Goal: Task Accomplishment & Management: Complete application form

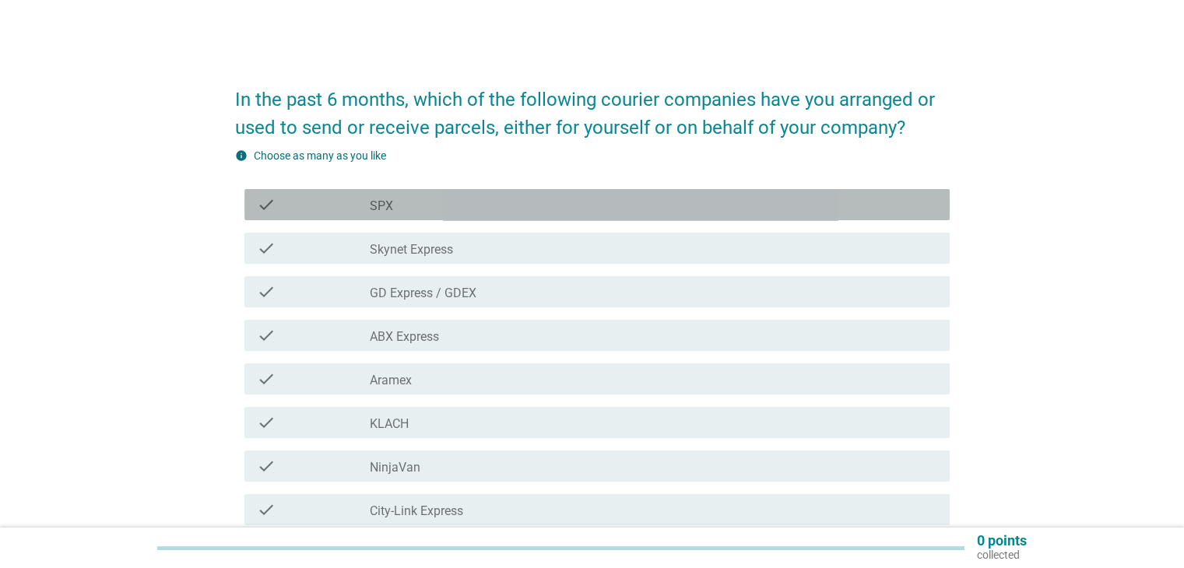
click at [408, 209] on div "check_box_outline_blank SPX" at bounding box center [653, 204] width 567 height 19
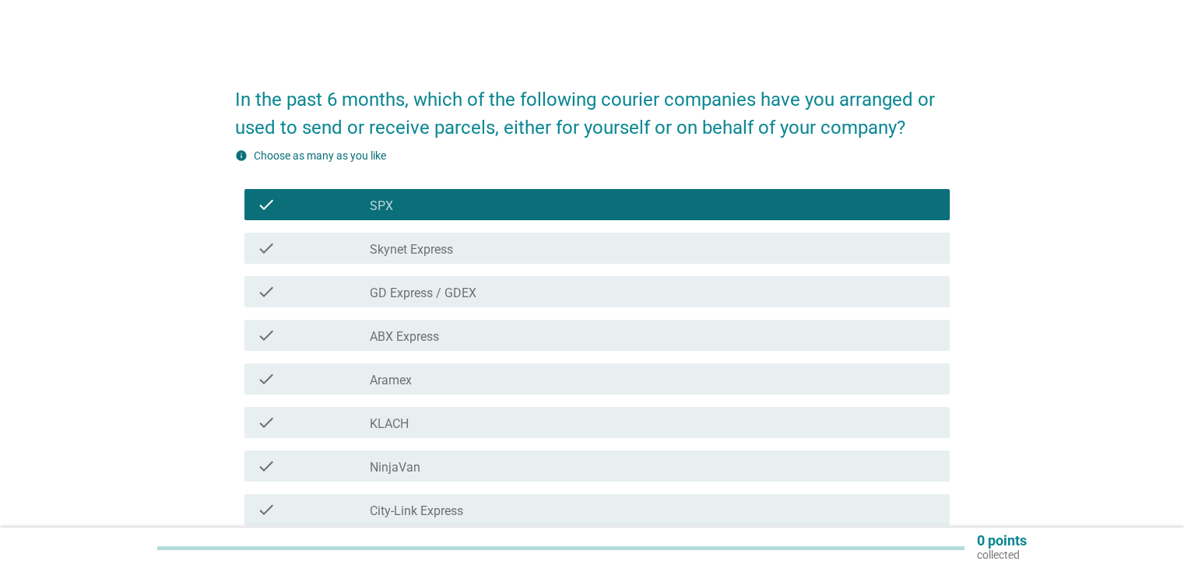
scroll to position [78, 0]
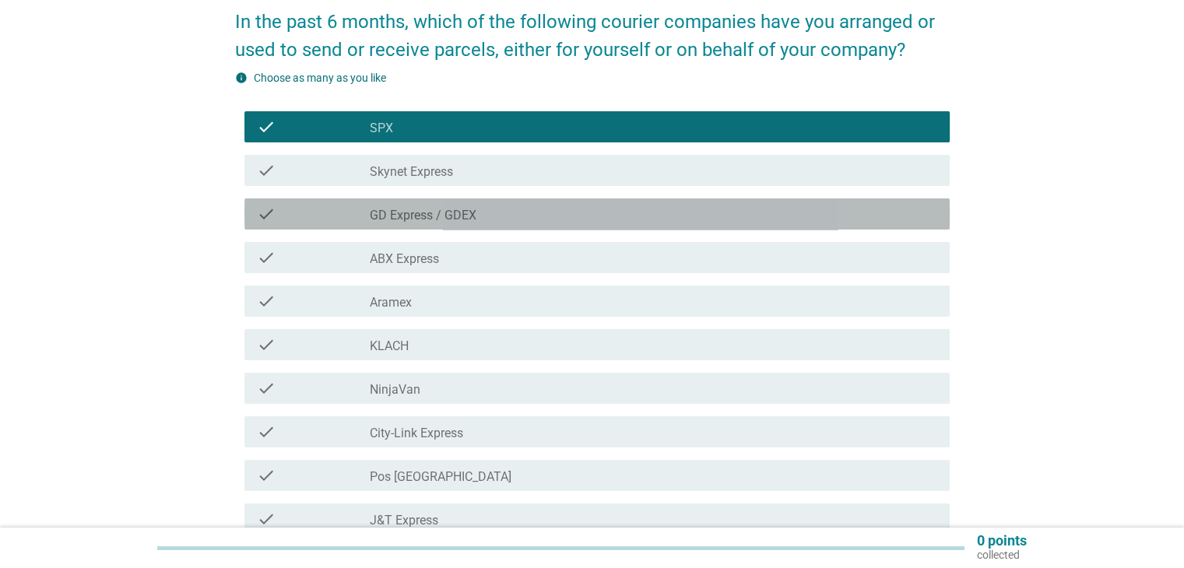
click at [427, 219] on label "GD Express / GDEX" at bounding box center [423, 216] width 107 height 16
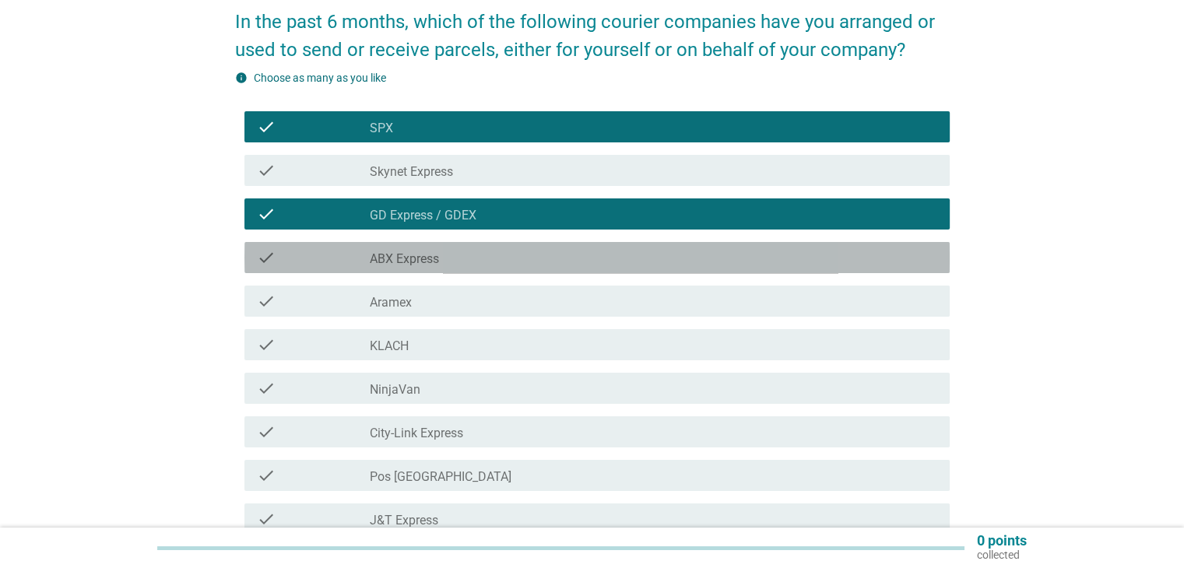
click at [394, 262] on label "ABX Express" at bounding box center [404, 260] width 69 height 16
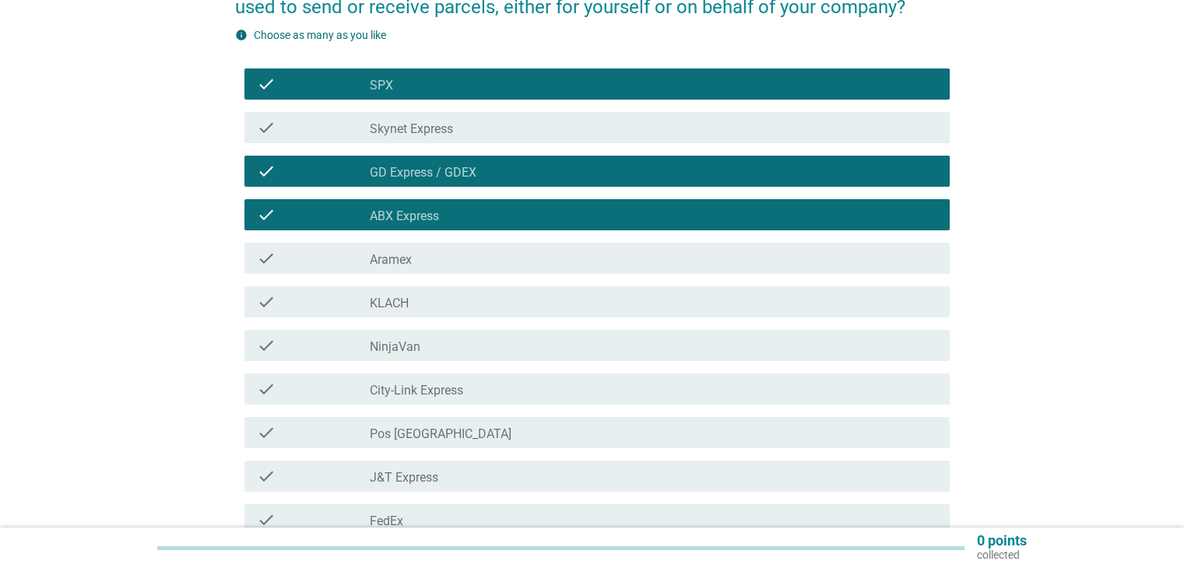
scroll to position [156, 0]
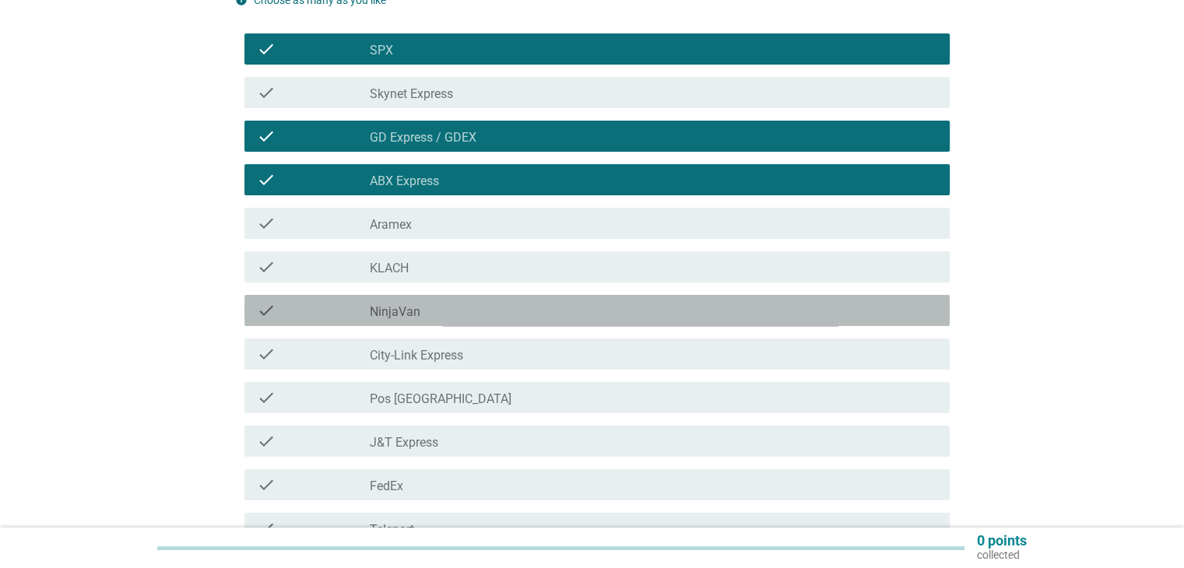
click at [398, 309] on label "NinjaVan" at bounding box center [395, 312] width 51 height 16
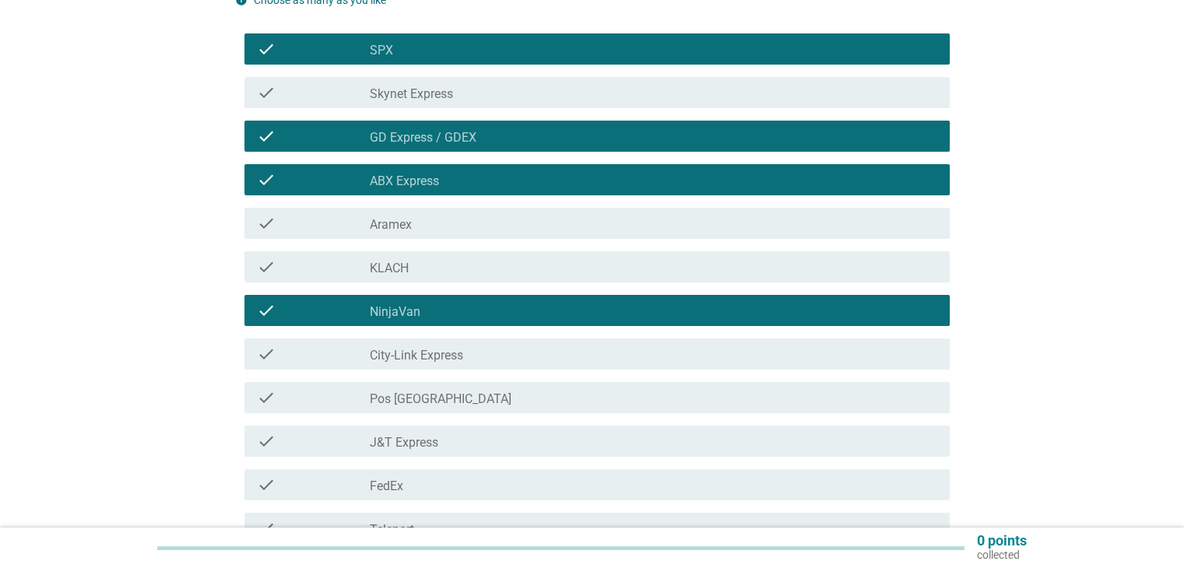
click at [398, 356] on label "City-Link Express" at bounding box center [416, 356] width 93 height 16
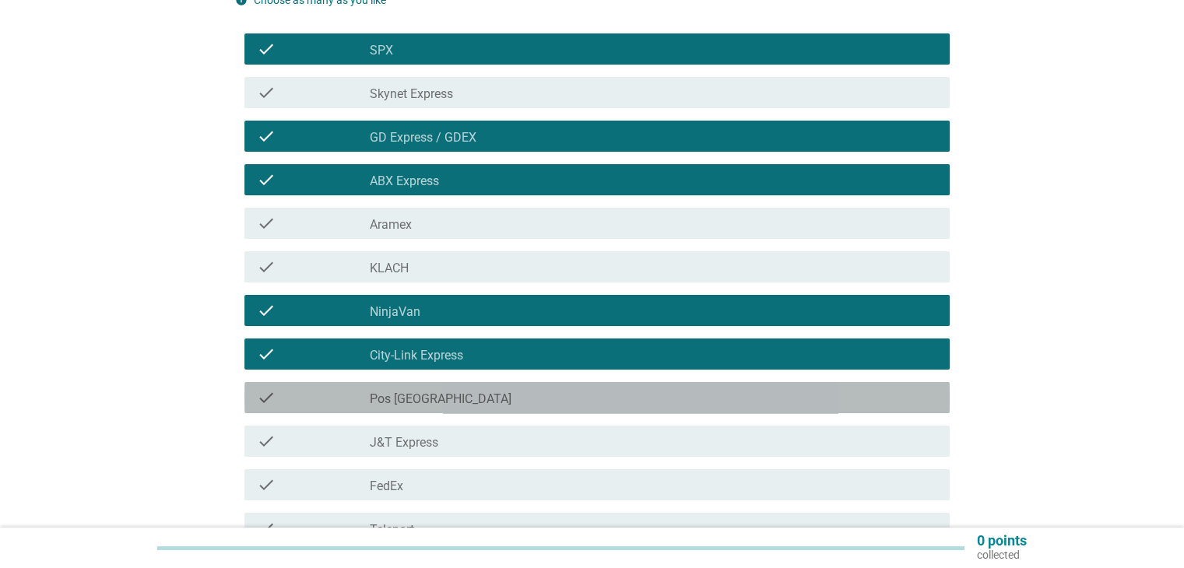
click at [408, 402] on label "Pos [GEOGRAPHIC_DATA]" at bounding box center [441, 400] width 142 height 16
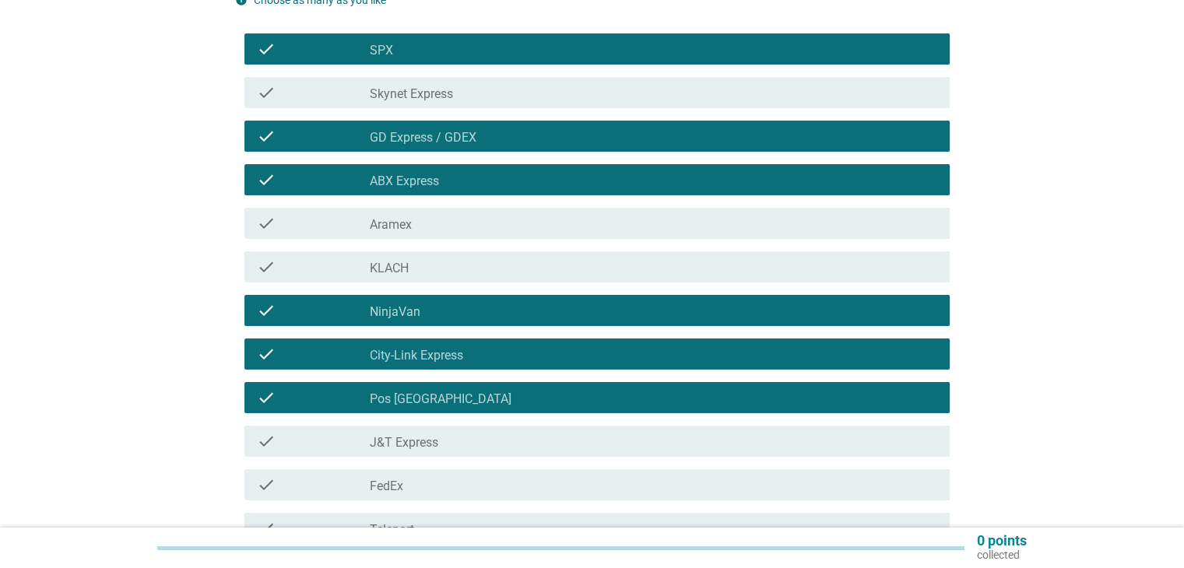
click at [408, 446] on label "J&T Express" at bounding box center [404, 443] width 69 height 16
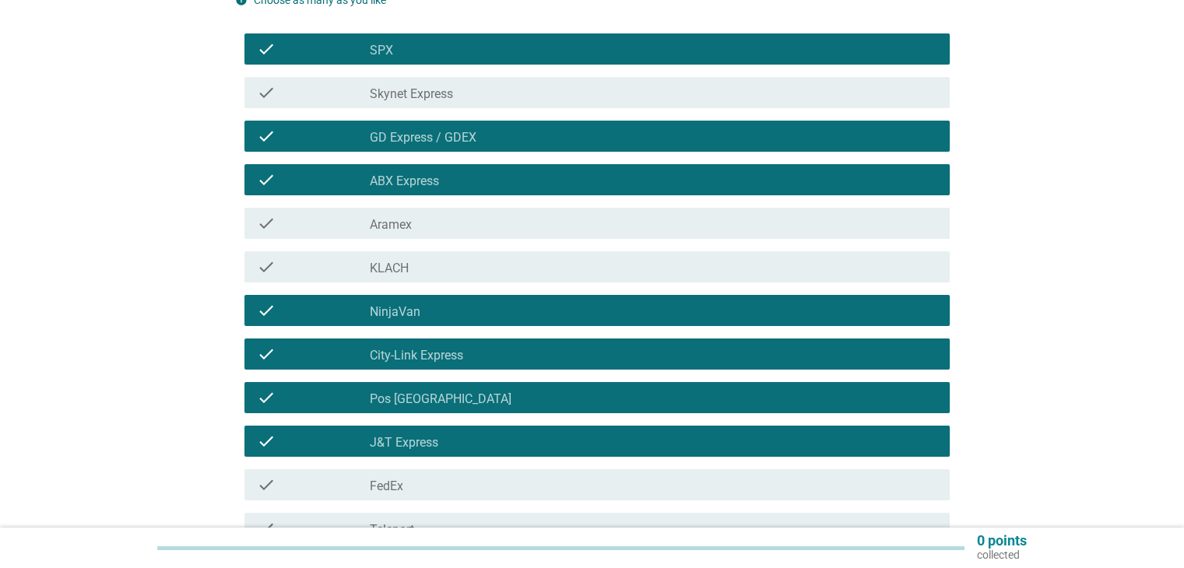
click at [400, 490] on label "FedEx" at bounding box center [386, 487] width 33 height 16
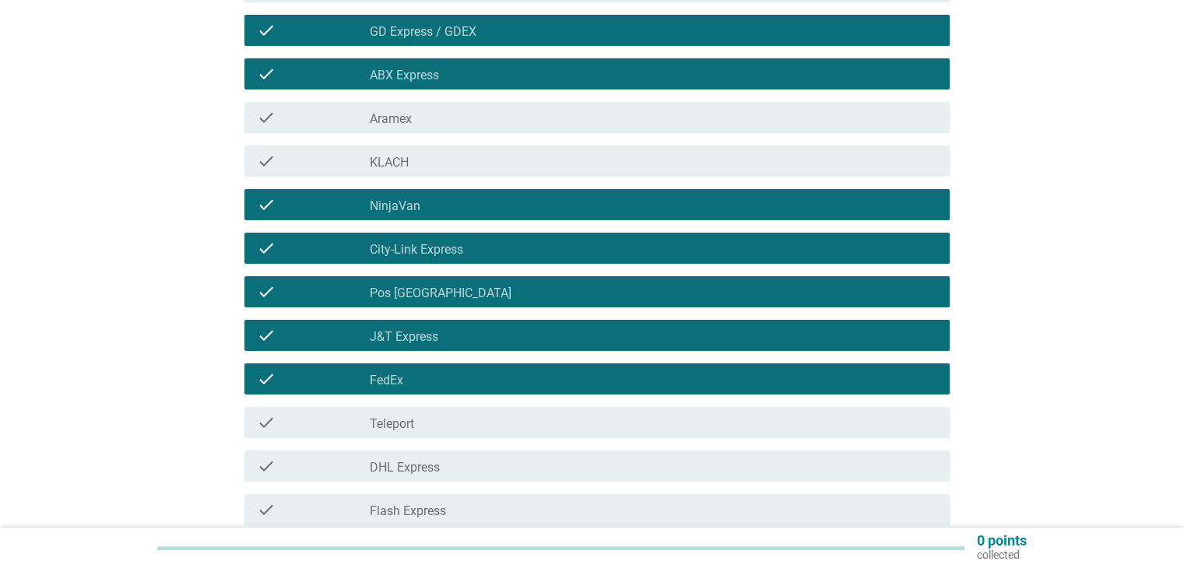
scroll to position [311, 0]
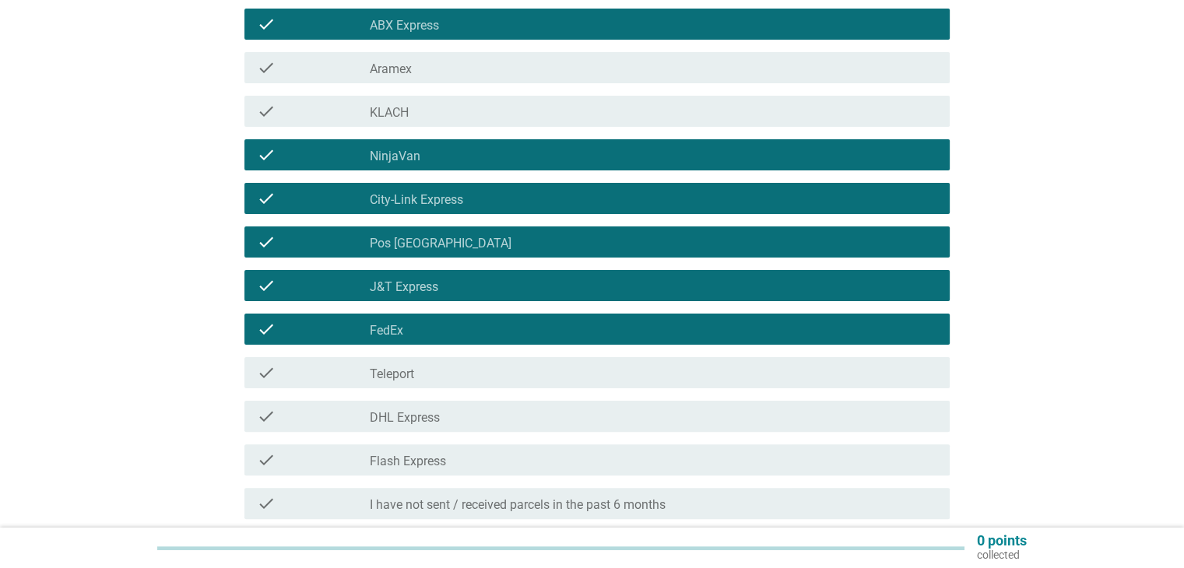
click at [393, 73] on label "Aramex" at bounding box center [391, 70] width 42 height 16
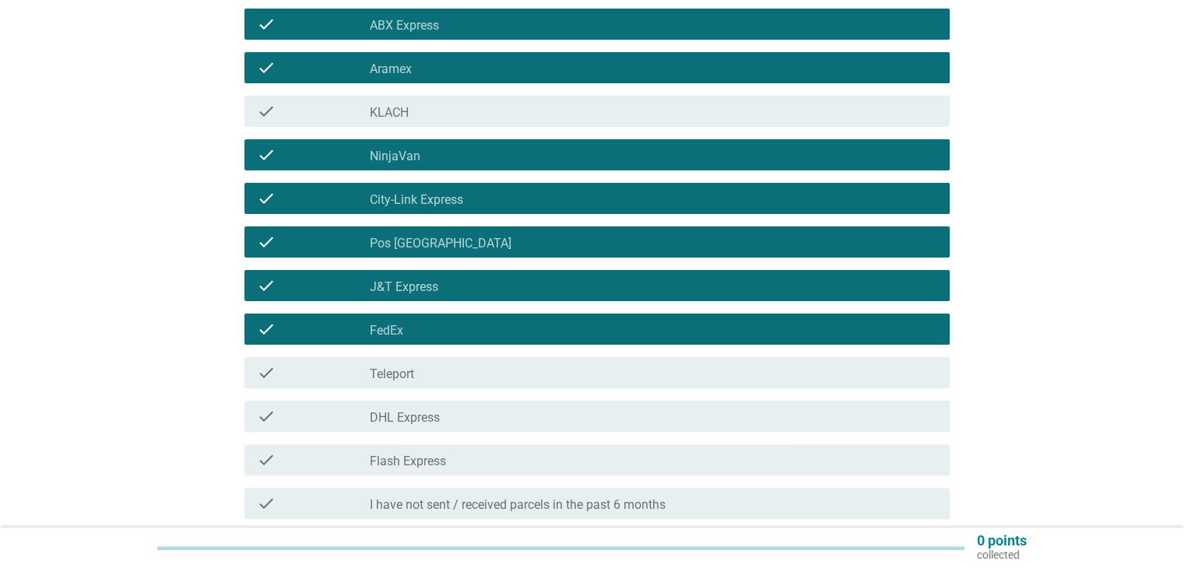
click at [393, 424] on label "DHL Express" at bounding box center [405, 418] width 70 height 16
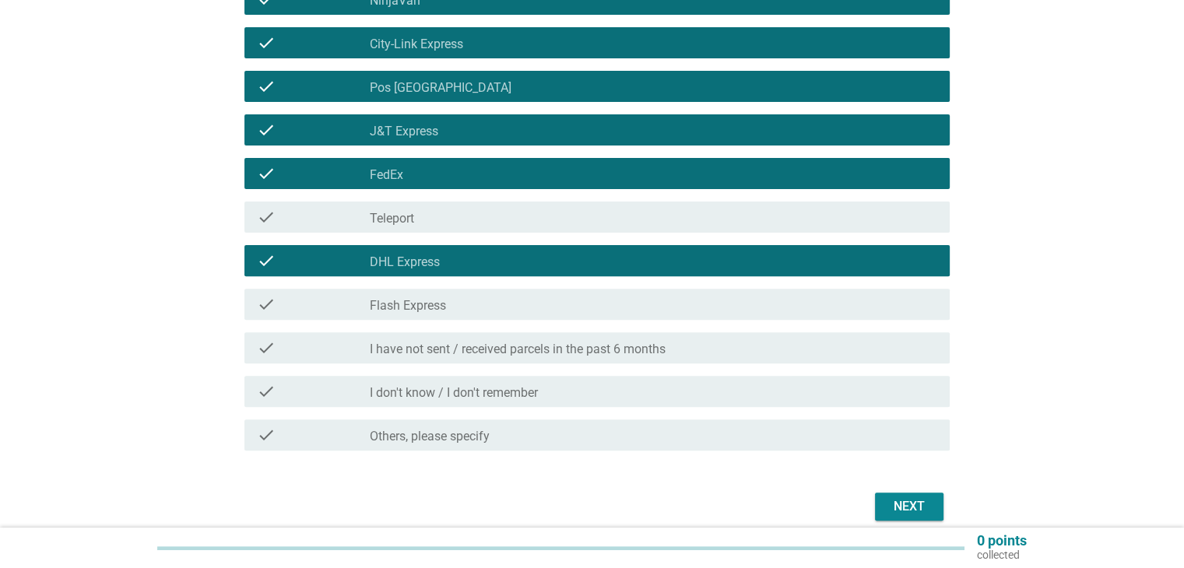
scroll to position [78, 0]
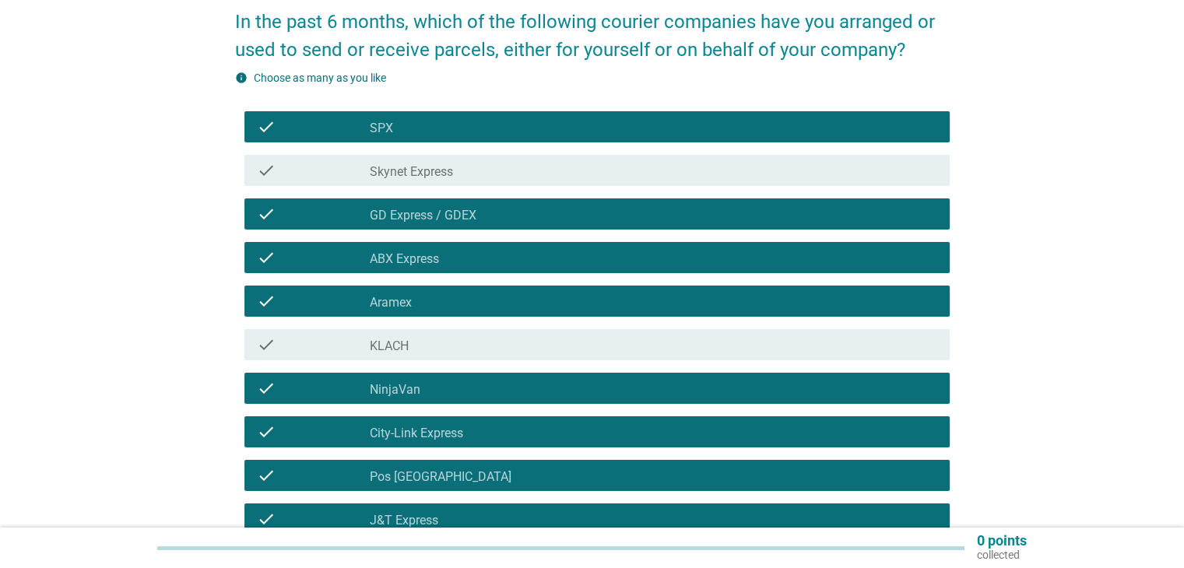
click at [404, 169] on label "Skynet Express" at bounding box center [411, 172] width 83 height 16
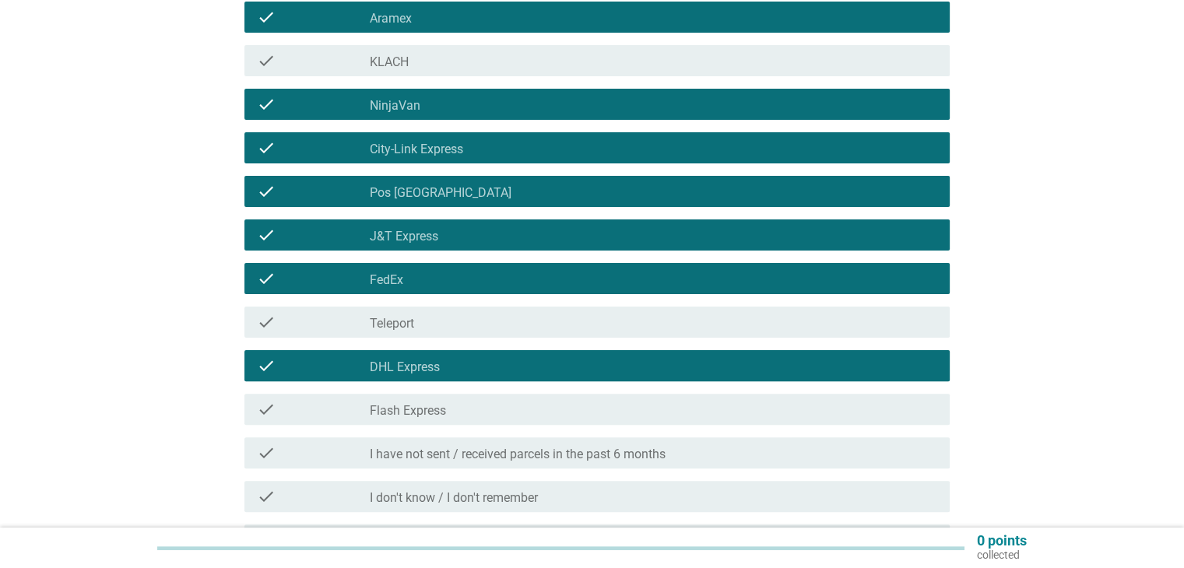
scroll to position [467, 0]
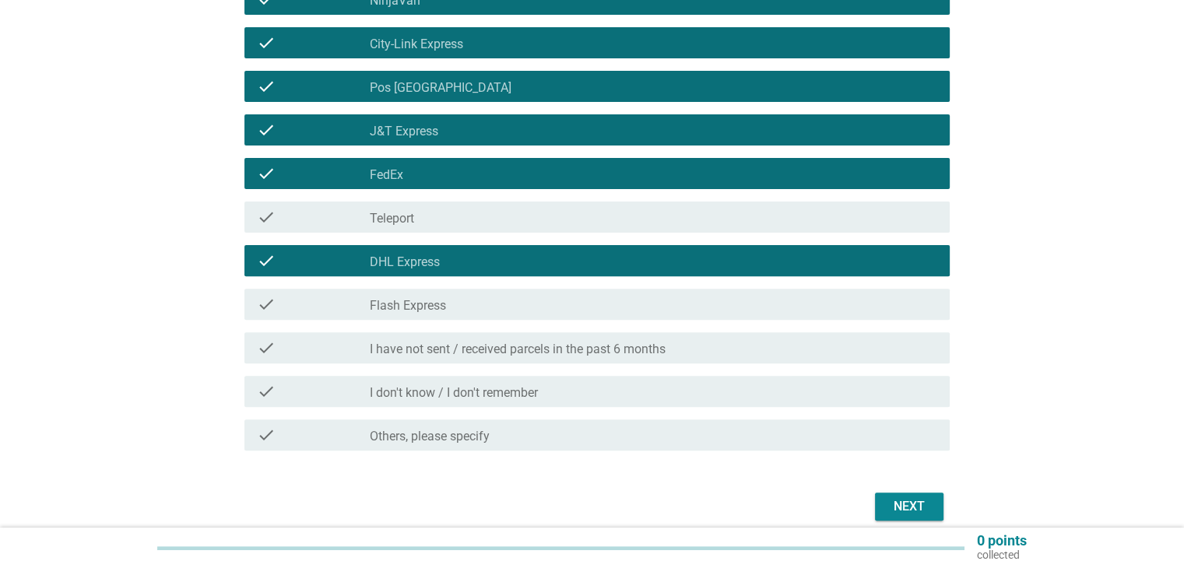
click at [914, 508] on div "Next" at bounding box center [910, 507] width 44 height 19
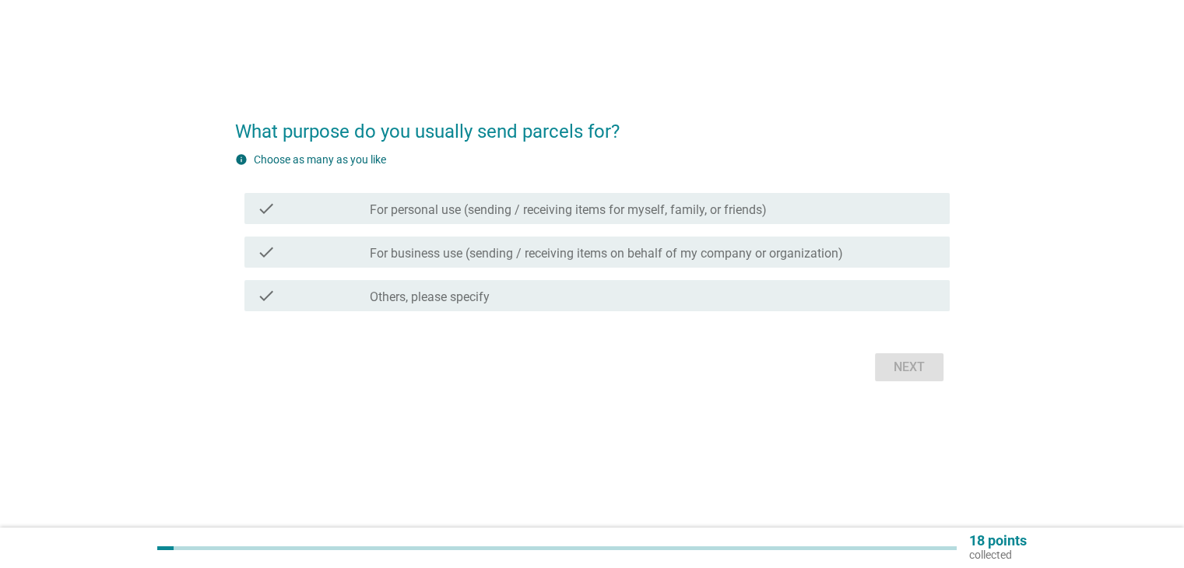
scroll to position [0, 0]
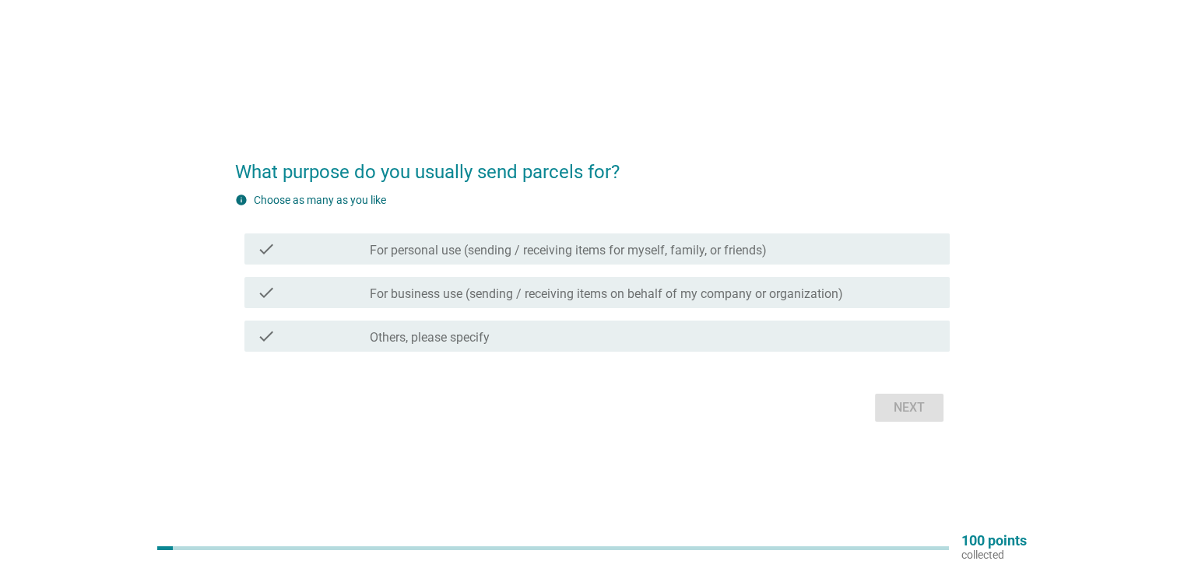
click at [433, 341] on label "Others, please specify" at bounding box center [430, 338] width 120 height 16
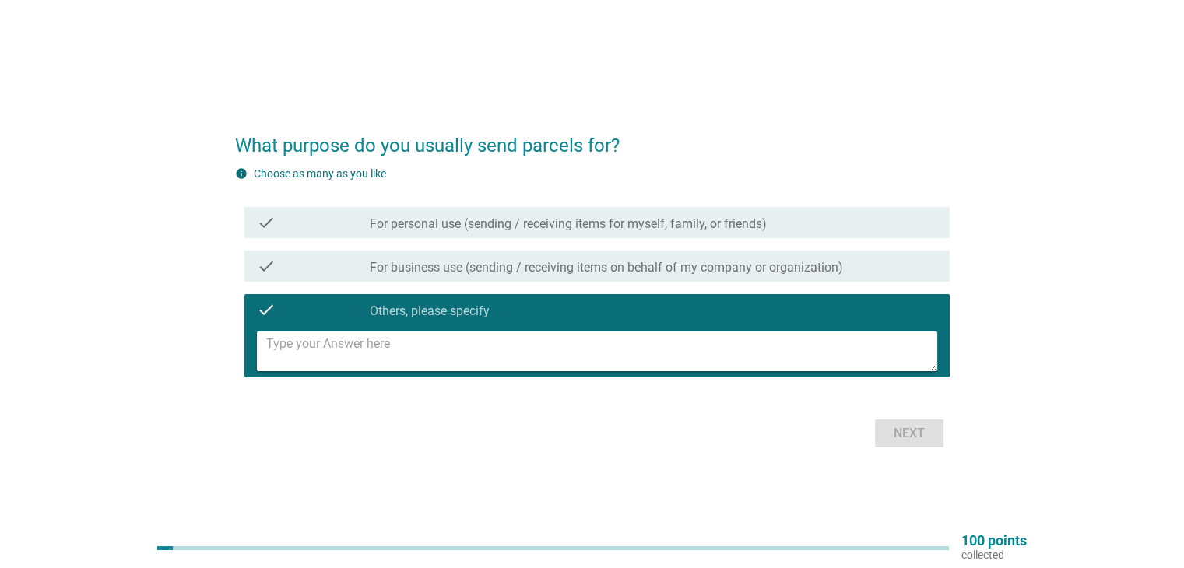
click at [435, 352] on textarea at bounding box center [601, 352] width 671 height 40
type textarea "Personal use and business use"
click at [903, 435] on div "Next" at bounding box center [910, 433] width 44 height 19
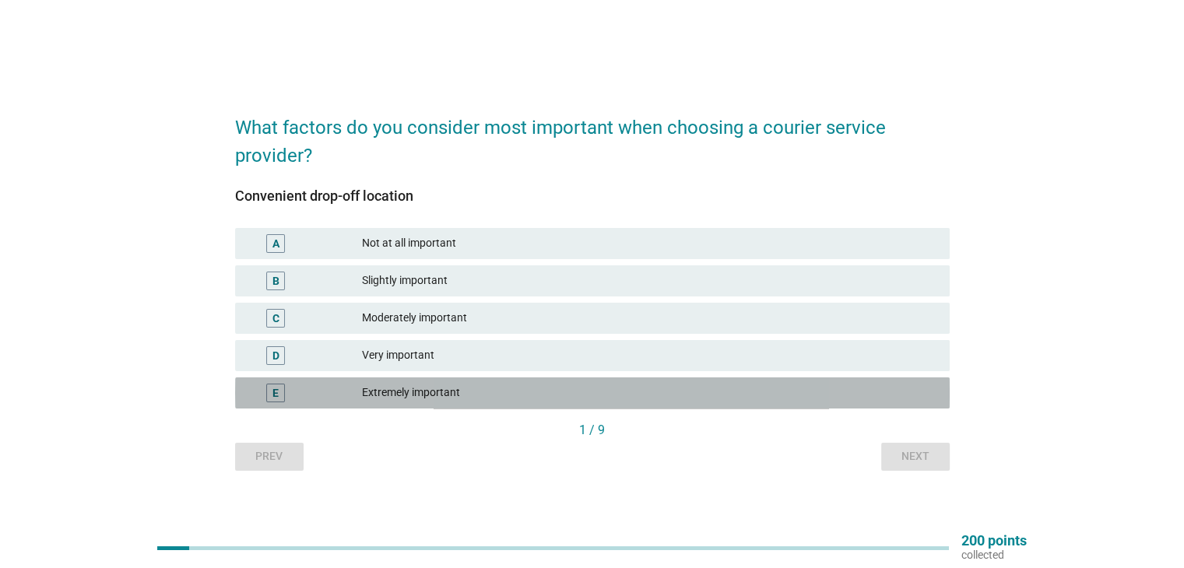
click at [403, 393] on div "Extremely important" at bounding box center [649, 393] width 575 height 19
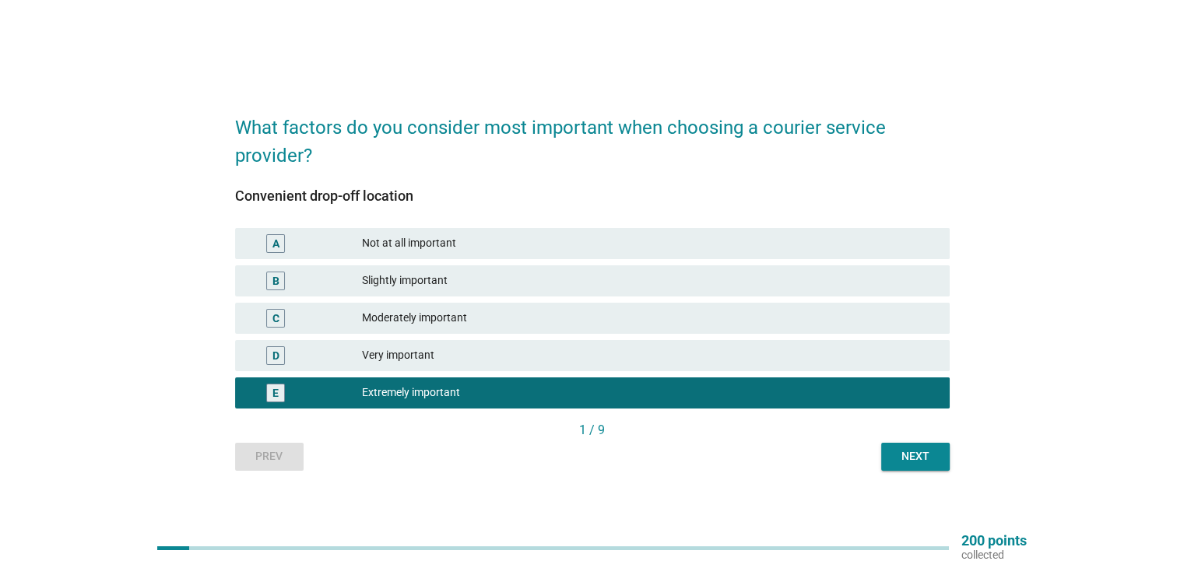
click at [910, 459] on div "Next" at bounding box center [916, 457] width 44 height 16
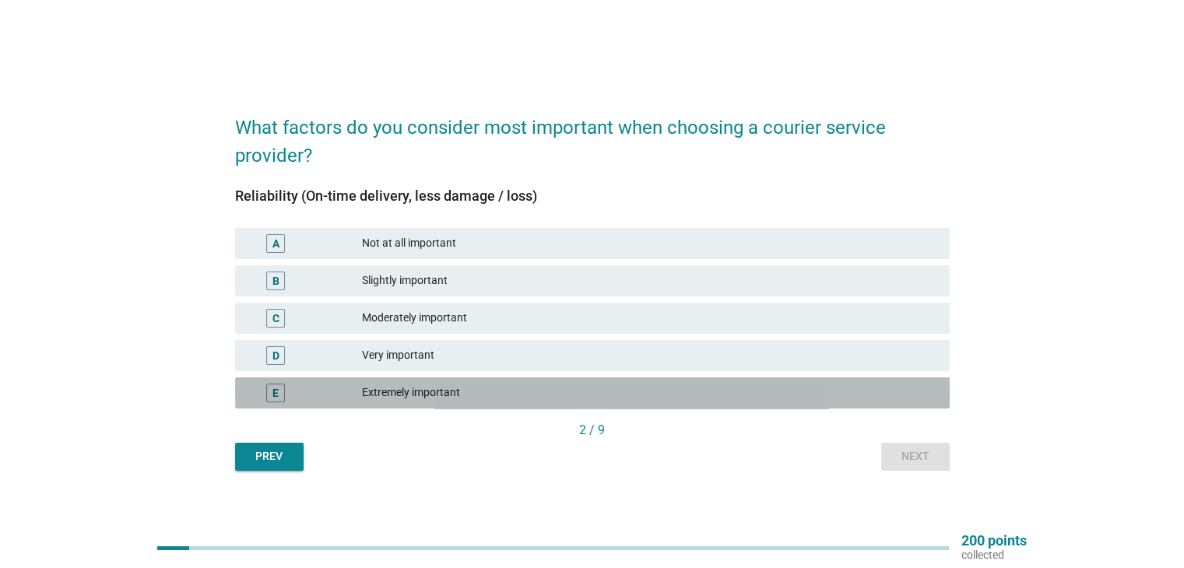
click at [392, 396] on div "Extremely important" at bounding box center [649, 393] width 575 height 19
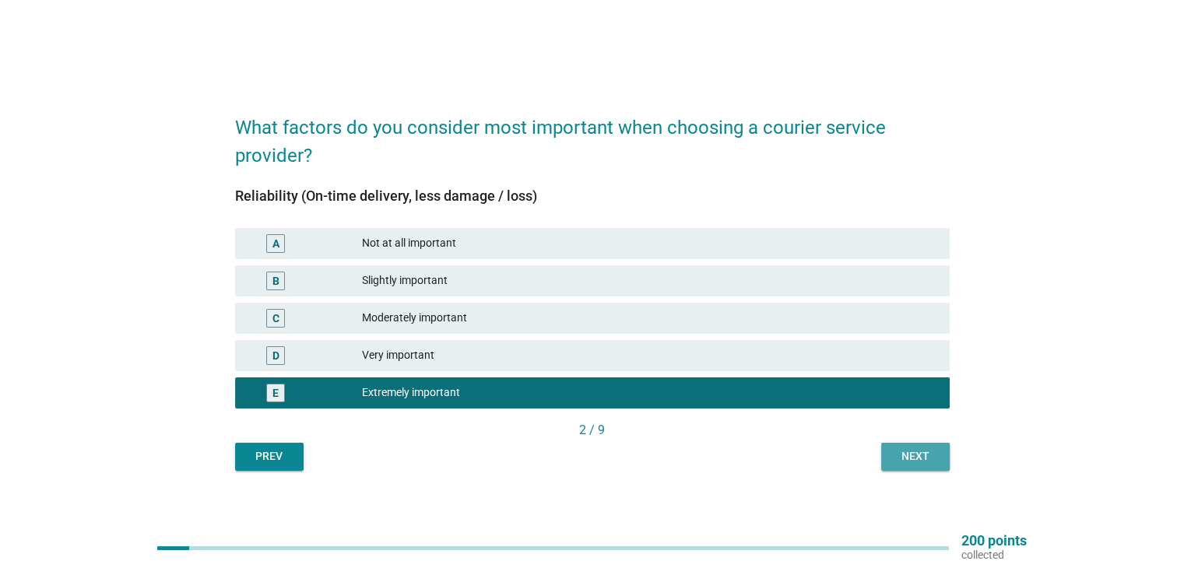
click at [916, 458] on div "Next" at bounding box center [916, 457] width 44 height 16
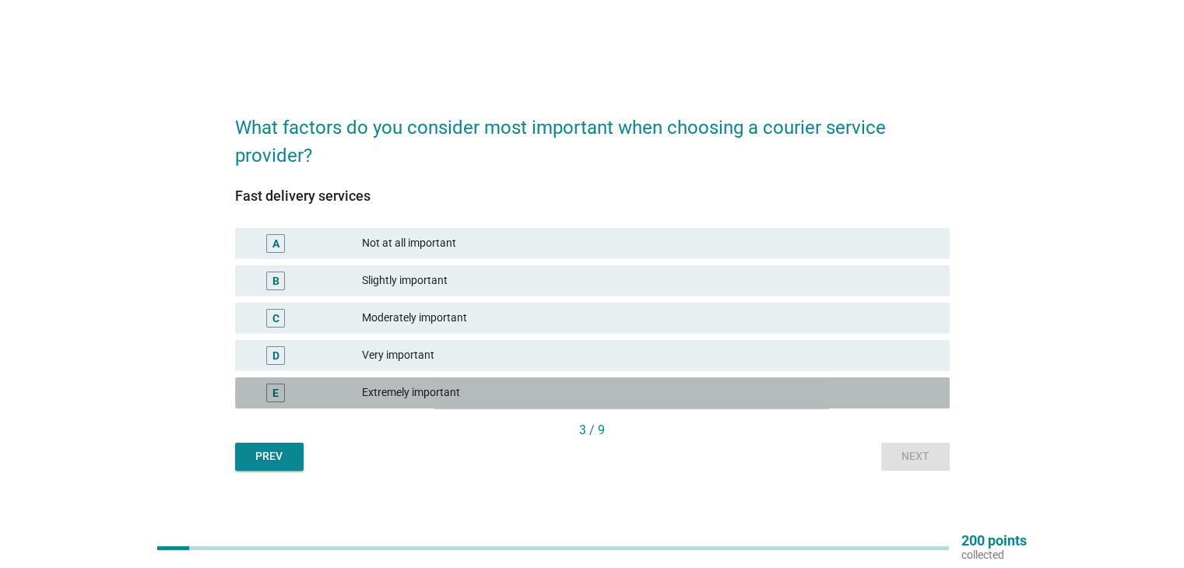
click at [415, 393] on div "Extremely important" at bounding box center [649, 393] width 575 height 19
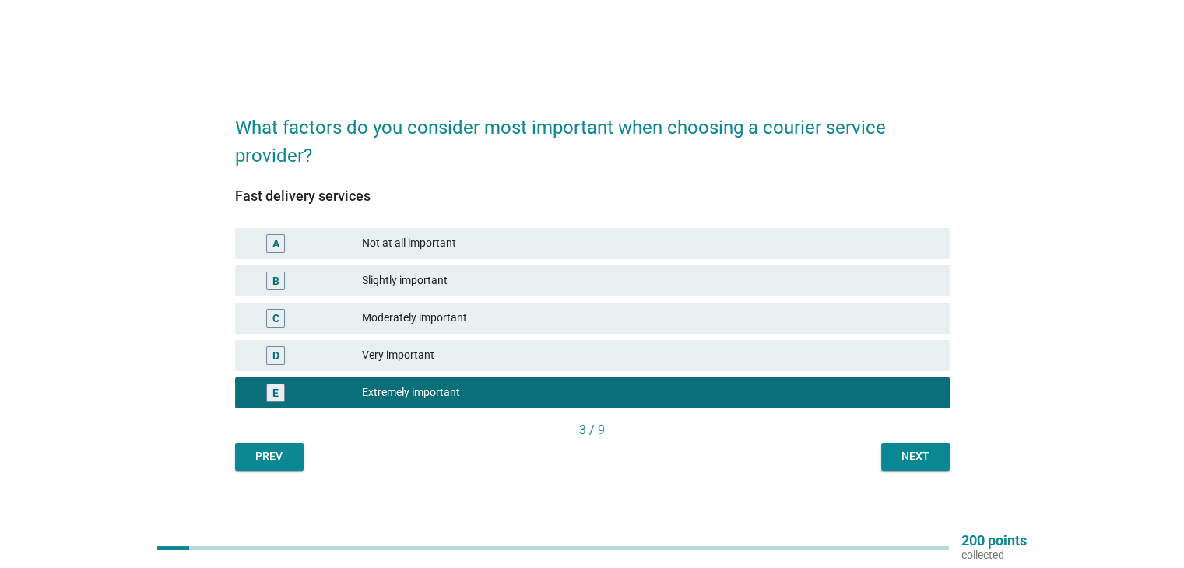
click at [913, 459] on div "Next" at bounding box center [916, 457] width 44 height 16
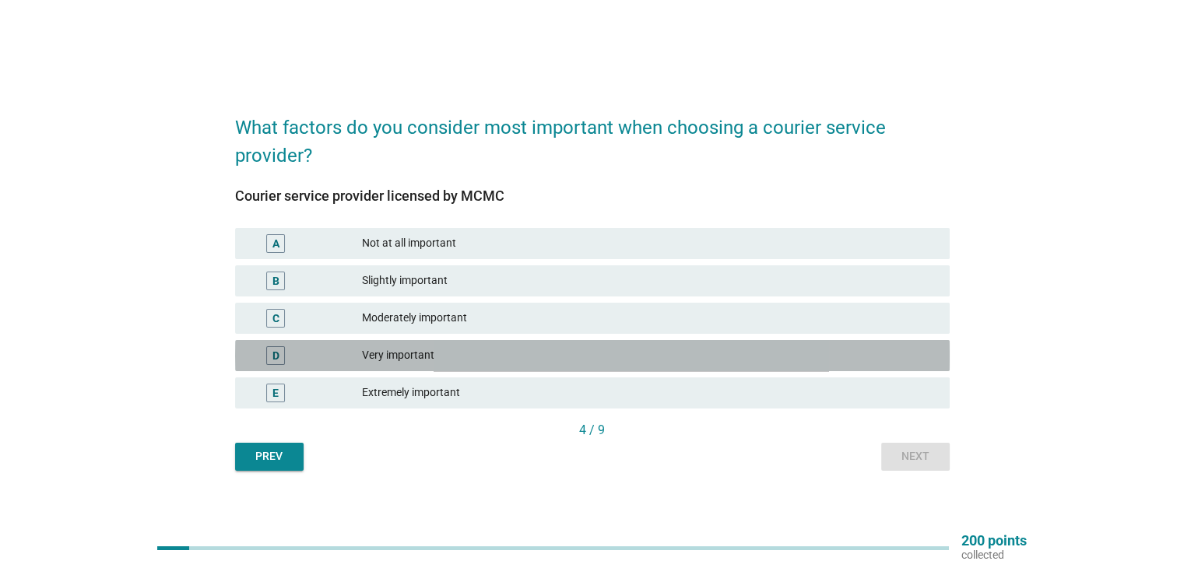
click at [383, 356] on div "Very important" at bounding box center [649, 356] width 575 height 19
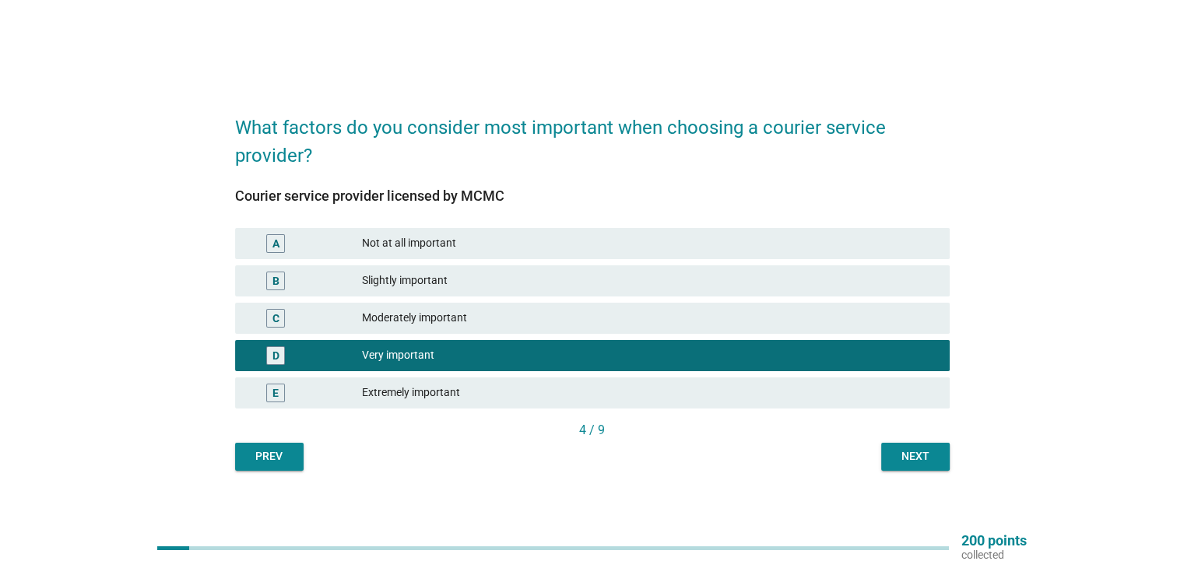
click at [913, 459] on div "Next" at bounding box center [916, 457] width 44 height 16
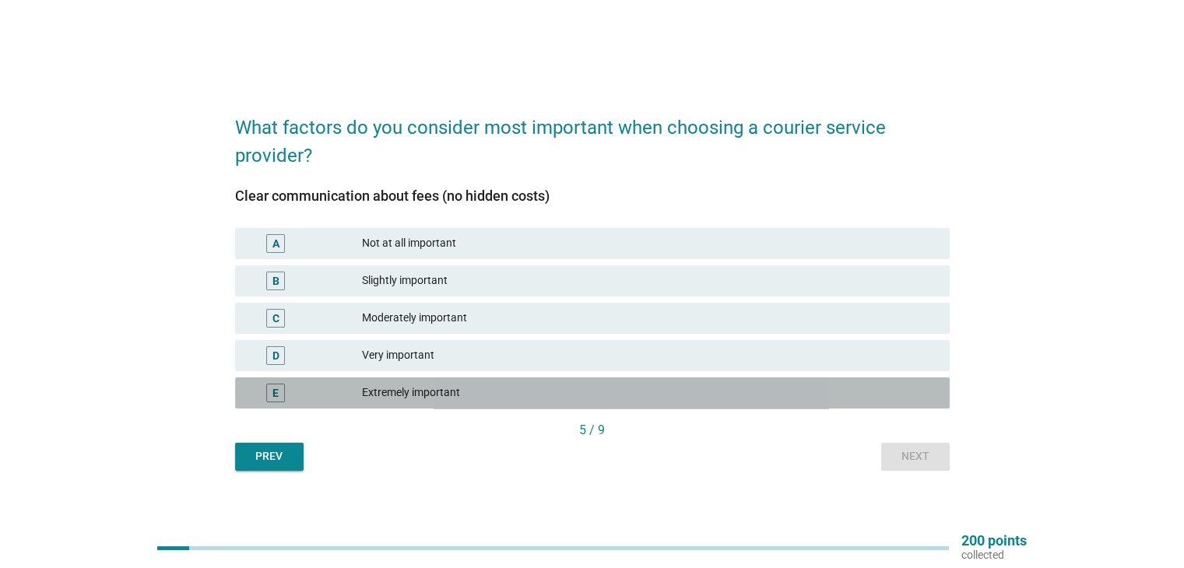
click at [417, 395] on div "Extremely important" at bounding box center [649, 393] width 575 height 19
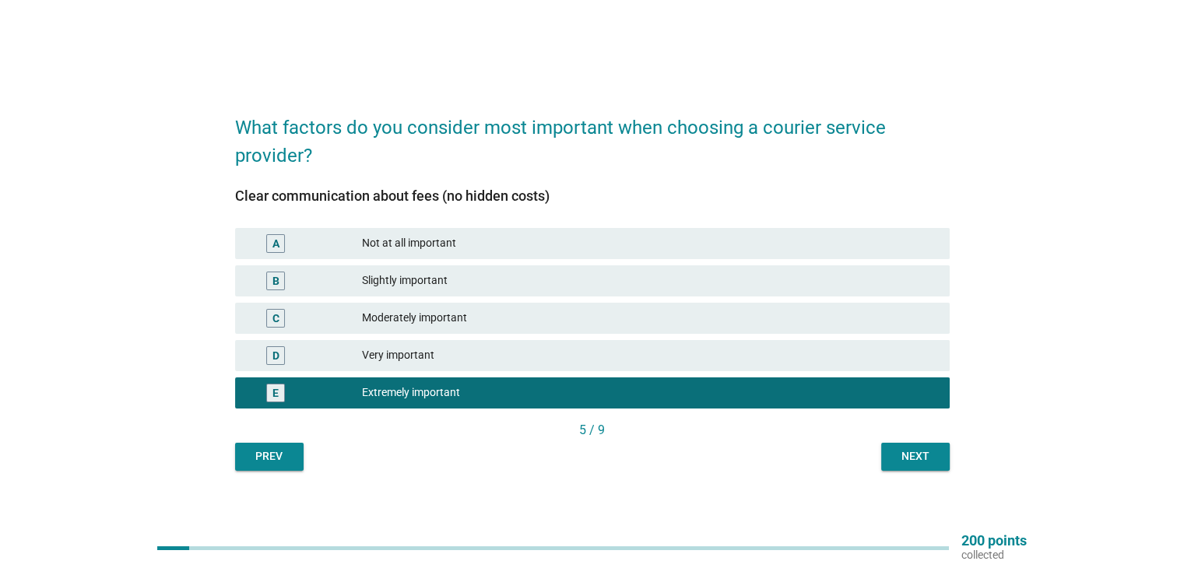
click at [903, 452] on div "Next" at bounding box center [916, 457] width 44 height 16
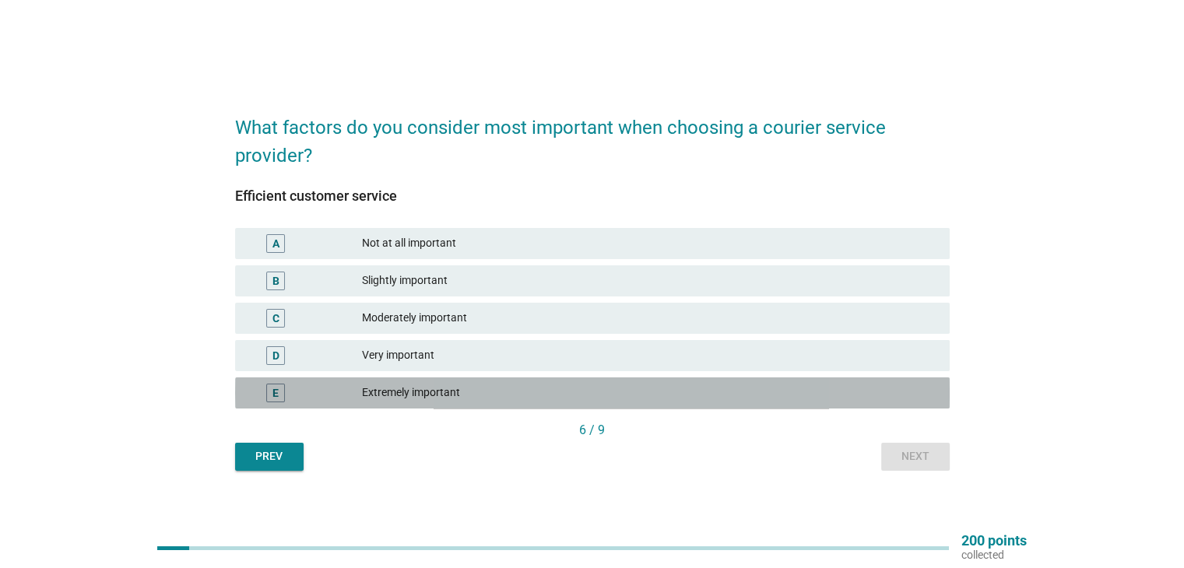
click at [416, 396] on div "Extremely important" at bounding box center [649, 393] width 575 height 19
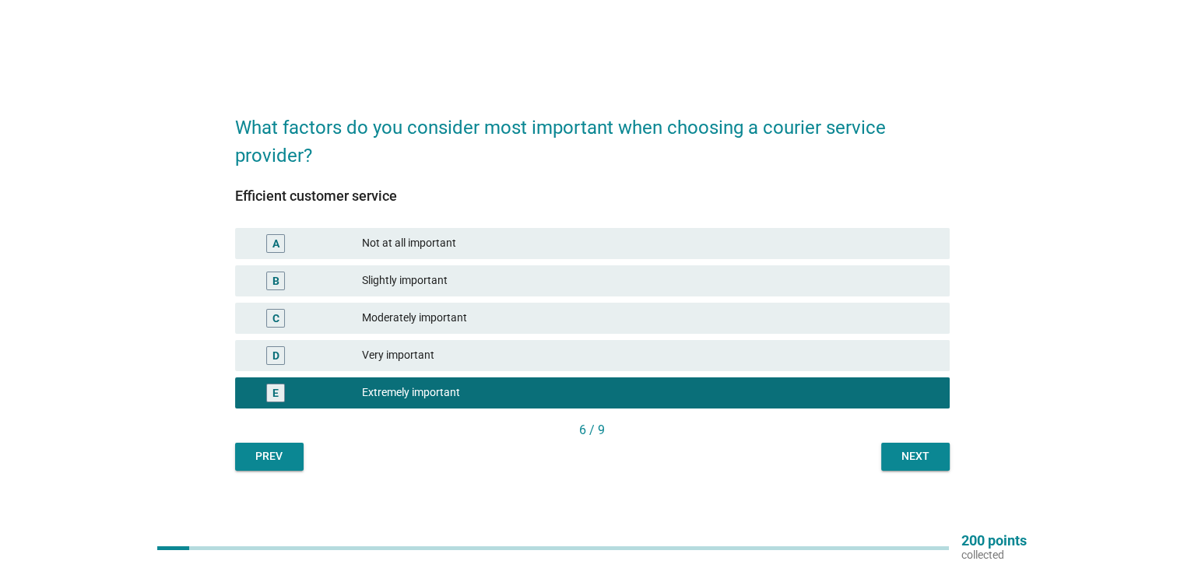
click at [902, 452] on div "Next" at bounding box center [916, 457] width 44 height 16
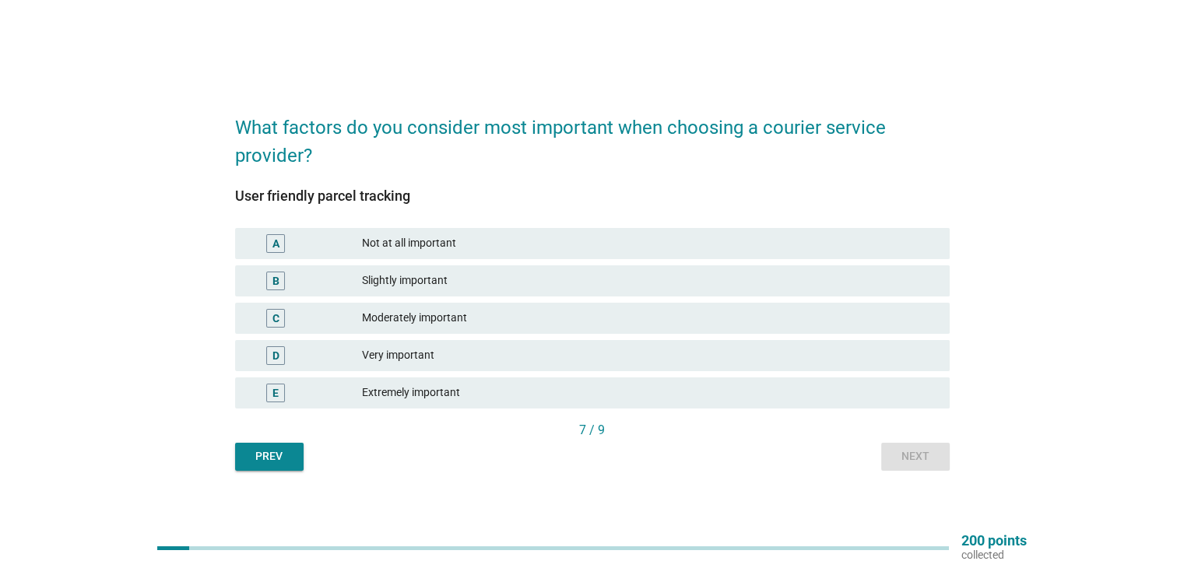
click at [406, 390] on div "Extremely important" at bounding box center [649, 393] width 575 height 19
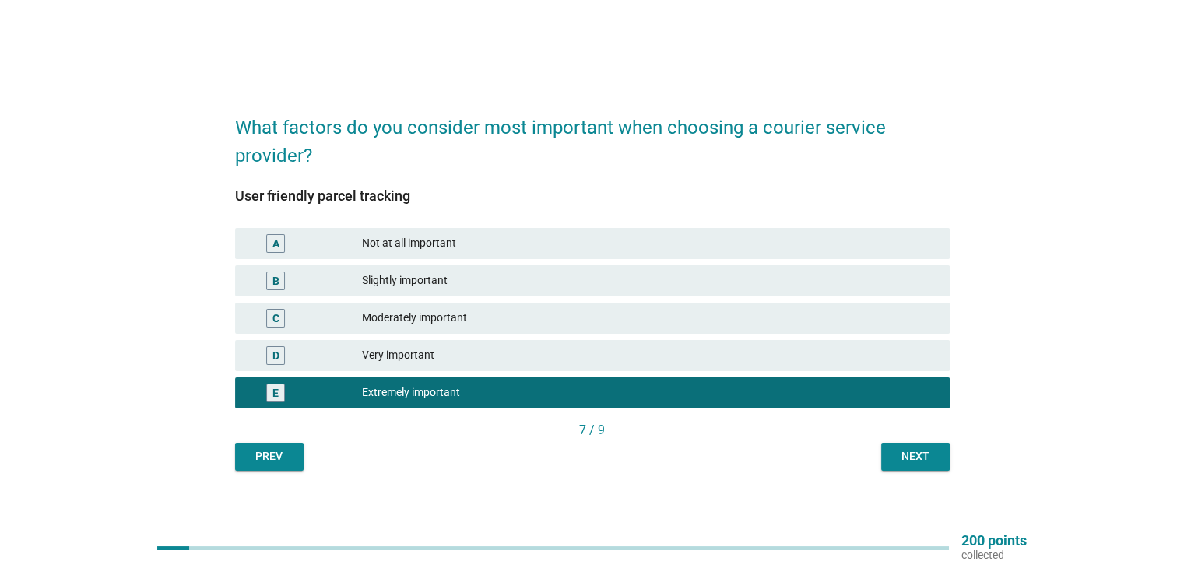
click at [913, 455] on div "Next" at bounding box center [916, 457] width 44 height 16
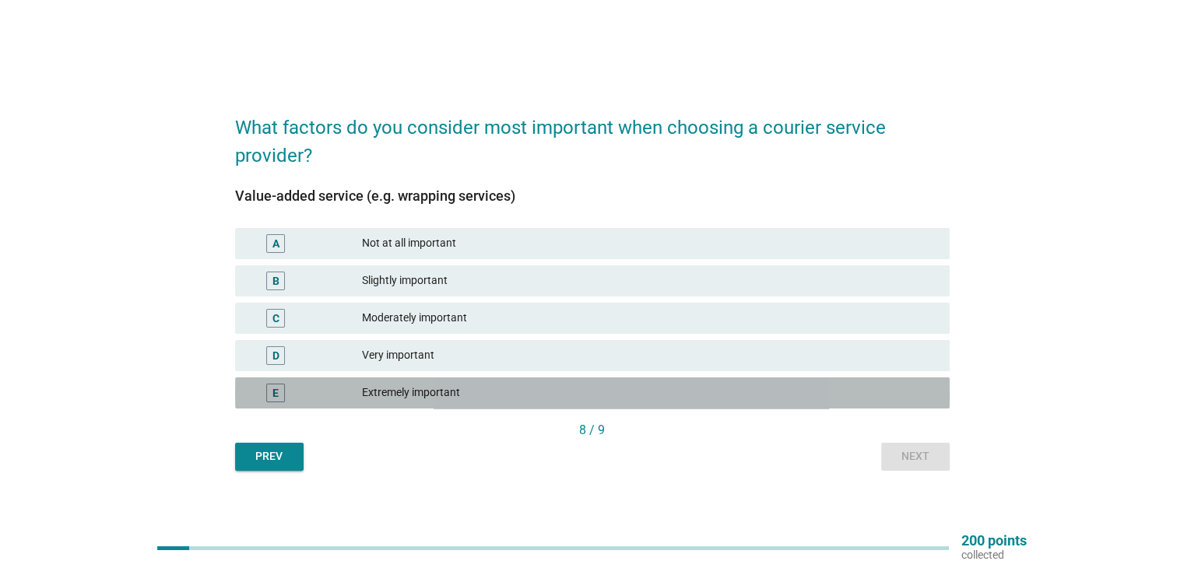
click at [400, 395] on div "Extremely important" at bounding box center [649, 393] width 575 height 19
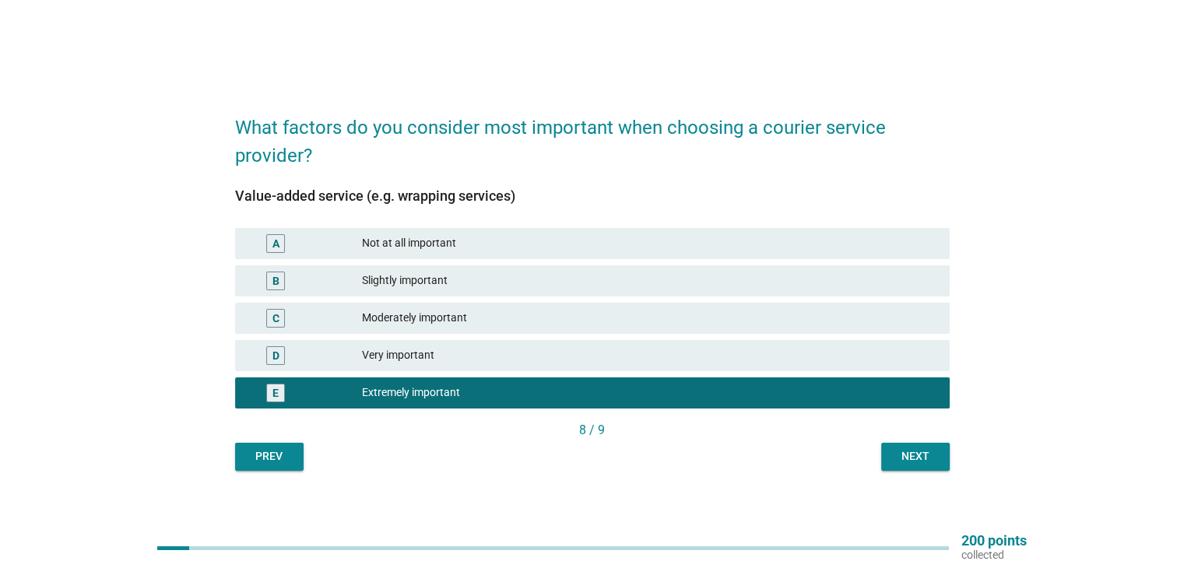
click at [913, 452] on div "Next" at bounding box center [916, 457] width 44 height 16
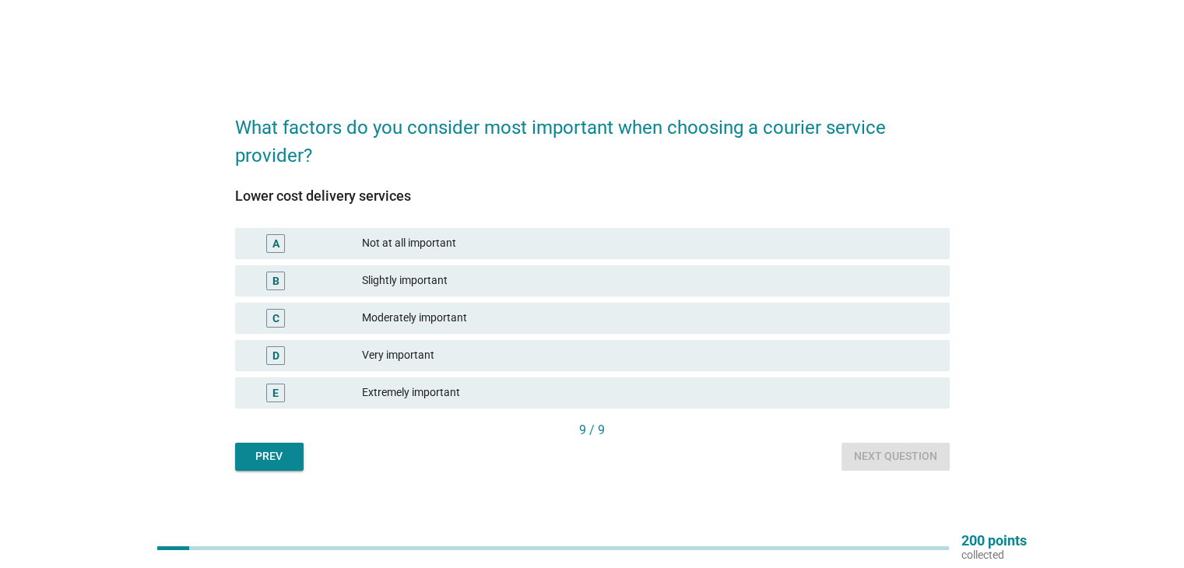
click at [409, 396] on div "Extremely important" at bounding box center [649, 393] width 575 height 19
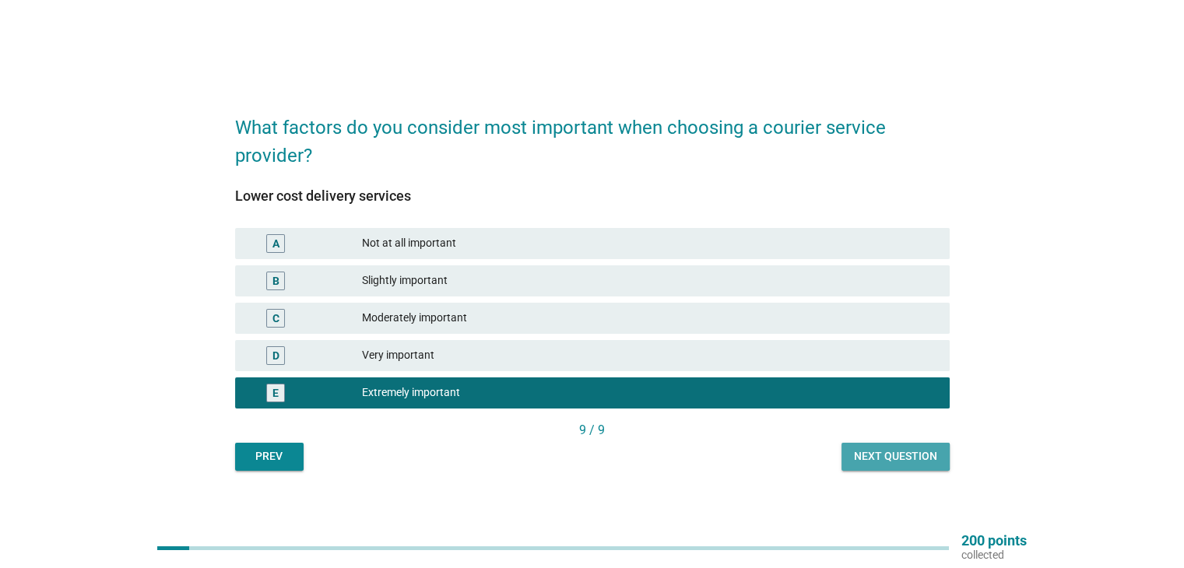
click at [887, 453] on div "Next question" at bounding box center [895, 457] width 83 height 16
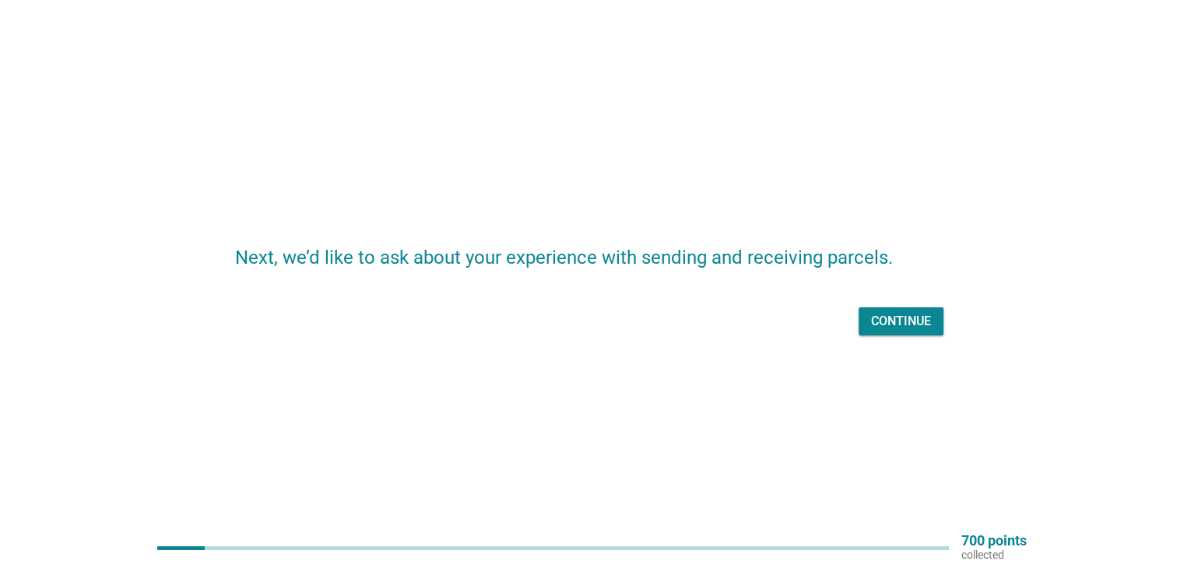
click at [910, 322] on div "Continue" at bounding box center [901, 321] width 60 height 19
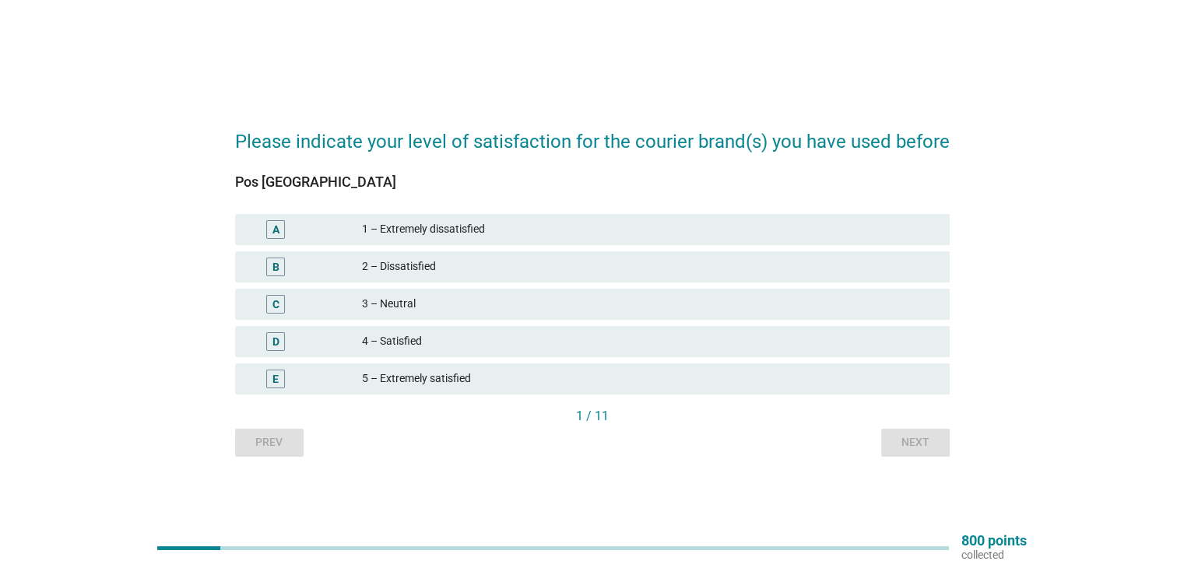
click at [389, 304] on div "3 – Neutral" at bounding box center [649, 304] width 575 height 19
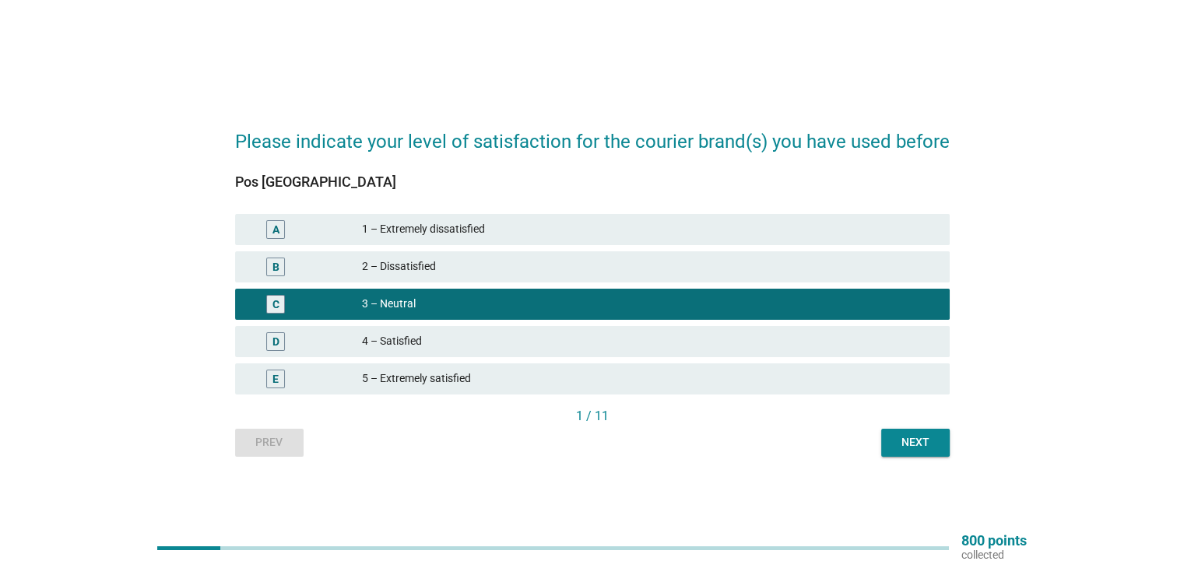
click at [403, 269] on div "2 – Dissatisfied" at bounding box center [649, 267] width 575 height 19
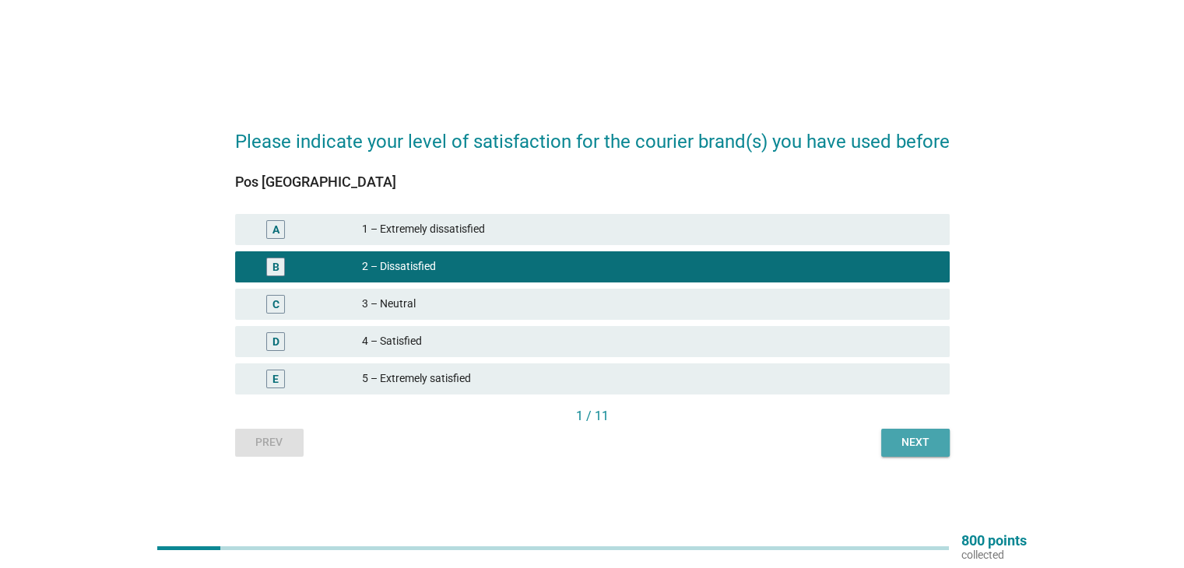
click at [909, 442] on div "Next" at bounding box center [916, 443] width 44 height 16
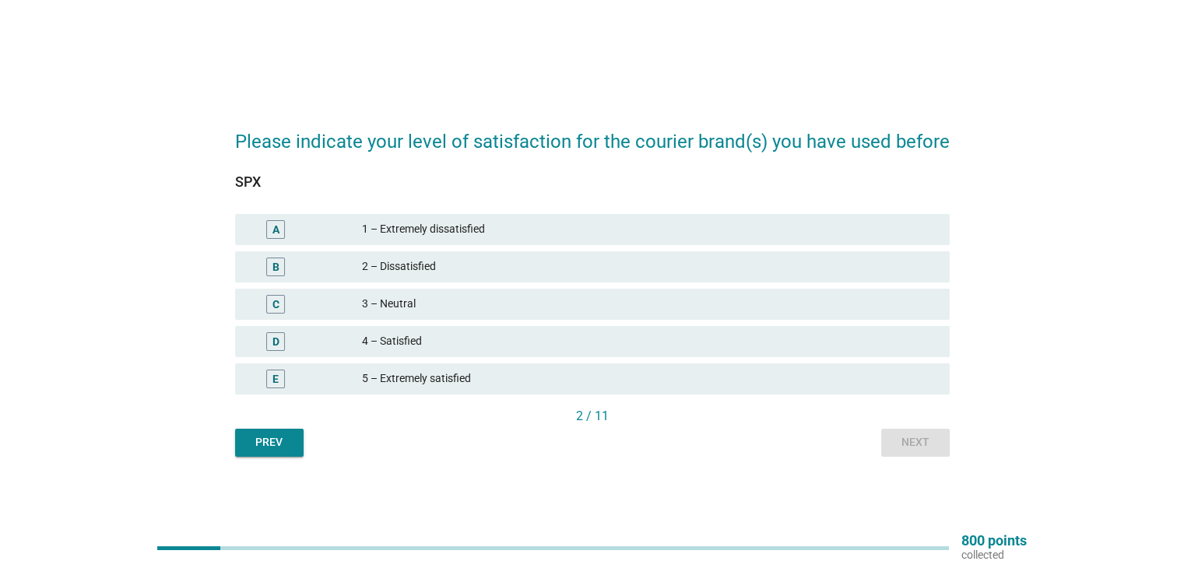
click at [401, 301] on div "3 – Neutral" at bounding box center [649, 304] width 575 height 19
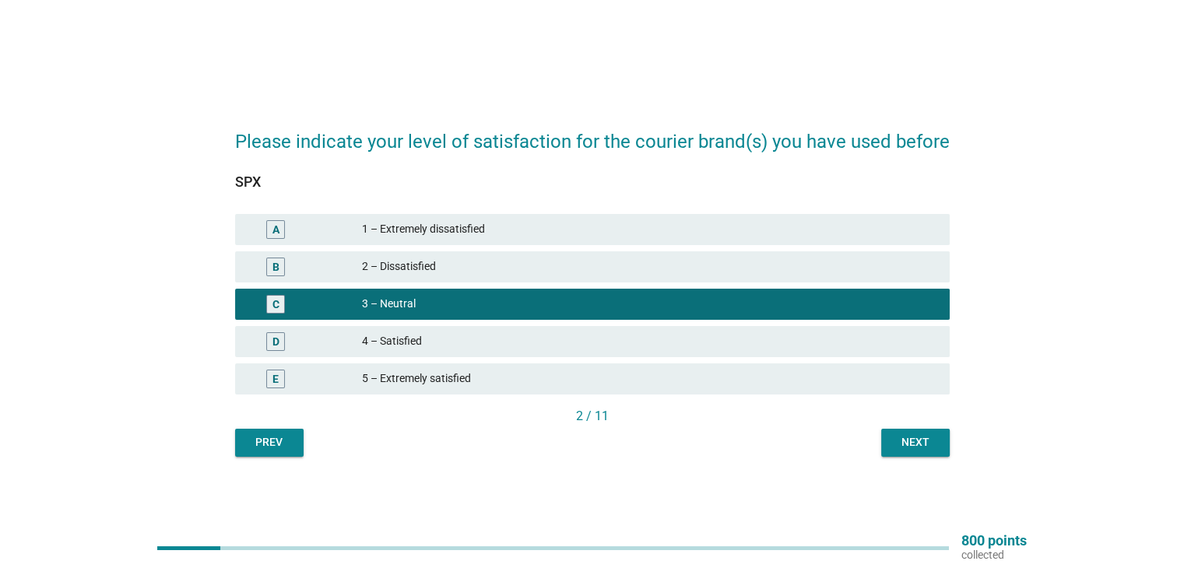
click at [921, 439] on div "Next" at bounding box center [916, 443] width 44 height 16
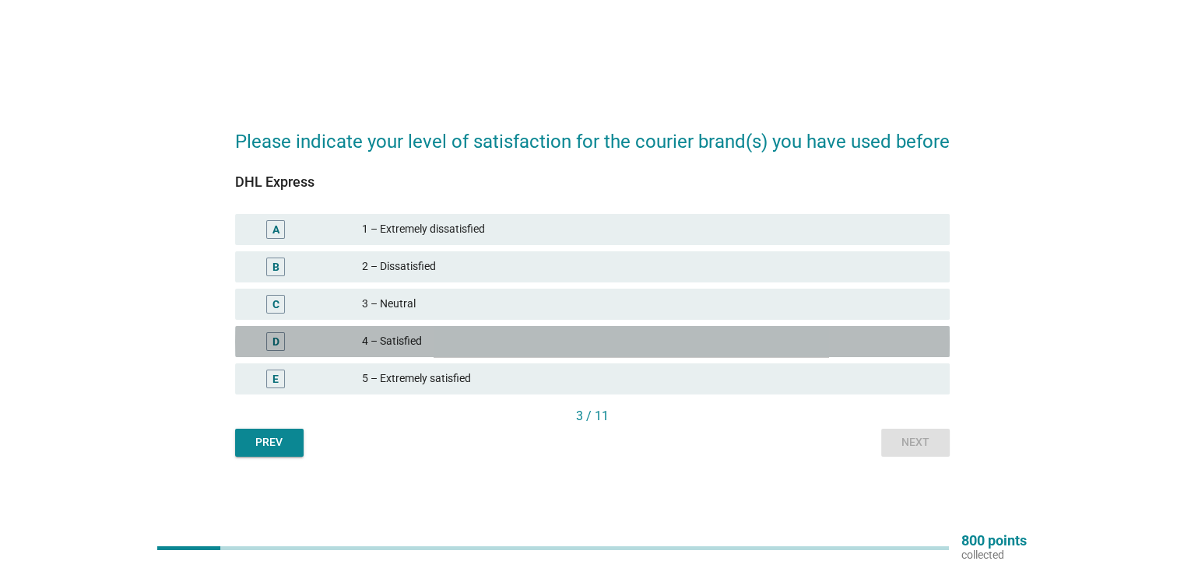
click at [392, 343] on div "4 – Satisfied" at bounding box center [649, 342] width 575 height 19
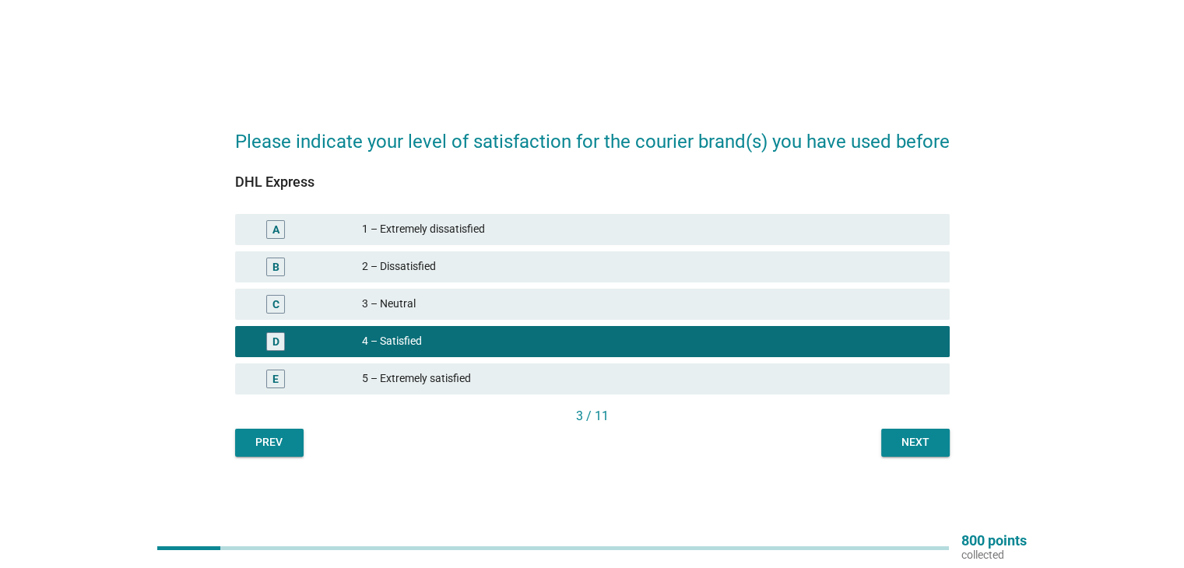
click at [913, 442] on div "Next" at bounding box center [916, 443] width 44 height 16
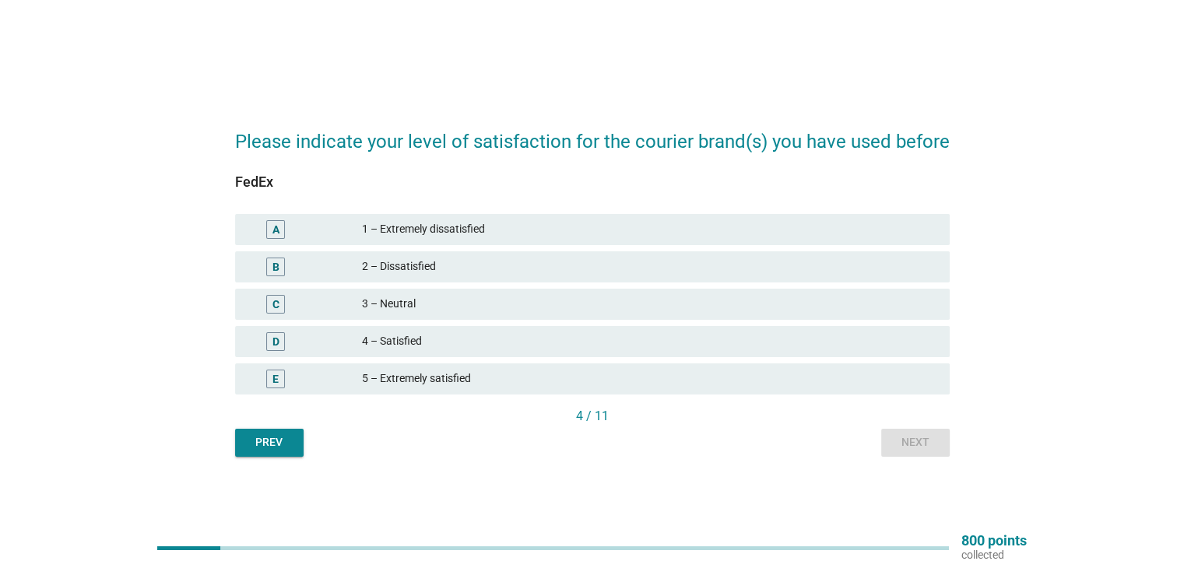
click at [396, 340] on div "4 – Satisfied" at bounding box center [649, 342] width 575 height 19
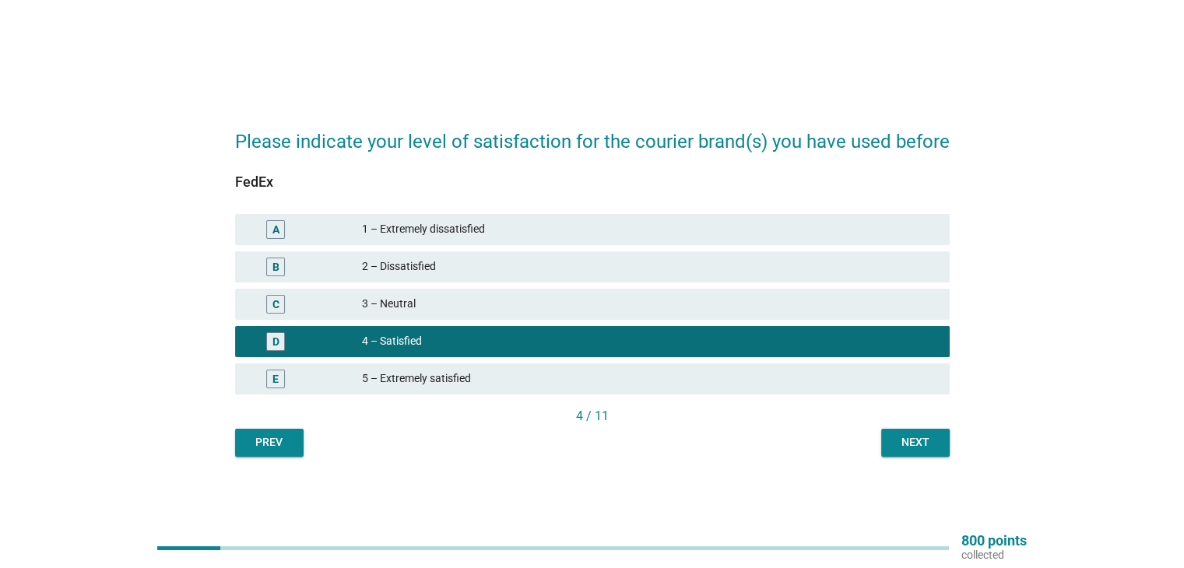
click at [910, 438] on div "Next" at bounding box center [916, 443] width 44 height 16
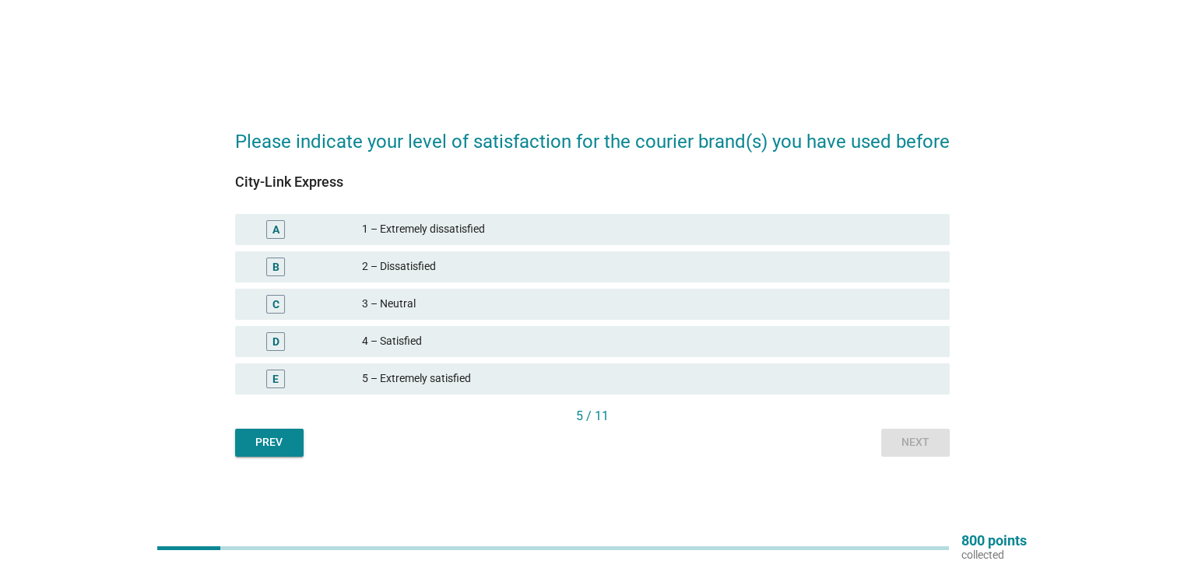
click at [396, 303] on div "3 – Neutral" at bounding box center [649, 304] width 575 height 19
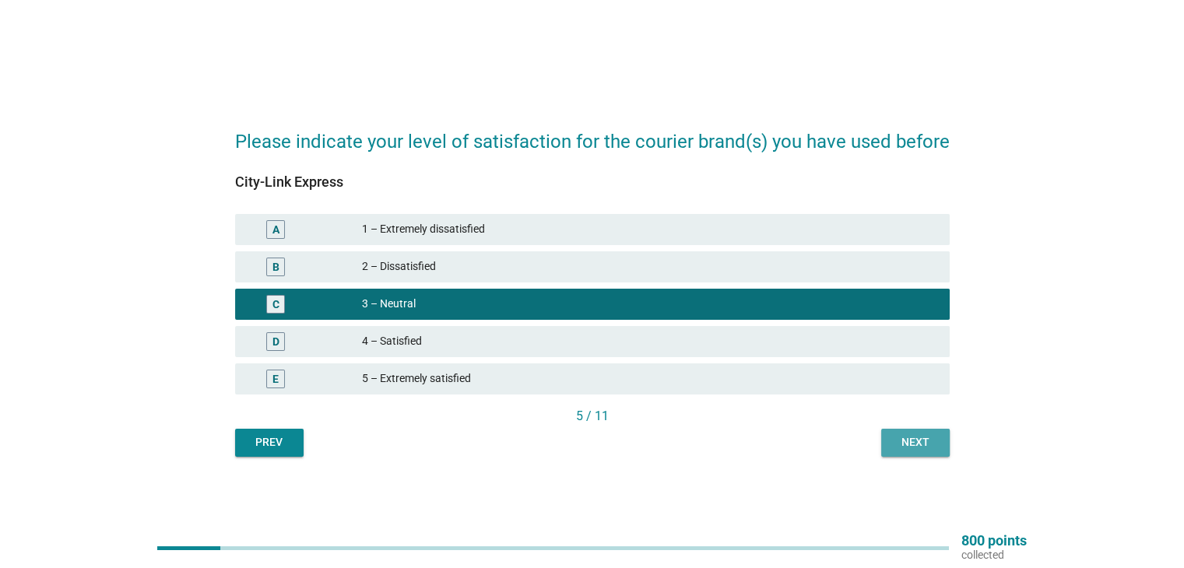
click at [903, 445] on div "Next" at bounding box center [916, 443] width 44 height 16
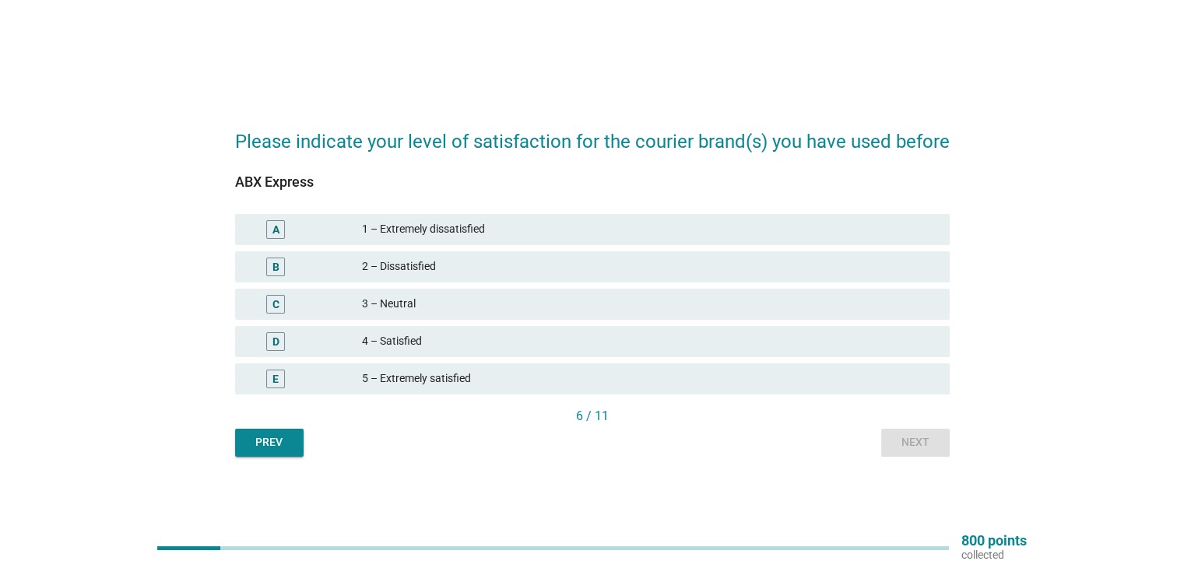
click at [394, 305] on div "3 – Neutral" at bounding box center [649, 304] width 575 height 19
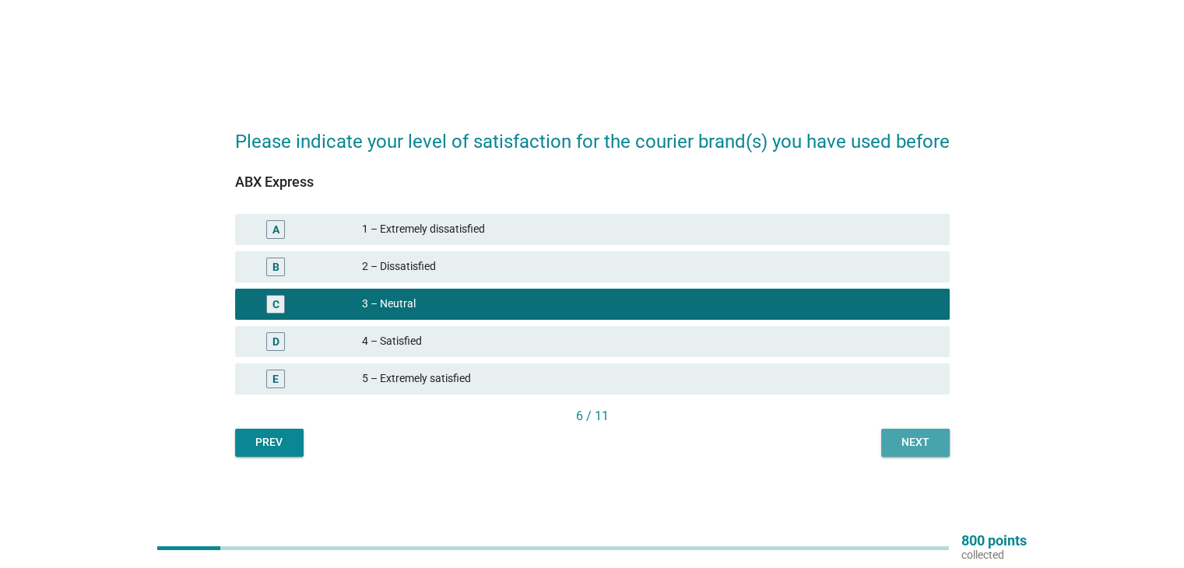
click at [925, 445] on div "Next" at bounding box center [916, 443] width 44 height 16
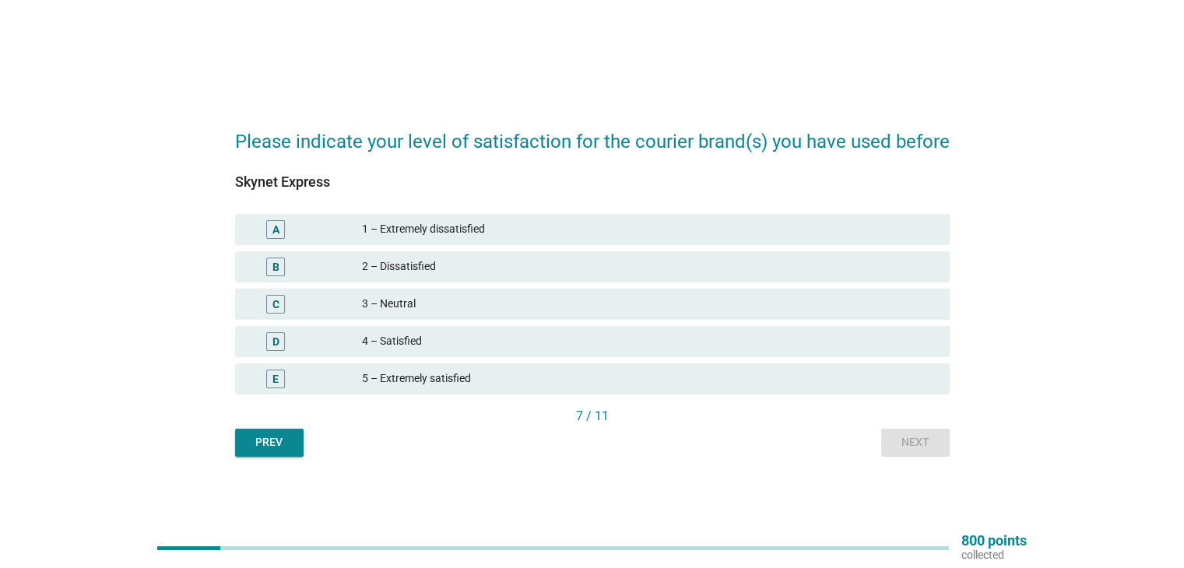
click at [389, 338] on div "4 – Satisfied" at bounding box center [649, 342] width 575 height 19
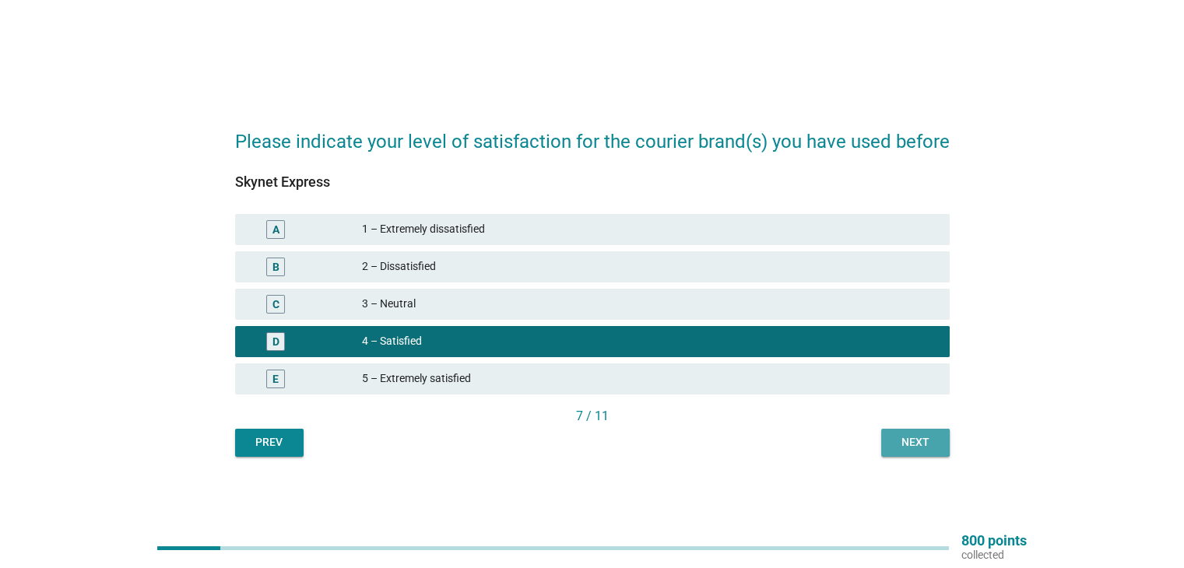
click at [902, 443] on div "Next" at bounding box center [916, 443] width 44 height 16
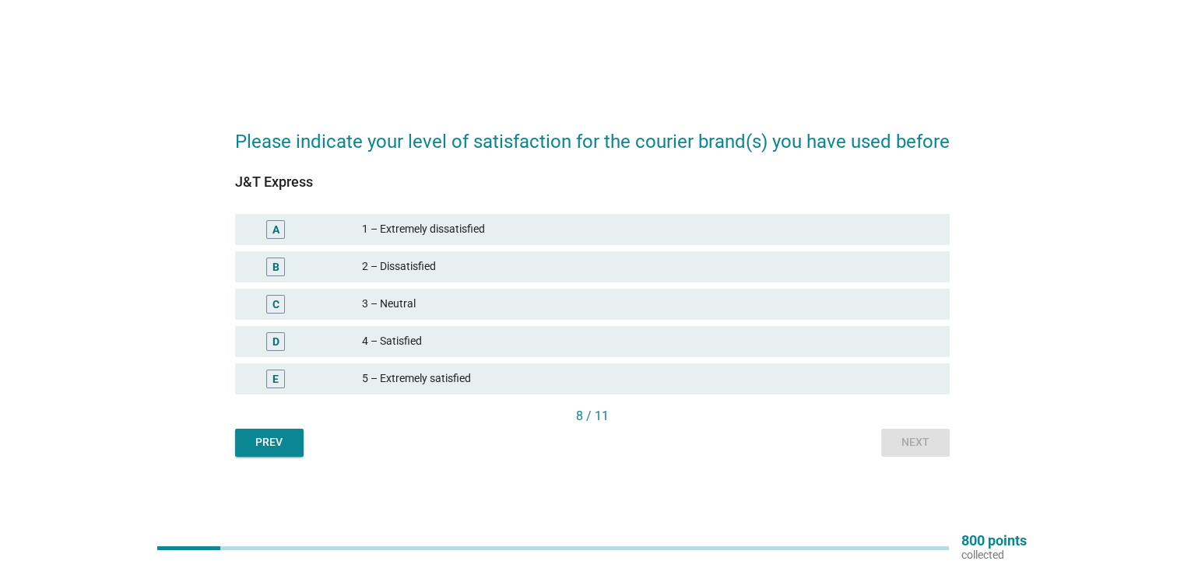
click at [395, 337] on div "4 – Satisfied" at bounding box center [649, 342] width 575 height 19
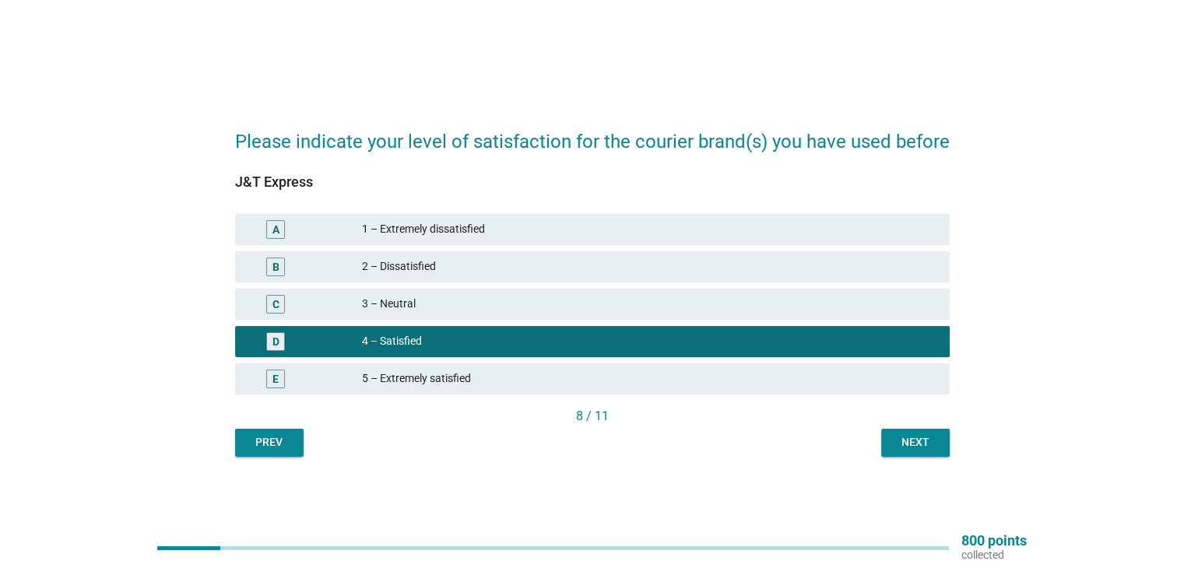
click at [919, 442] on div "Next" at bounding box center [916, 443] width 44 height 16
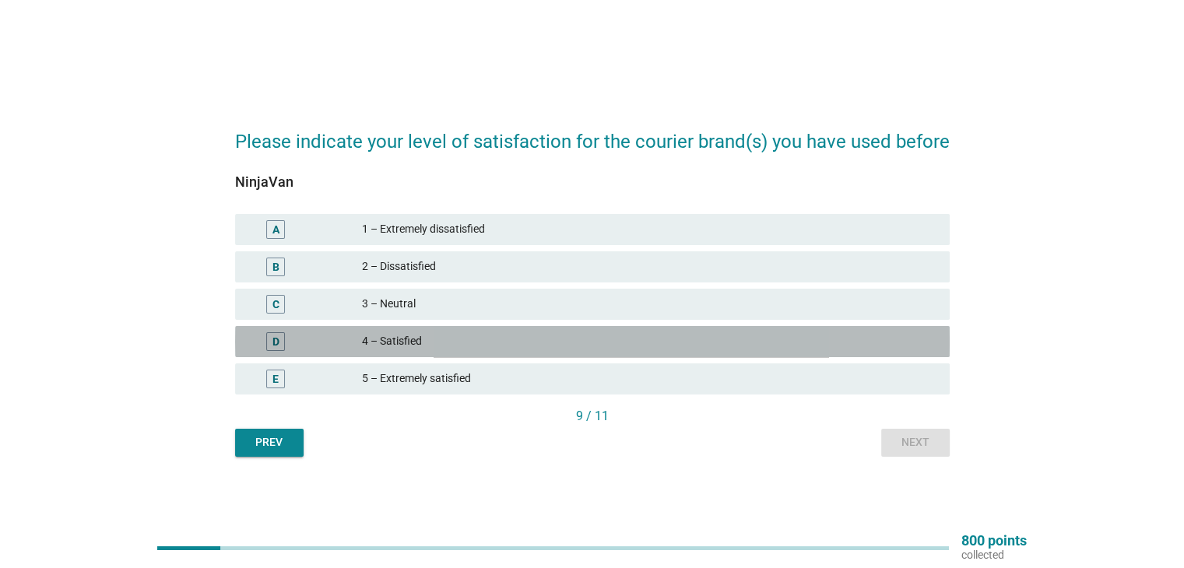
click at [399, 337] on div "4 – Satisfied" at bounding box center [649, 342] width 575 height 19
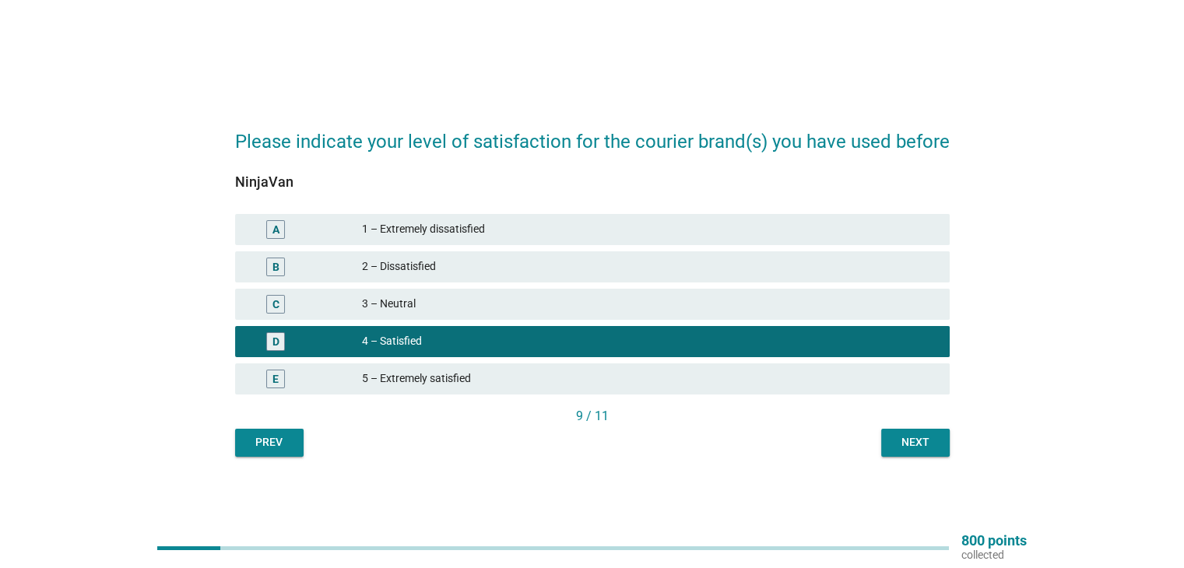
click at [887, 440] on button "Next" at bounding box center [915, 443] width 69 height 28
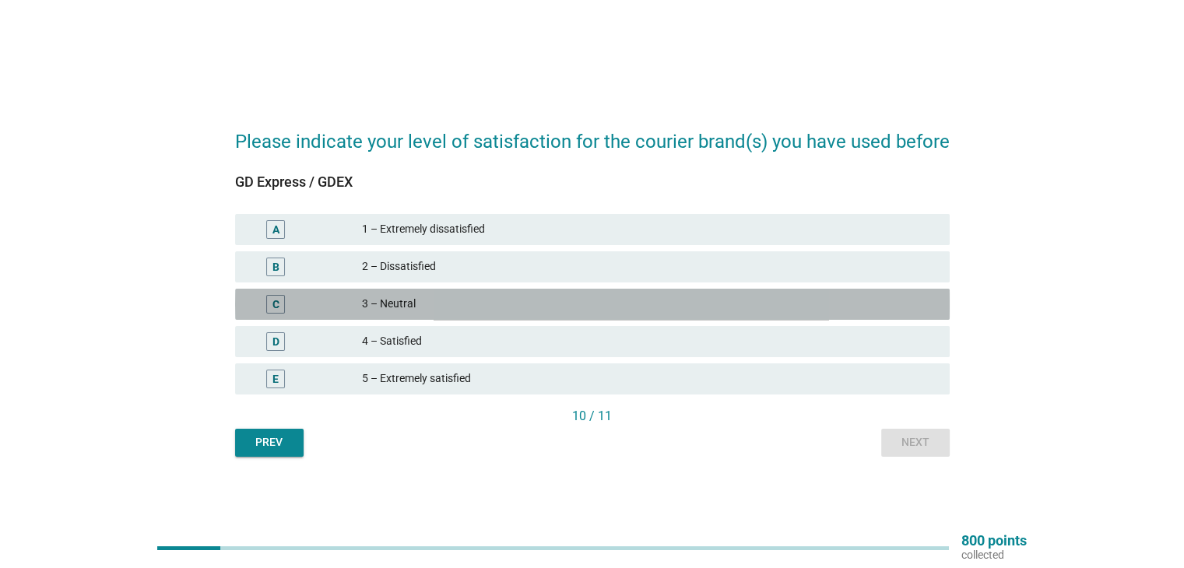
click at [388, 301] on div "3 – Neutral" at bounding box center [649, 304] width 575 height 19
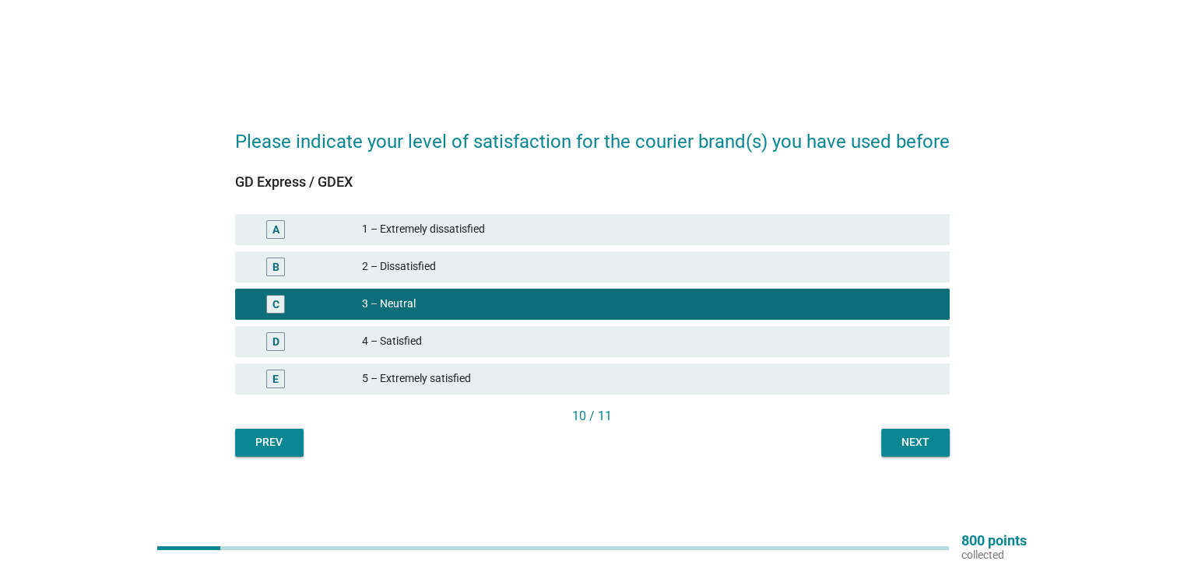
click at [405, 267] on div "2 – Dissatisfied" at bounding box center [649, 267] width 575 height 19
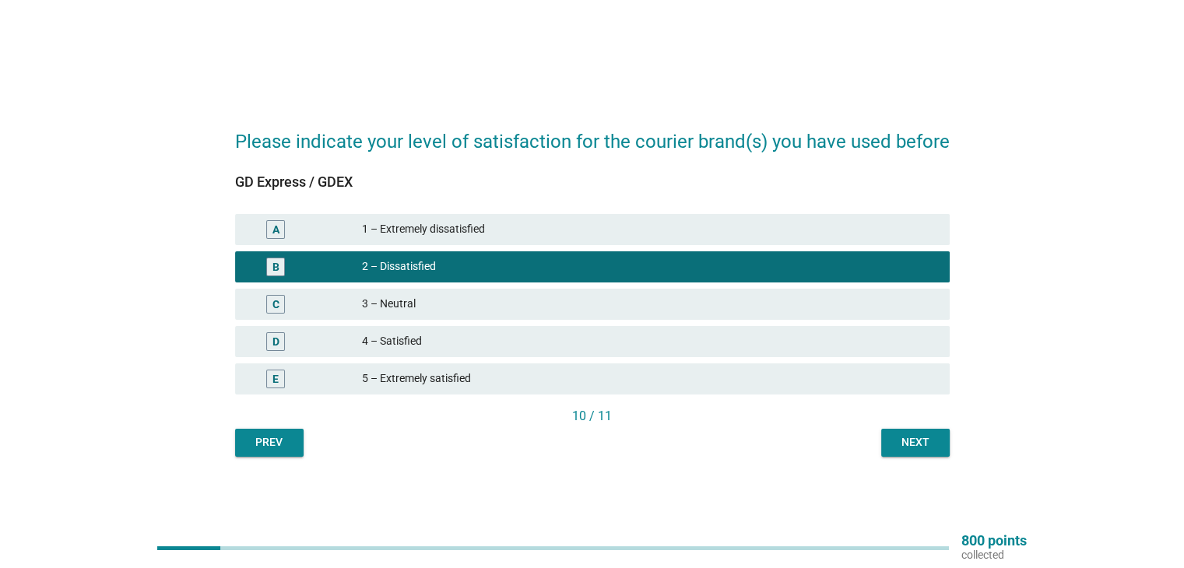
click at [916, 443] on div "Next" at bounding box center [916, 443] width 44 height 16
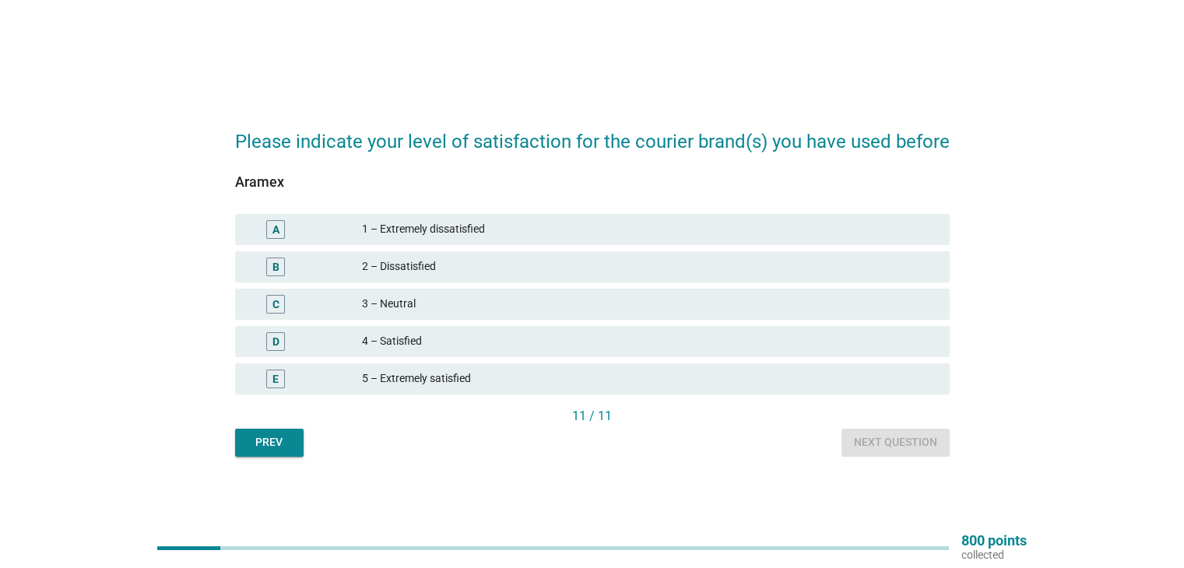
click at [395, 298] on div "3 – Neutral" at bounding box center [649, 304] width 575 height 19
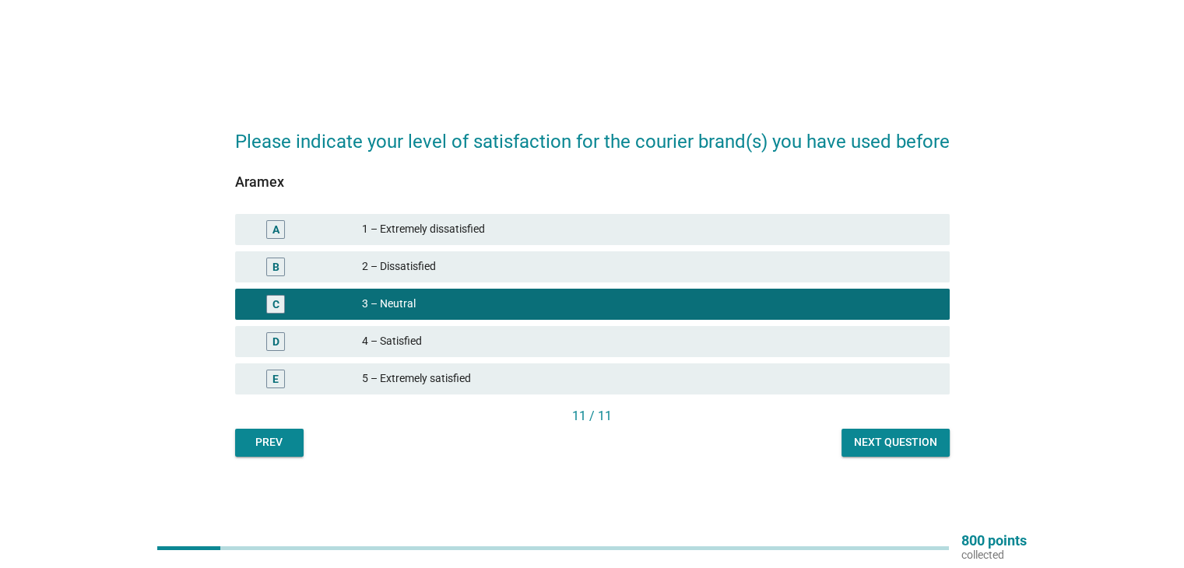
click at [897, 442] on div "Next question" at bounding box center [895, 443] width 83 height 16
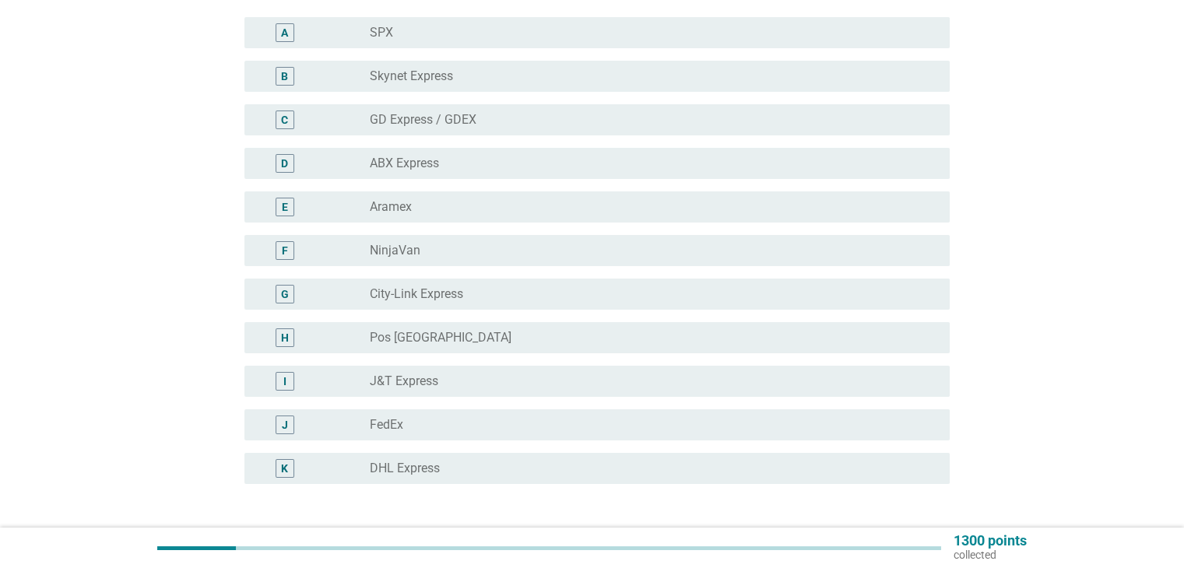
scroll to position [156, 0]
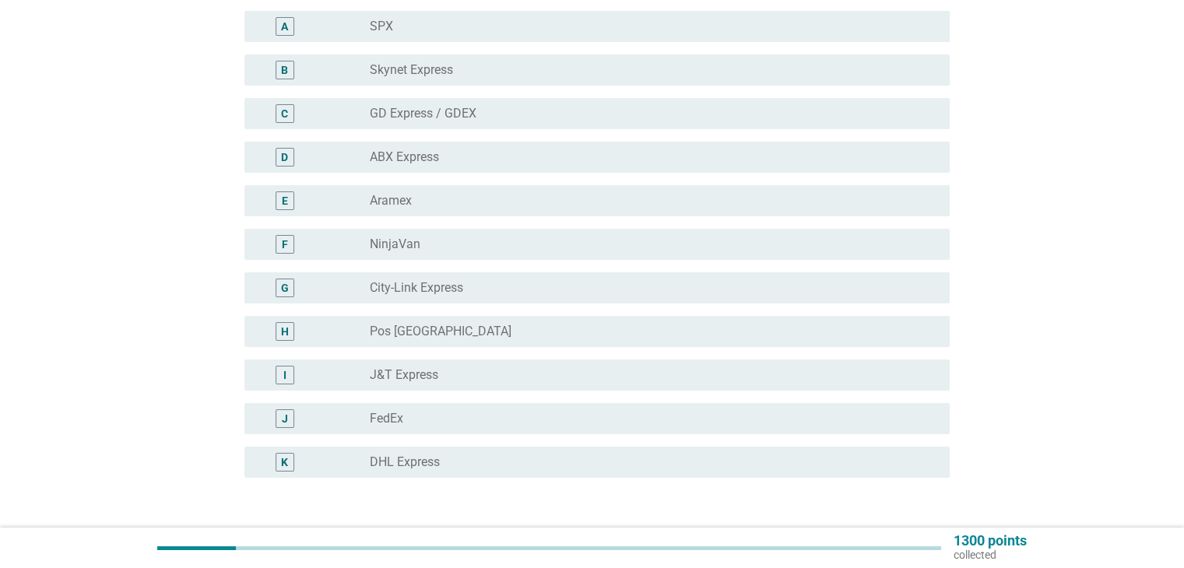
click at [411, 371] on label "J&T Express" at bounding box center [404, 376] width 69 height 16
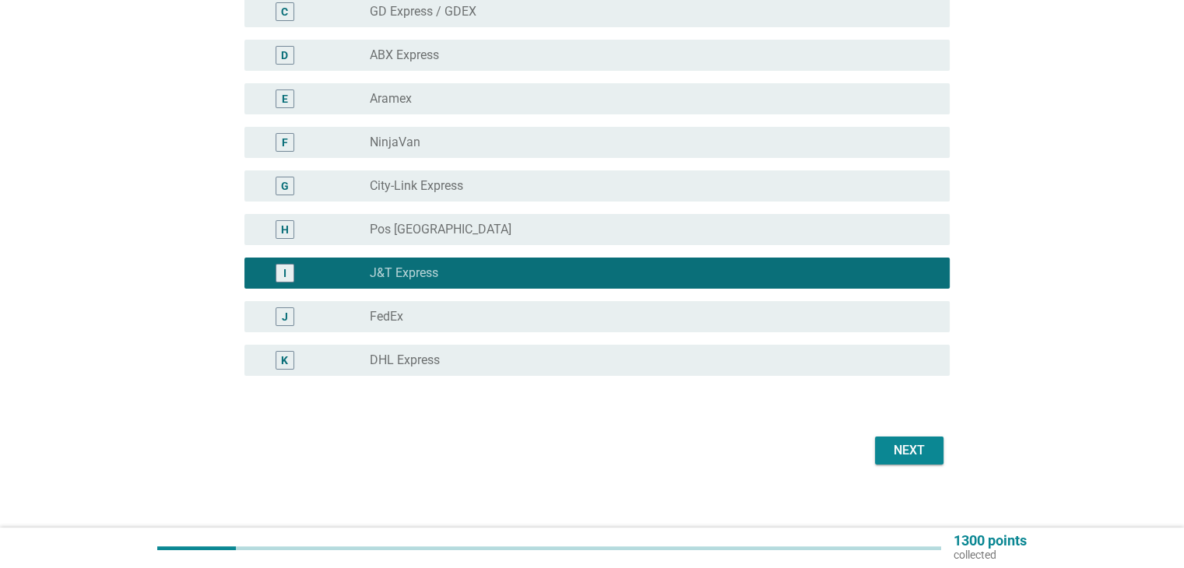
scroll to position [269, 0]
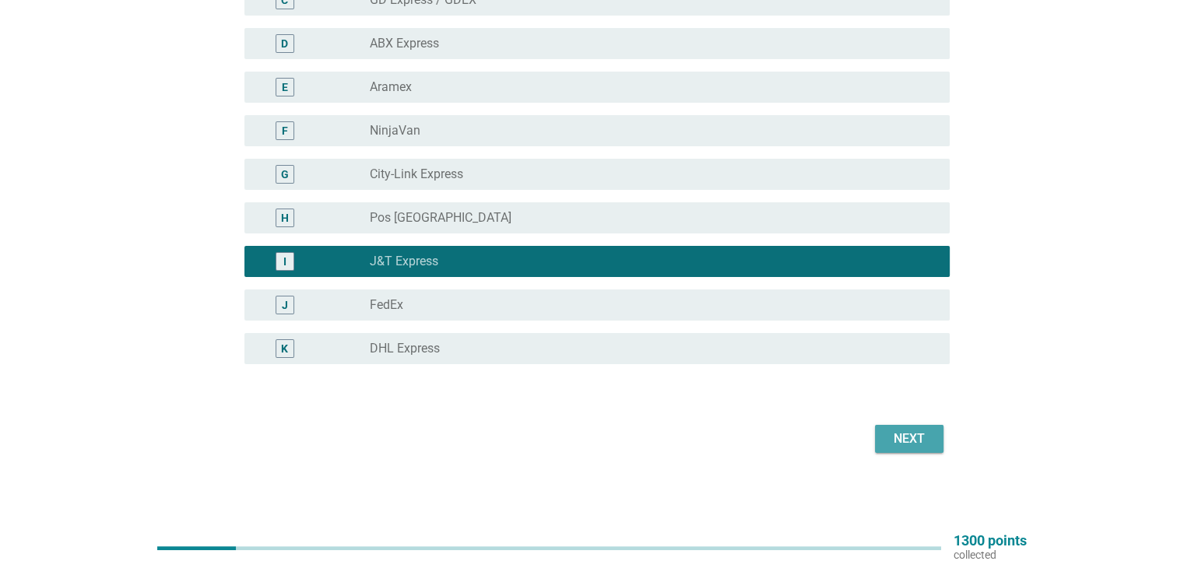
click at [909, 438] on div "Next" at bounding box center [910, 439] width 44 height 19
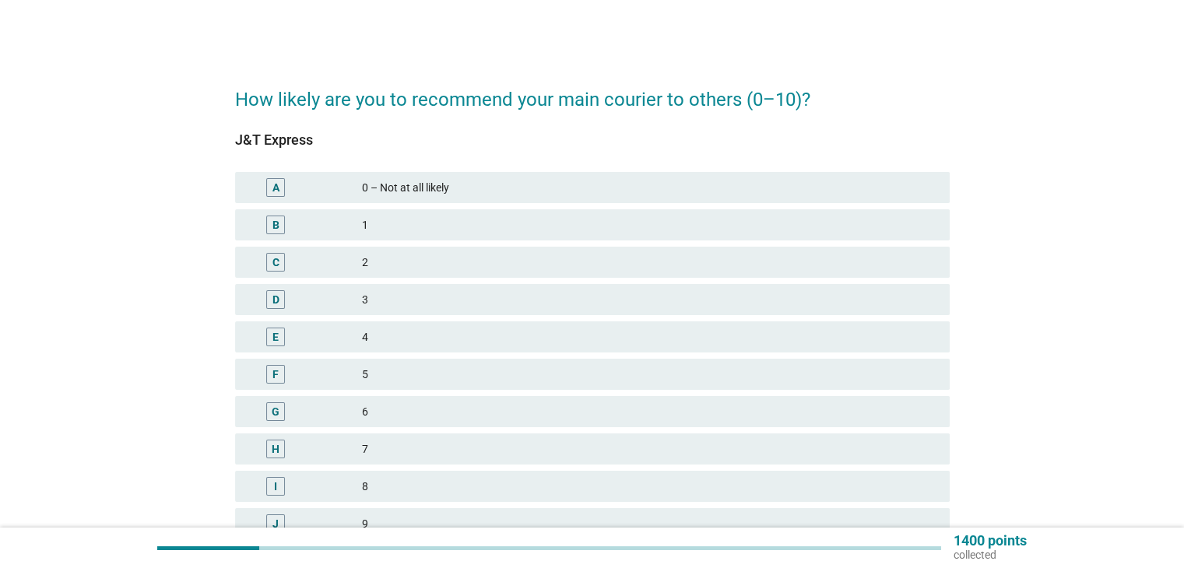
scroll to position [78, 0]
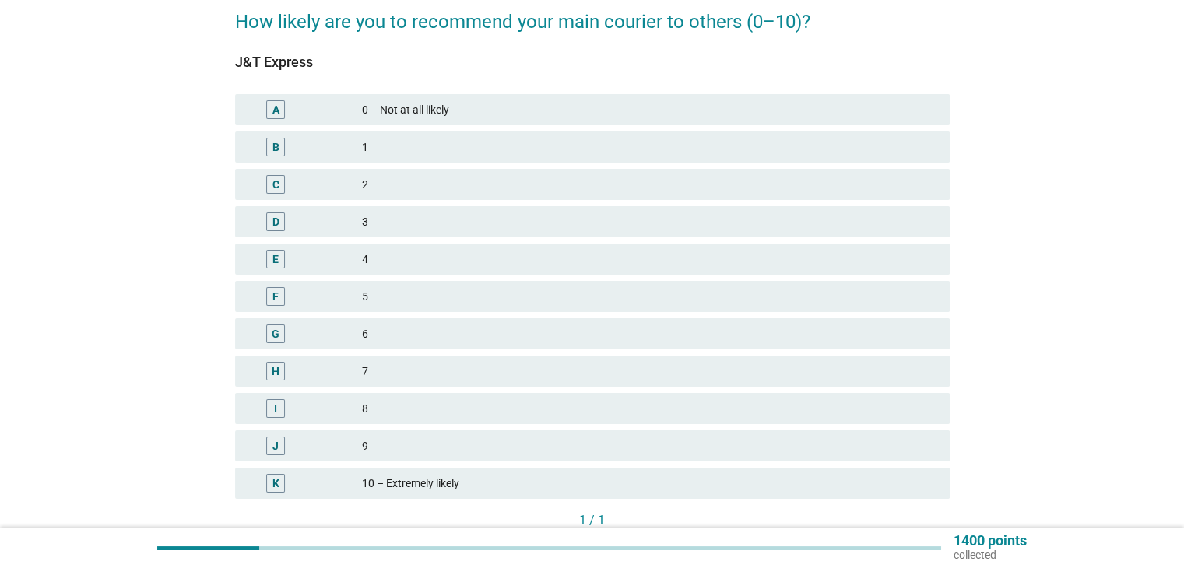
click at [387, 405] on div "8" at bounding box center [649, 408] width 575 height 19
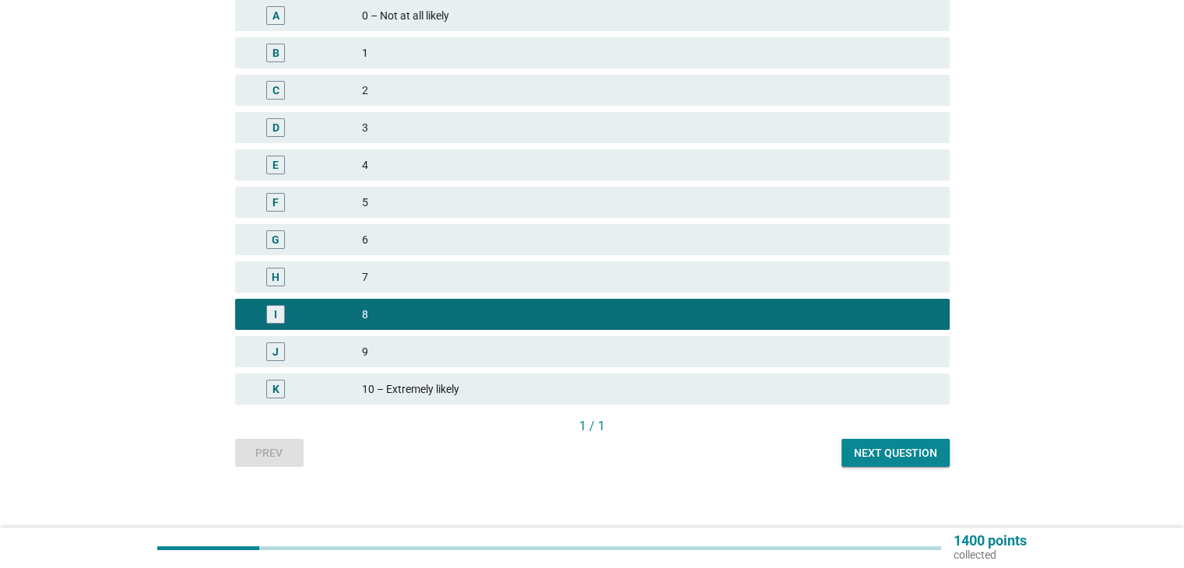
scroll to position [181, 0]
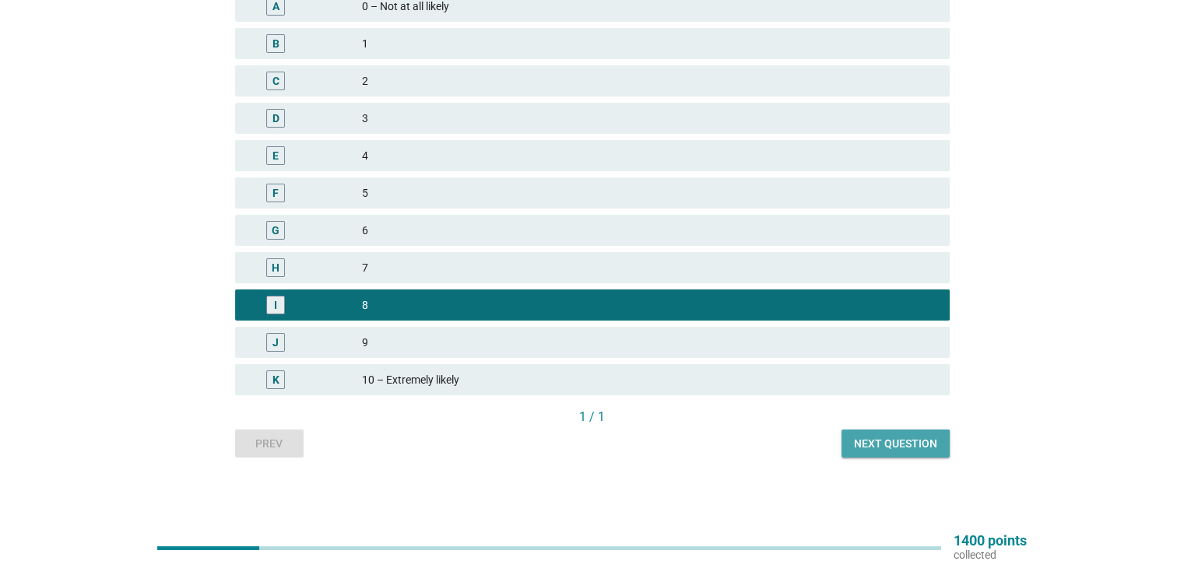
click at [904, 442] on div "Next question" at bounding box center [895, 444] width 83 height 16
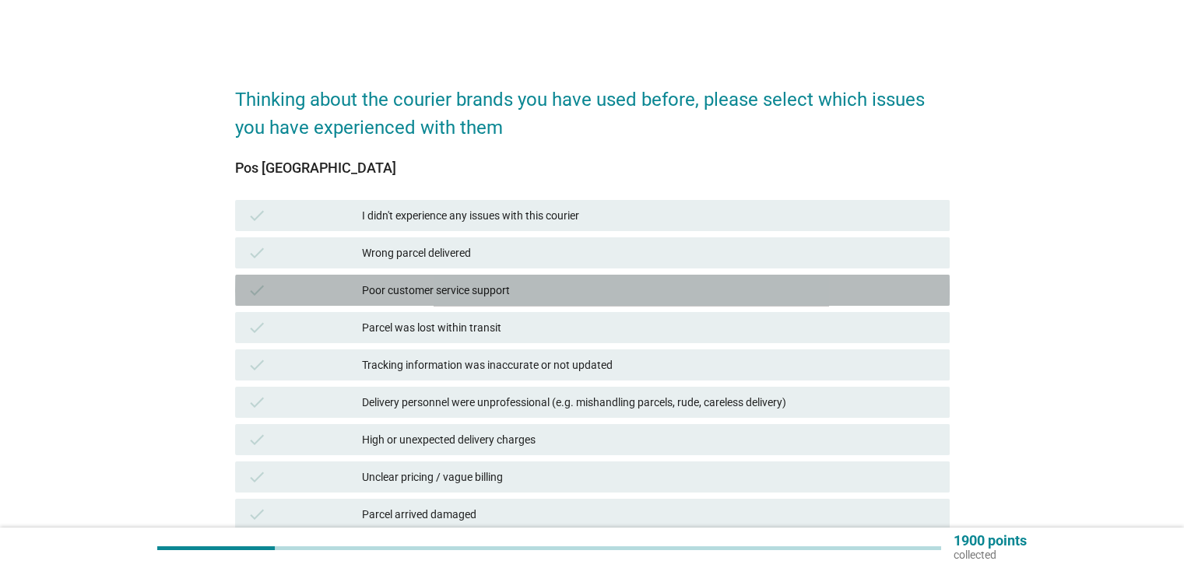
click at [408, 290] on div "Poor customer service support" at bounding box center [649, 290] width 575 height 19
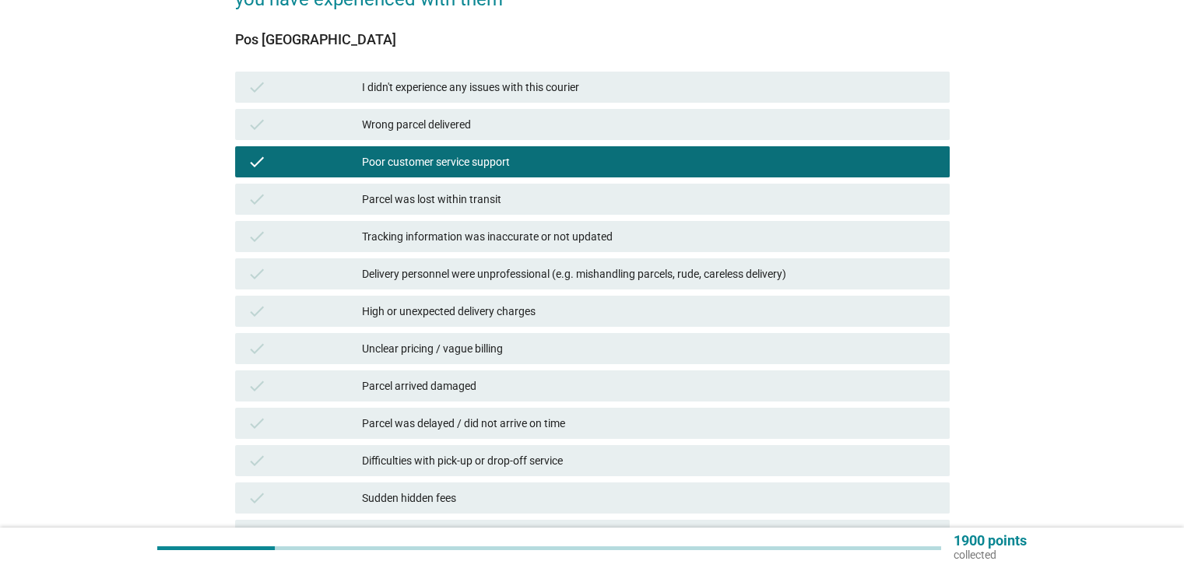
scroll to position [156, 0]
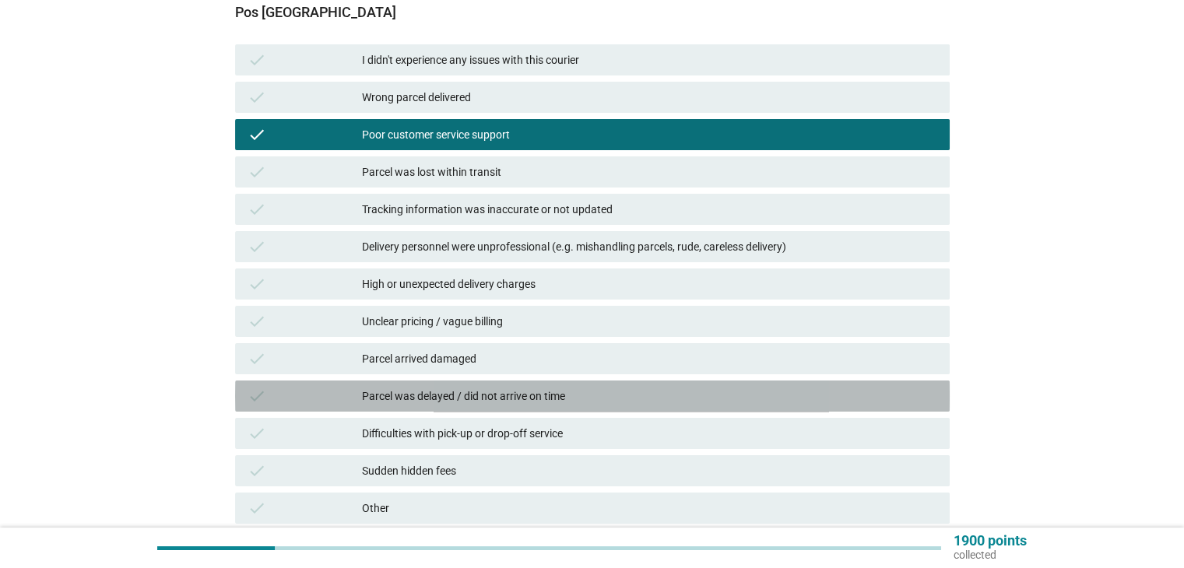
click at [480, 396] on div "Parcel was delayed / did not arrive on time" at bounding box center [649, 396] width 575 height 19
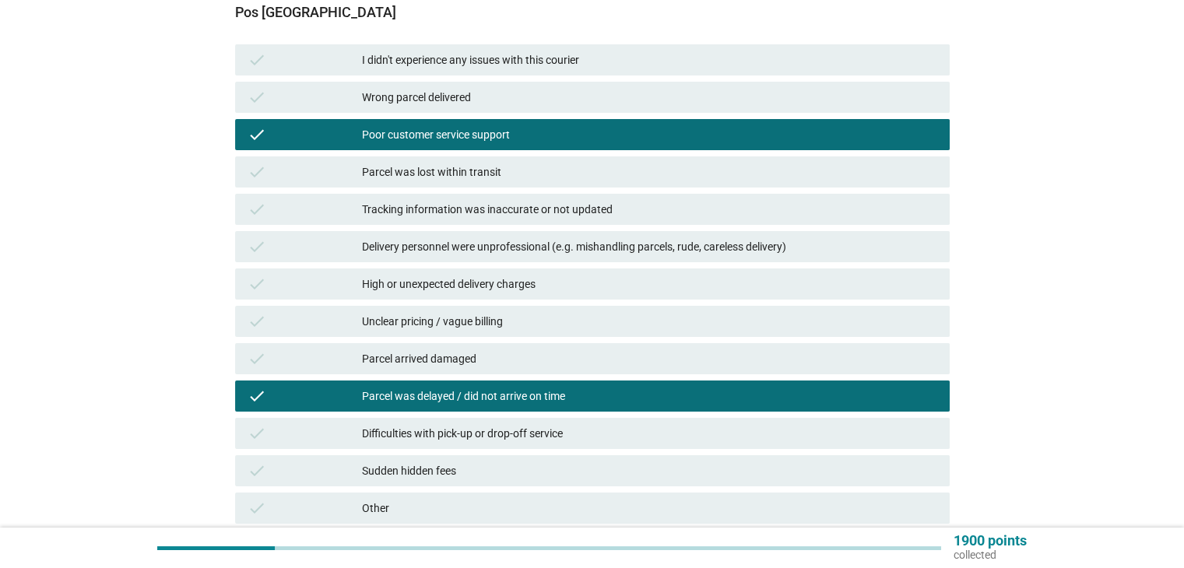
click at [435, 438] on div "Difficulties with pick-up or drop-off service" at bounding box center [649, 433] width 575 height 19
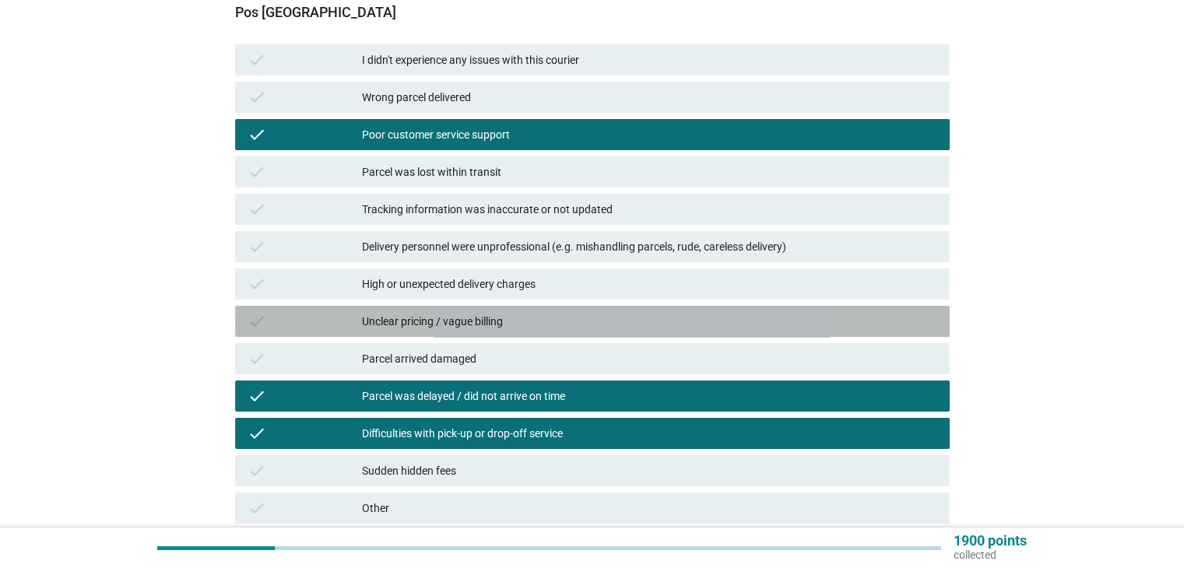
click at [431, 320] on div "Unclear pricing / vague billing" at bounding box center [649, 321] width 575 height 19
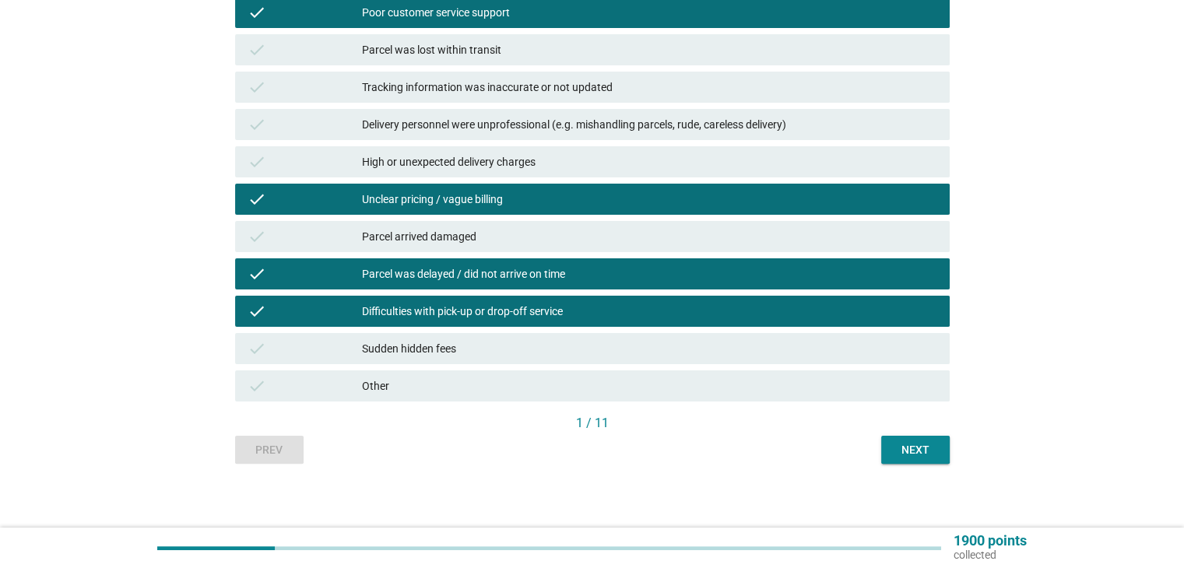
scroll to position [284, 0]
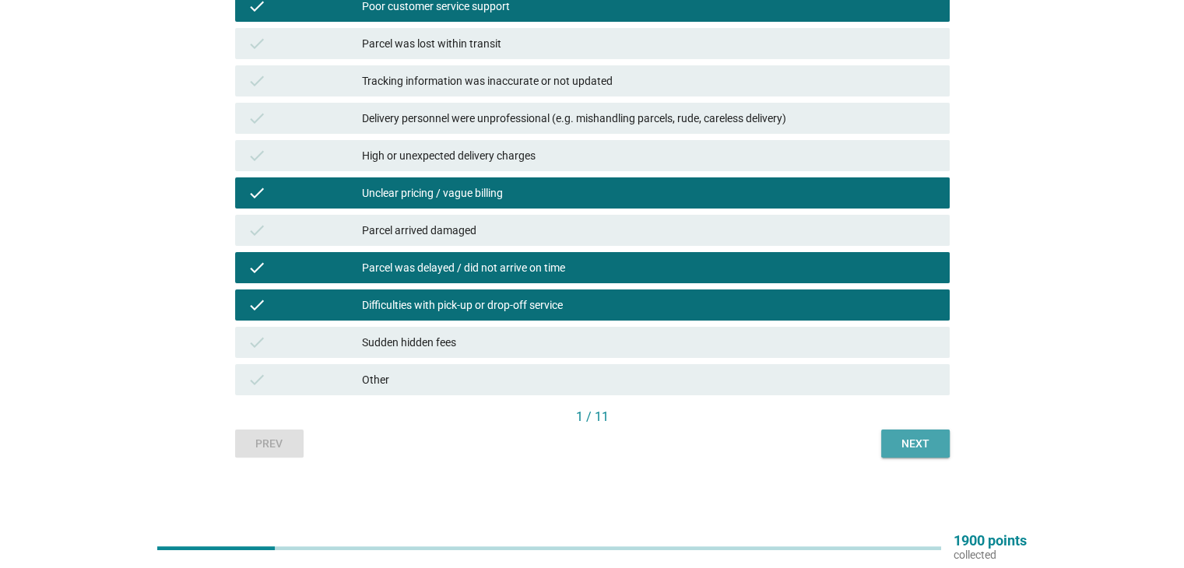
click at [916, 445] on div "Next" at bounding box center [916, 444] width 44 height 16
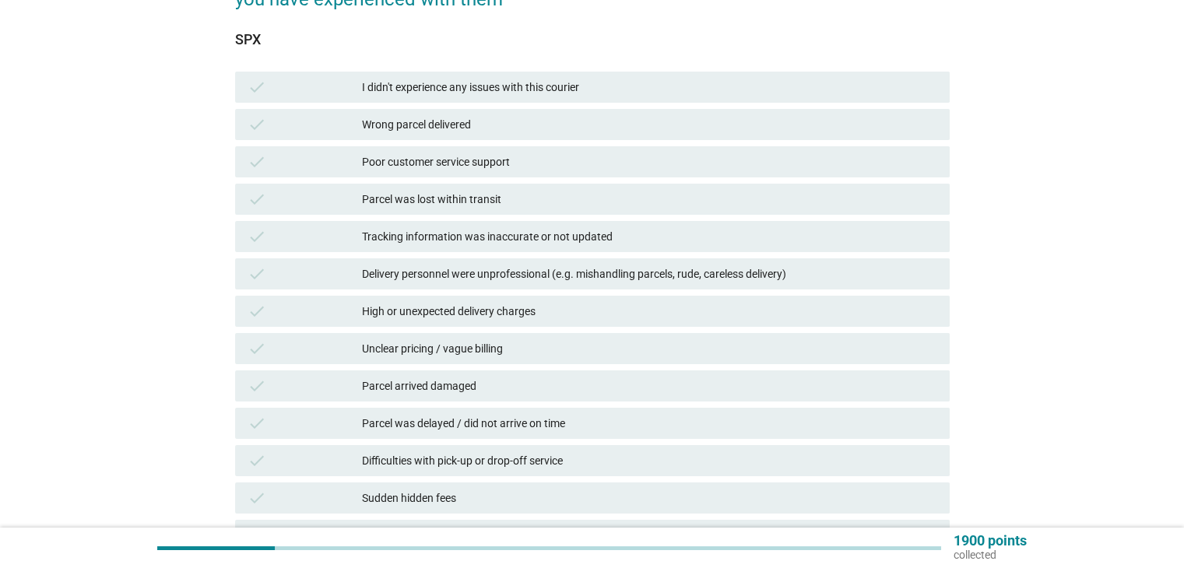
scroll to position [156, 0]
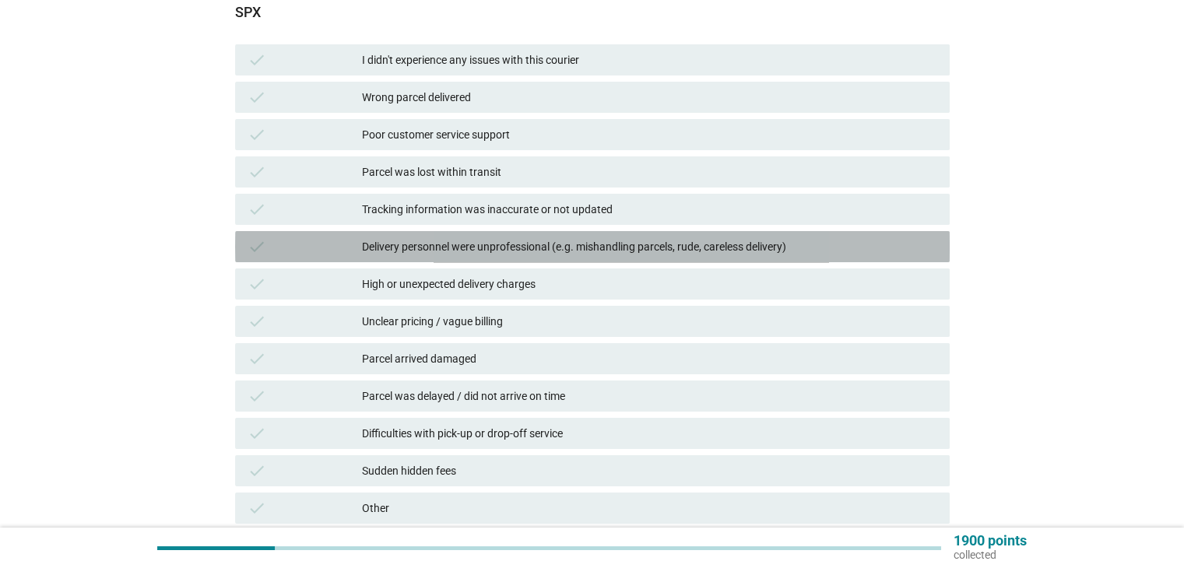
click at [473, 250] on div "Delivery personnel were unprofessional (e.g. mishandling parcels, rude, careles…" at bounding box center [649, 247] width 575 height 19
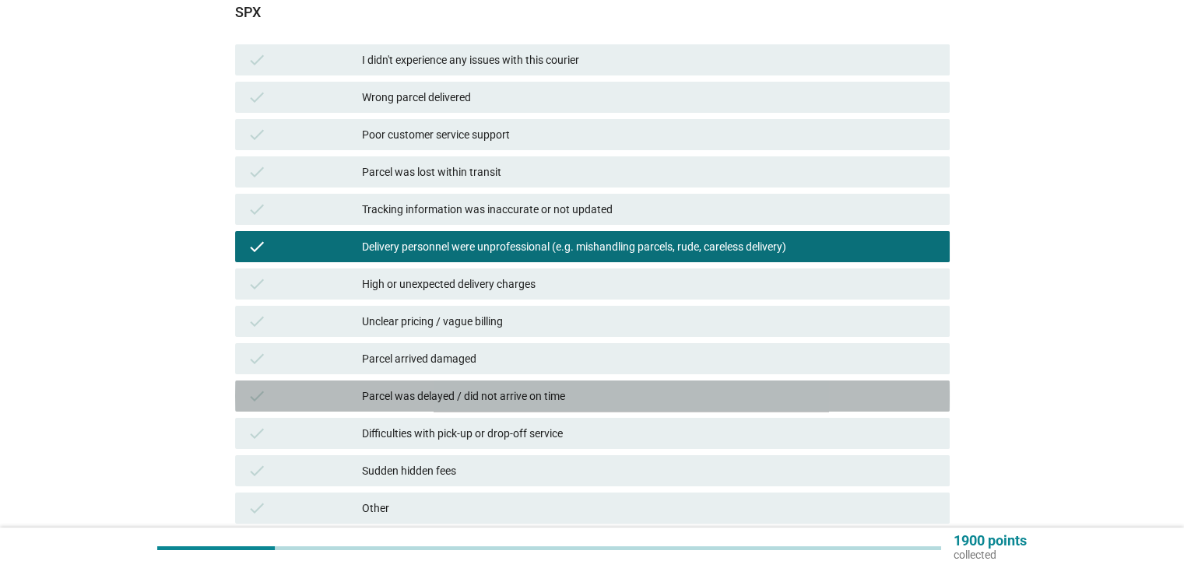
click at [442, 396] on div "Parcel was delayed / did not arrive on time" at bounding box center [649, 396] width 575 height 19
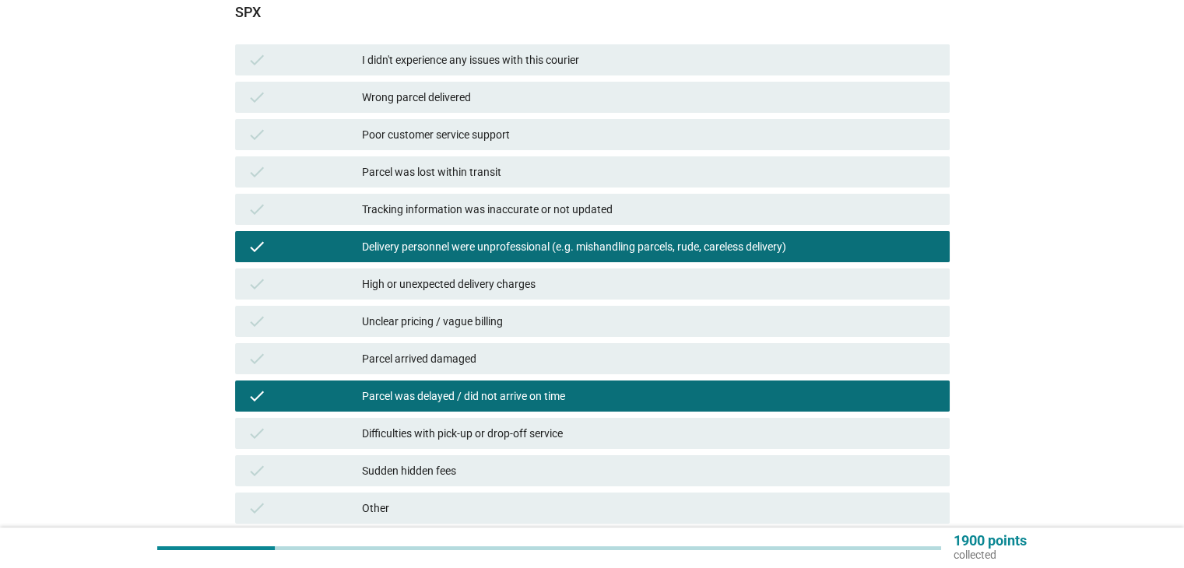
click at [440, 430] on div "Difficulties with pick-up or drop-off service" at bounding box center [649, 433] width 575 height 19
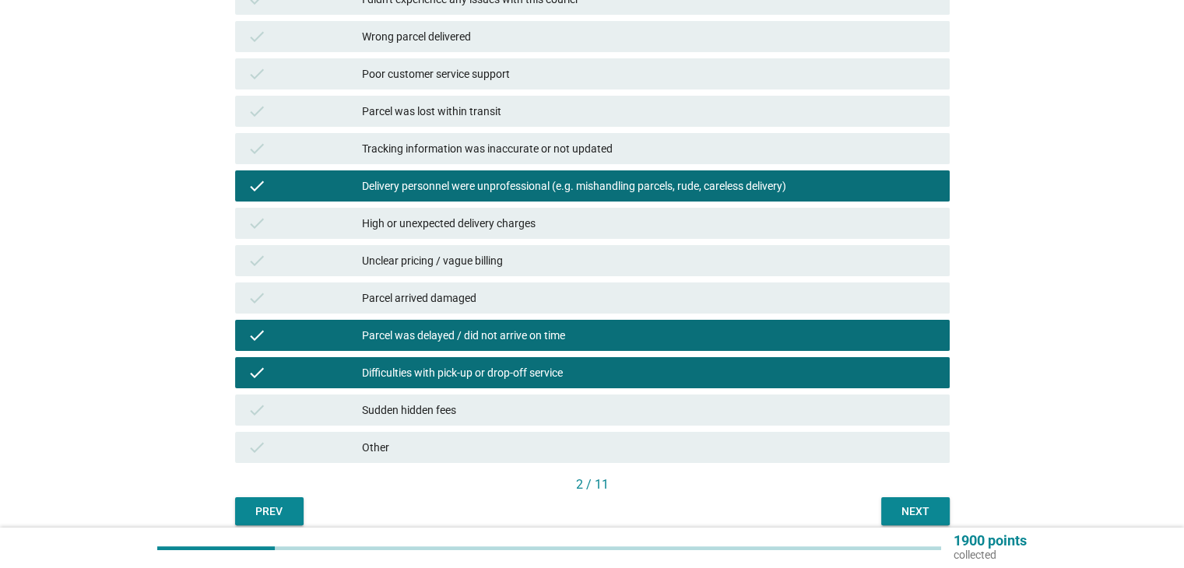
scroll to position [234, 0]
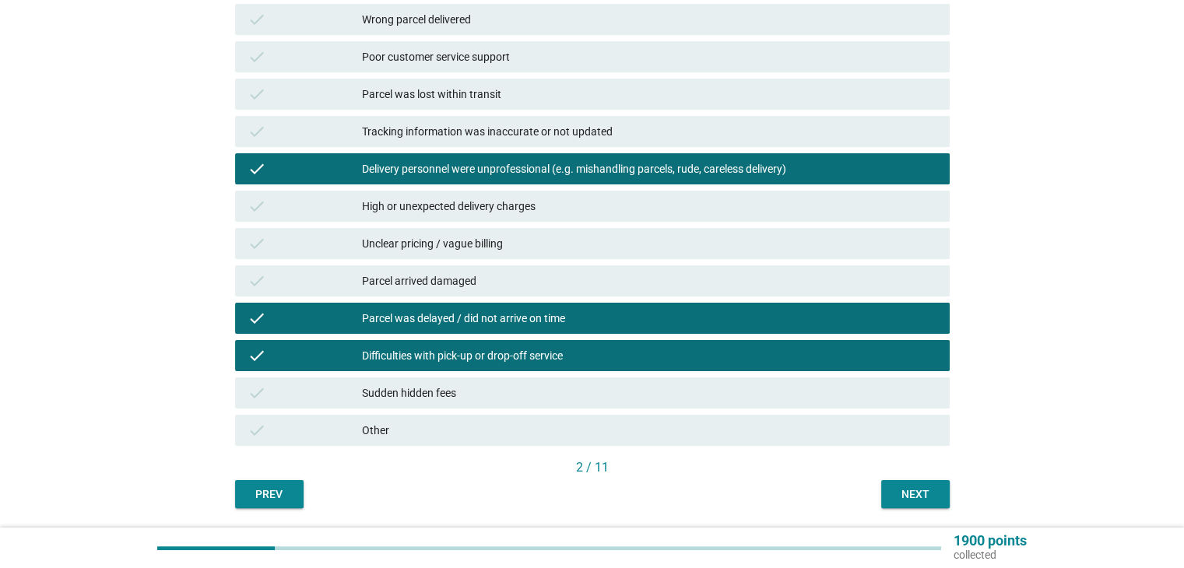
click at [910, 491] on div "Next" at bounding box center [916, 495] width 44 height 16
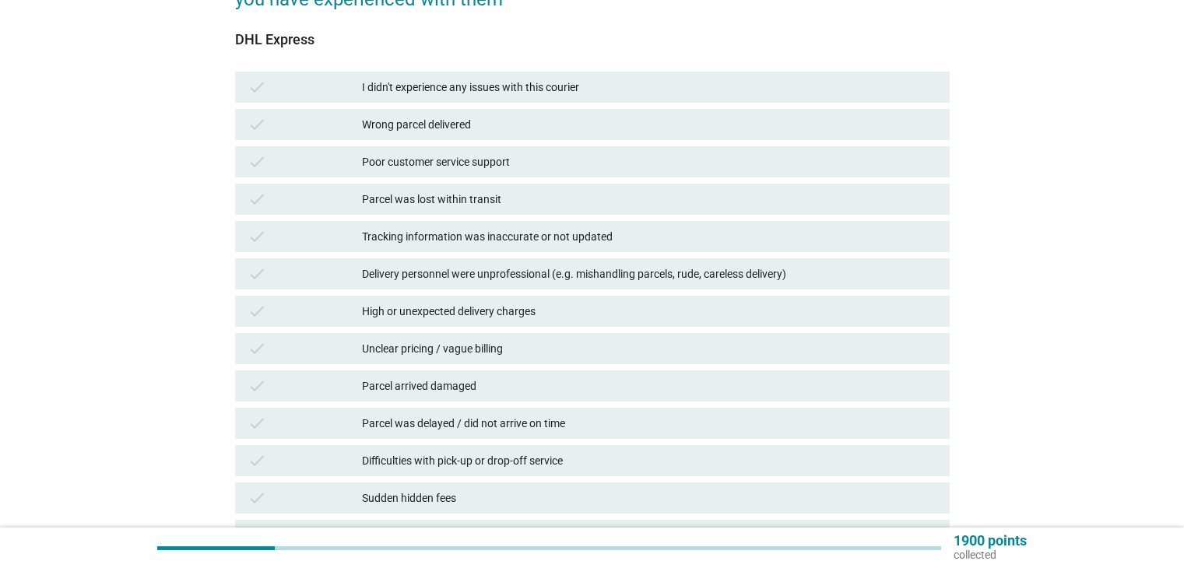
scroll to position [156, 0]
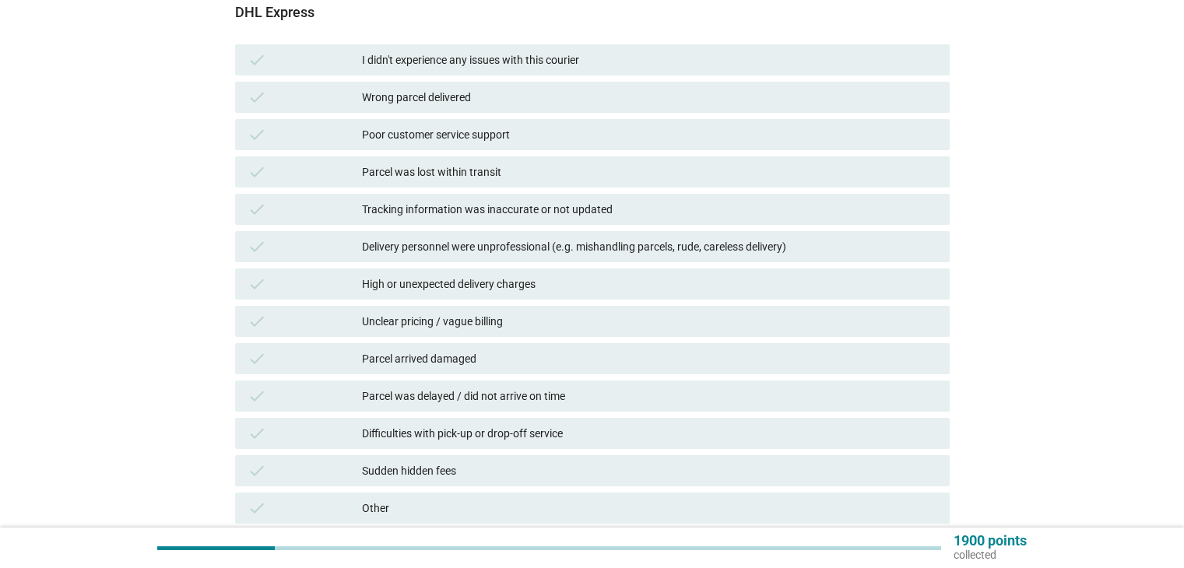
click at [412, 51] on div "I didn't experience any issues with this courier" at bounding box center [649, 60] width 575 height 19
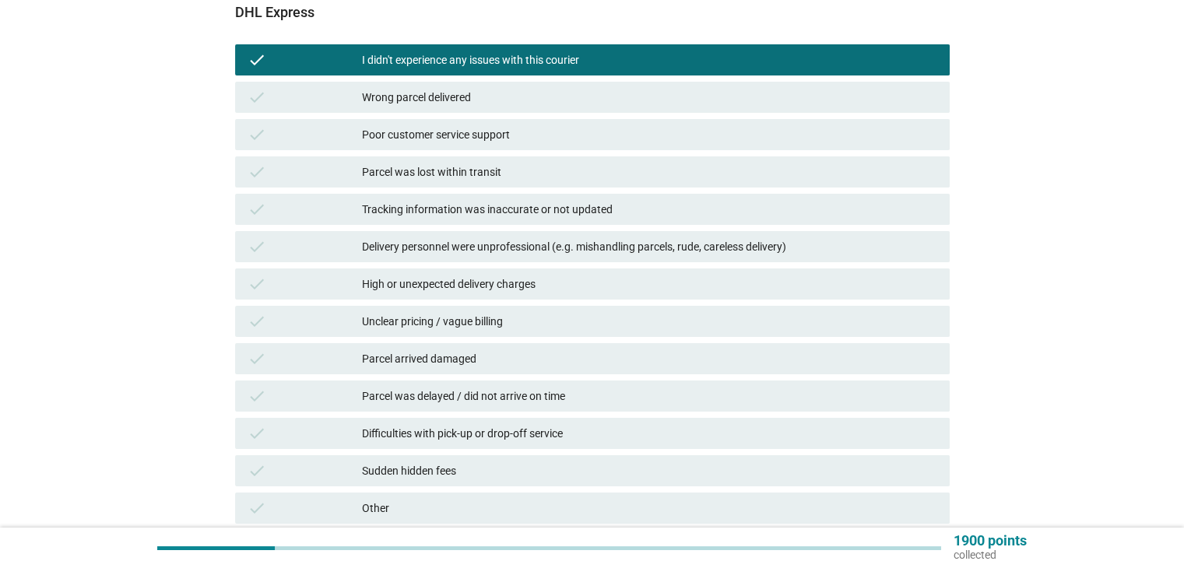
click at [420, 280] on div "High or unexpected delivery charges" at bounding box center [649, 284] width 575 height 19
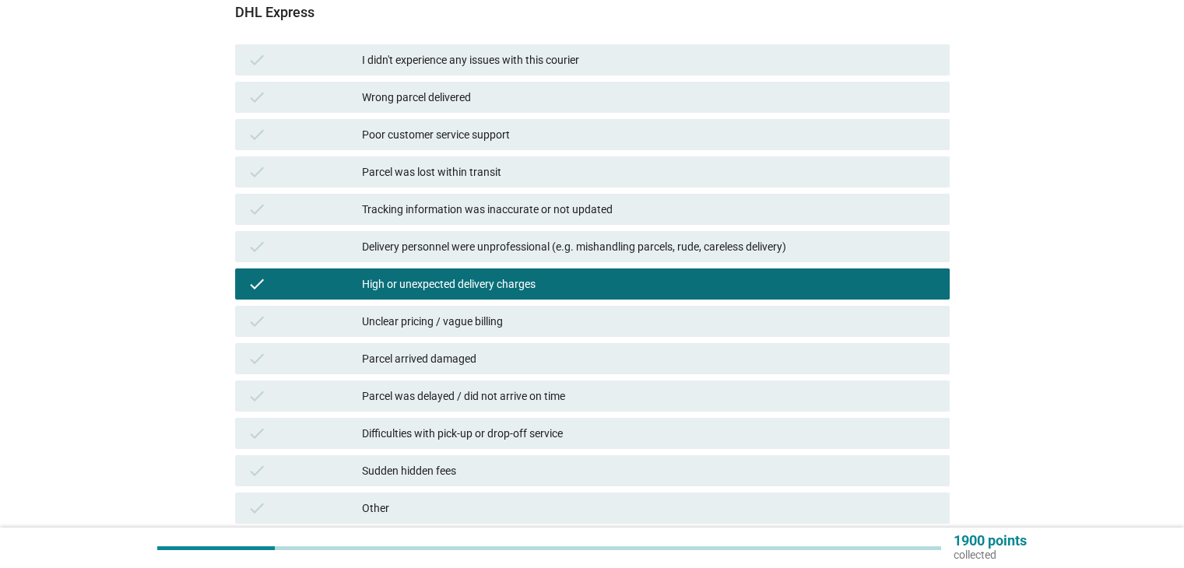
scroll to position [234, 0]
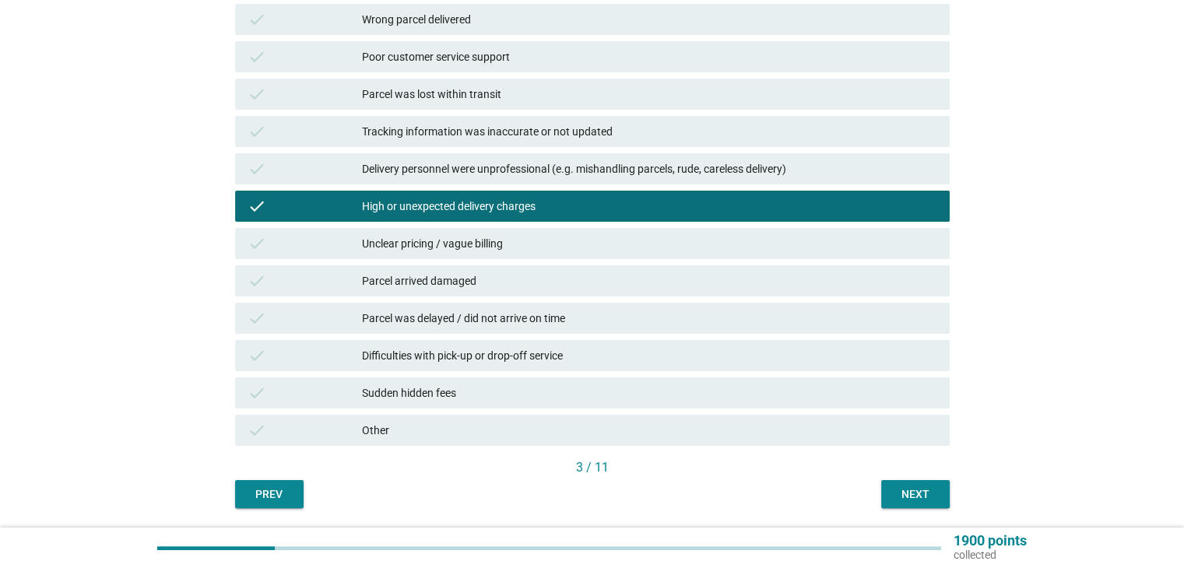
click at [919, 493] on div "Next" at bounding box center [916, 495] width 44 height 16
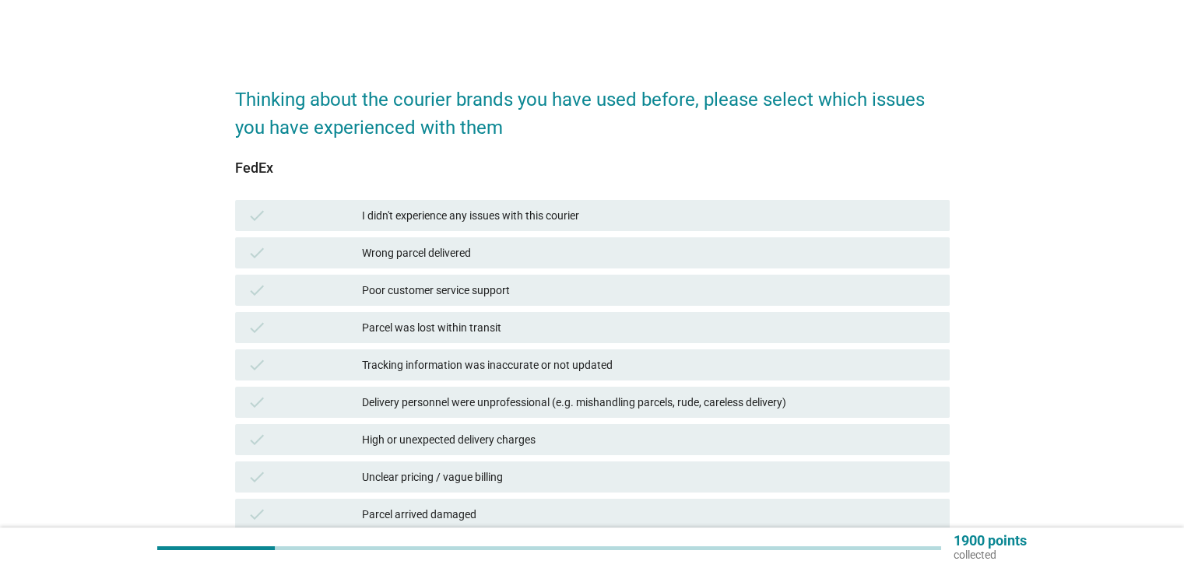
scroll to position [78, 0]
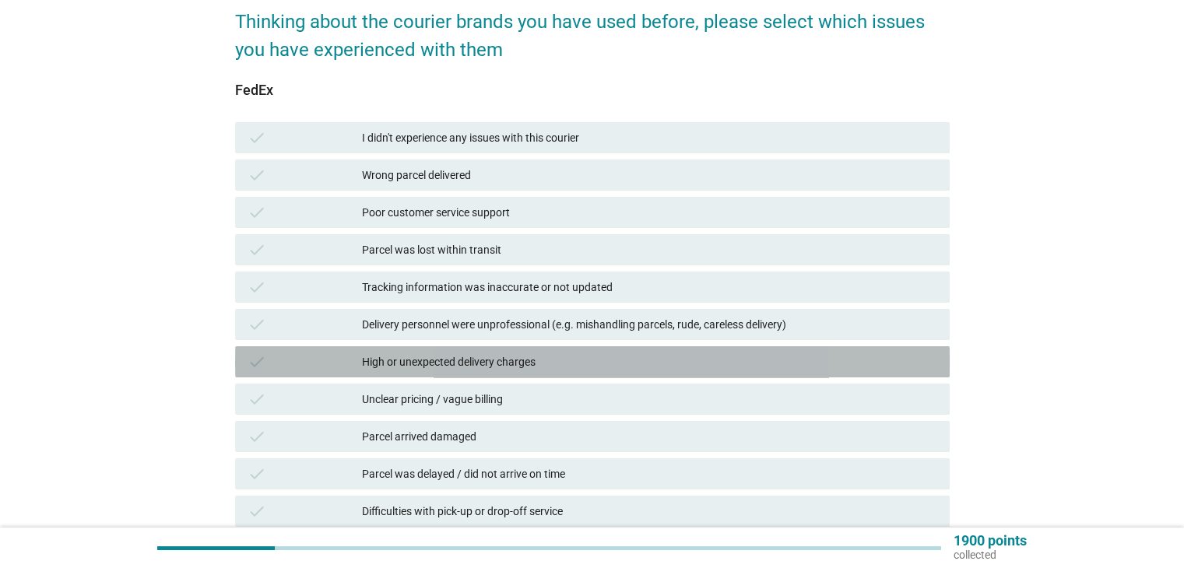
click at [403, 359] on div "High or unexpected delivery charges" at bounding box center [649, 362] width 575 height 19
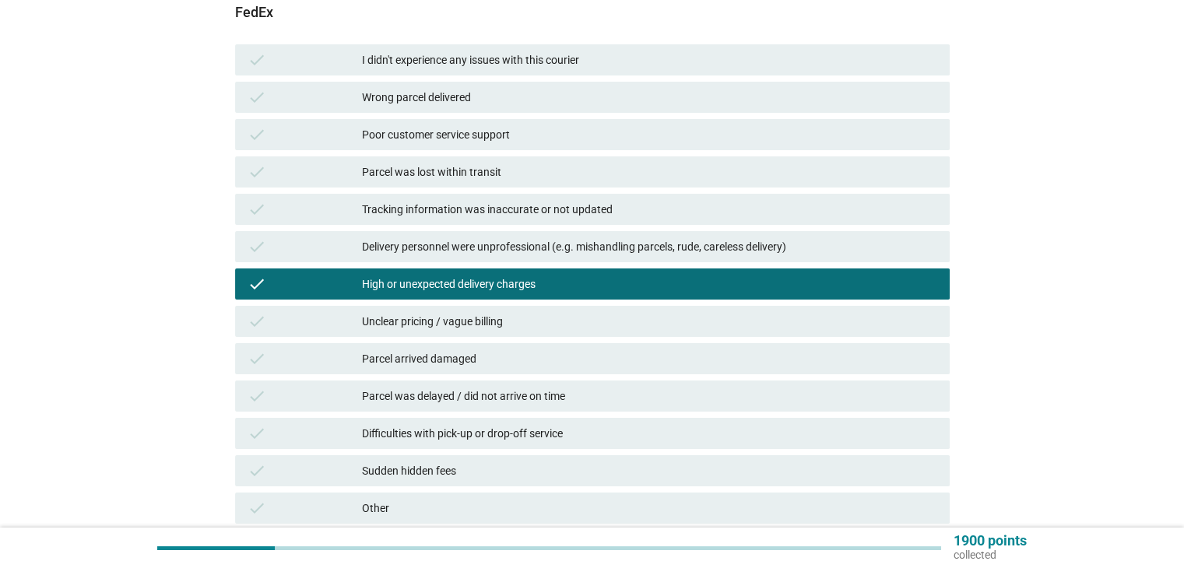
scroll to position [234, 0]
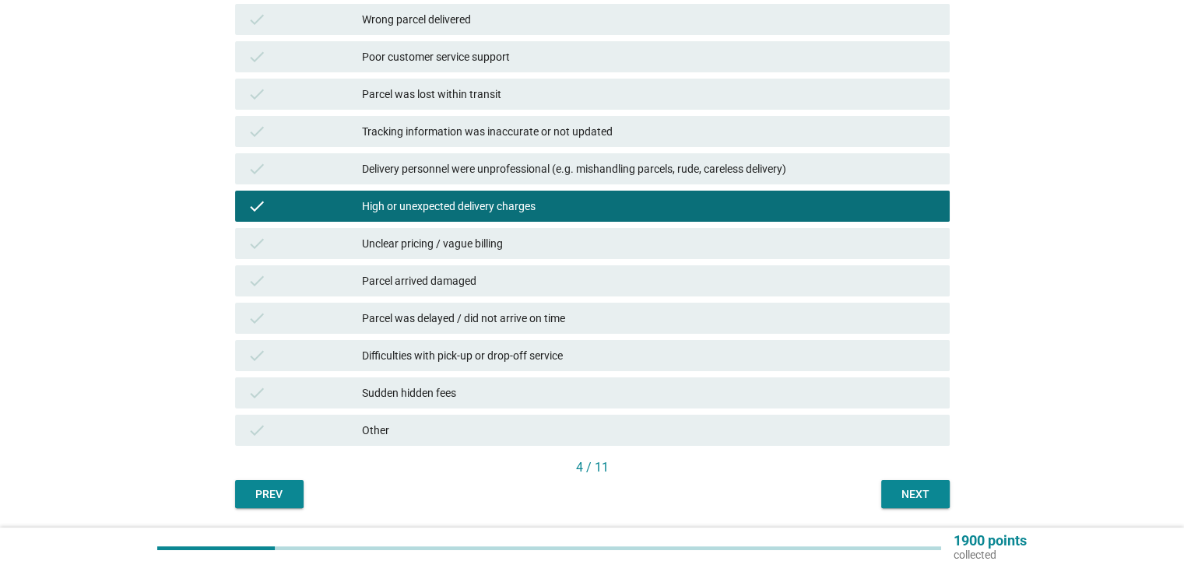
click at [435, 241] on div "Unclear pricing / vague billing" at bounding box center [649, 243] width 575 height 19
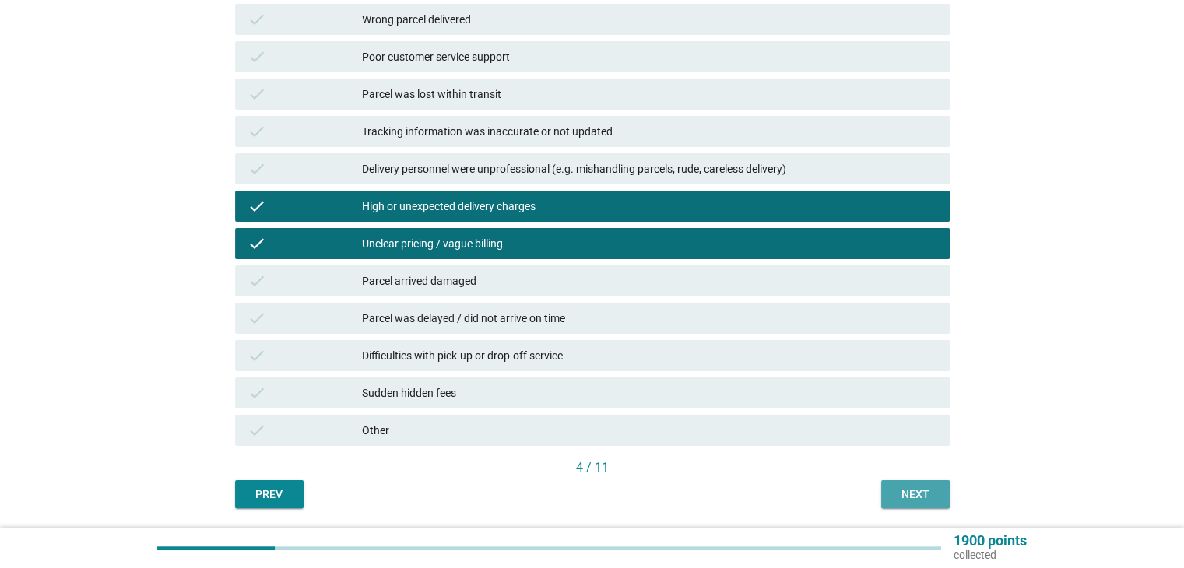
click at [906, 494] on div "Next" at bounding box center [916, 495] width 44 height 16
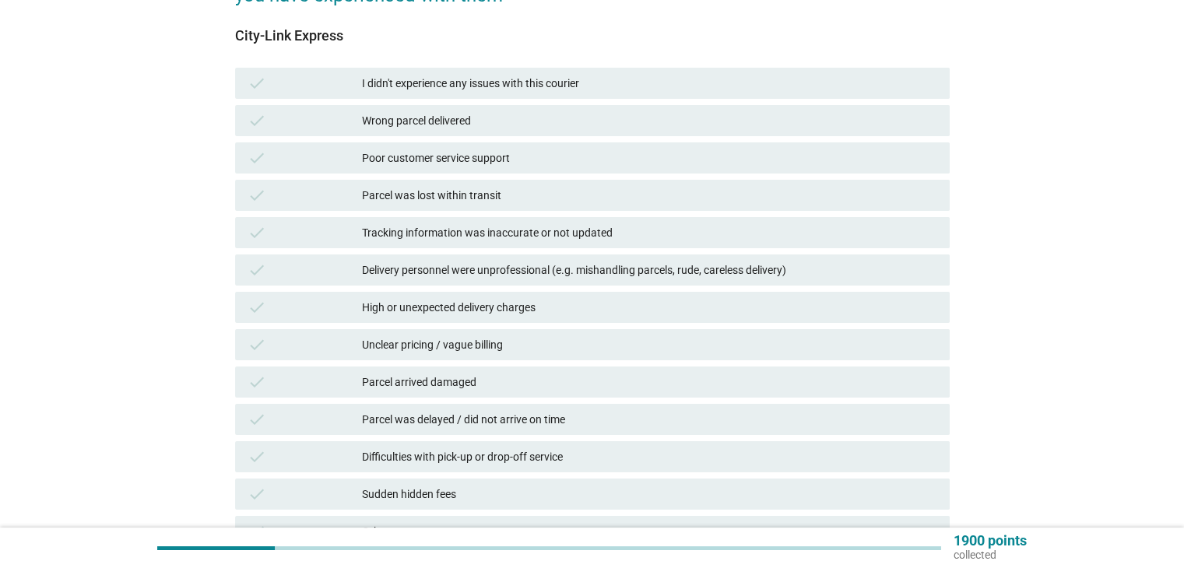
scroll to position [156, 0]
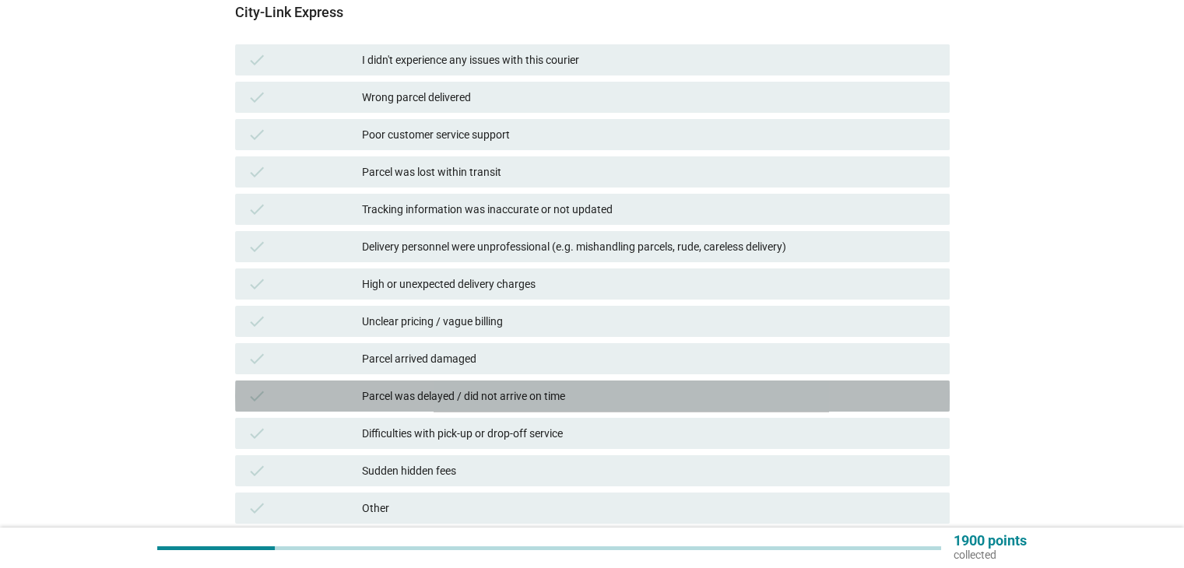
click at [491, 392] on div "Parcel was delayed / did not arrive on time" at bounding box center [649, 396] width 575 height 19
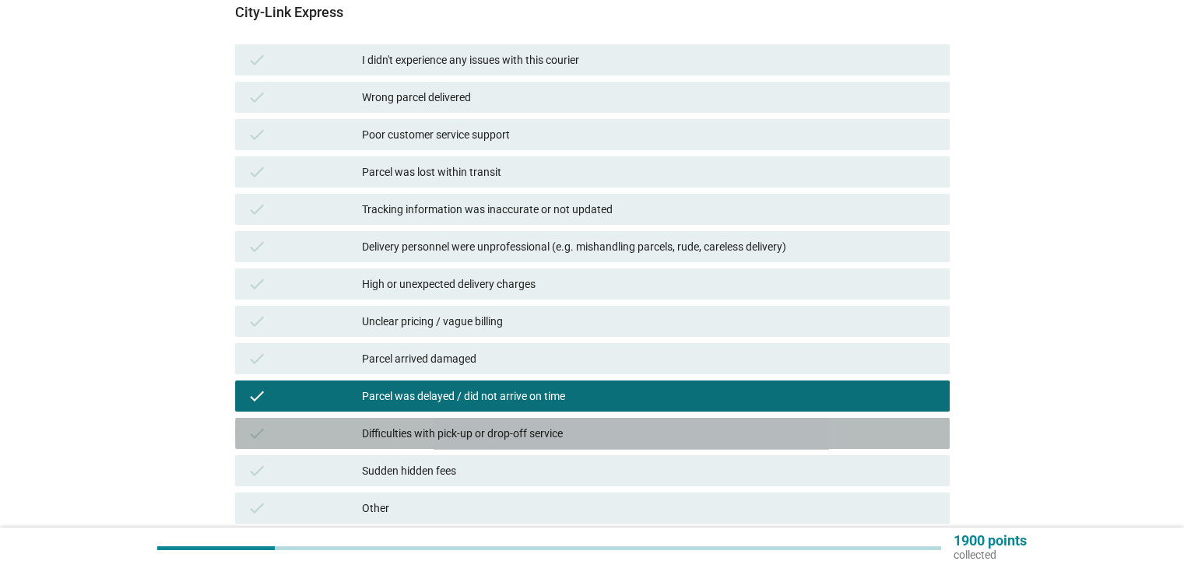
click at [526, 438] on div "Difficulties with pick-up or drop-off service" at bounding box center [649, 433] width 575 height 19
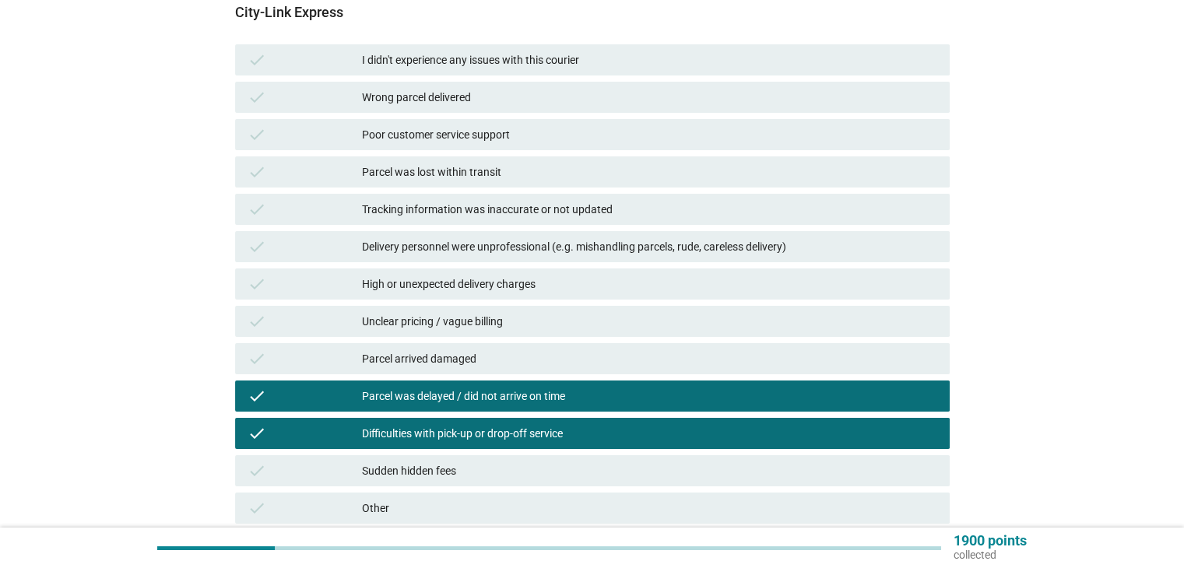
scroll to position [234, 0]
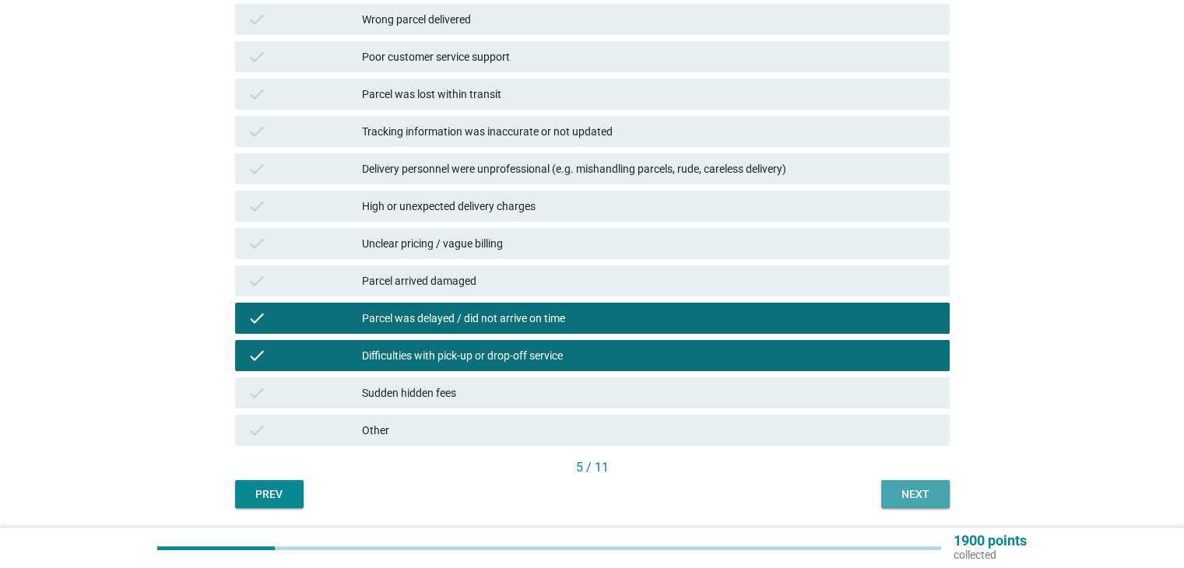
click at [919, 496] on div "Next" at bounding box center [916, 495] width 44 height 16
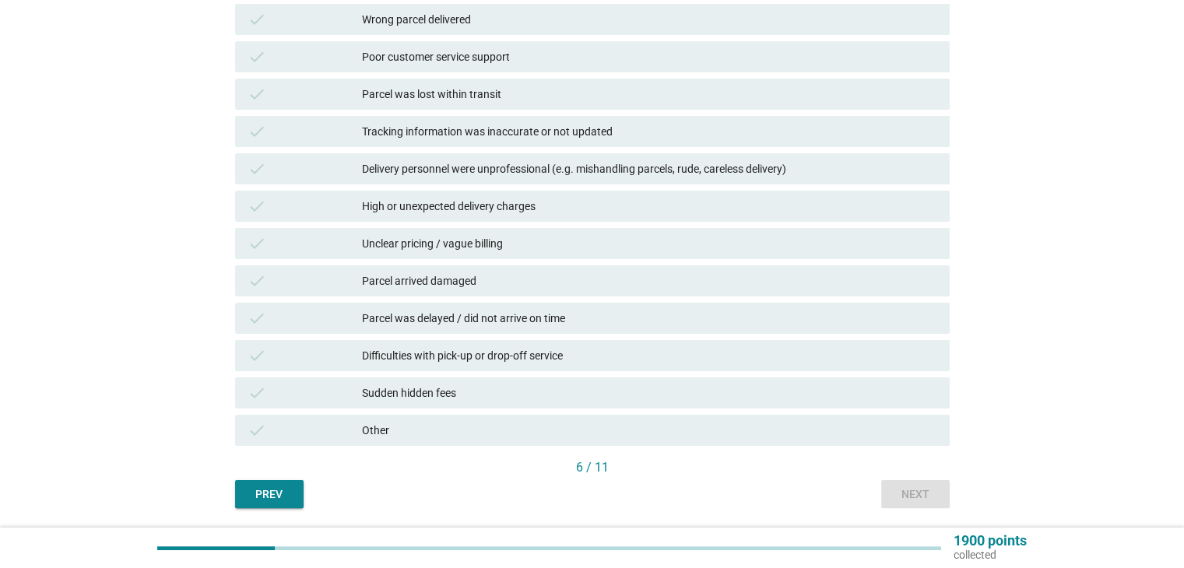
click at [426, 318] on div "Parcel was delayed / did not arrive on time" at bounding box center [649, 318] width 575 height 19
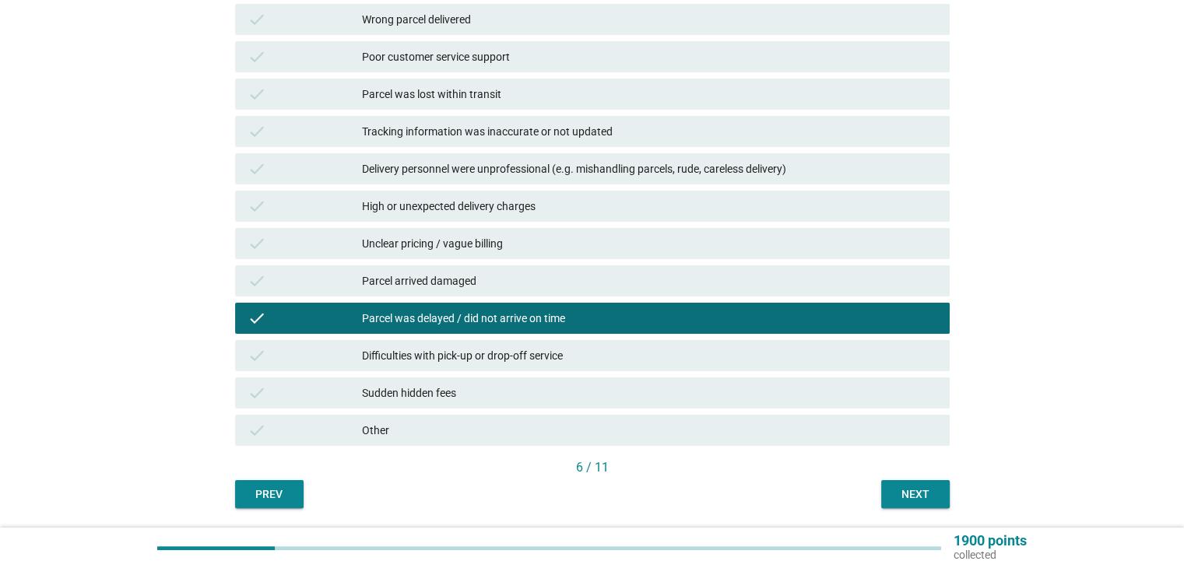
click at [424, 355] on div "Difficulties with pick-up or drop-off service" at bounding box center [649, 356] width 575 height 19
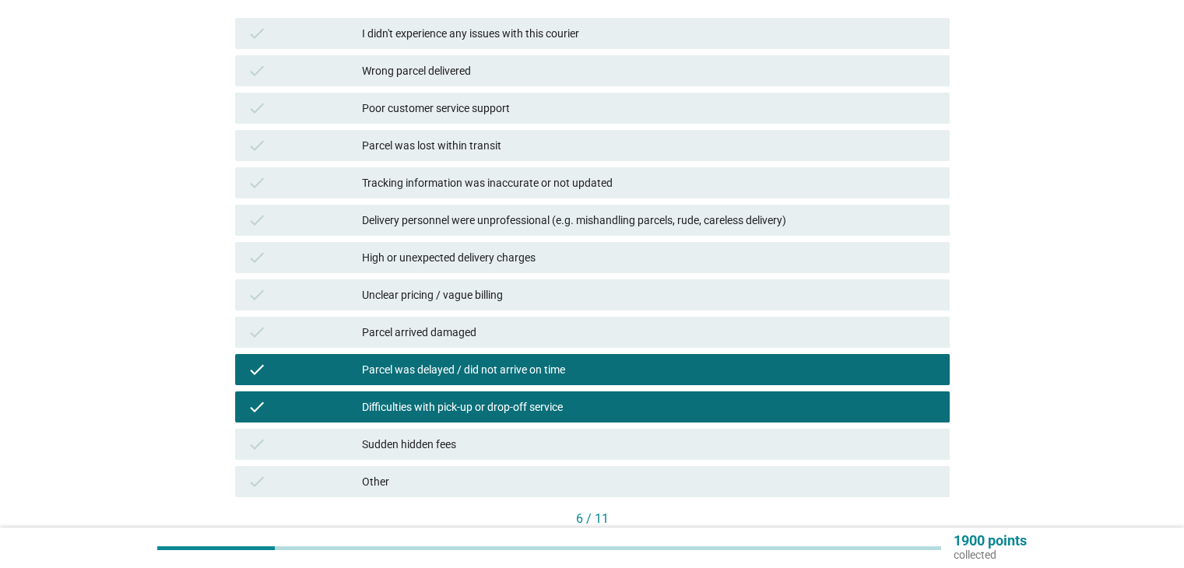
scroll to position [156, 0]
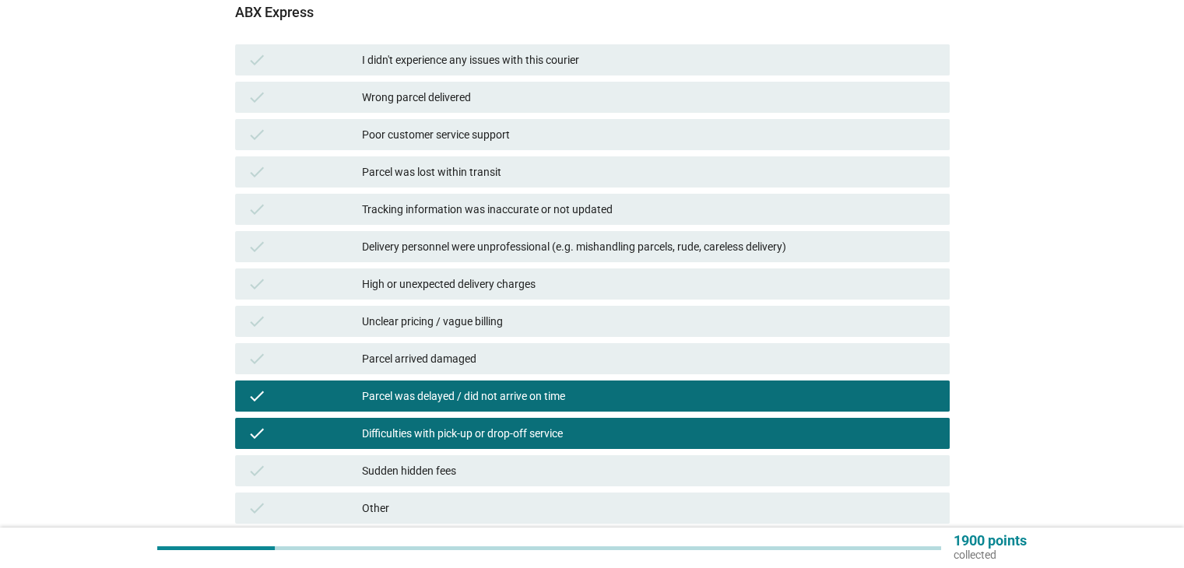
click at [414, 284] on div "High or unexpected delivery charges" at bounding box center [649, 284] width 575 height 19
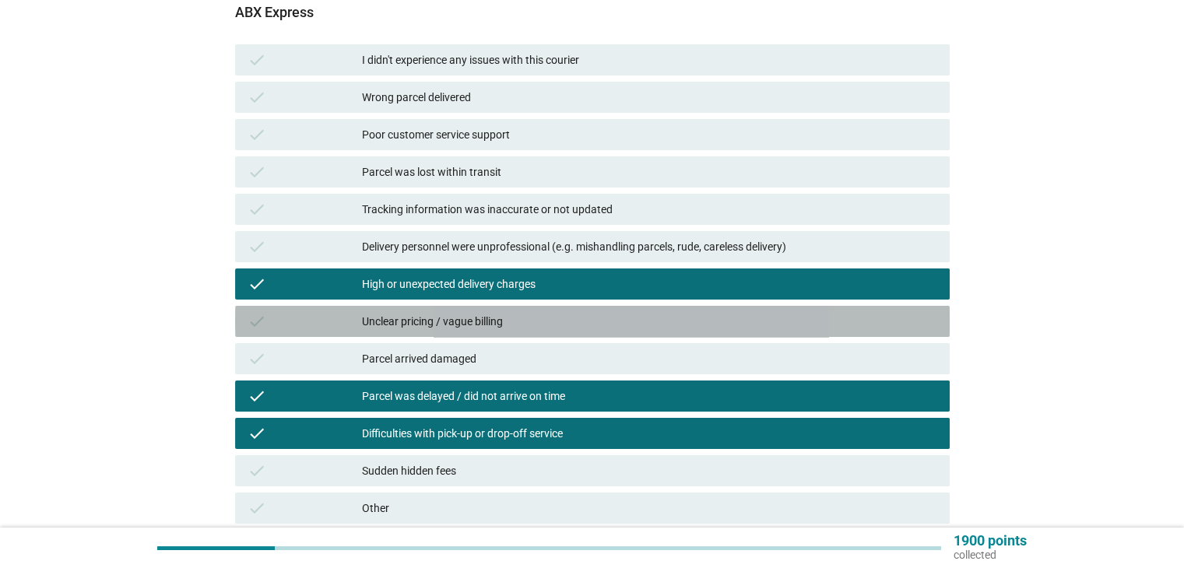
click at [418, 321] on div "Unclear pricing / vague billing" at bounding box center [649, 321] width 575 height 19
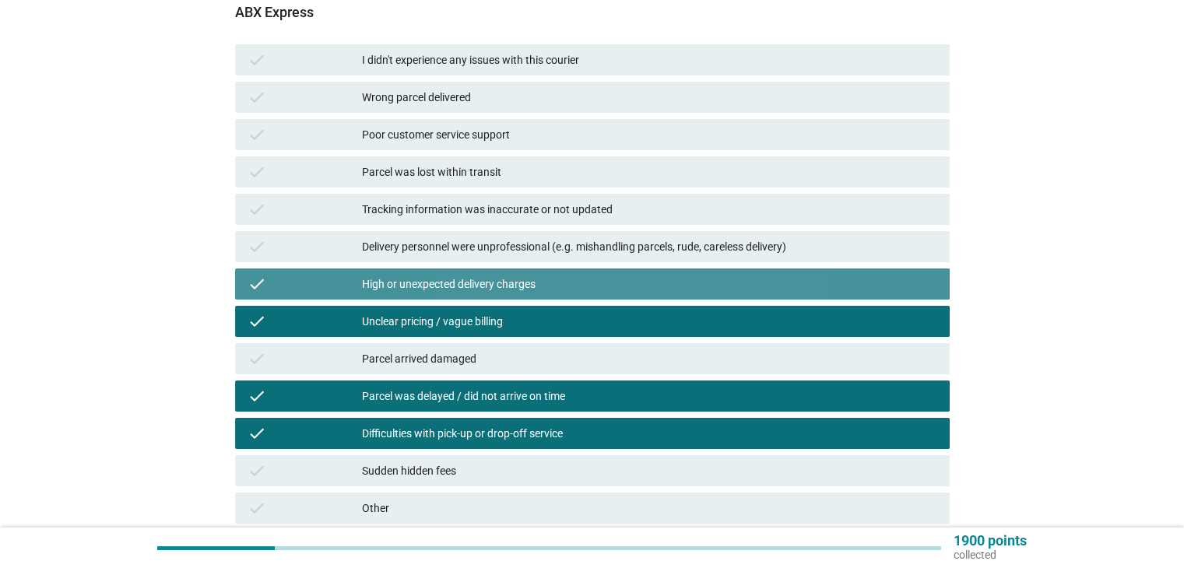
click at [432, 284] on div "High or unexpected delivery charges" at bounding box center [649, 284] width 575 height 19
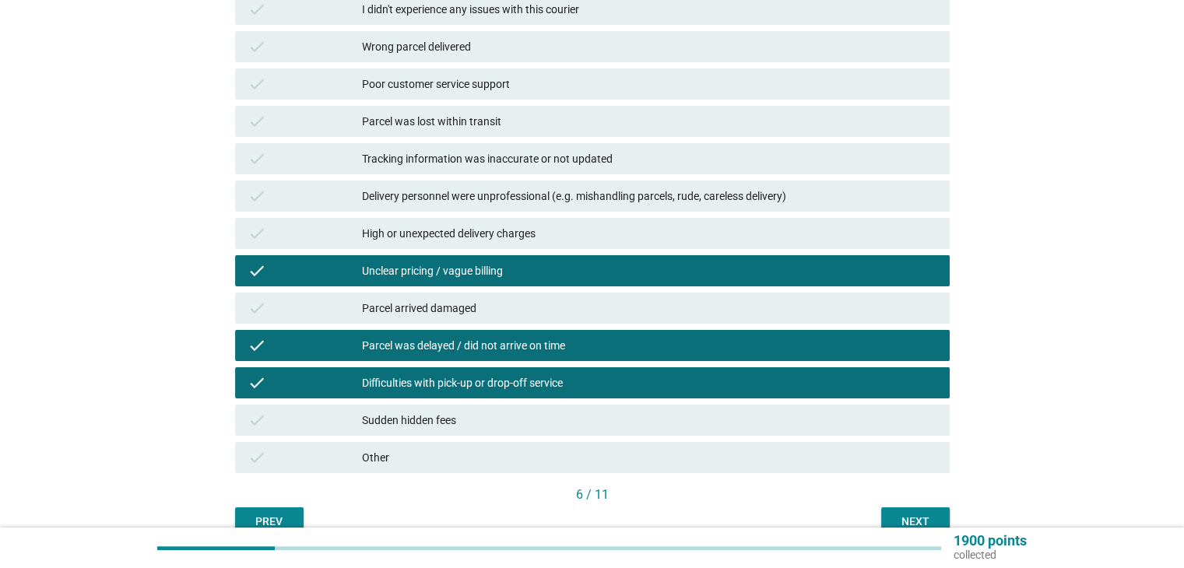
scroll to position [234, 0]
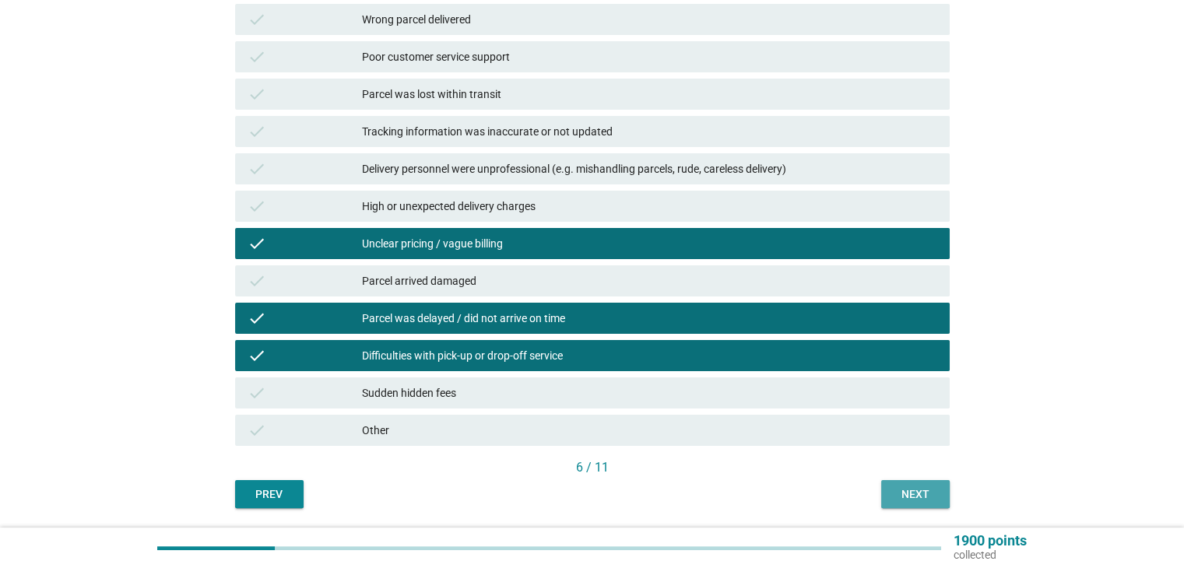
click at [918, 489] on div "Next" at bounding box center [916, 495] width 44 height 16
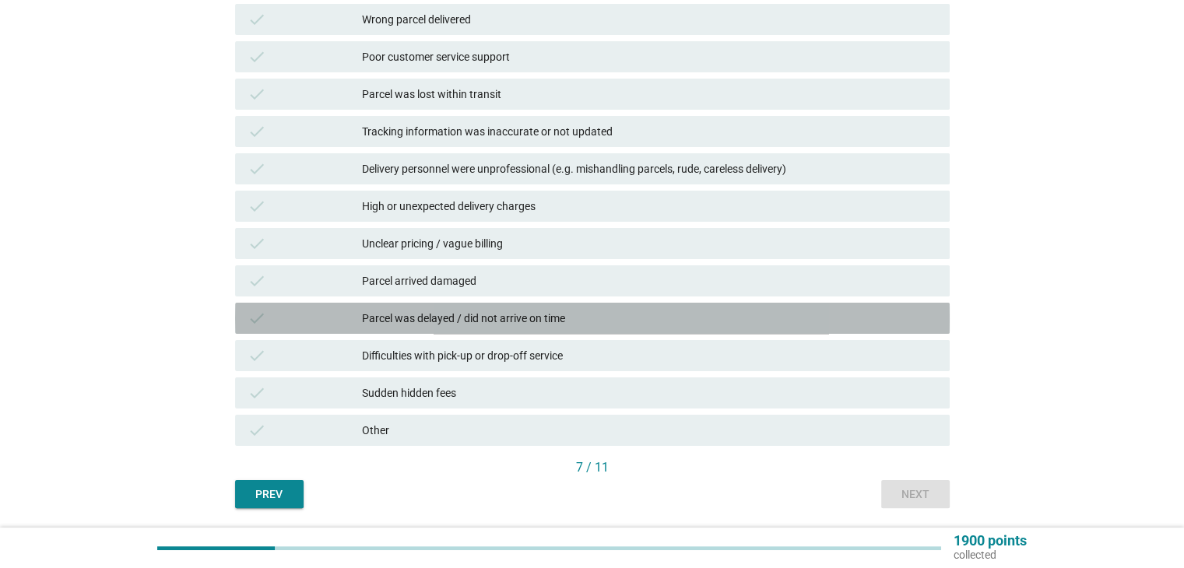
click at [403, 322] on div "Parcel was delayed / did not arrive on time" at bounding box center [649, 318] width 575 height 19
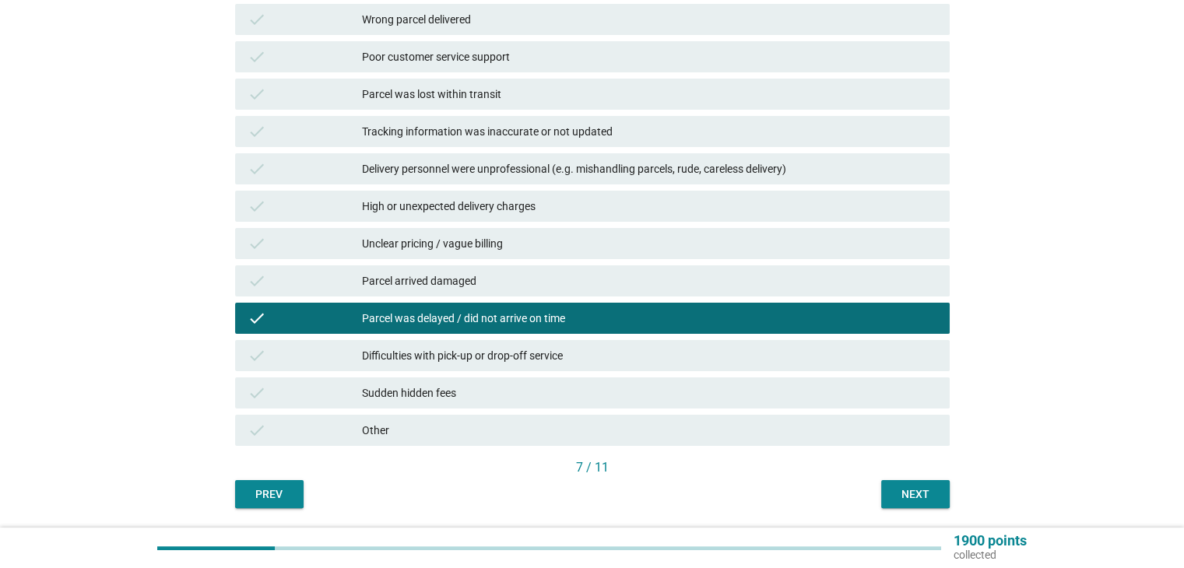
click at [402, 360] on div "Difficulties with pick-up or drop-off service" at bounding box center [649, 356] width 575 height 19
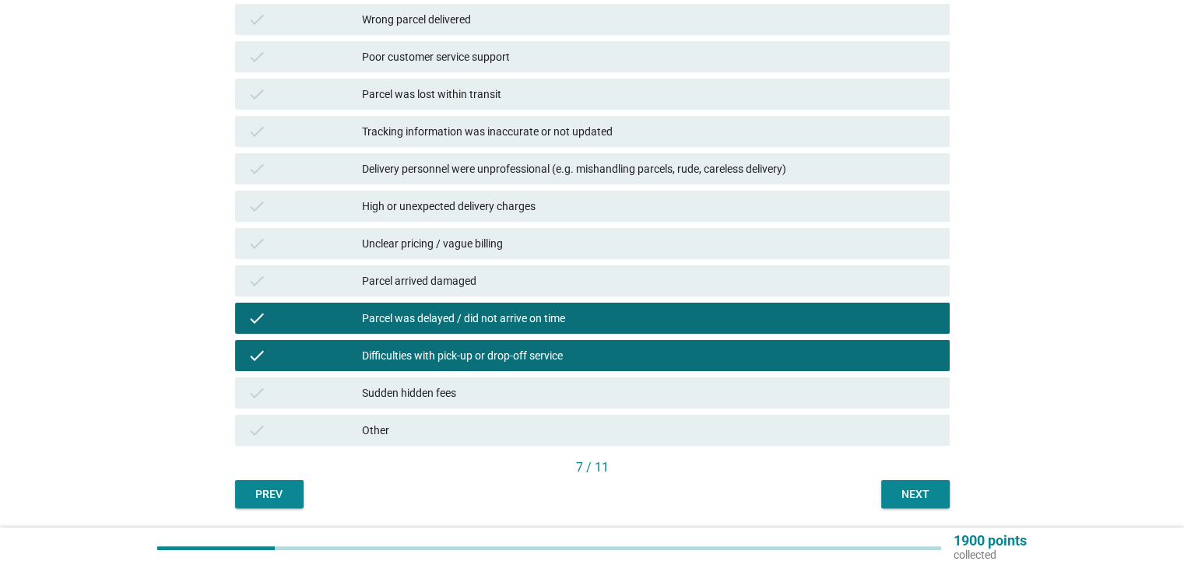
click at [918, 496] on div "Next" at bounding box center [916, 495] width 44 height 16
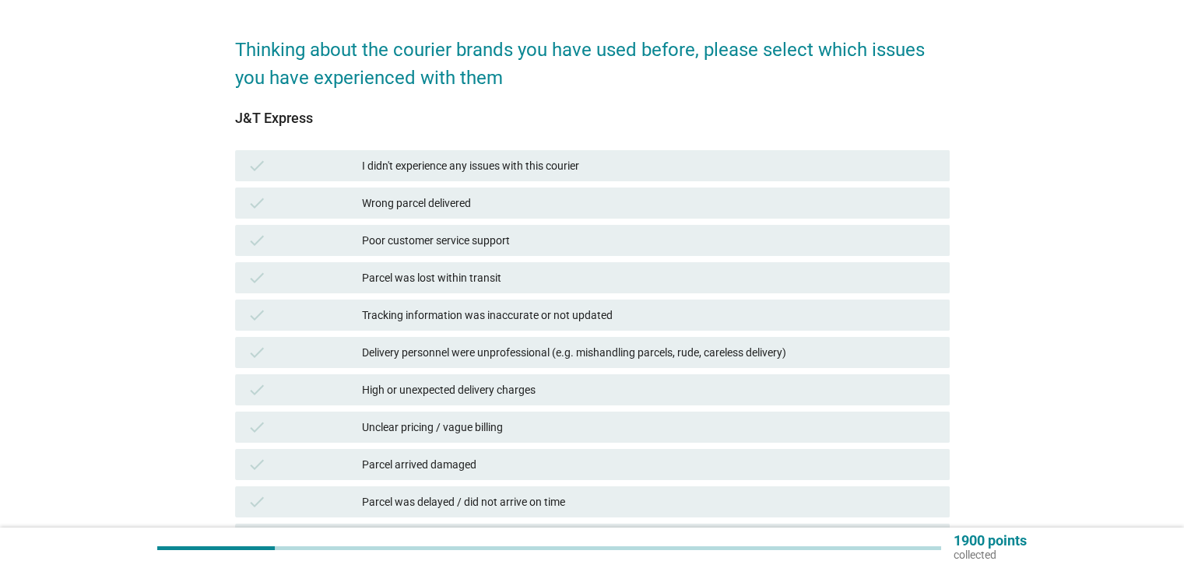
scroll to position [78, 0]
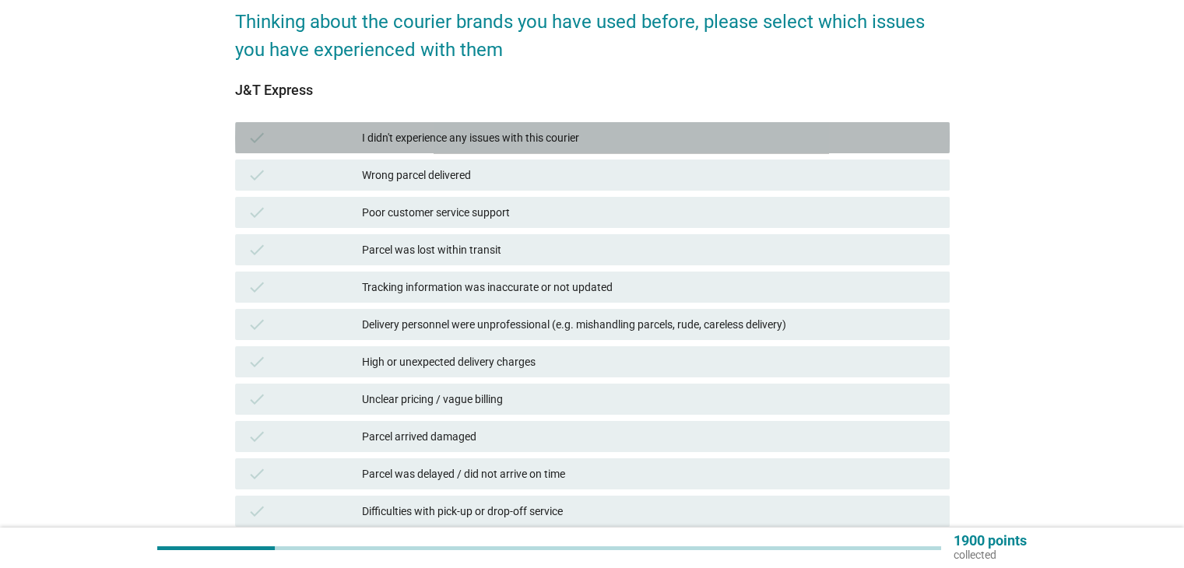
click at [412, 137] on div "I didn't experience any issues with this courier" at bounding box center [649, 137] width 575 height 19
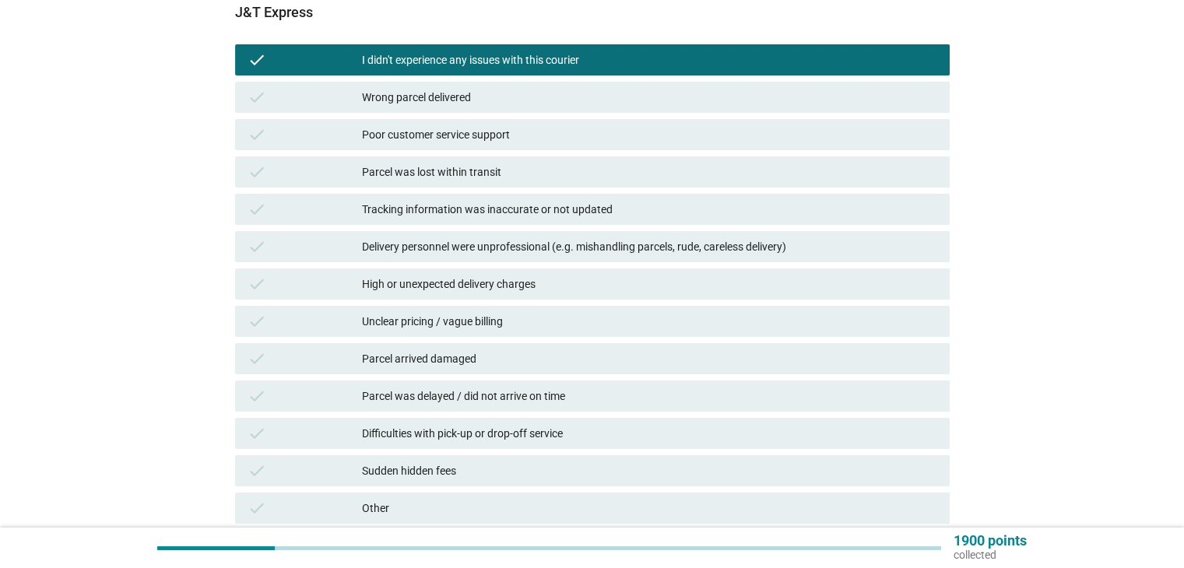
scroll to position [234, 0]
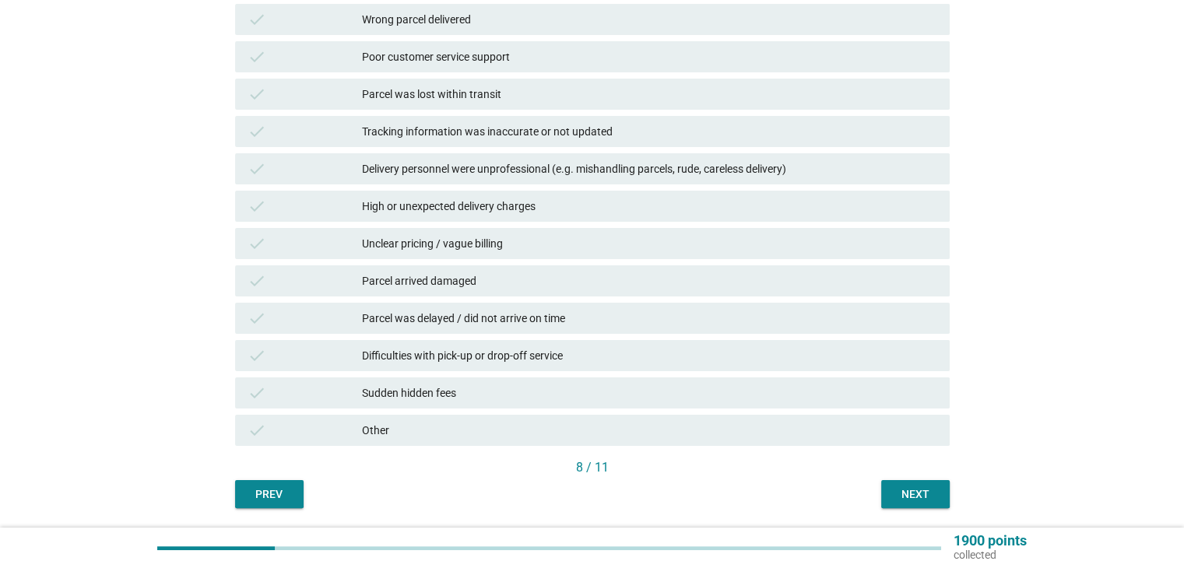
click at [910, 498] on div "Next" at bounding box center [916, 495] width 44 height 16
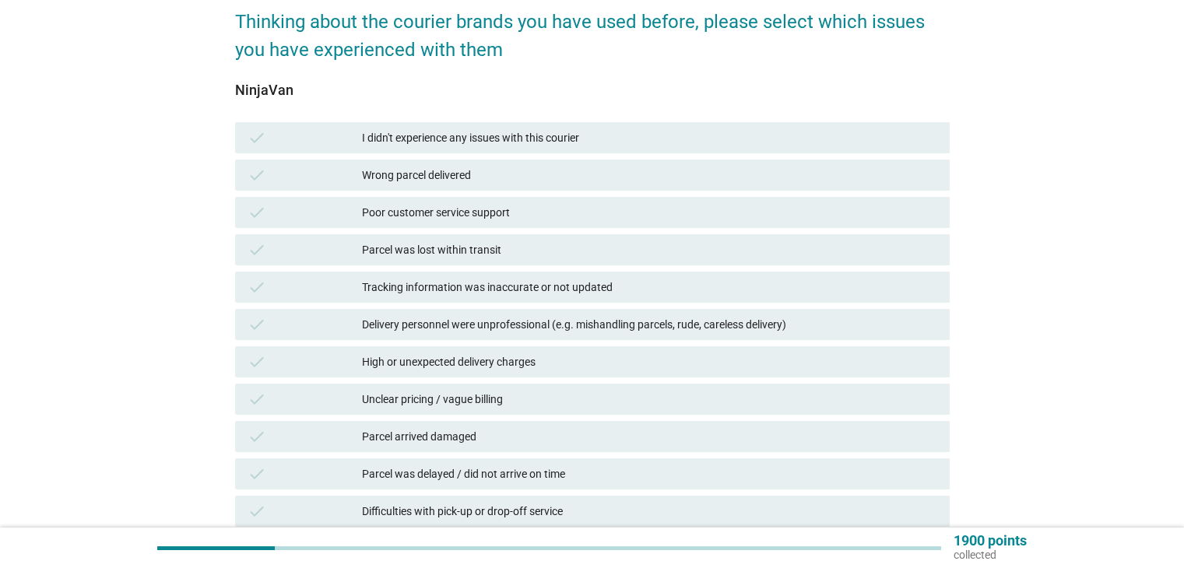
scroll to position [156, 0]
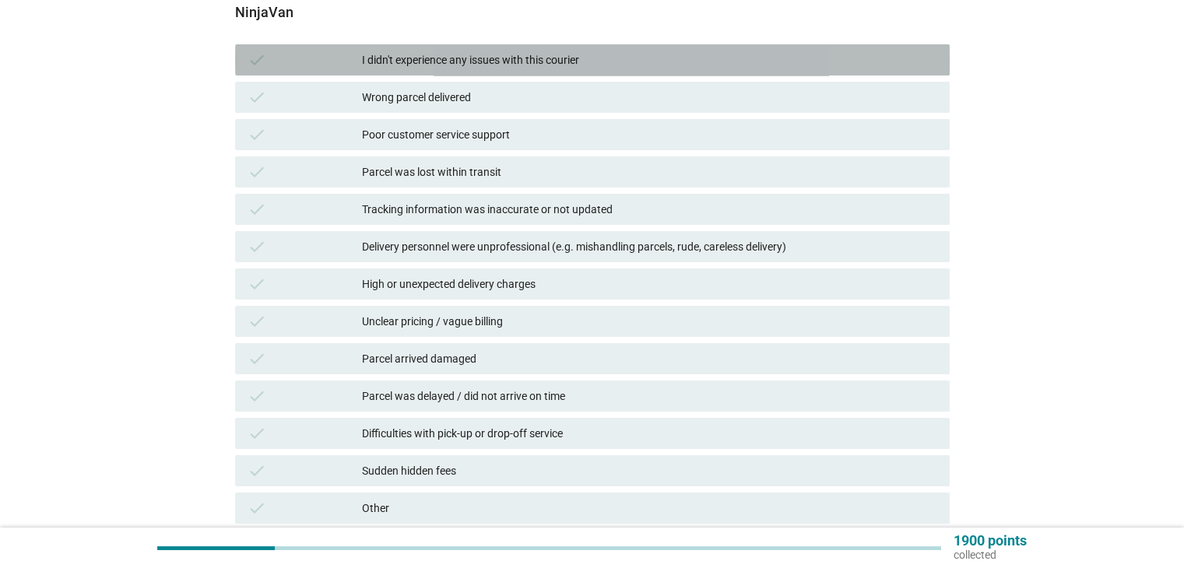
click at [473, 57] on div "I didn't experience any issues with this courier" at bounding box center [649, 60] width 575 height 19
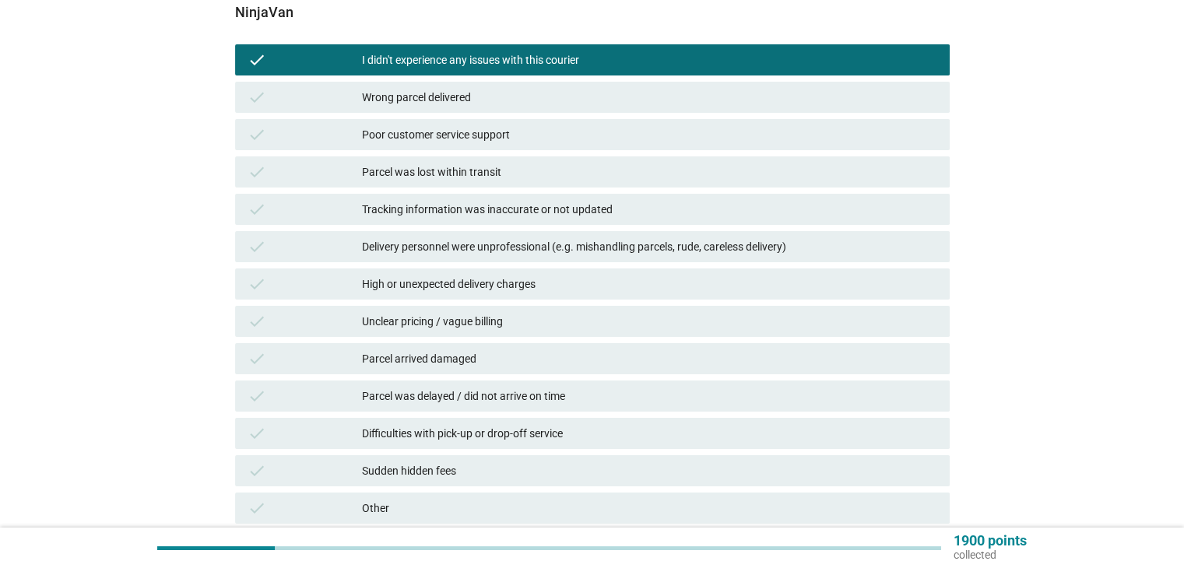
scroll to position [234, 0]
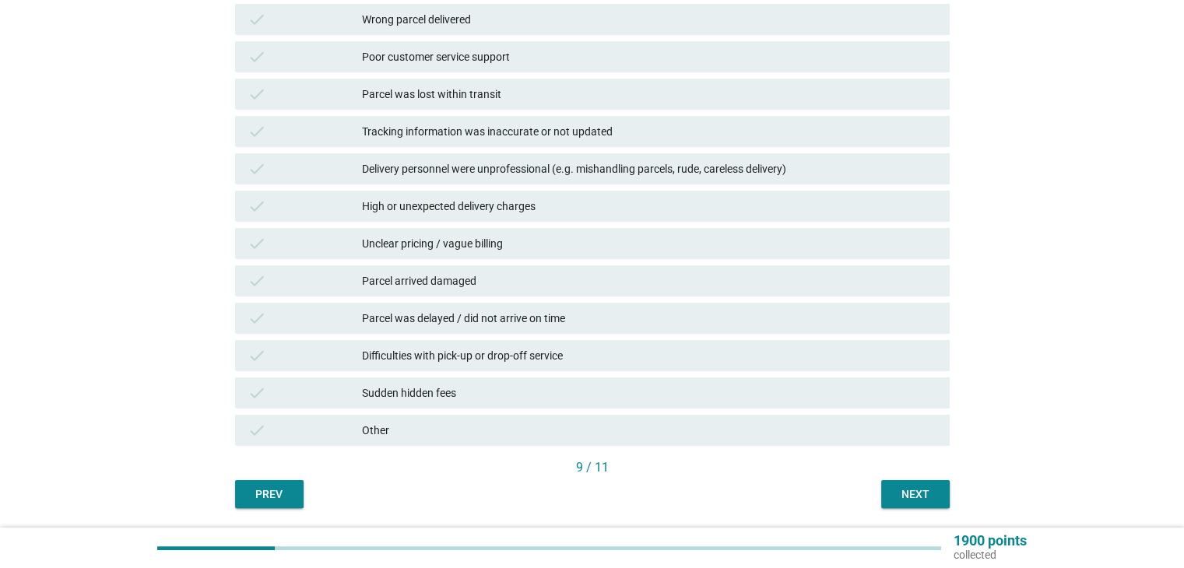
click at [913, 496] on div "Next" at bounding box center [916, 495] width 44 height 16
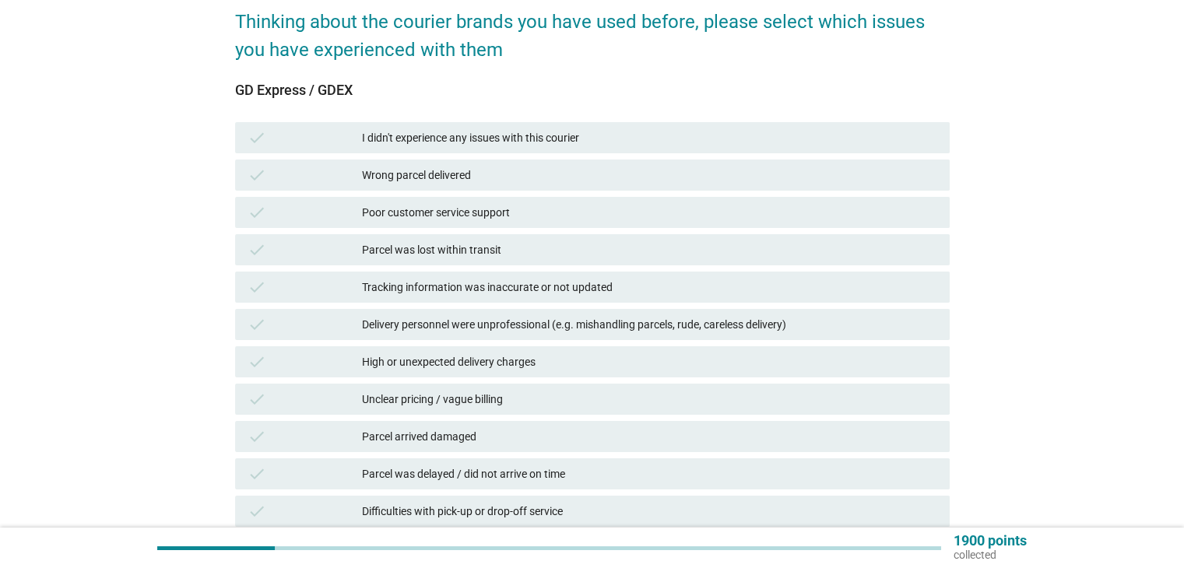
scroll to position [156, 0]
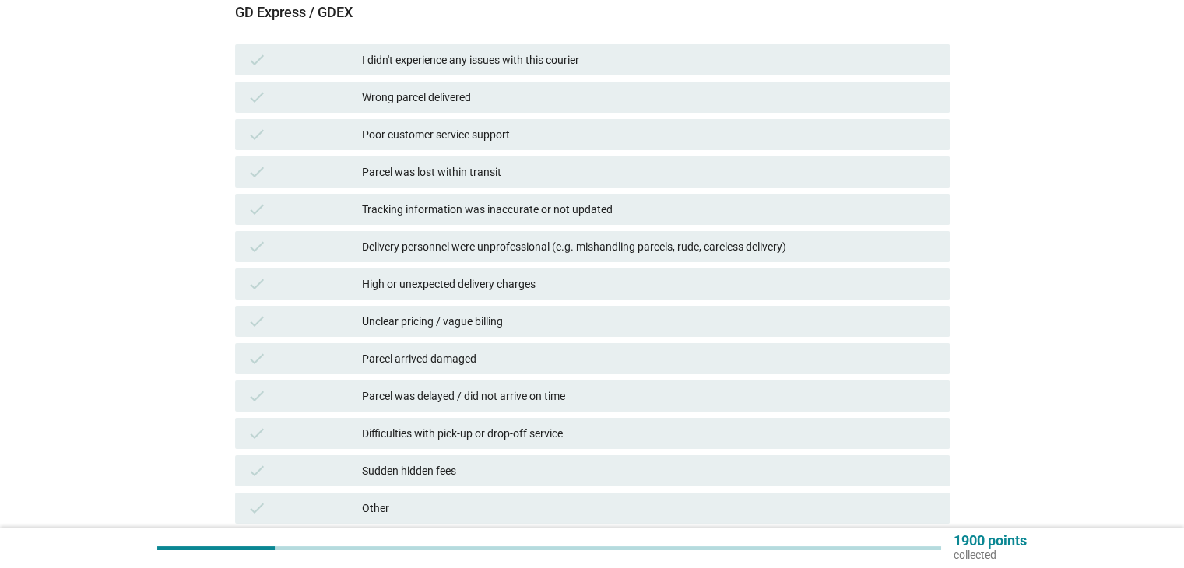
click at [436, 124] on div "check Poor customer service support" at bounding box center [592, 134] width 715 height 31
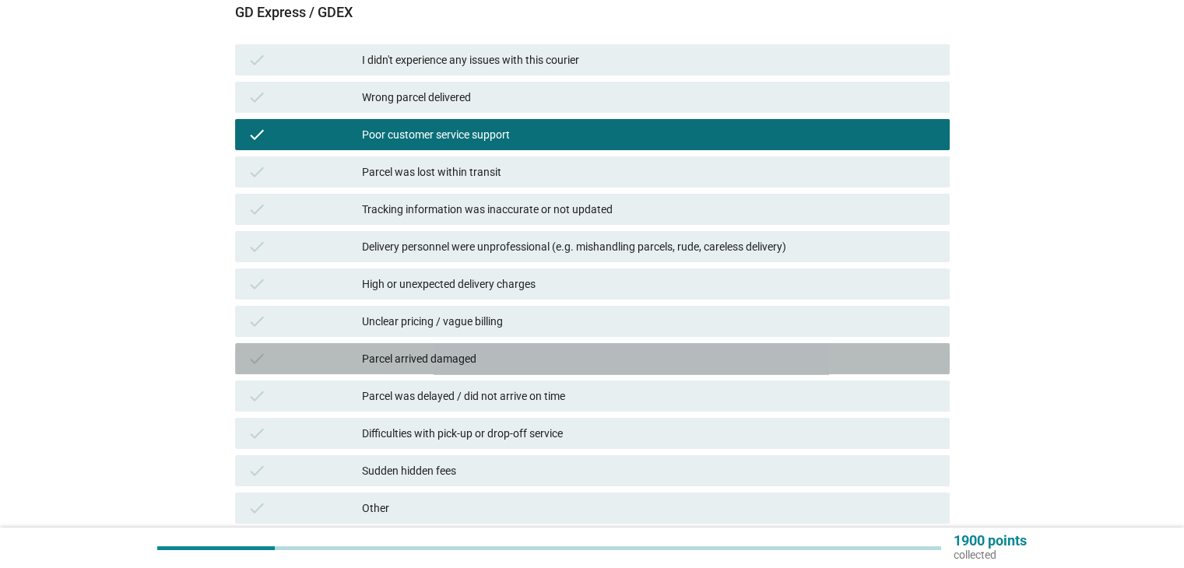
click at [430, 359] on div "Parcel arrived damaged" at bounding box center [649, 359] width 575 height 19
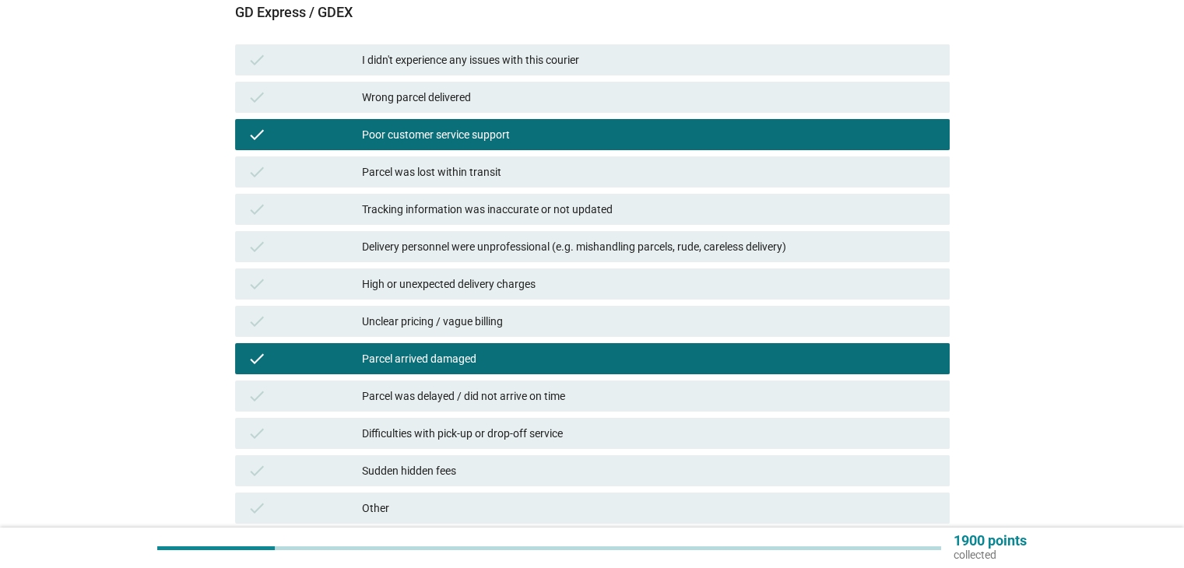
scroll to position [234, 0]
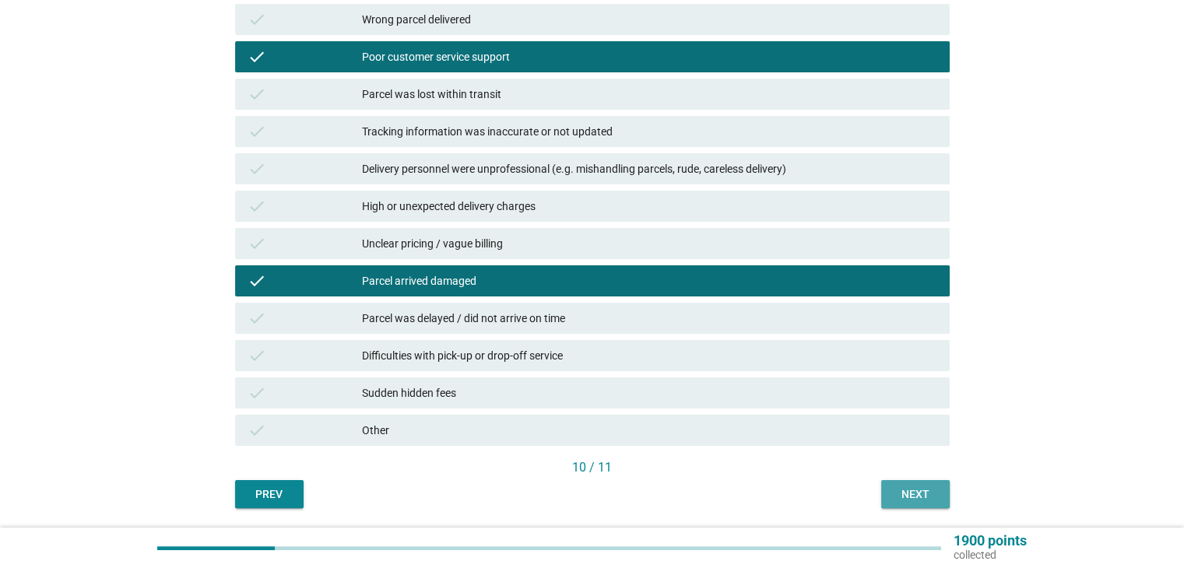
click at [916, 491] on div "Next" at bounding box center [916, 495] width 44 height 16
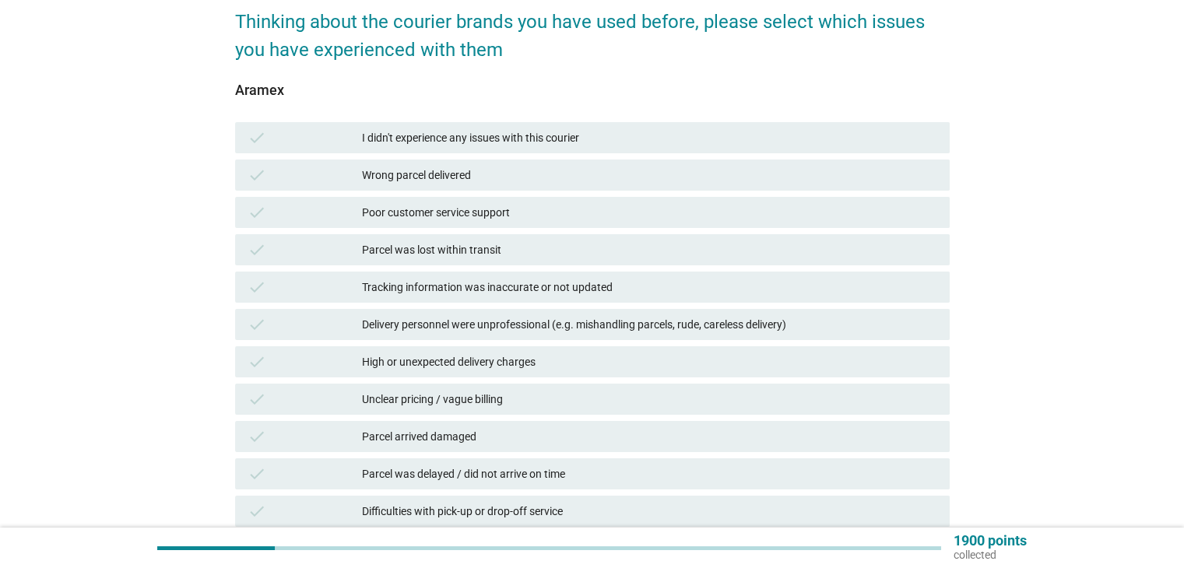
scroll to position [156, 0]
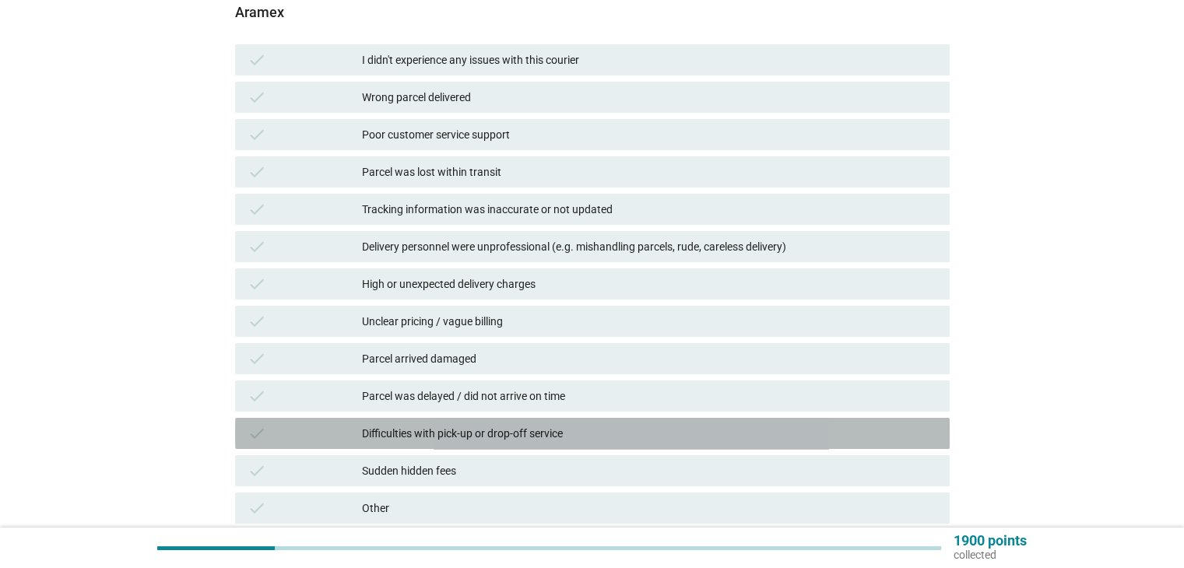
click at [417, 437] on div "Difficulties with pick-up or drop-off service" at bounding box center [649, 433] width 575 height 19
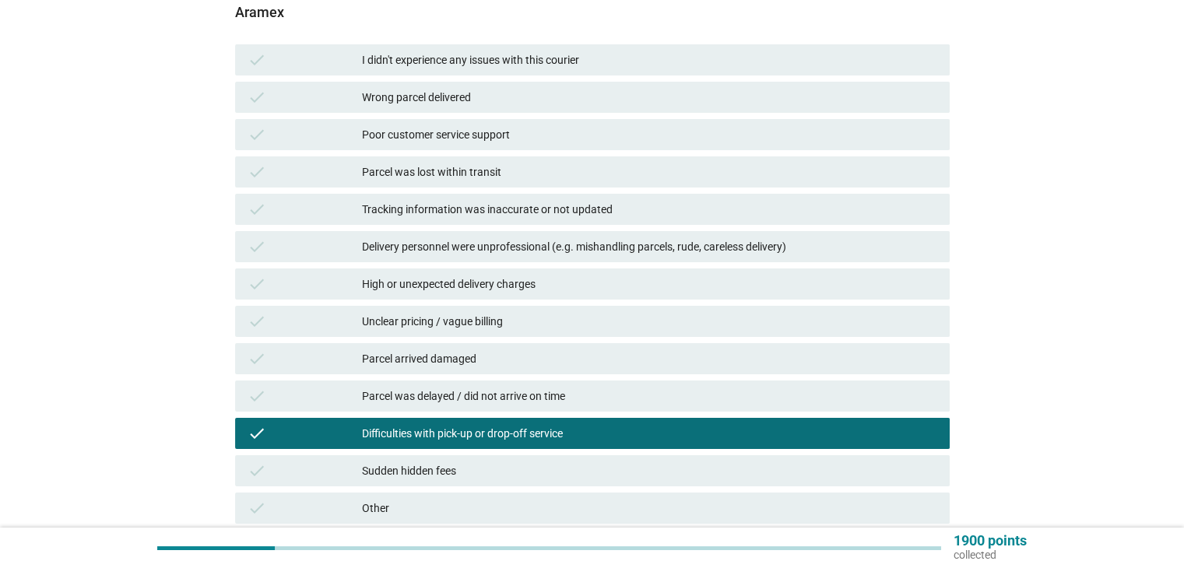
scroll to position [234, 0]
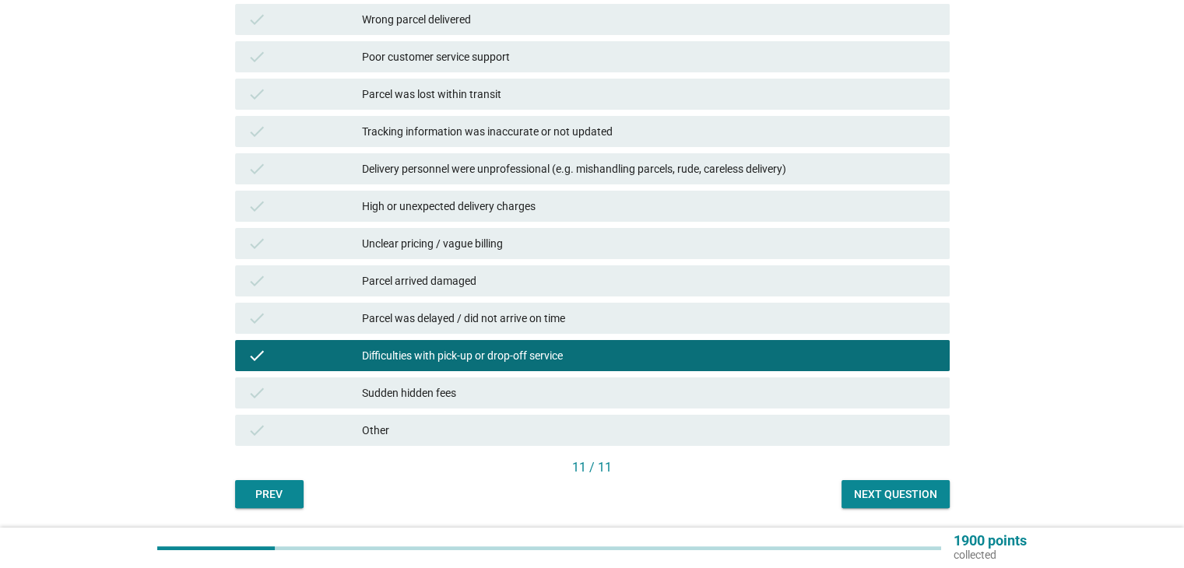
click at [881, 491] on div "Next question" at bounding box center [895, 495] width 83 height 16
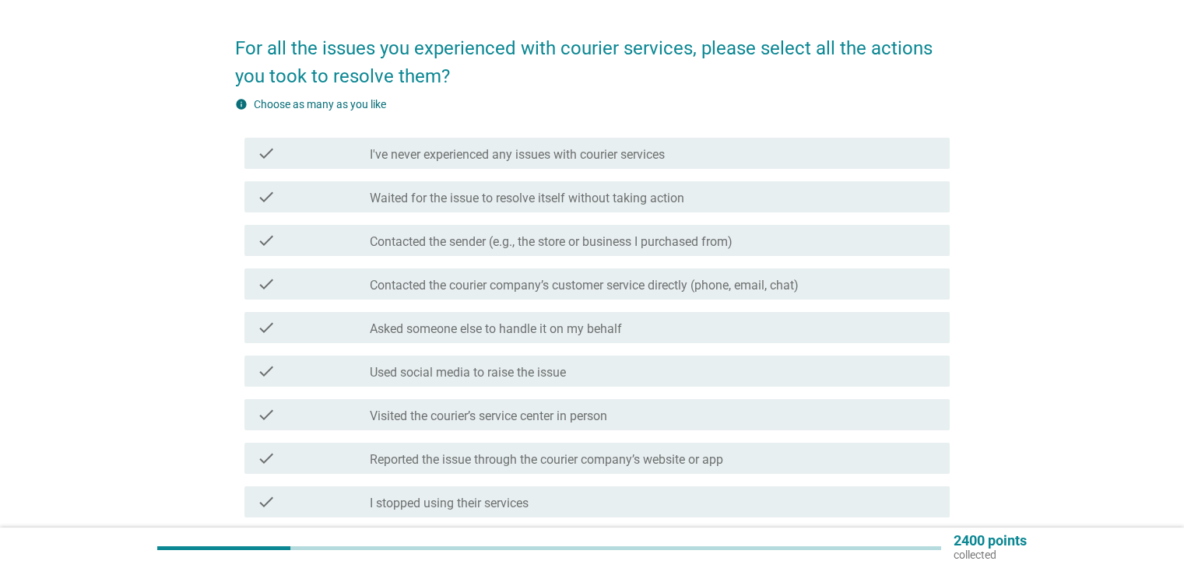
scroll to position [78, 0]
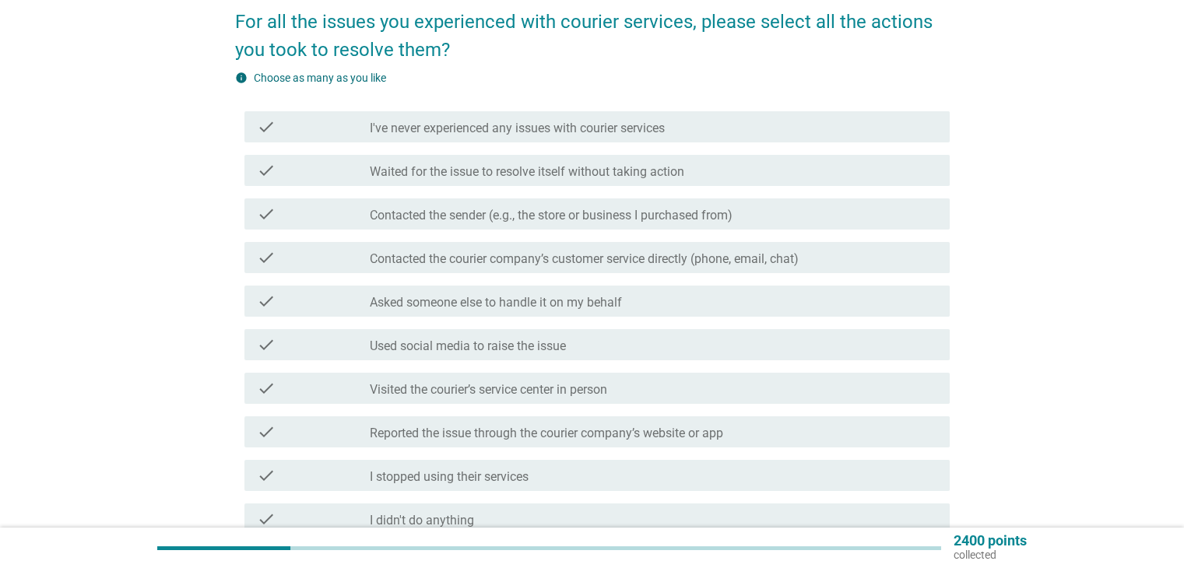
click at [609, 209] on label "Contacted the sender (e.g., the store or business I purchased from)" at bounding box center [551, 216] width 363 height 16
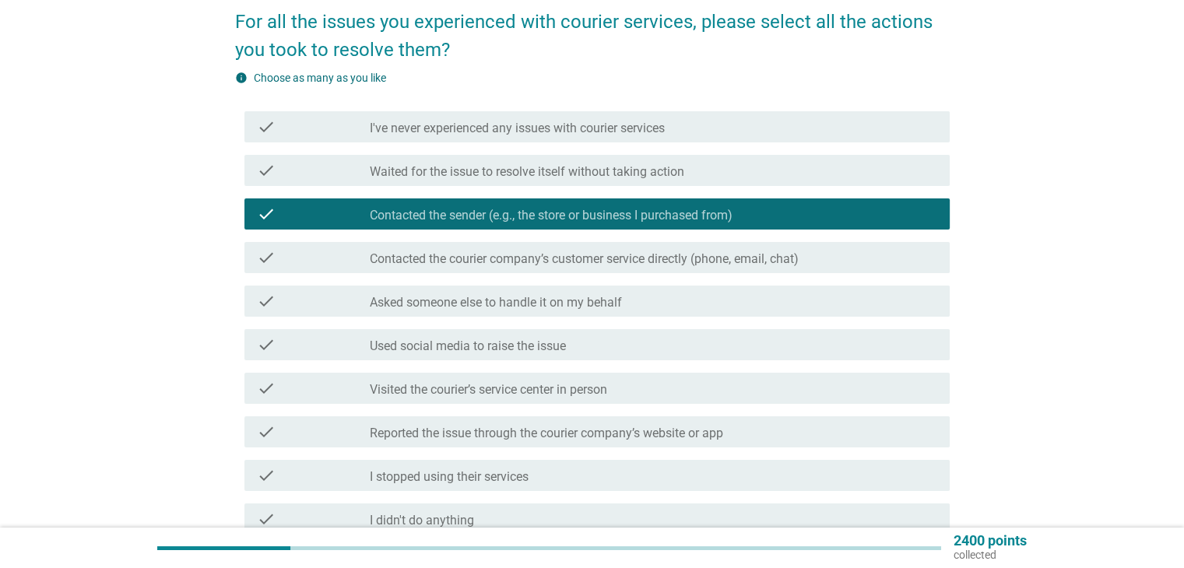
click at [651, 261] on label "Contacted the courier company’s customer service directly (phone, email, chat)" at bounding box center [584, 260] width 429 height 16
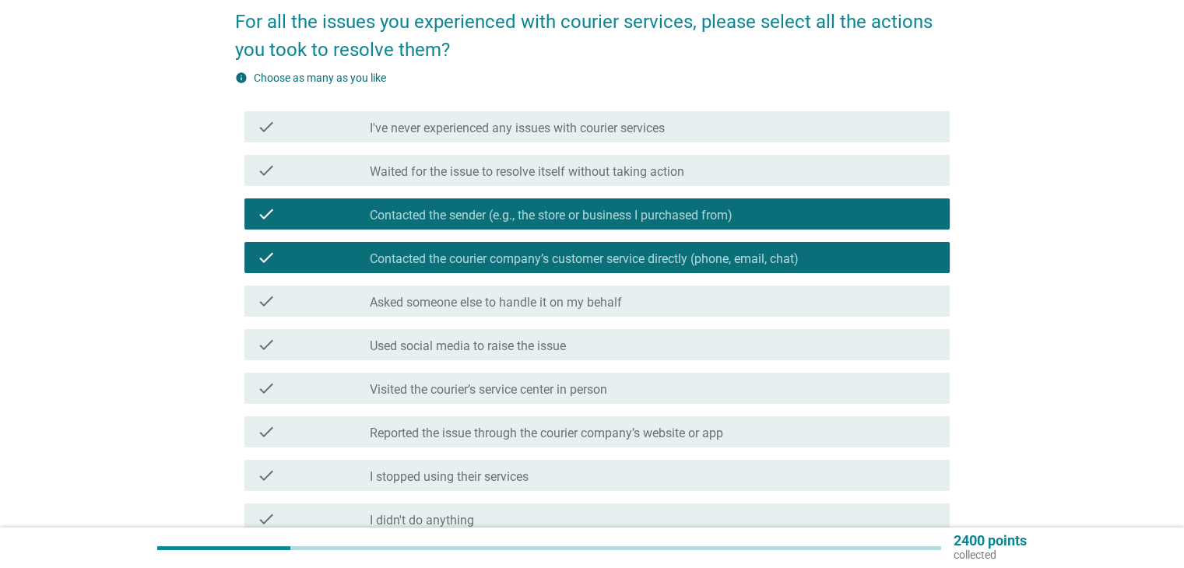
scroll to position [156, 0]
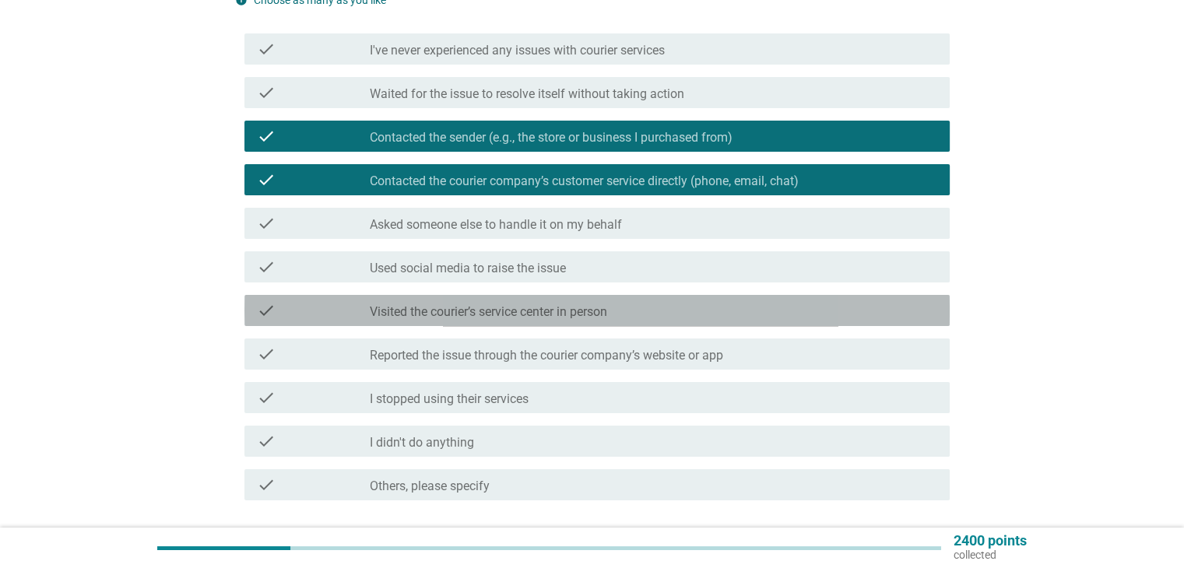
click at [559, 319] on label "Visited the courier’s service center in person" at bounding box center [489, 312] width 238 height 16
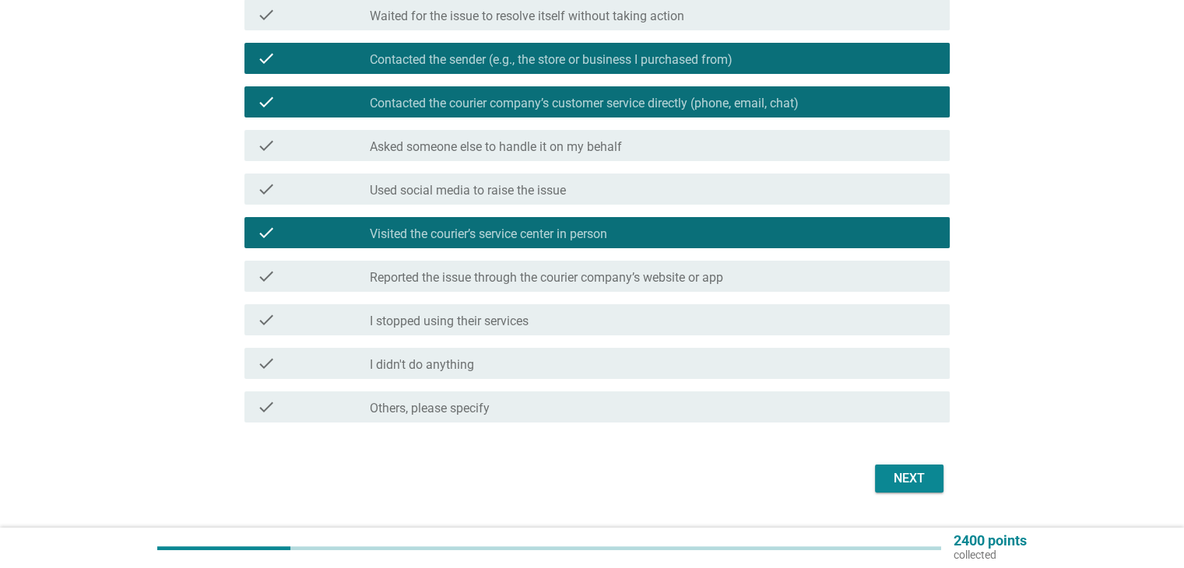
scroll to position [273, 0]
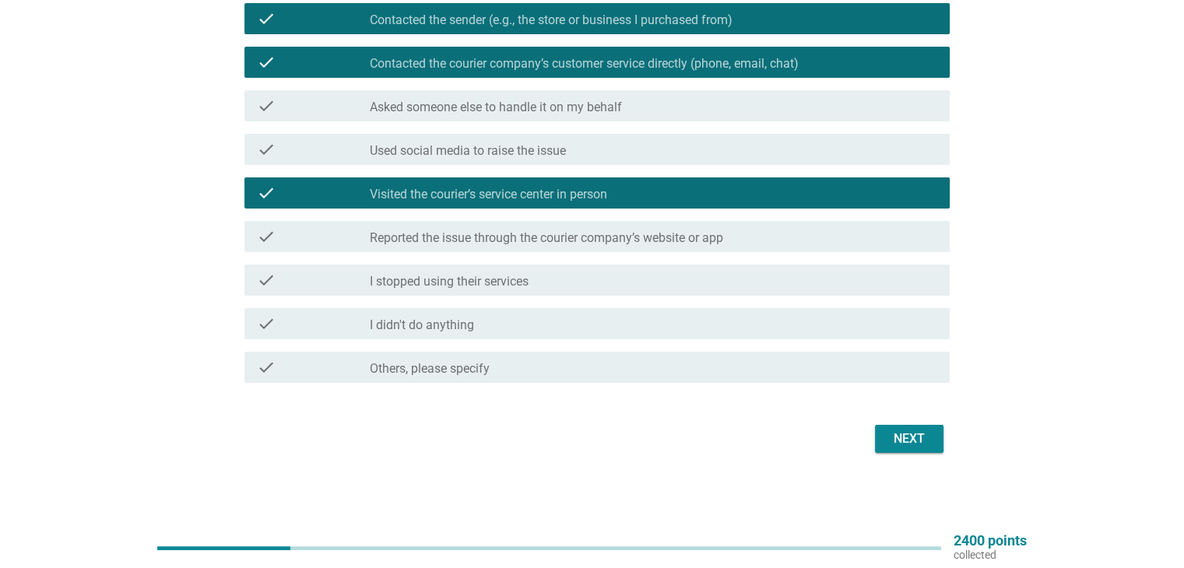
click at [635, 237] on label "Reported the issue through the courier company’s website or app" at bounding box center [547, 238] width 354 height 16
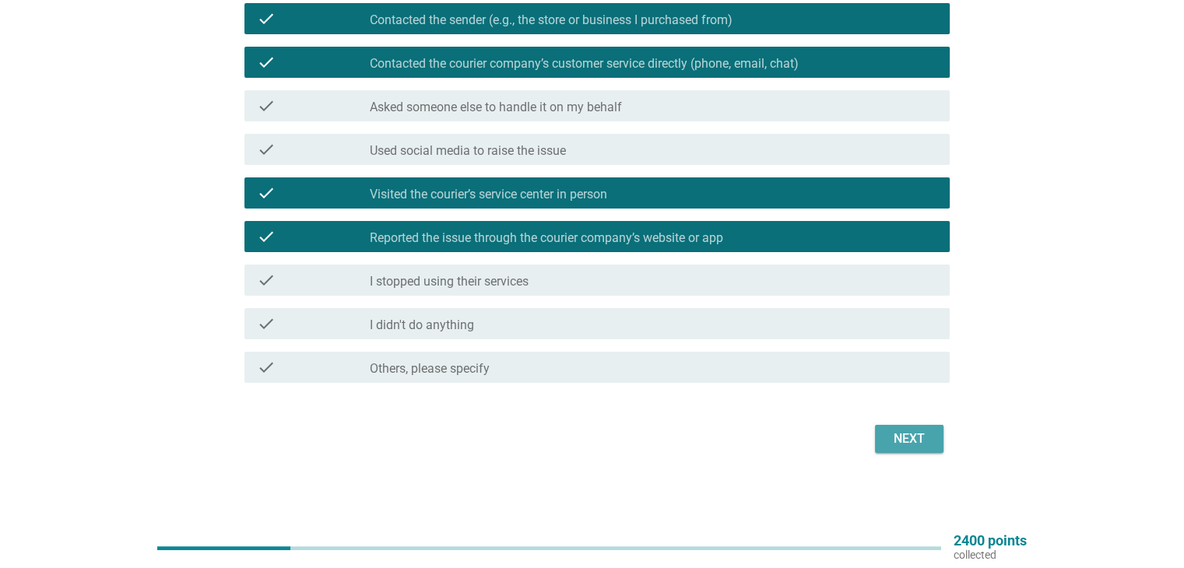
click at [904, 437] on div "Next" at bounding box center [910, 439] width 44 height 19
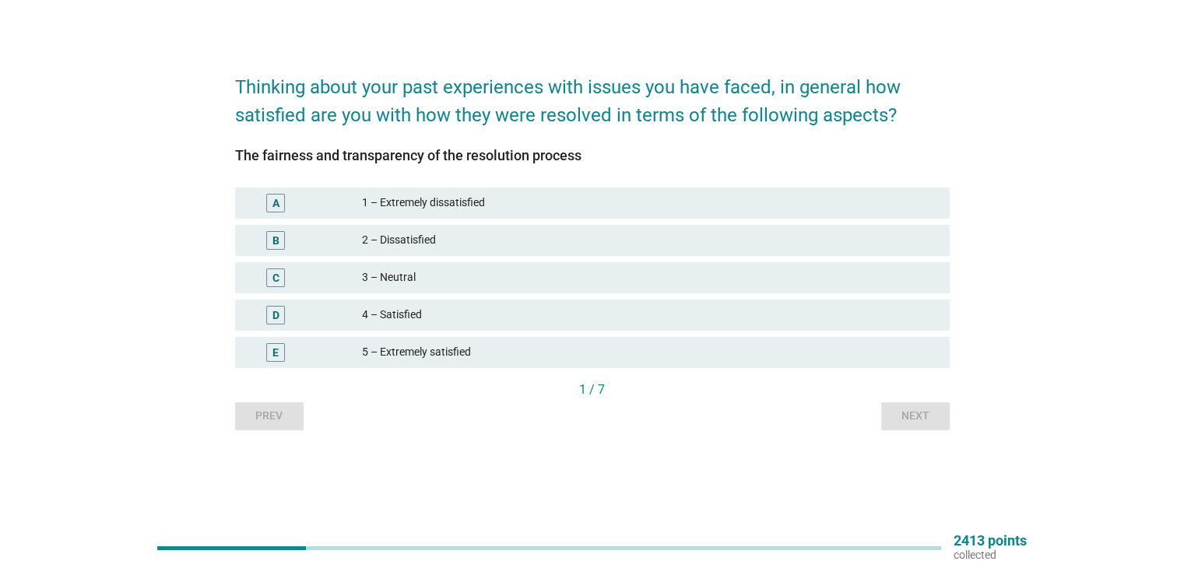
scroll to position [0, 0]
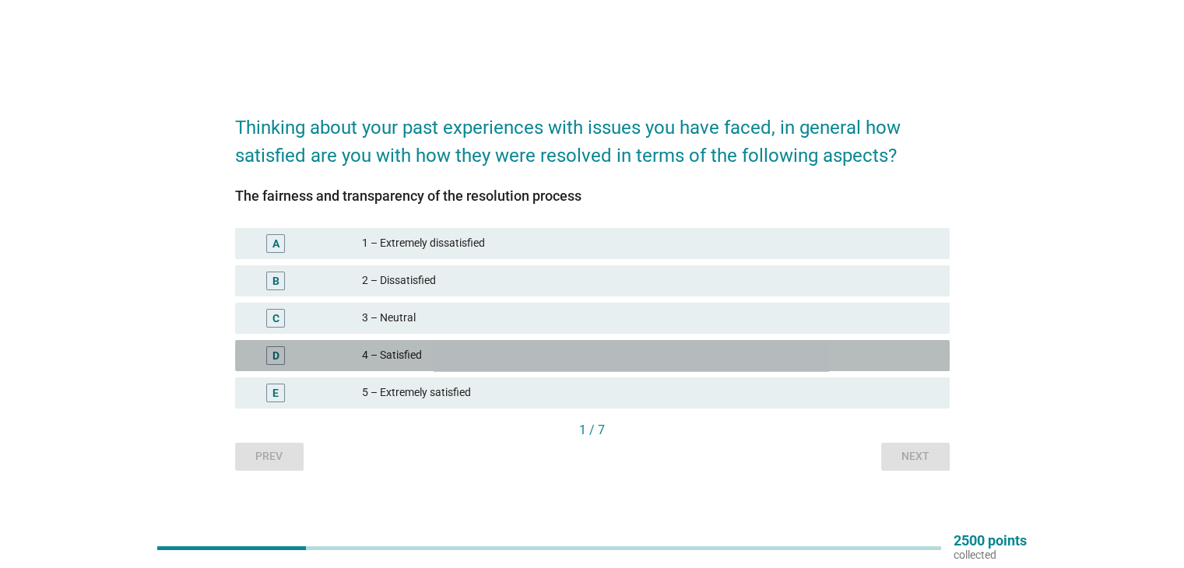
click at [433, 353] on div "4 – Satisfied" at bounding box center [649, 356] width 575 height 19
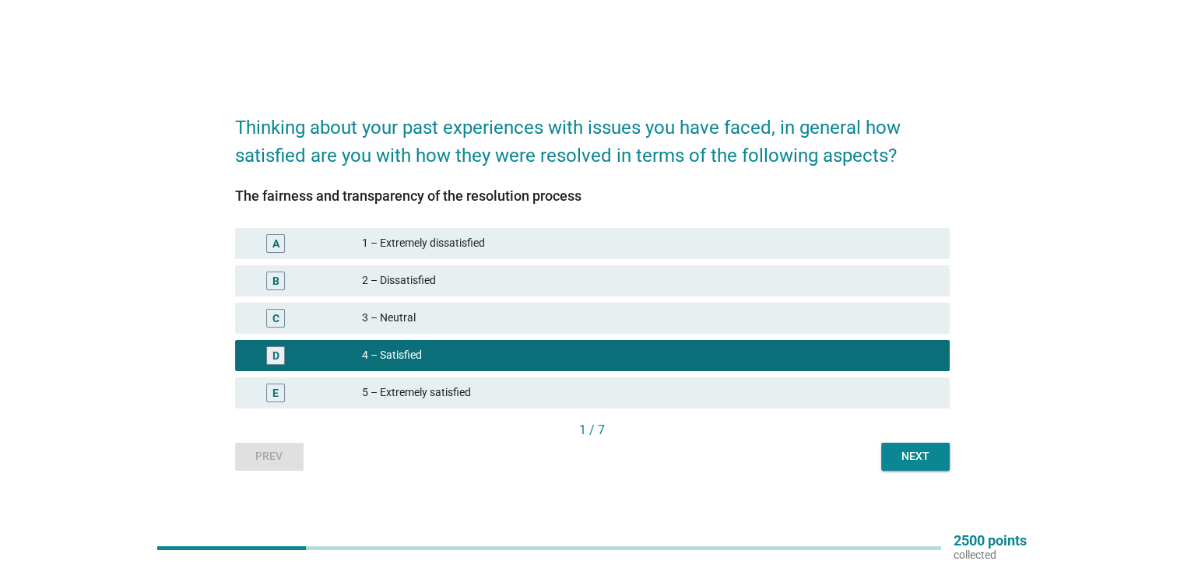
click at [922, 456] on div "Next" at bounding box center [916, 457] width 44 height 16
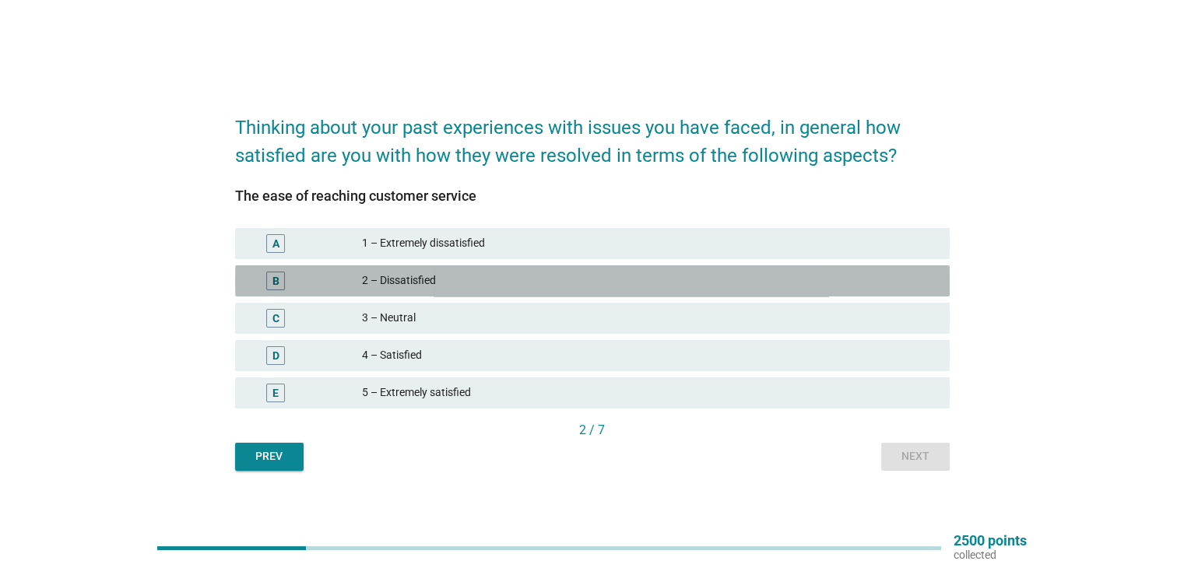
click at [408, 282] on div "2 – Dissatisfied" at bounding box center [649, 281] width 575 height 19
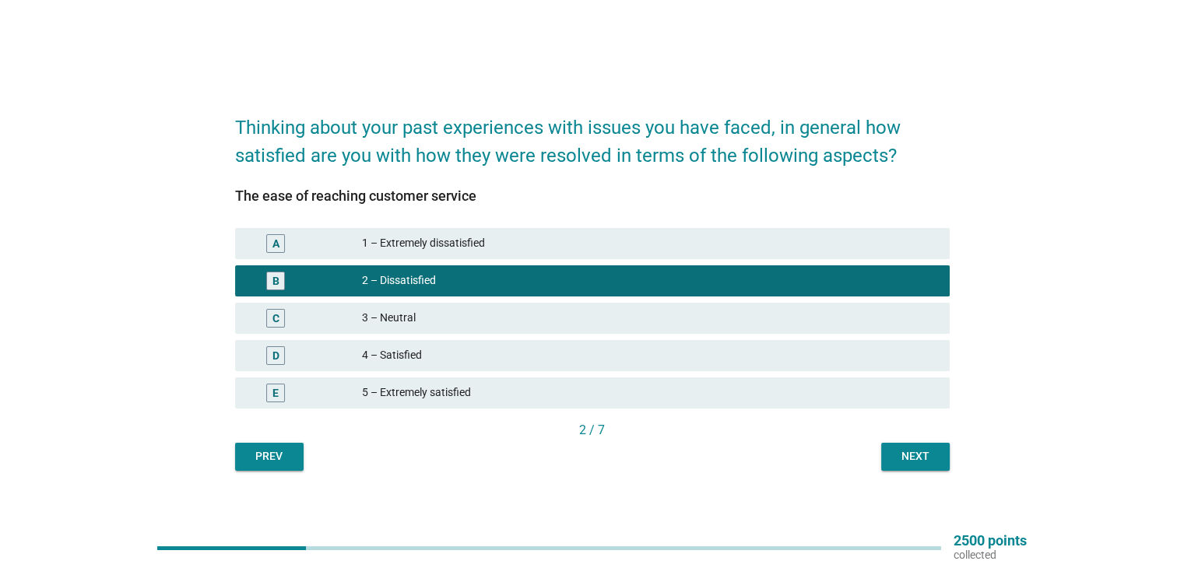
click at [906, 456] on div "Next" at bounding box center [916, 457] width 44 height 16
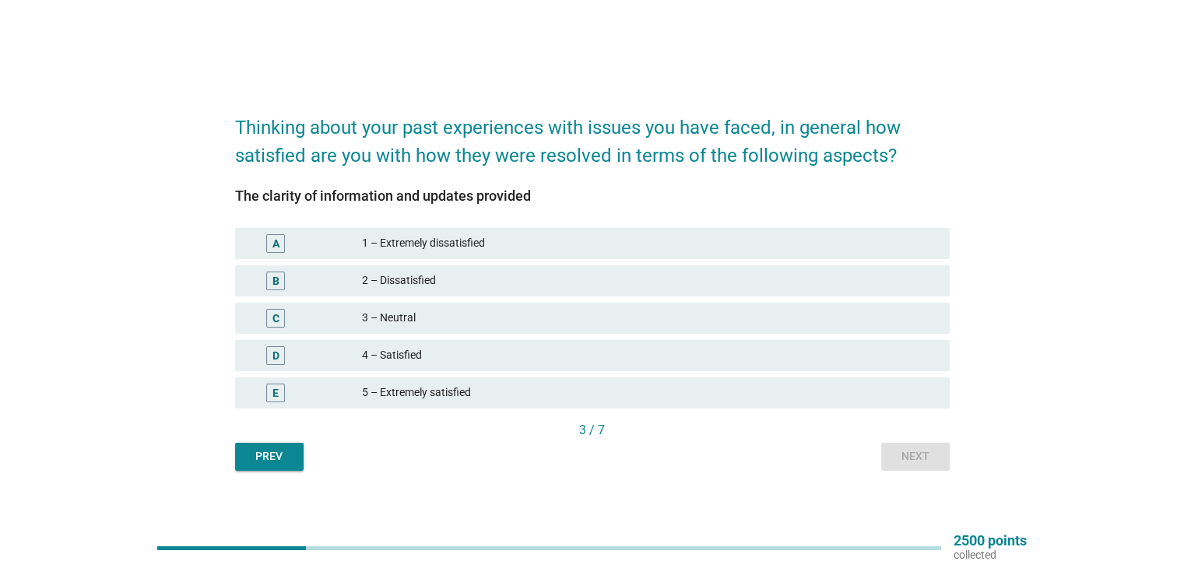
click at [445, 325] on div "3 – Neutral" at bounding box center [649, 318] width 575 height 19
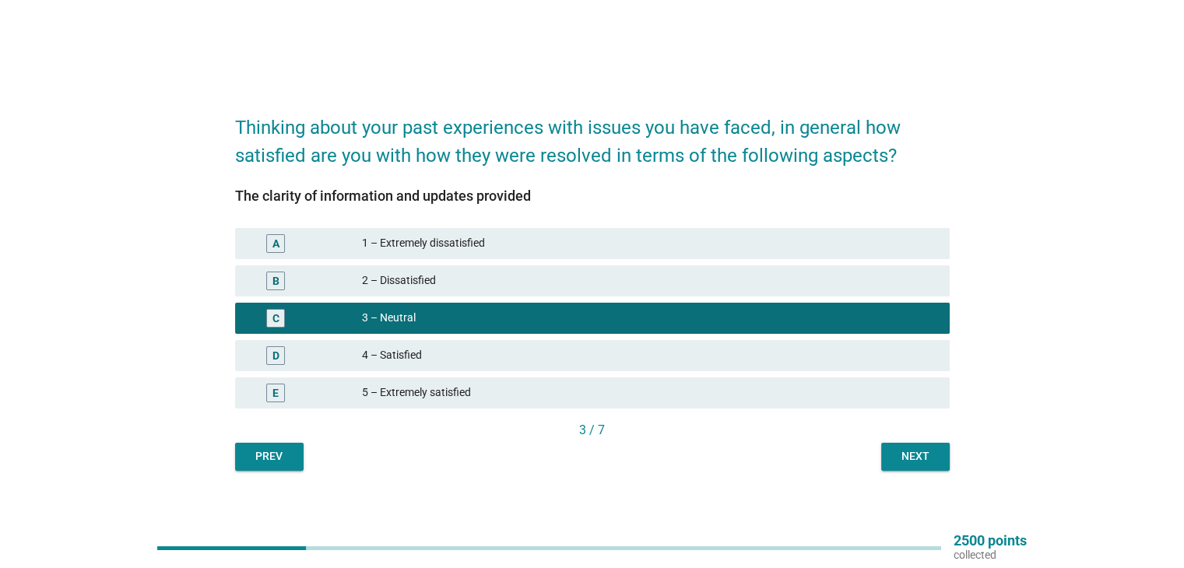
click at [926, 459] on div "Next" at bounding box center [916, 457] width 44 height 16
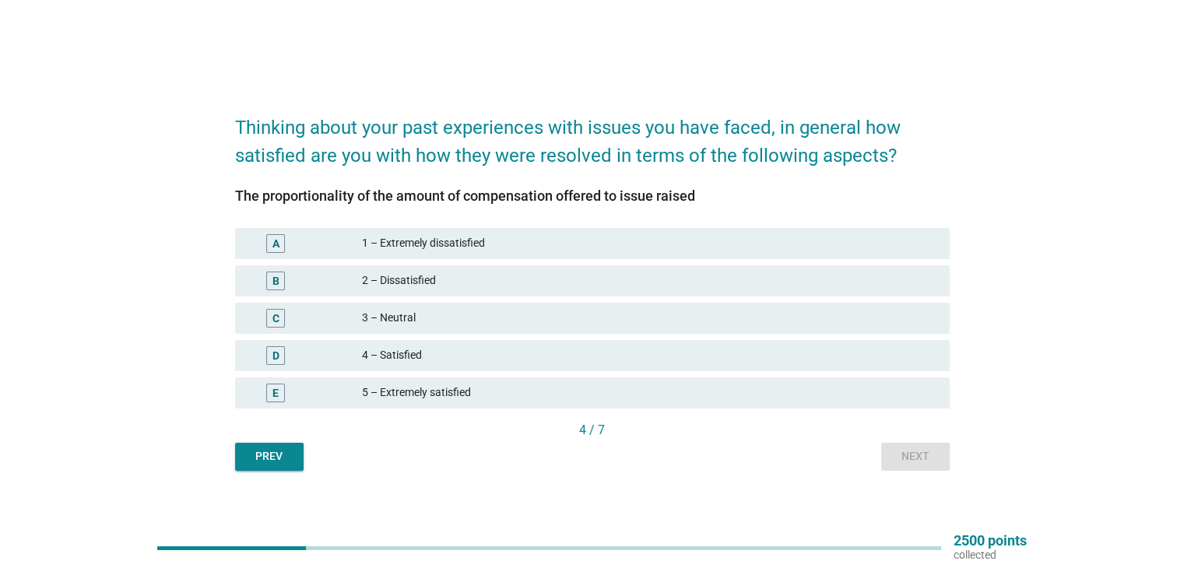
click at [438, 279] on div "2 – Dissatisfied" at bounding box center [649, 281] width 575 height 19
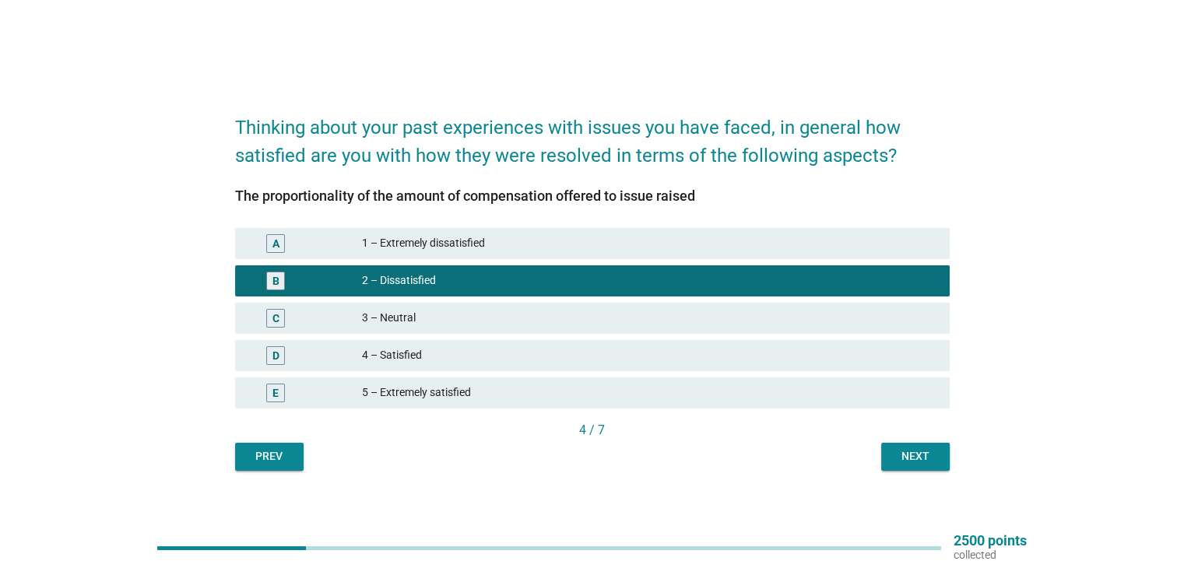
click at [920, 452] on div "Next" at bounding box center [916, 457] width 44 height 16
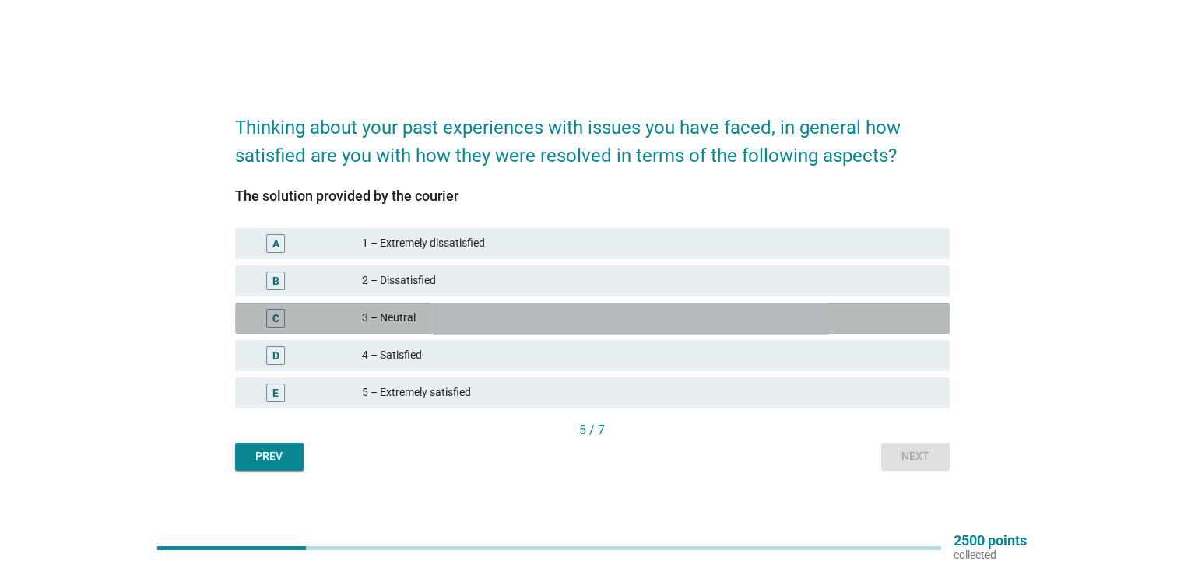
click at [394, 315] on div "3 – Neutral" at bounding box center [649, 318] width 575 height 19
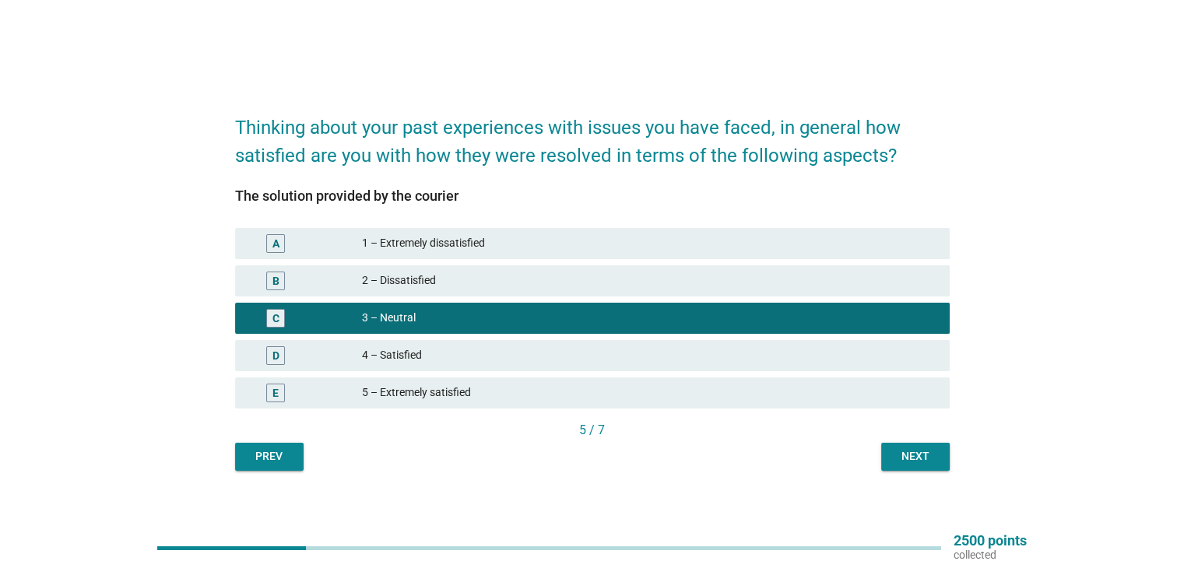
click at [908, 454] on div "Next" at bounding box center [916, 457] width 44 height 16
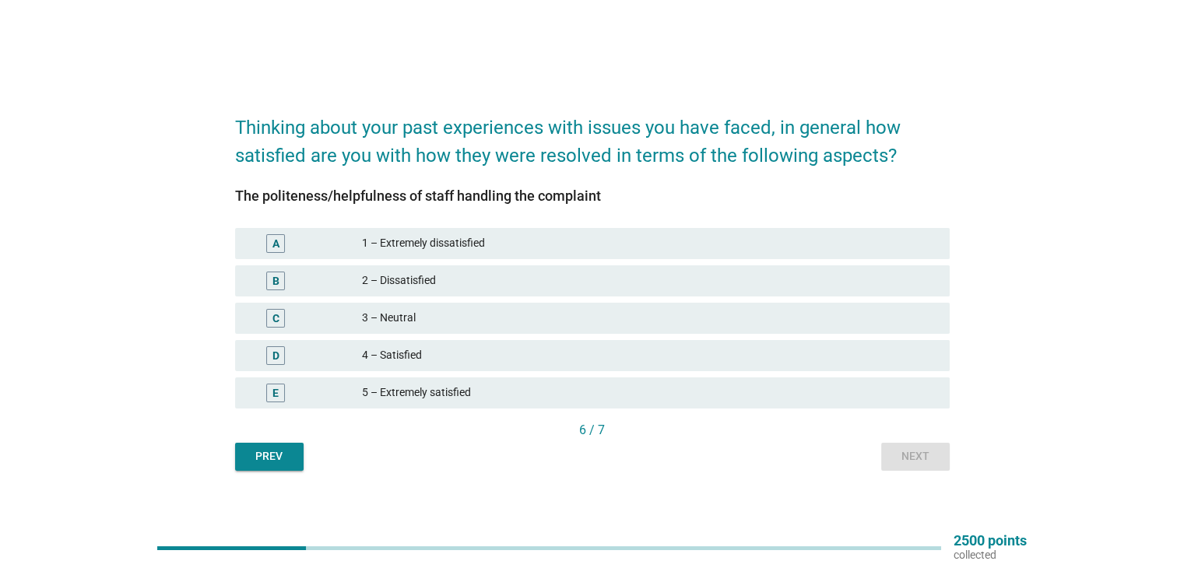
click at [427, 351] on div "4 – Satisfied" at bounding box center [649, 356] width 575 height 19
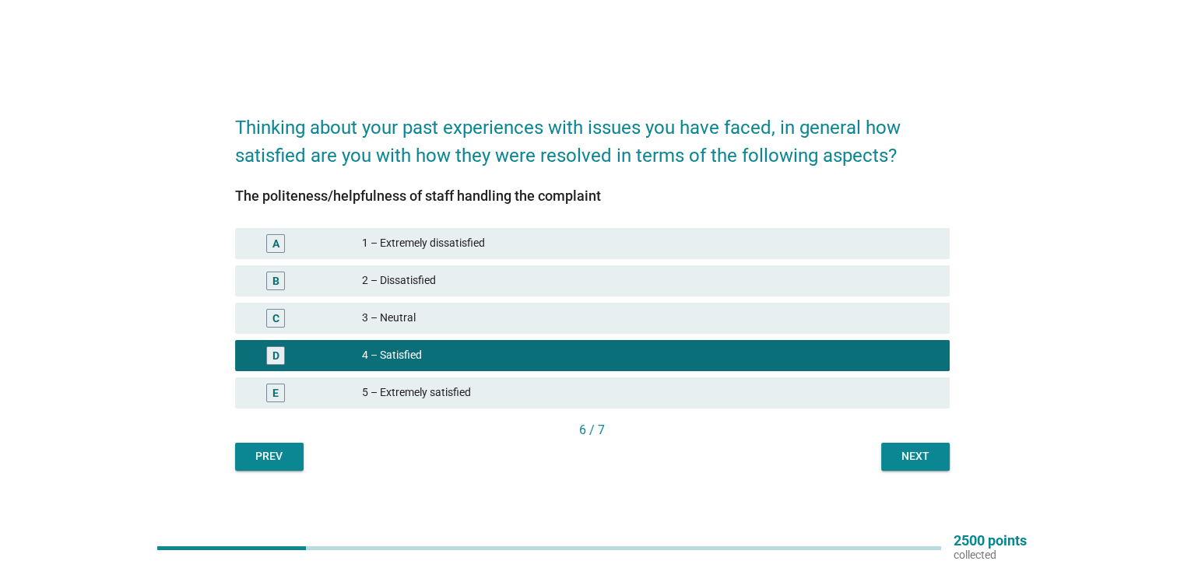
click at [907, 455] on div "Next" at bounding box center [916, 457] width 44 height 16
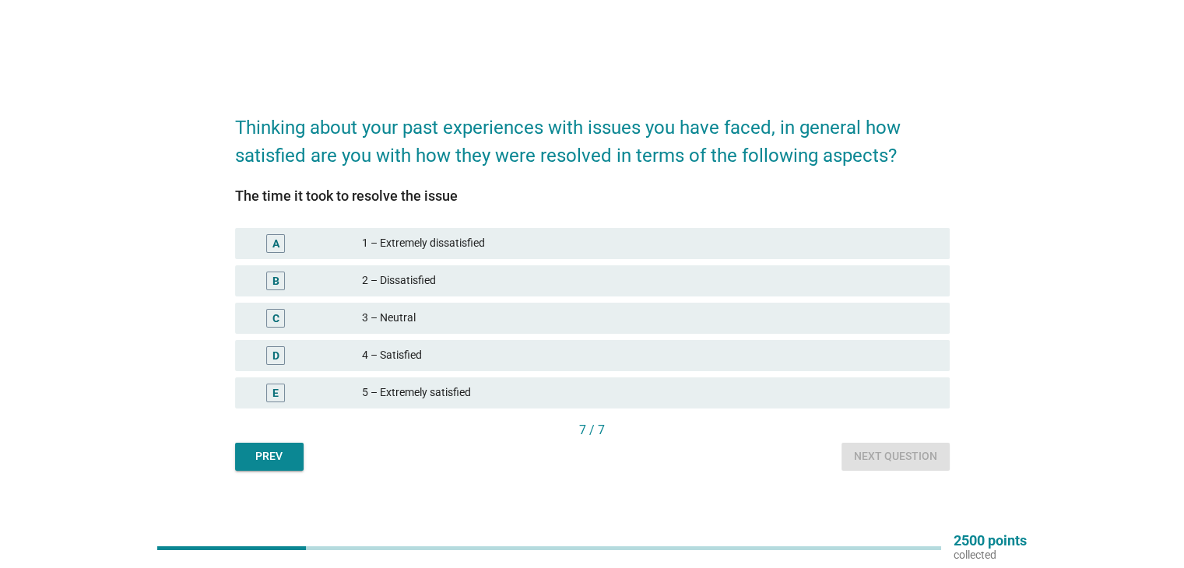
click at [400, 318] on div "3 – Neutral" at bounding box center [649, 318] width 575 height 19
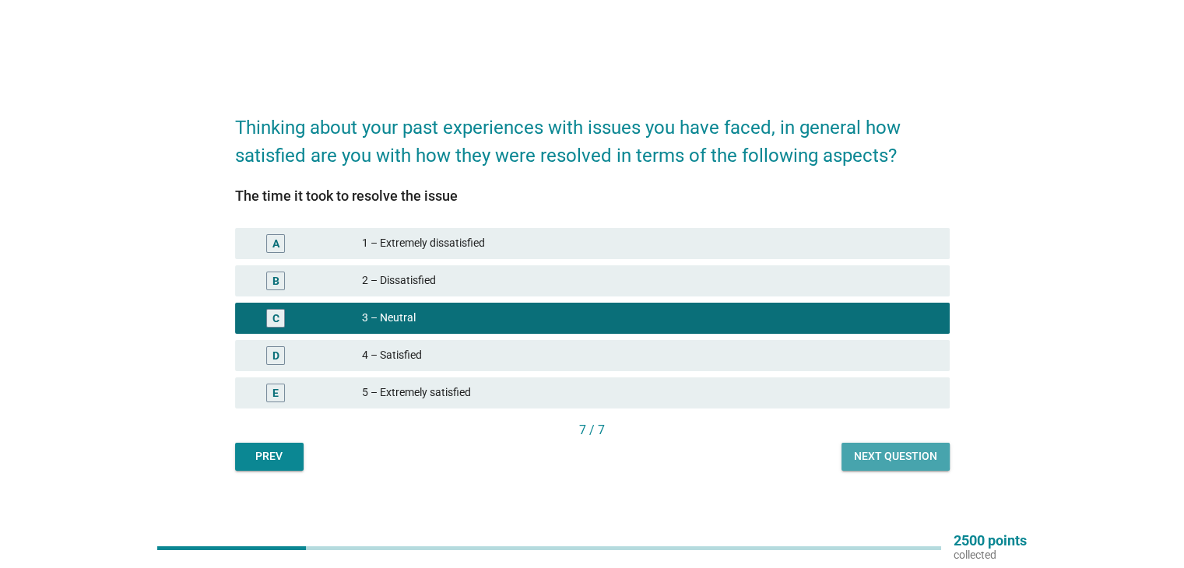
click at [912, 456] on div "Next question" at bounding box center [895, 457] width 83 height 16
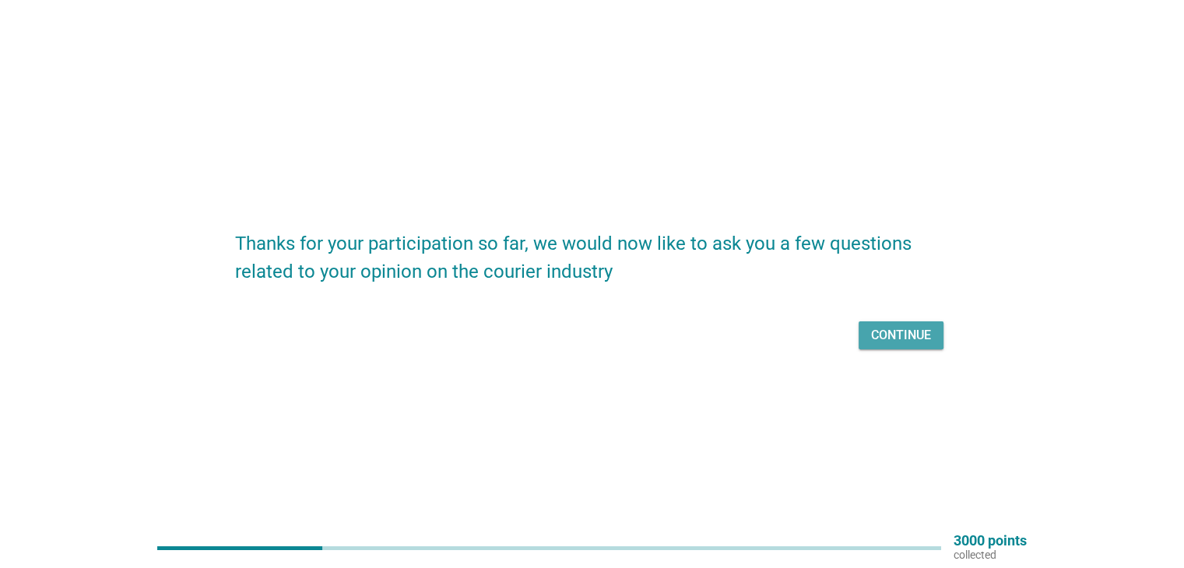
click at [903, 340] on div "Continue" at bounding box center [901, 335] width 60 height 19
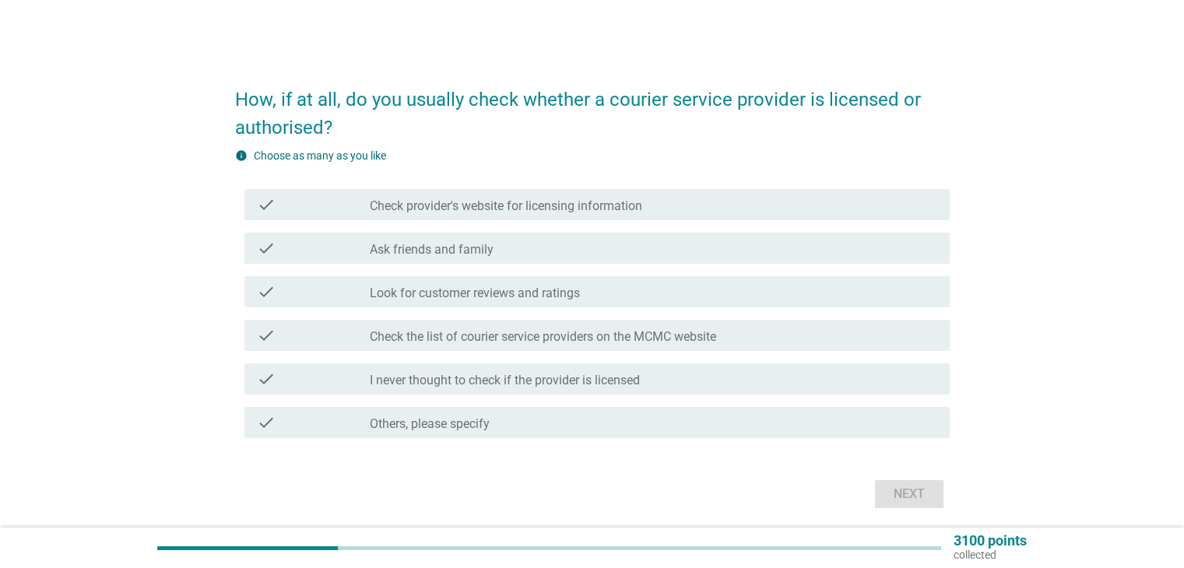
click at [589, 209] on label "Check provider's website for licensing information" at bounding box center [506, 207] width 273 height 16
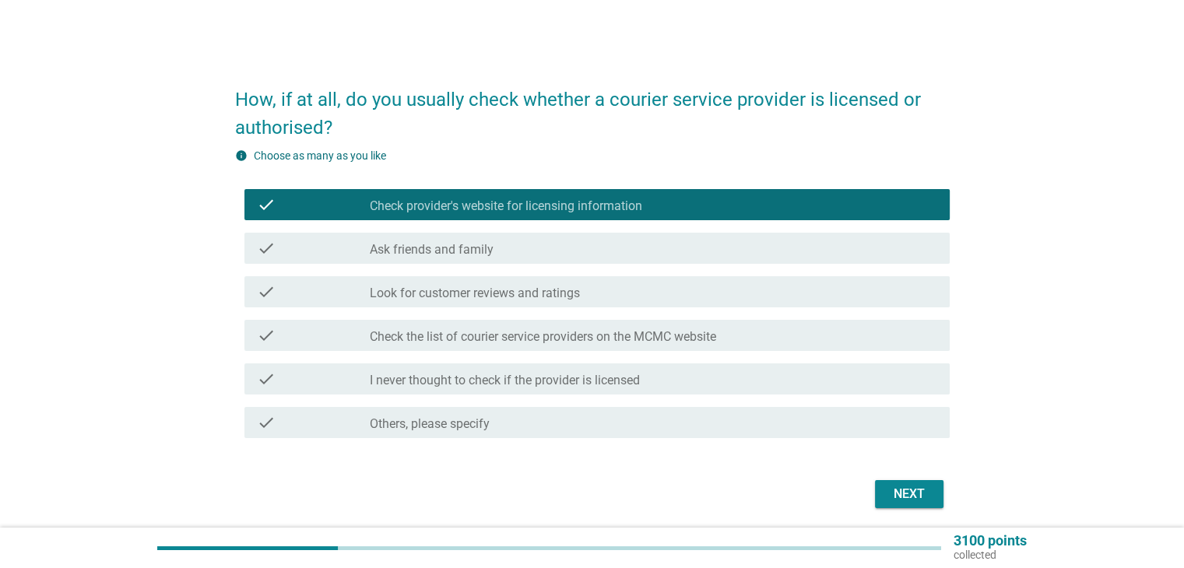
click at [514, 297] on label "Look for customer reviews and ratings" at bounding box center [475, 294] width 210 height 16
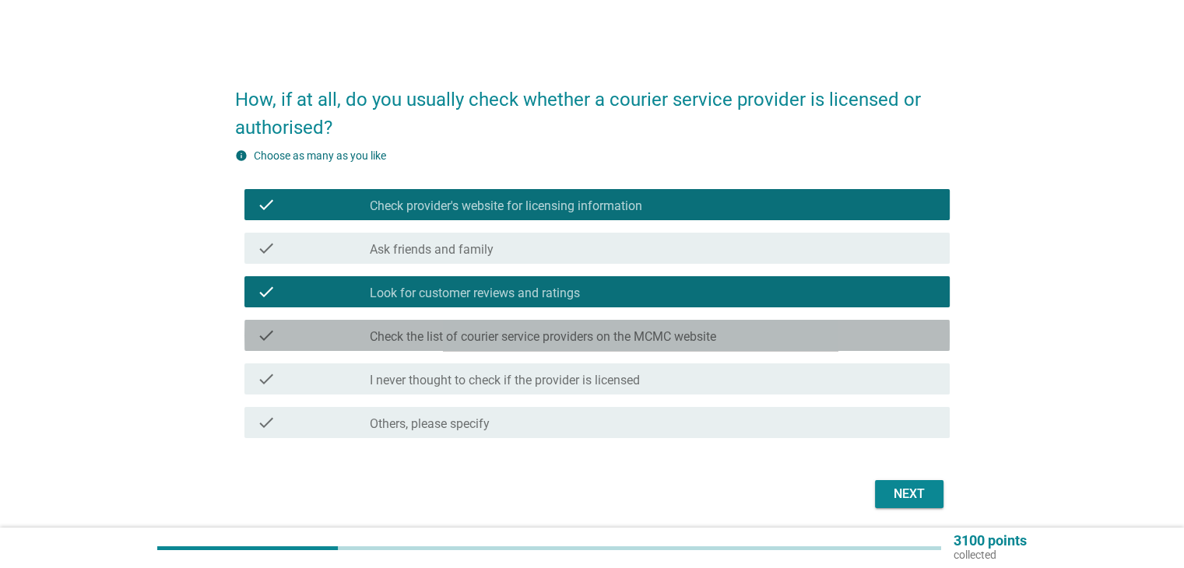
click at [514, 340] on label "Check the list of courier service providers on the MCMC website" at bounding box center [543, 337] width 347 height 16
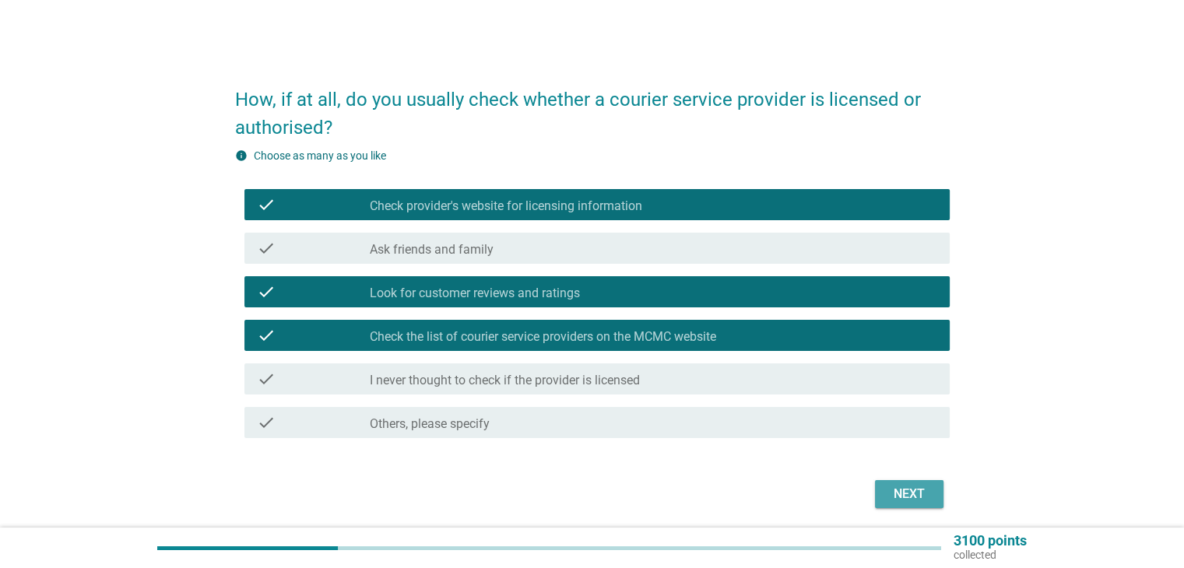
click at [912, 491] on div "Next" at bounding box center [910, 494] width 44 height 19
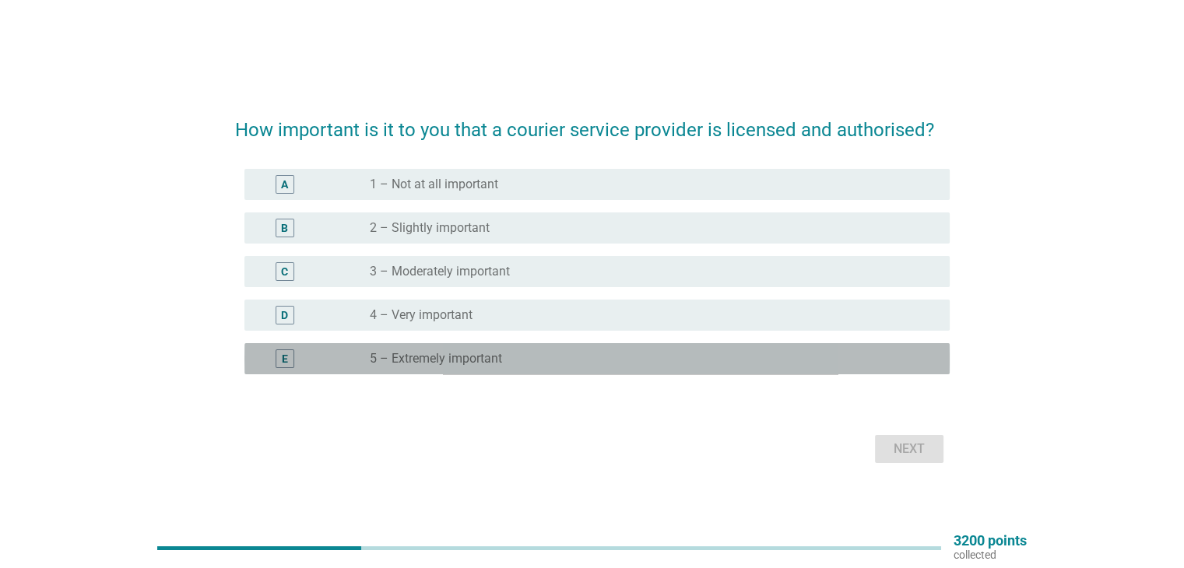
click at [417, 356] on label "5 – Extremely important" at bounding box center [436, 359] width 132 height 16
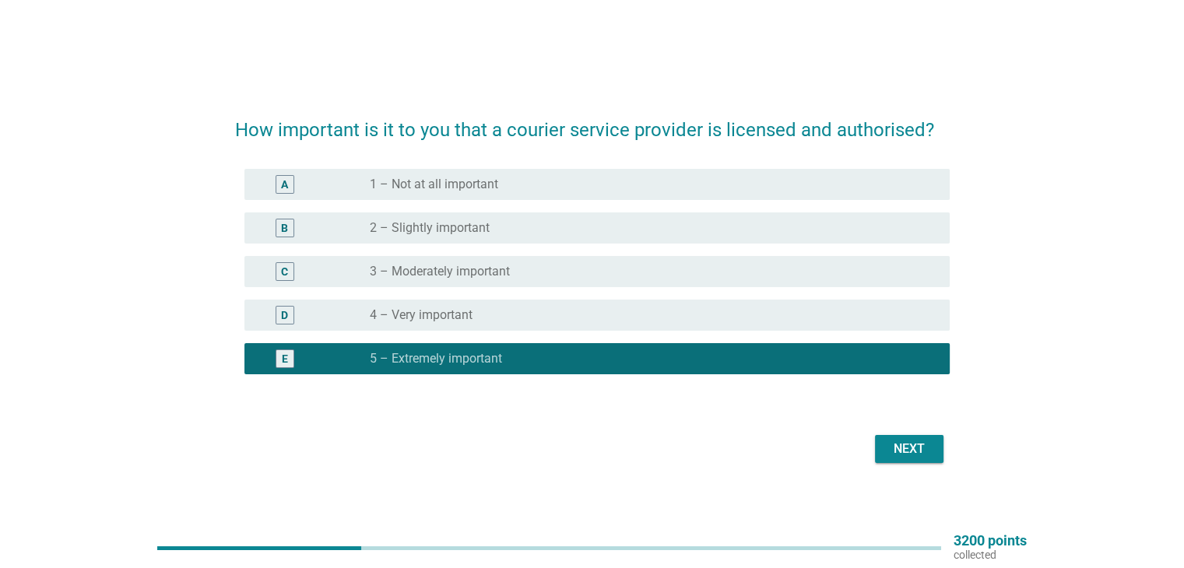
click at [916, 451] on div "Next" at bounding box center [910, 449] width 44 height 19
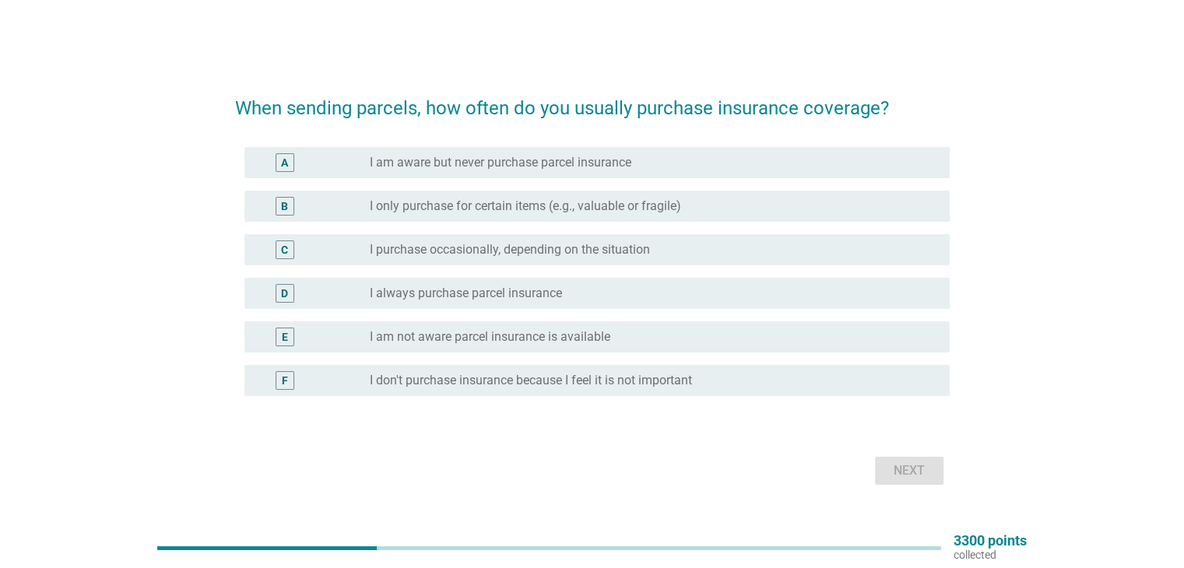
click at [509, 290] on label "I always purchase parcel insurance" at bounding box center [466, 294] width 192 height 16
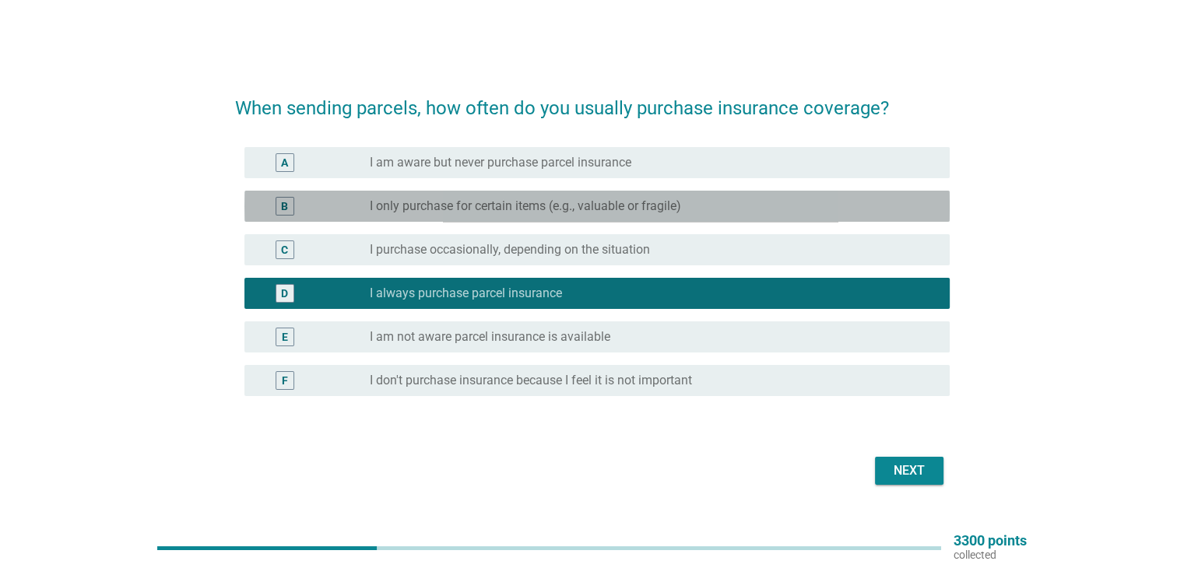
click at [489, 201] on label "I only purchase for certain items (e.g., valuable or fragile)" at bounding box center [525, 207] width 311 height 16
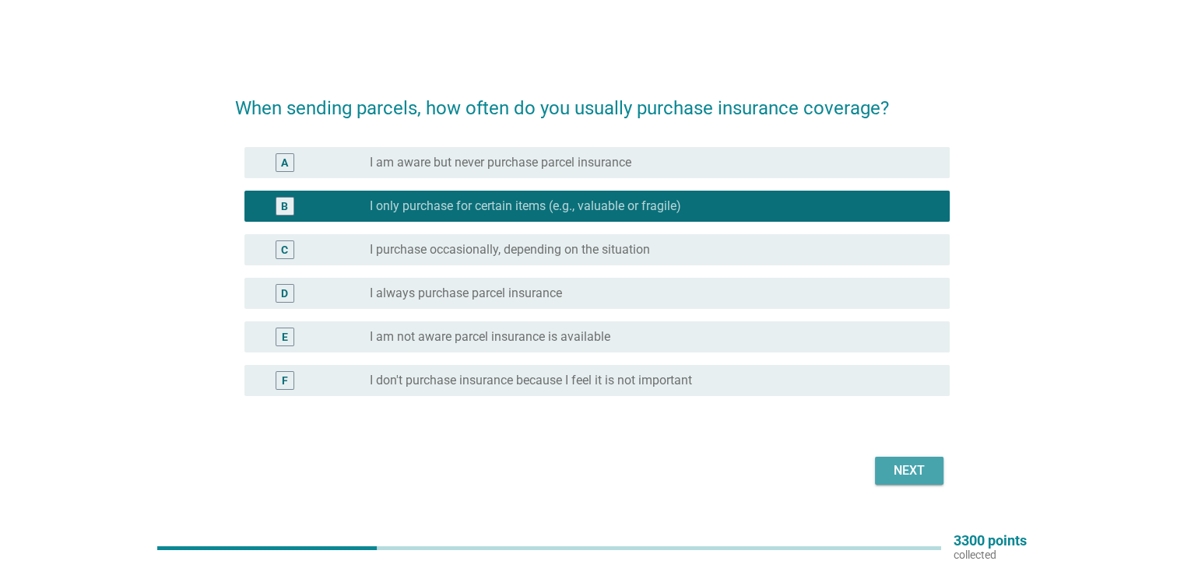
click at [900, 469] on div "Next" at bounding box center [910, 471] width 44 height 19
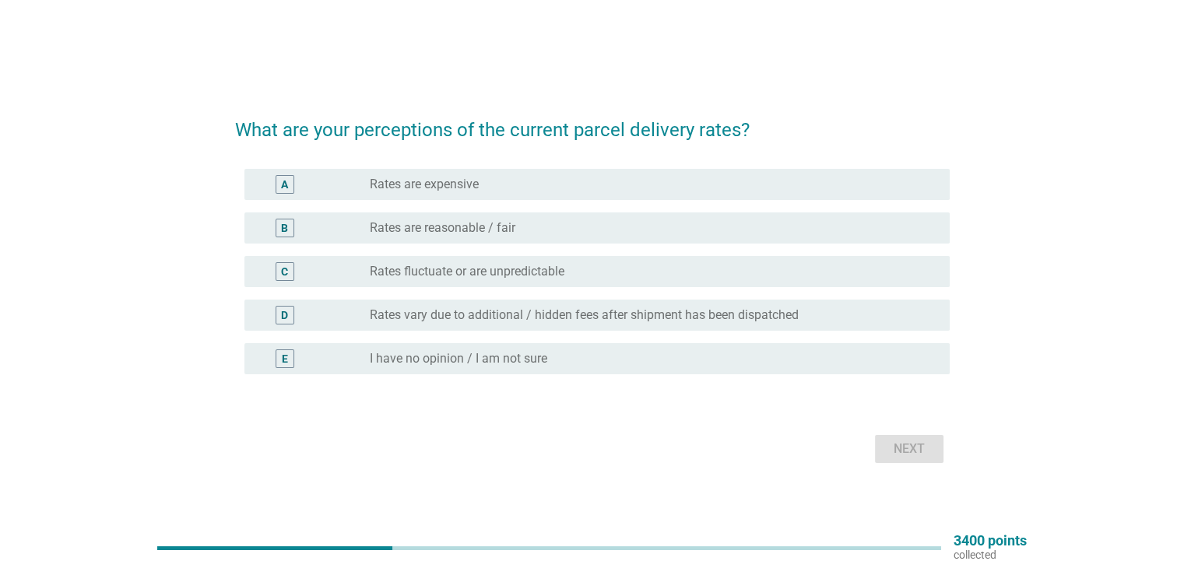
click at [435, 274] on label "Rates fluctuate or are unpredictable" at bounding box center [467, 272] width 195 height 16
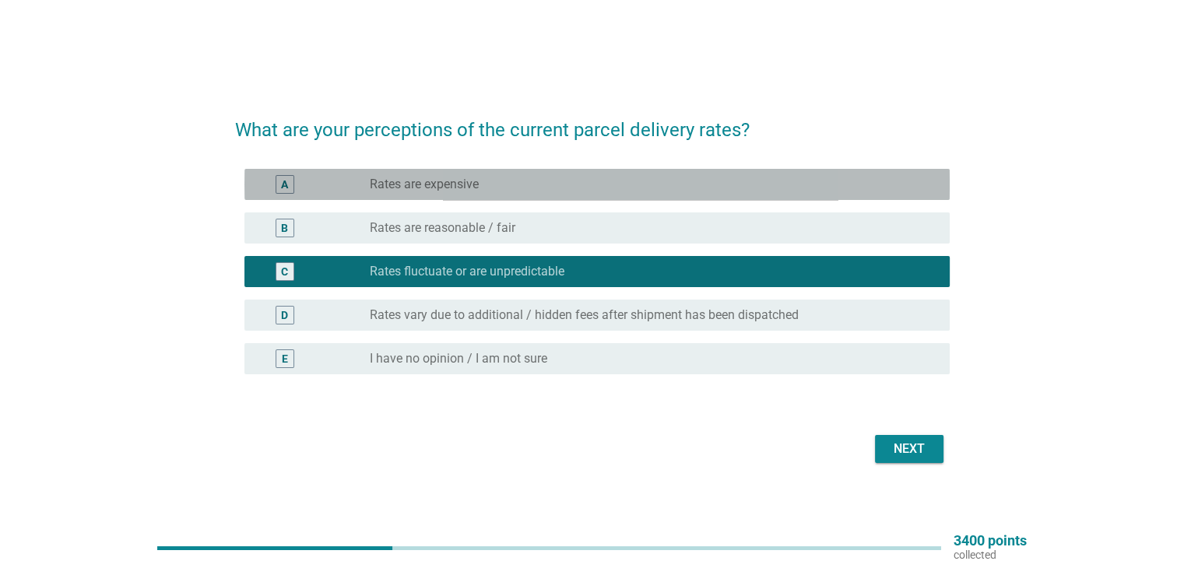
click at [449, 175] on div "radio_button_unchecked Rates are expensive" at bounding box center [653, 184] width 567 height 19
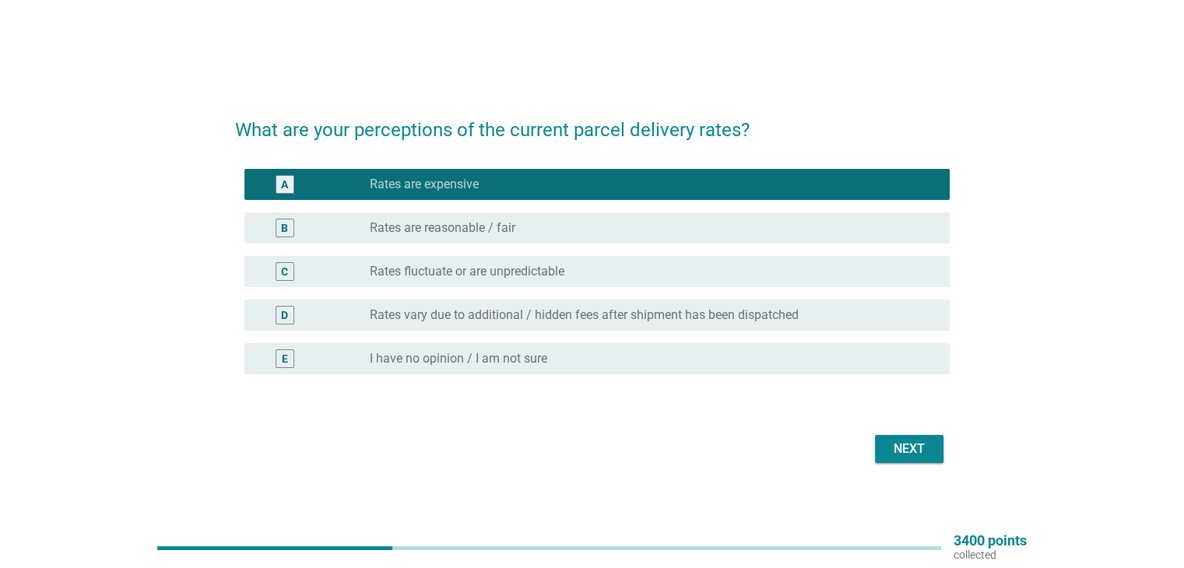
click at [450, 227] on label "Rates are reasonable / fair" at bounding box center [443, 228] width 146 height 16
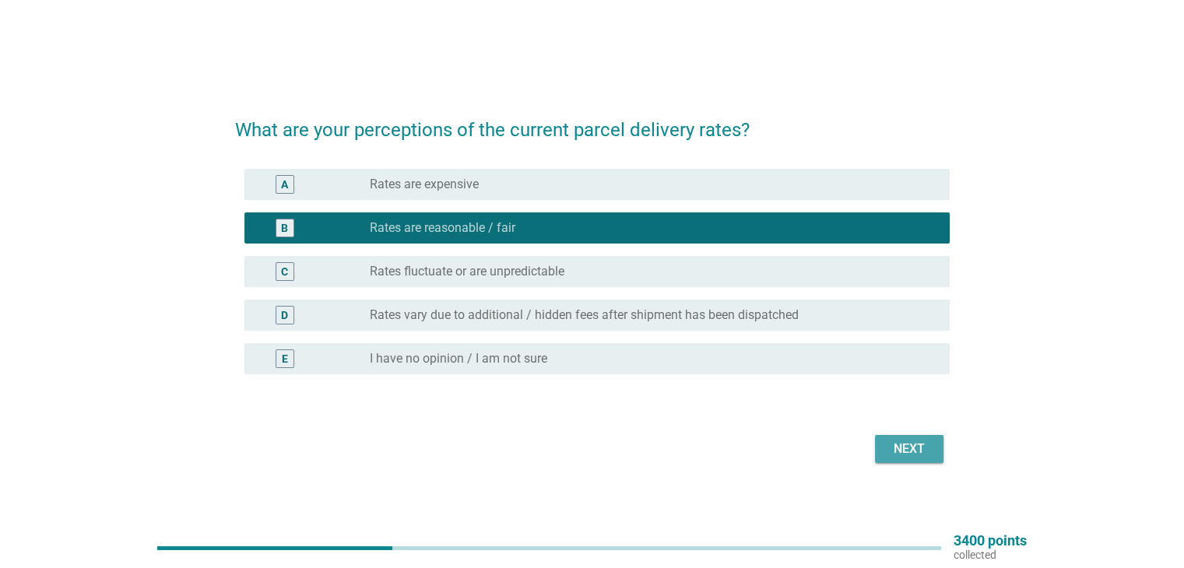
click at [909, 452] on div "Next" at bounding box center [910, 449] width 44 height 19
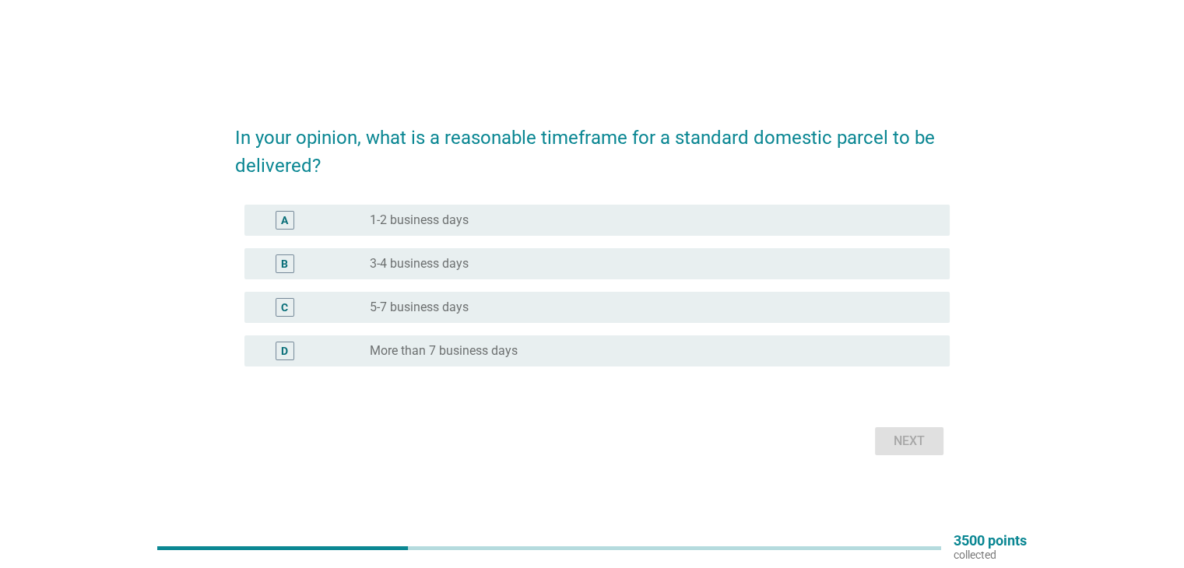
click at [422, 222] on label "1-2 business days" at bounding box center [419, 221] width 99 height 16
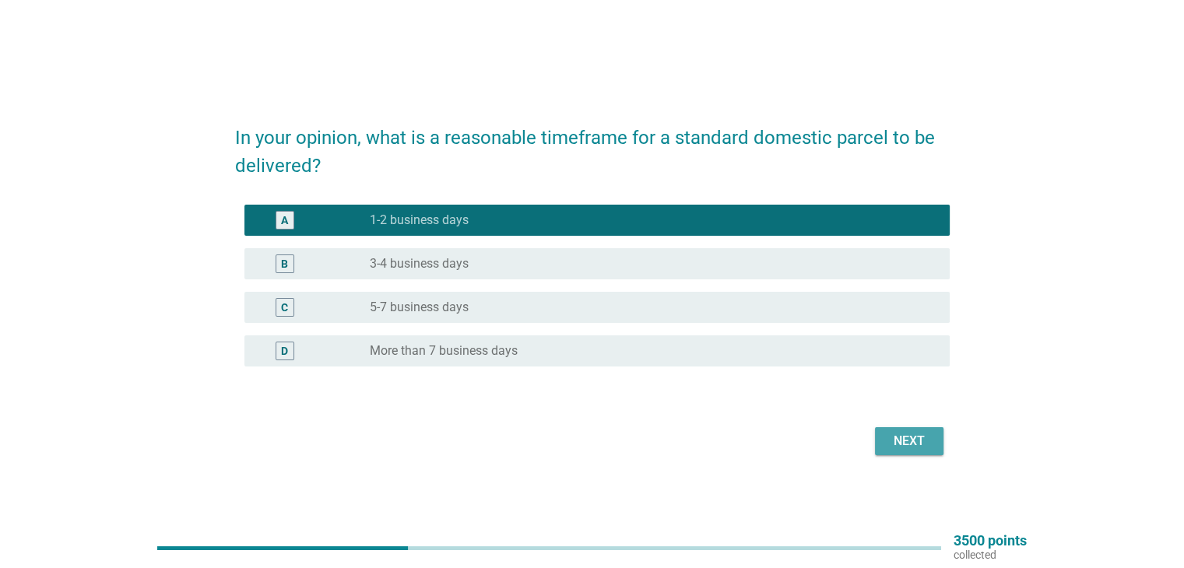
click at [902, 443] on div "Next" at bounding box center [910, 441] width 44 height 19
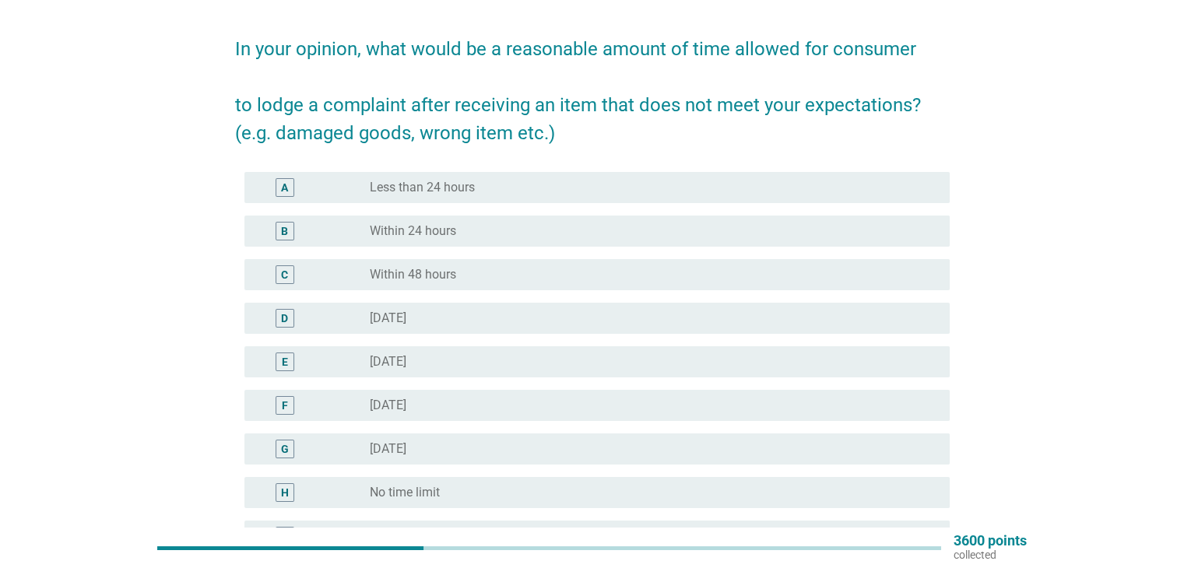
scroll to position [78, 0]
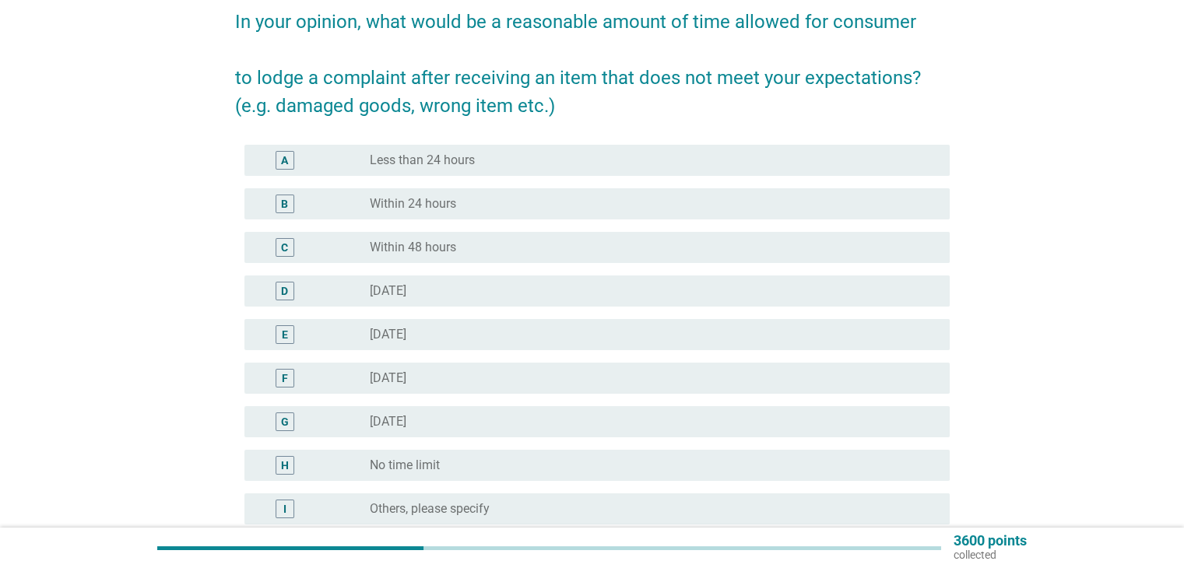
click at [399, 202] on label "Within 24 hours" at bounding box center [413, 204] width 86 height 16
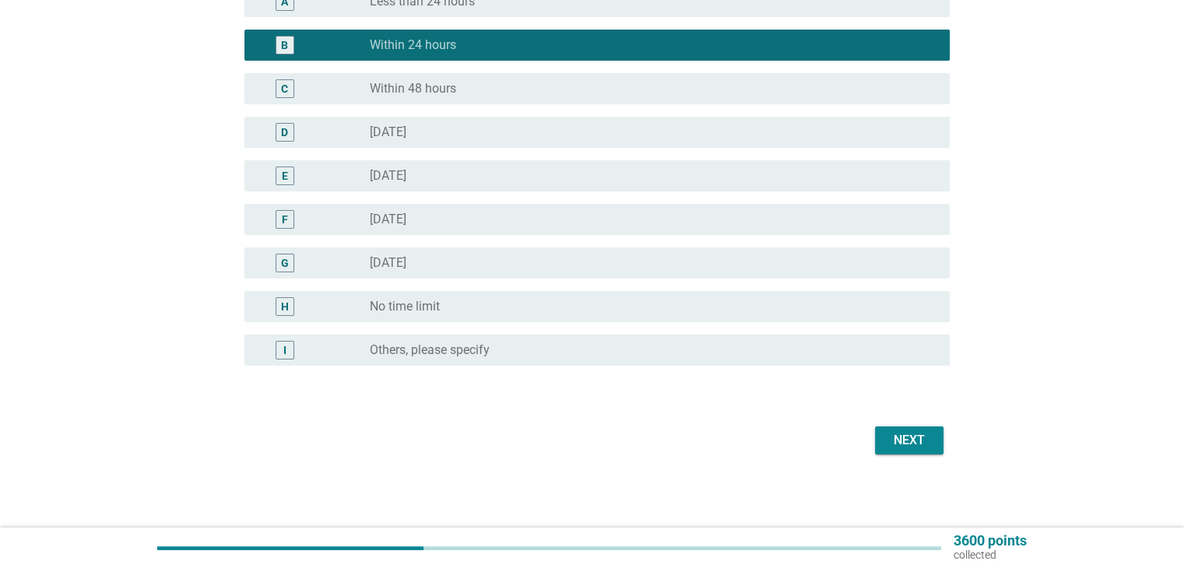
scroll to position [238, 0]
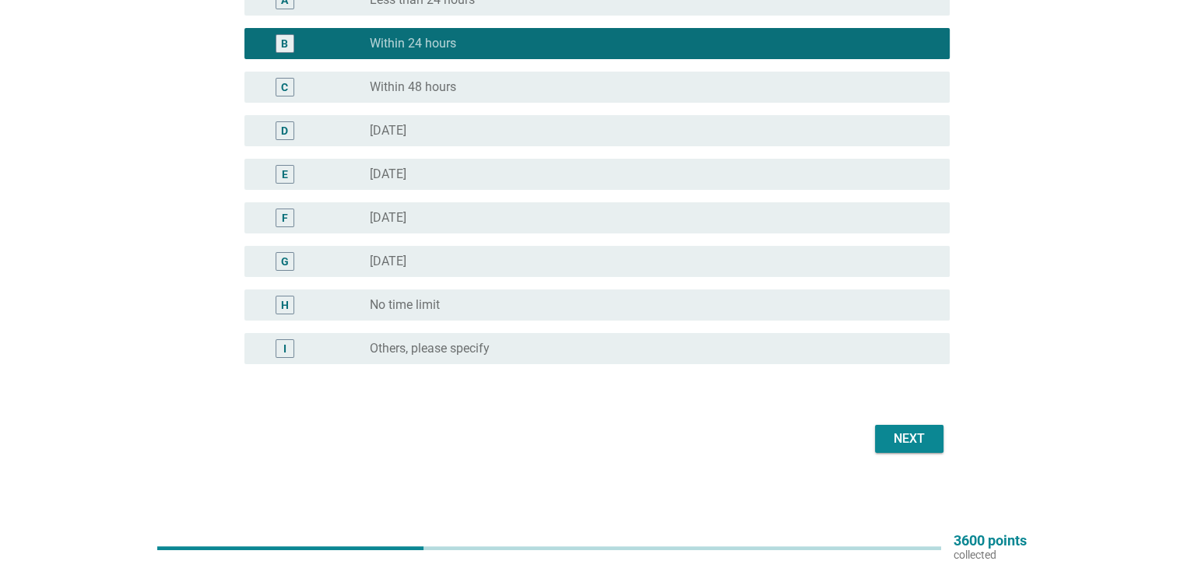
click at [919, 437] on div "Next" at bounding box center [910, 439] width 44 height 19
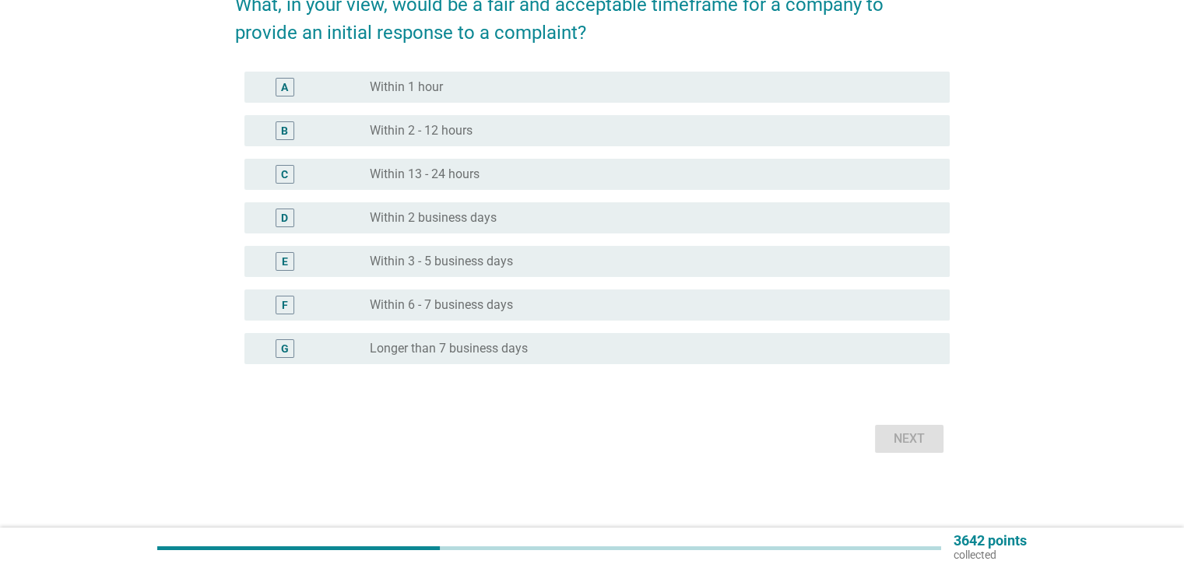
scroll to position [0, 0]
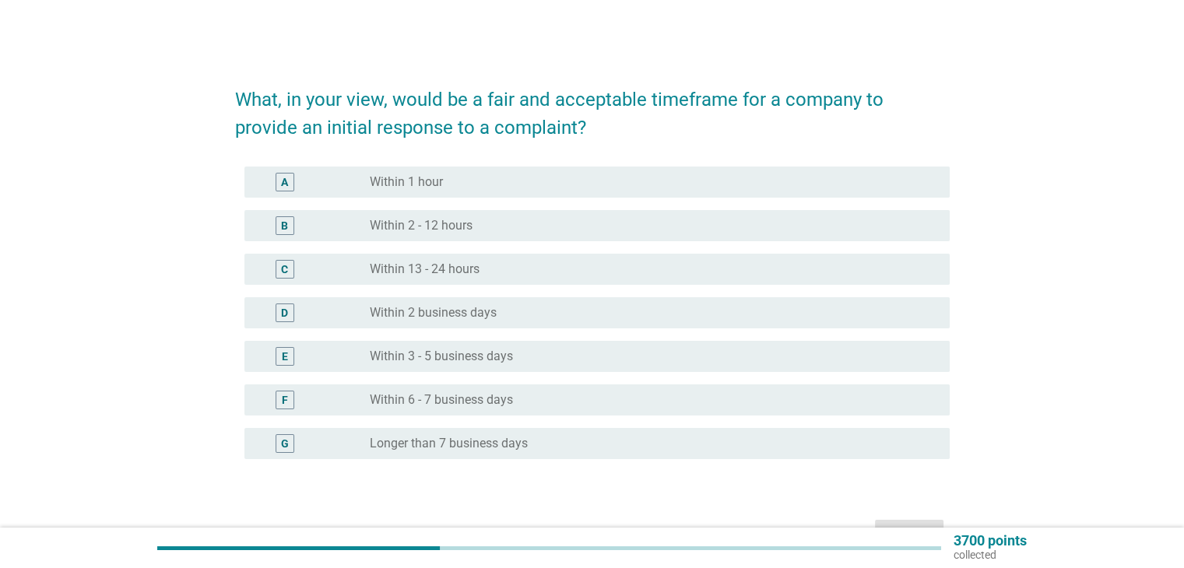
click at [392, 178] on label "Within 1 hour" at bounding box center [406, 182] width 73 height 16
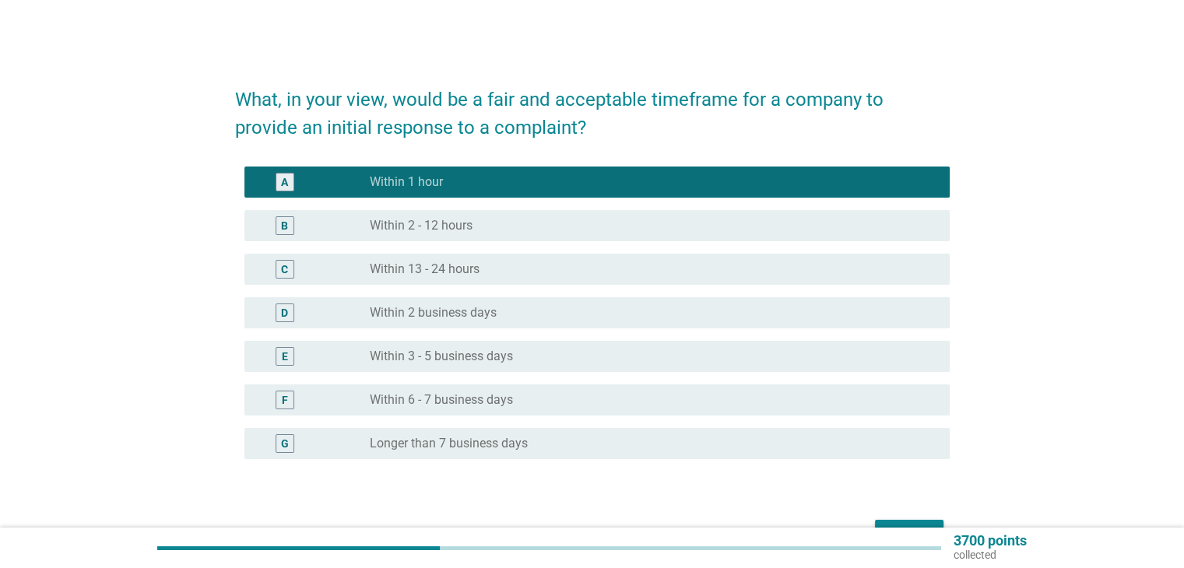
scroll to position [78, 0]
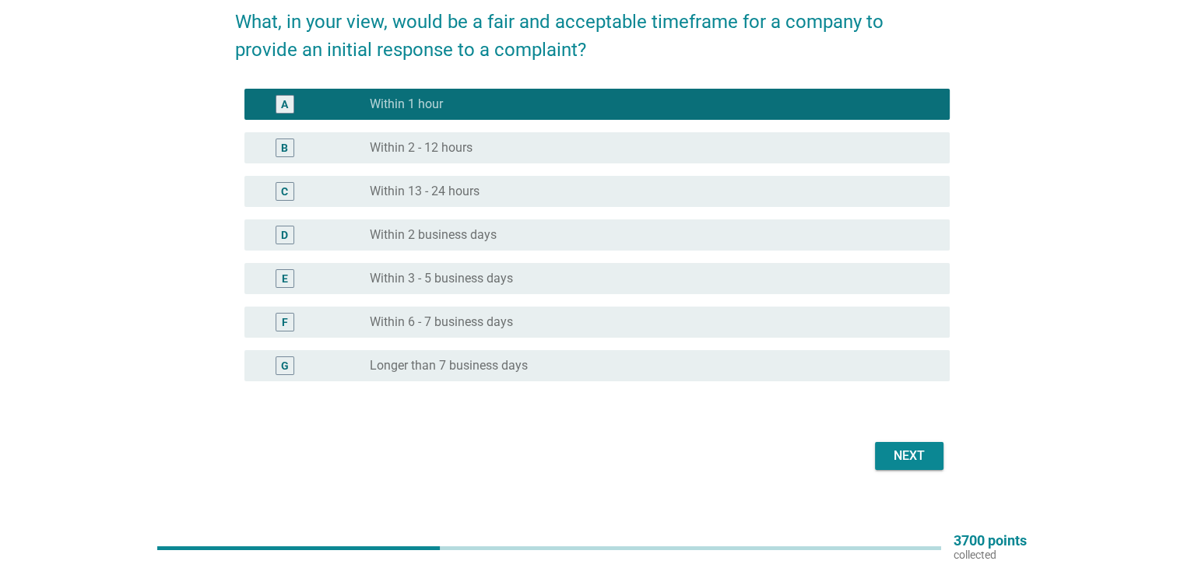
click at [906, 458] on div "Next" at bounding box center [910, 456] width 44 height 19
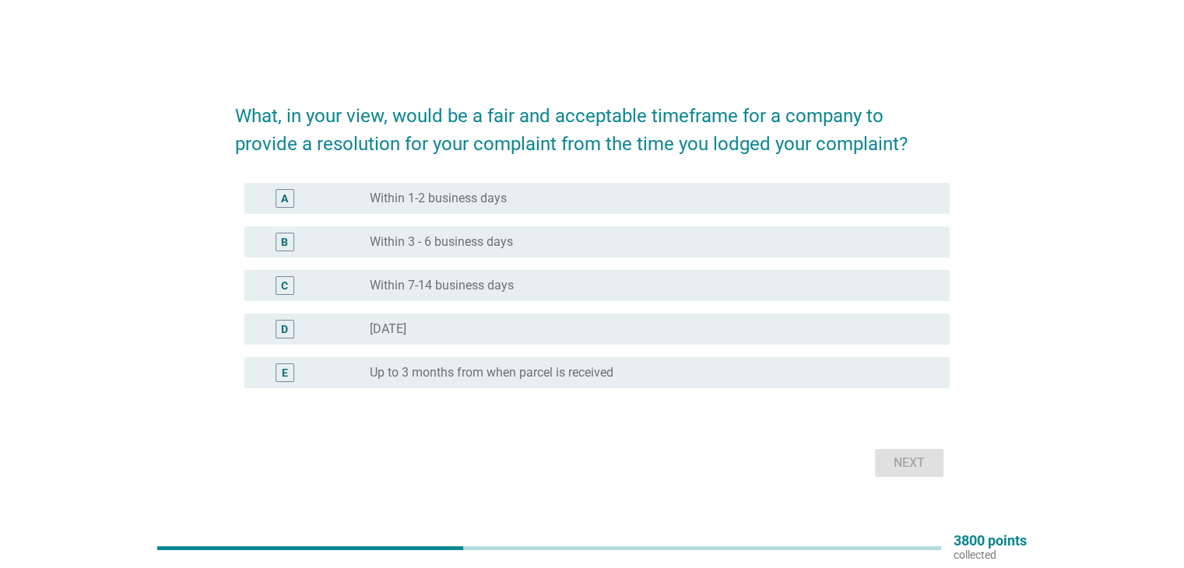
click at [409, 196] on label "Within 1-2 business days" at bounding box center [438, 199] width 137 height 16
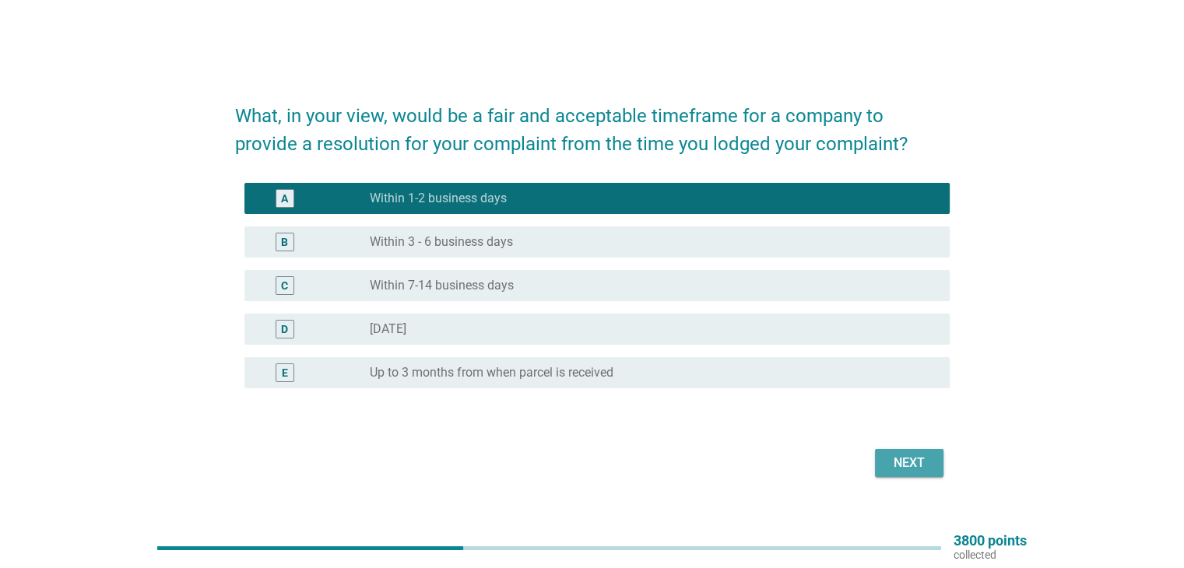
click at [906, 466] on div "Next" at bounding box center [910, 463] width 44 height 19
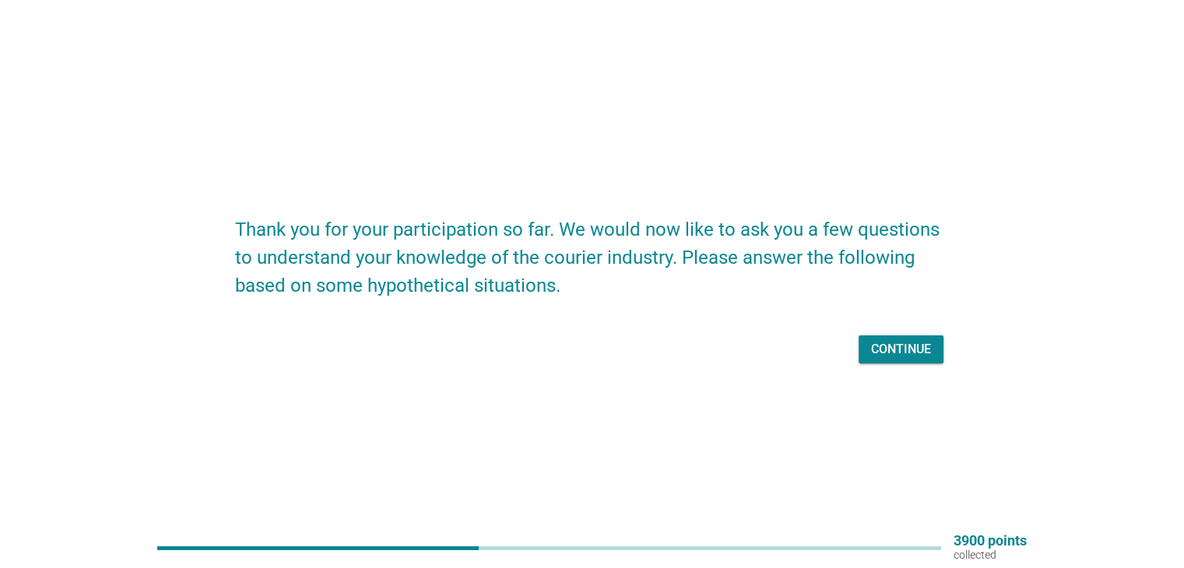
click at [903, 349] on div "Continue" at bounding box center [901, 349] width 60 height 19
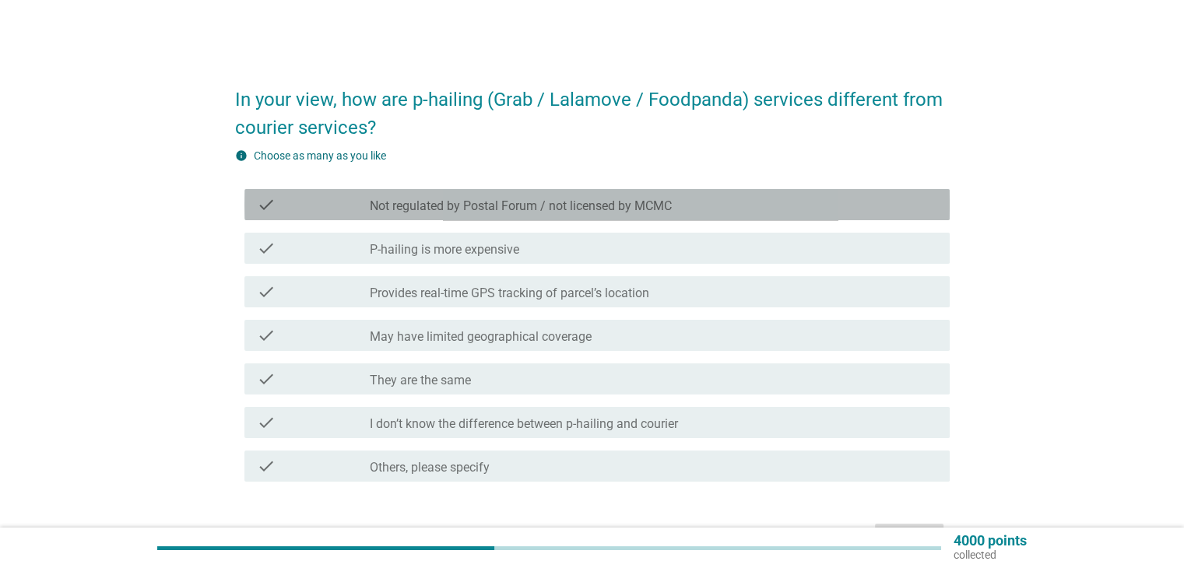
click at [601, 209] on label "Not regulated by Postal Forum / not licensed by MCMC" at bounding box center [521, 207] width 302 height 16
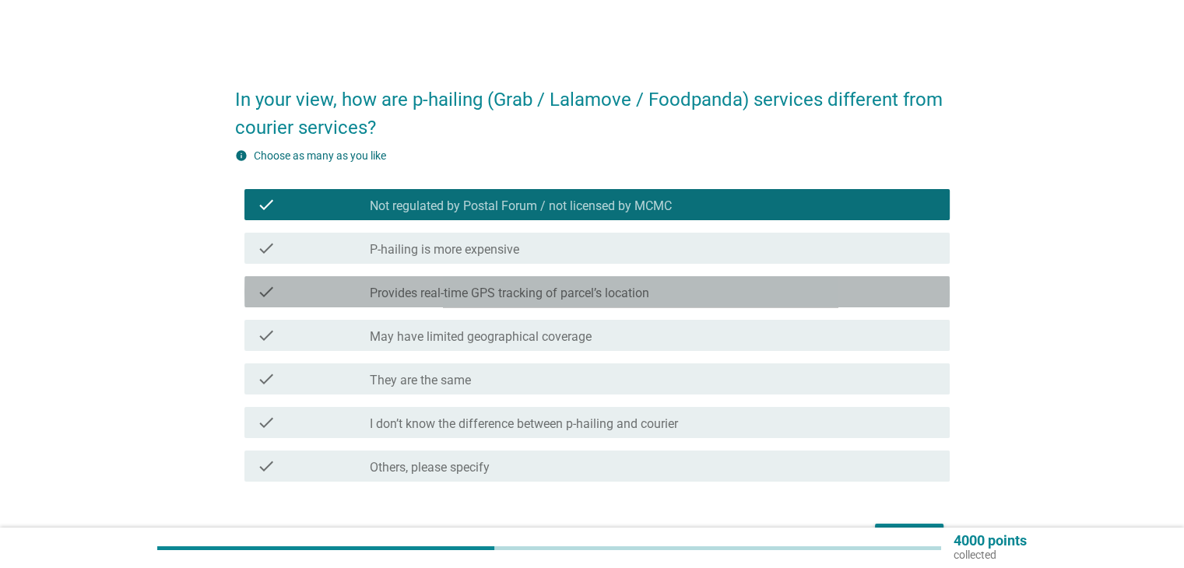
click at [495, 288] on label "Provides real-time GPS tracking of parcel’s location" at bounding box center [510, 294] width 280 height 16
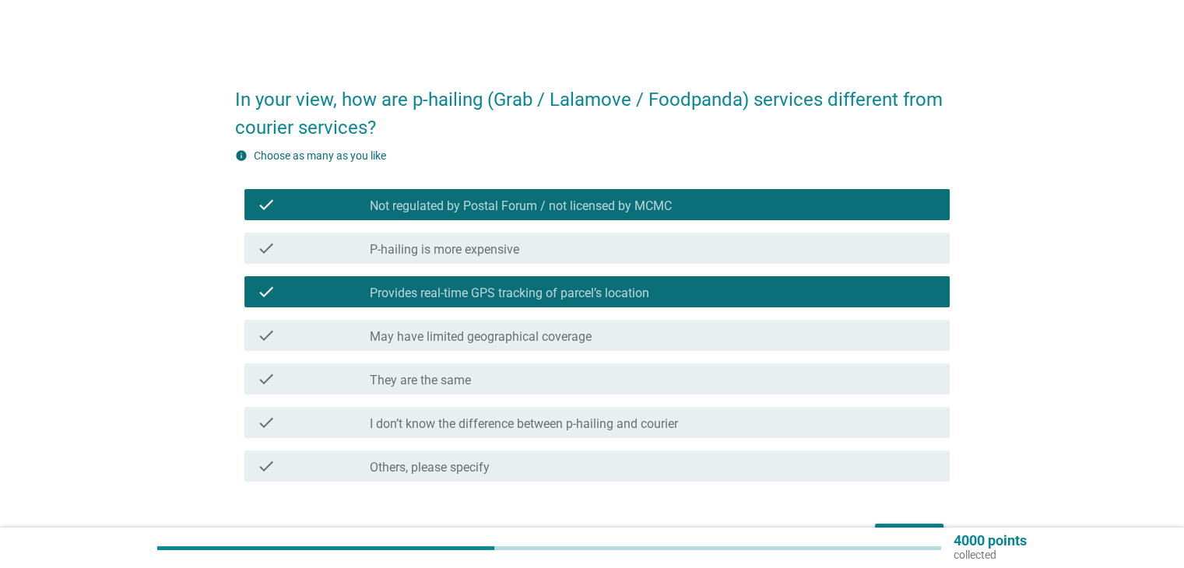
click at [479, 202] on label "Not regulated by Postal Forum / not licensed by MCMC" at bounding box center [521, 207] width 302 height 16
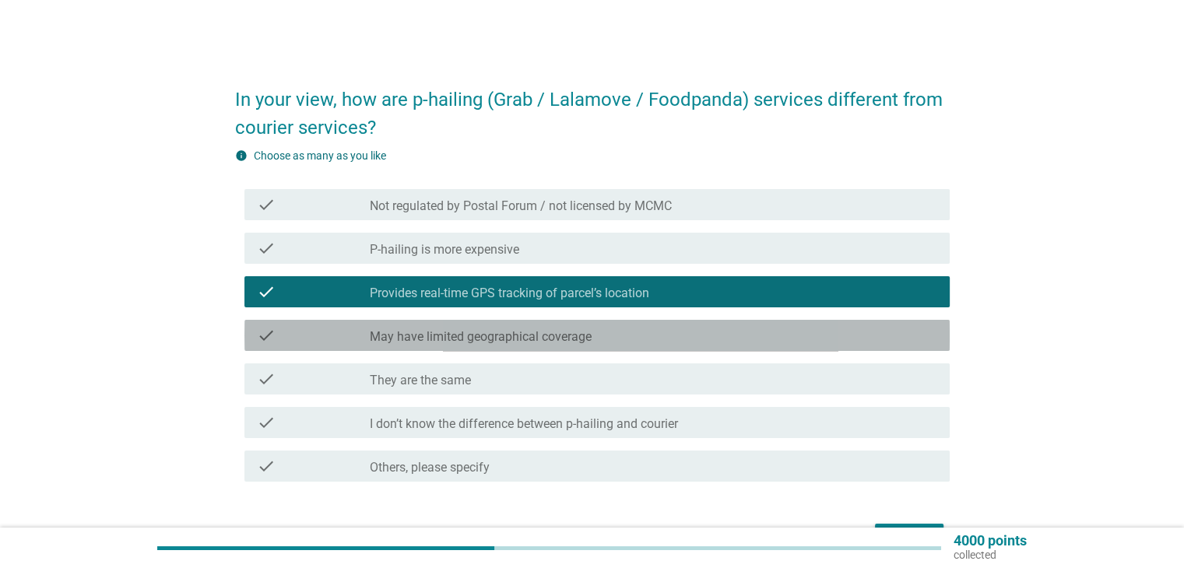
click at [505, 335] on label "May have limited geographical coverage" at bounding box center [481, 337] width 222 height 16
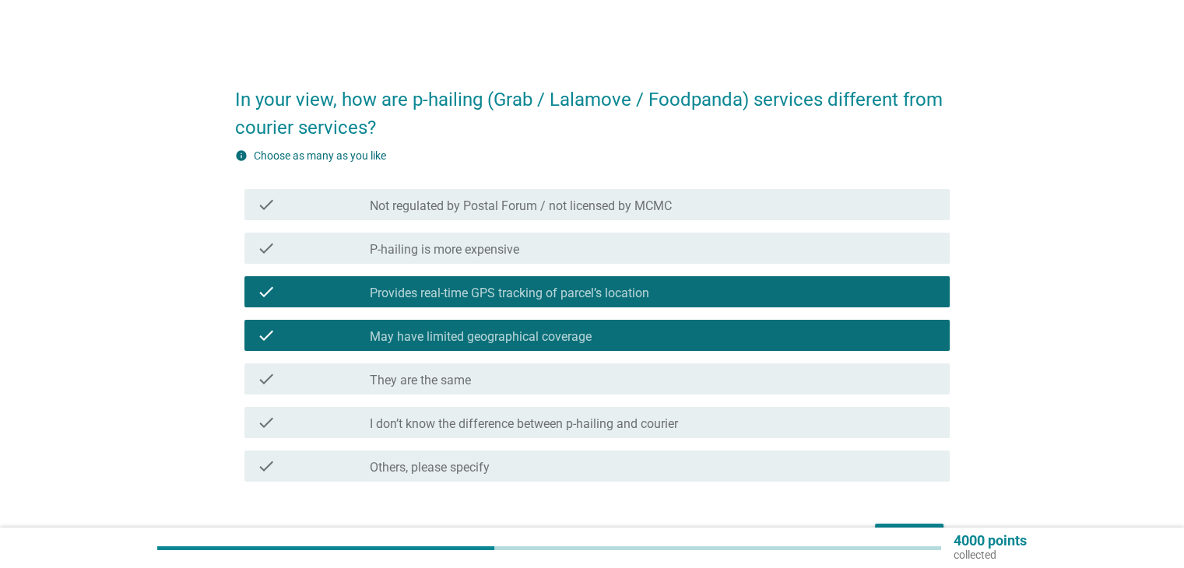
click at [445, 252] on label "P-hailing is more expensive" at bounding box center [445, 250] width 150 height 16
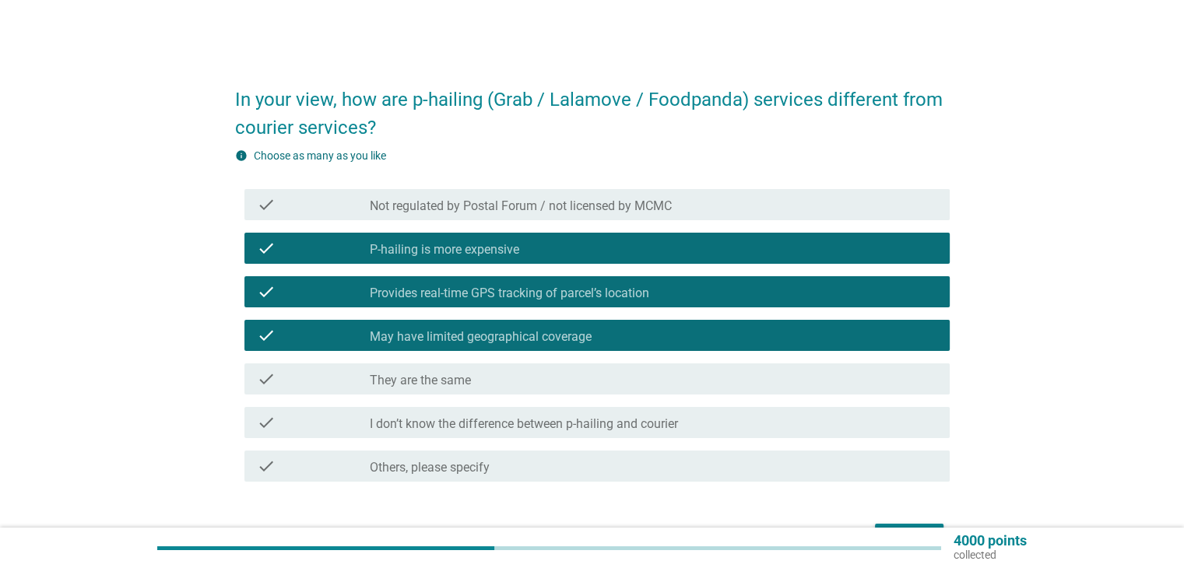
scroll to position [78, 0]
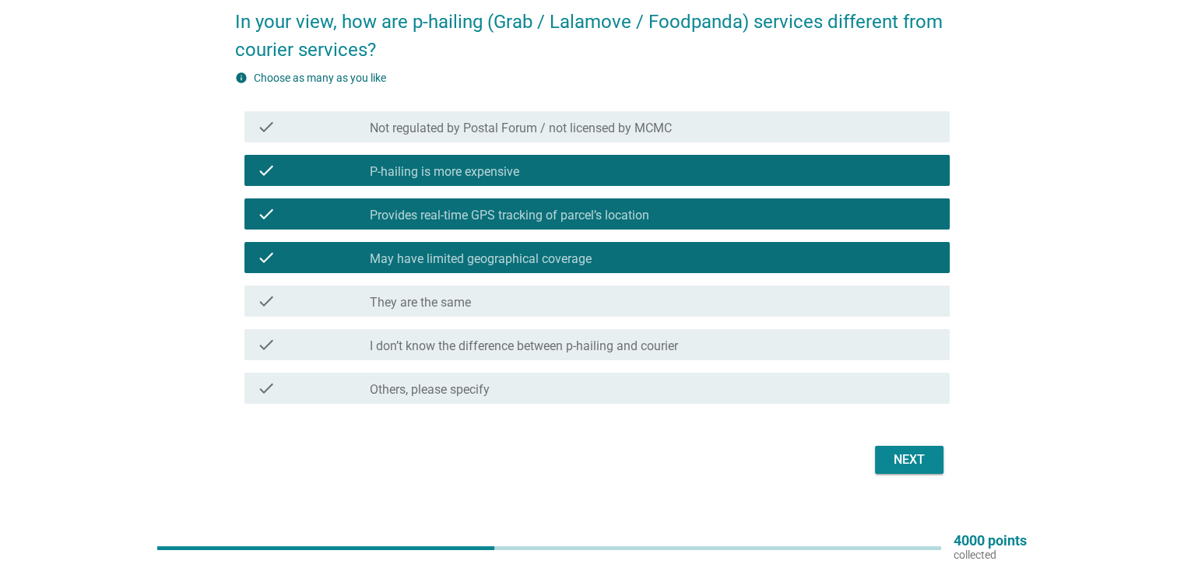
click at [909, 456] on div "Next" at bounding box center [910, 460] width 44 height 19
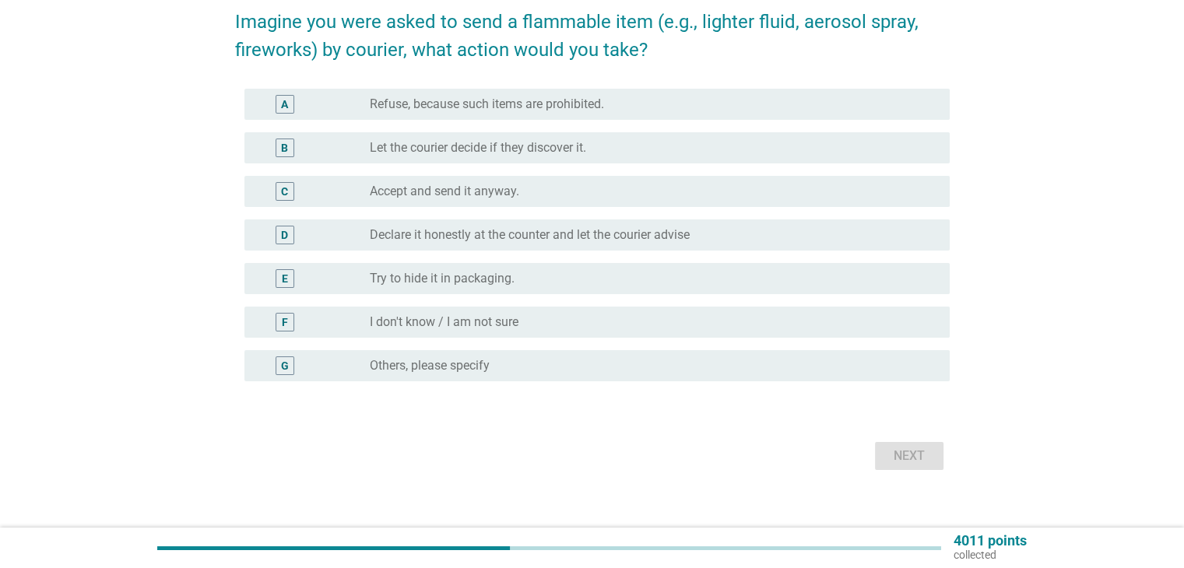
scroll to position [0, 0]
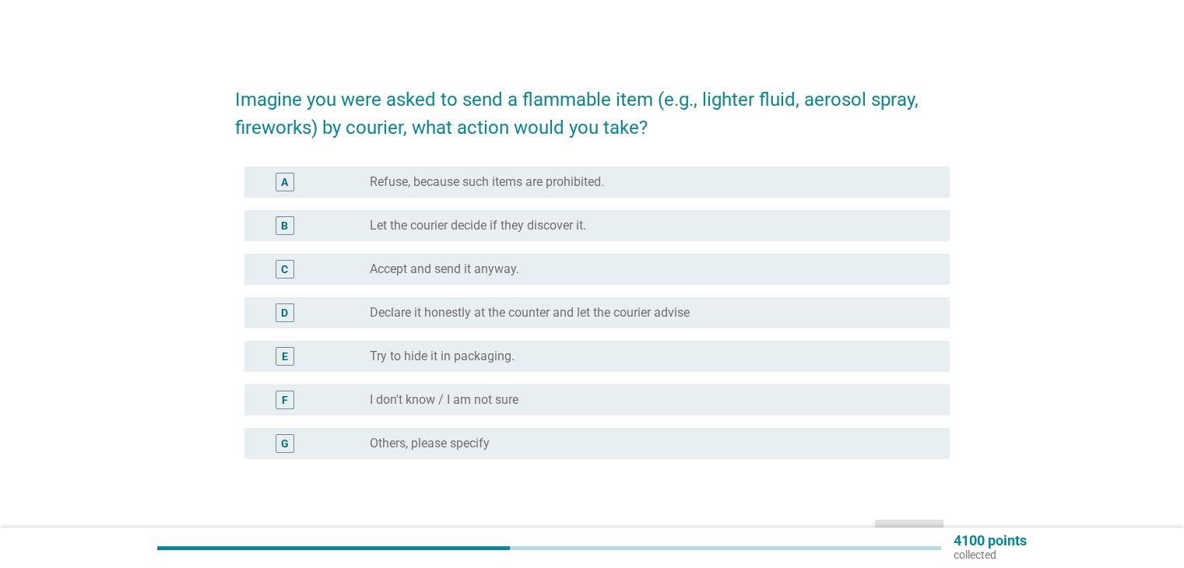
click at [548, 315] on label "Declare it honestly at the counter and let the courier advise" at bounding box center [530, 313] width 320 height 16
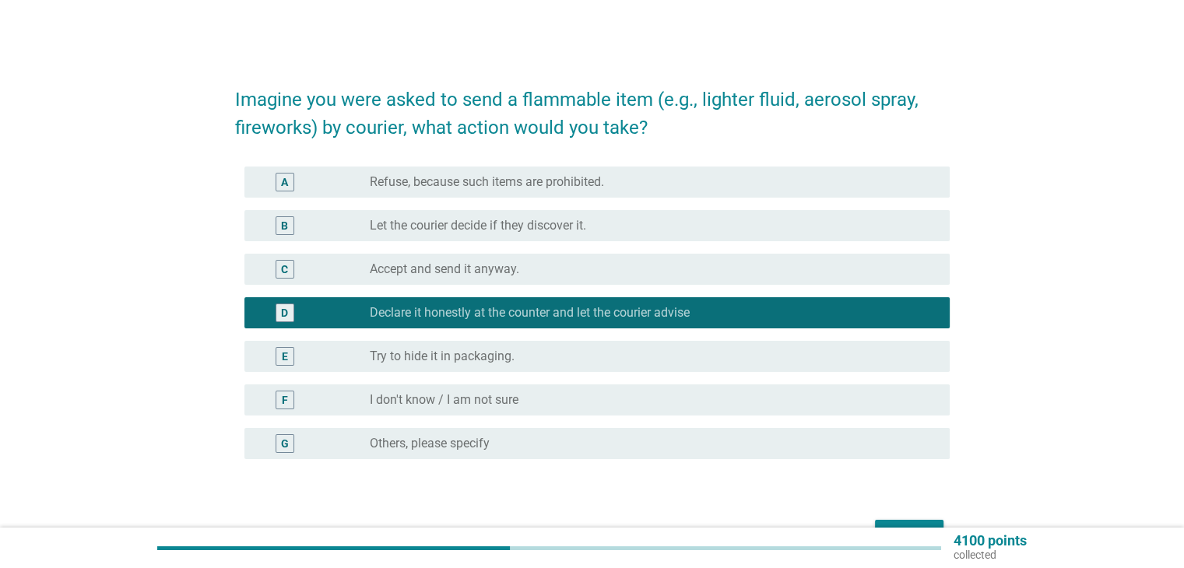
scroll to position [78, 0]
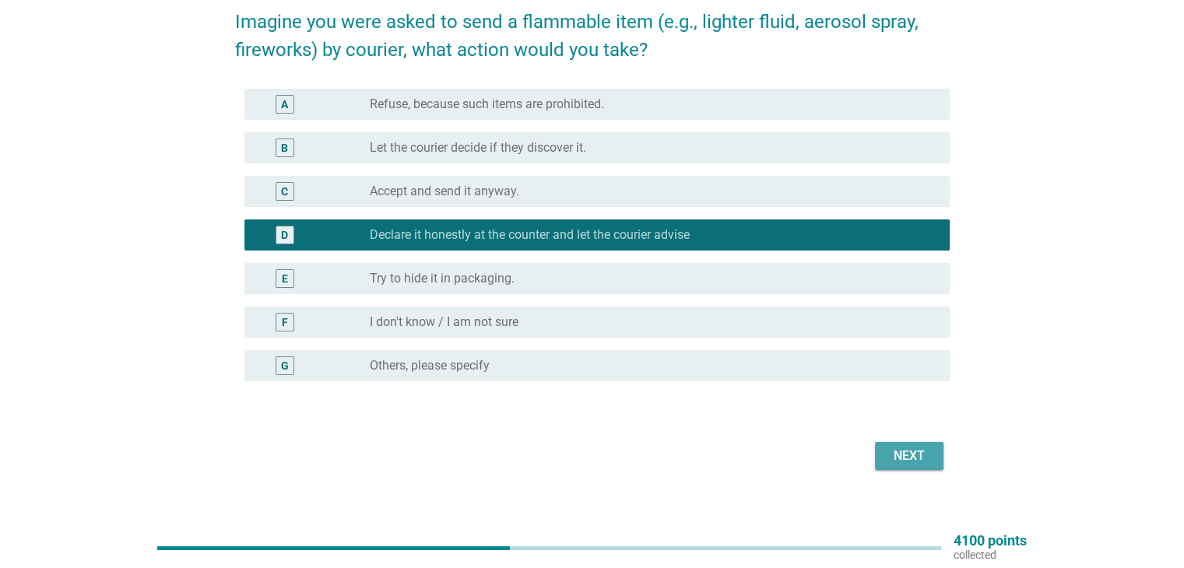
click at [907, 457] on div "Next" at bounding box center [910, 456] width 44 height 19
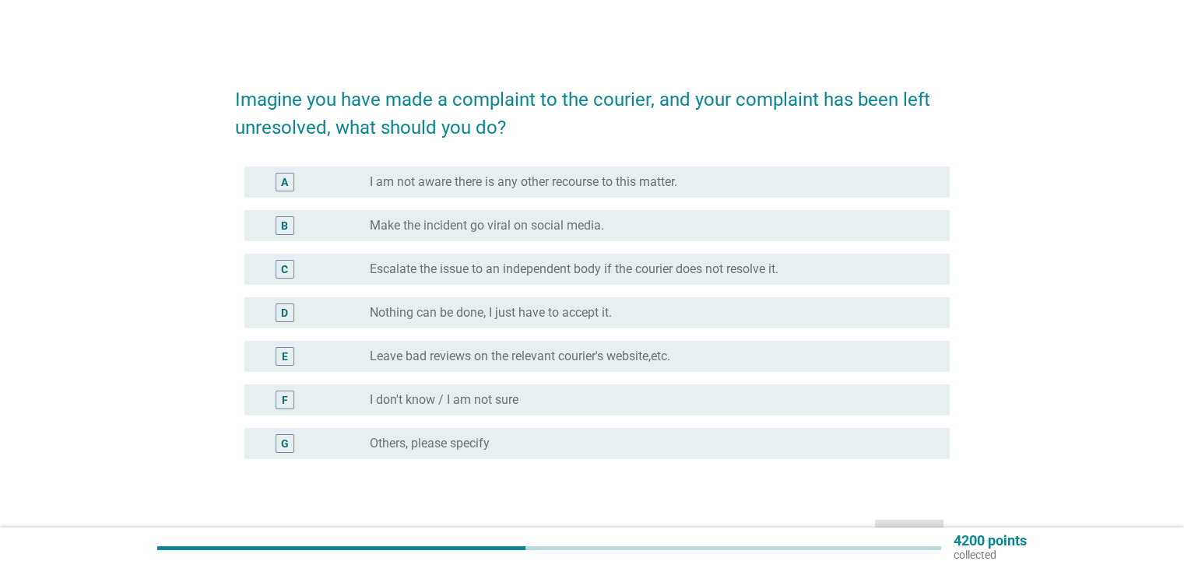
click at [457, 269] on label "Escalate the issue to an independent body if the courier does not resolve it." at bounding box center [574, 270] width 409 height 16
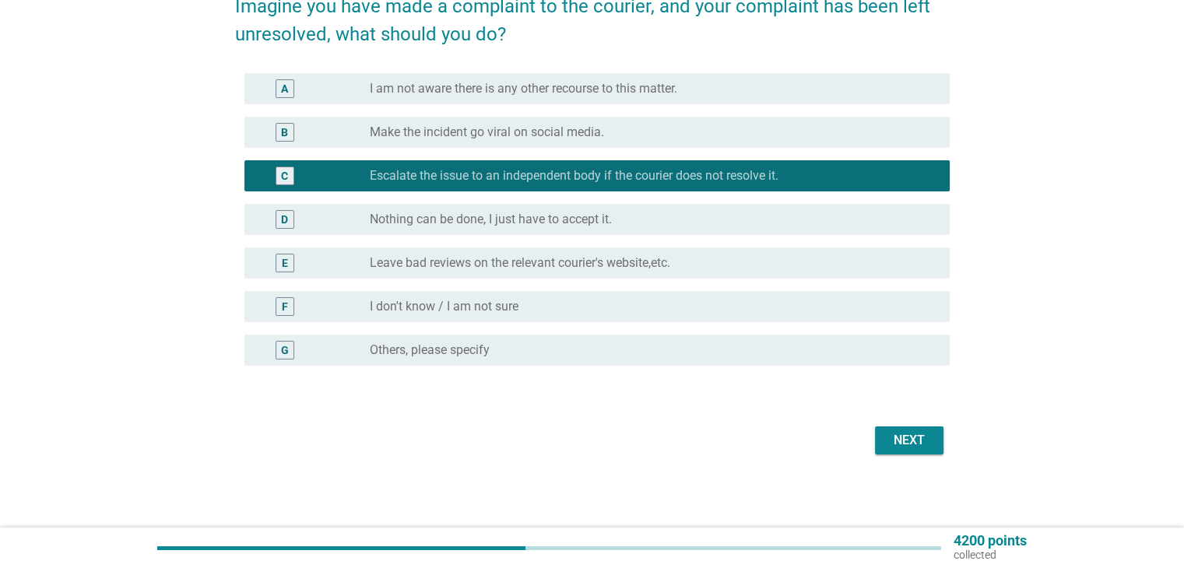
scroll to position [95, 0]
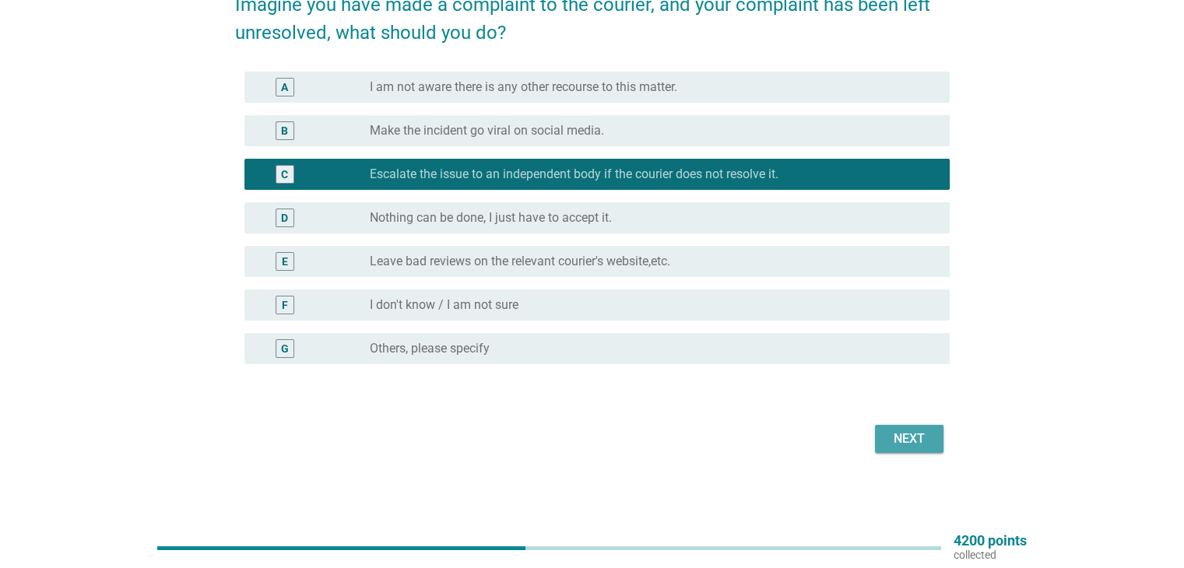
click at [908, 441] on div "Next" at bounding box center [910, 439] width 44 height 19
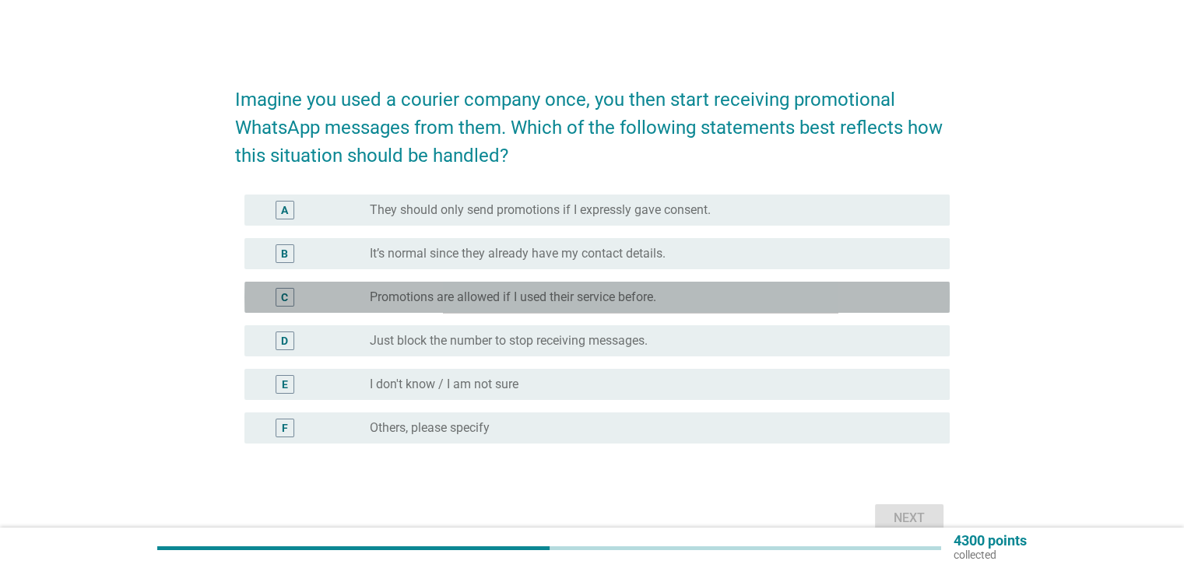
click at [517, 295] on label "Promotions are allowed if I used their service before." at bounding box center [513, 298] width 287 height 16
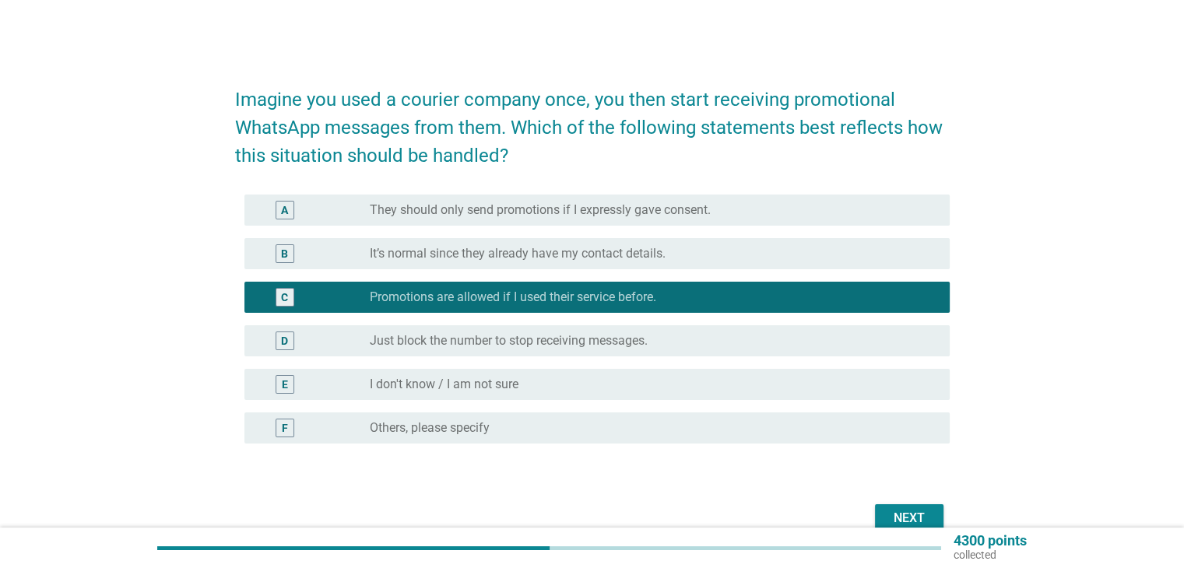
click at [451, 248] on label "It’s normal since they already have my contact details." at bounding box center [518, 254] width 296 height 16
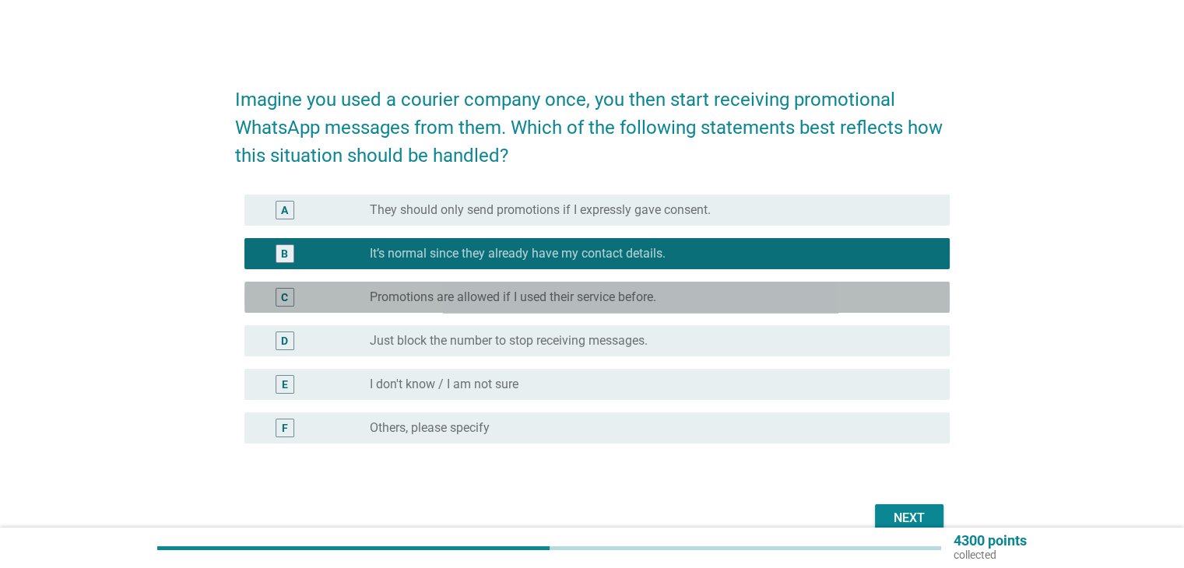
click at [465, 297] on label "Promotions are allowed if I used their service before." at bounding box center [513, 298] width 287 height 16
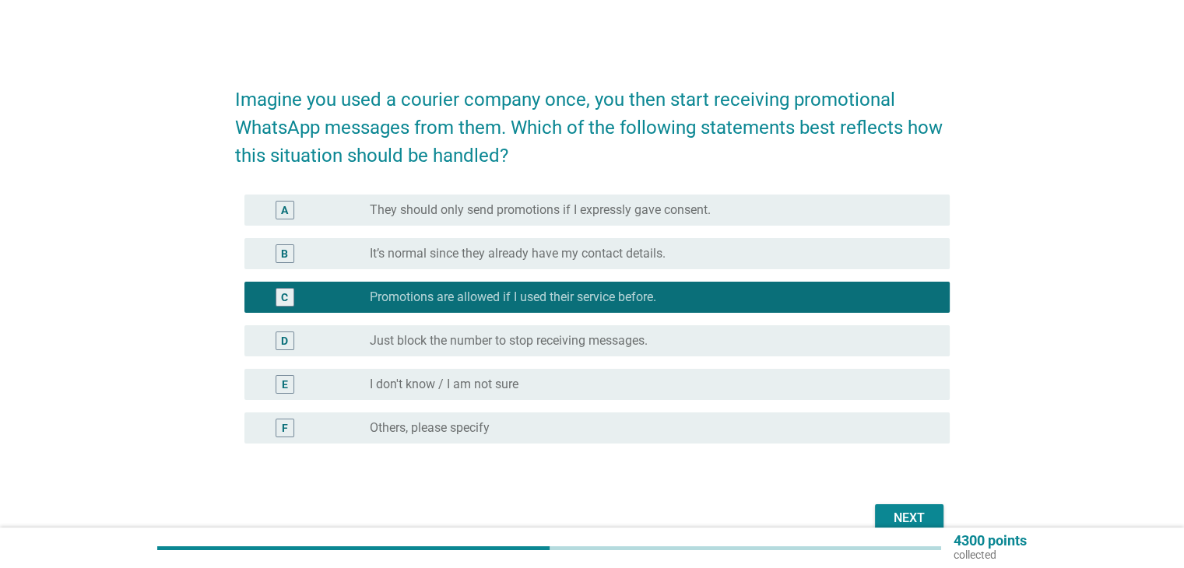
click at [915, 512] on div "Next" at bounding box center [910, 518] width 44 height 19
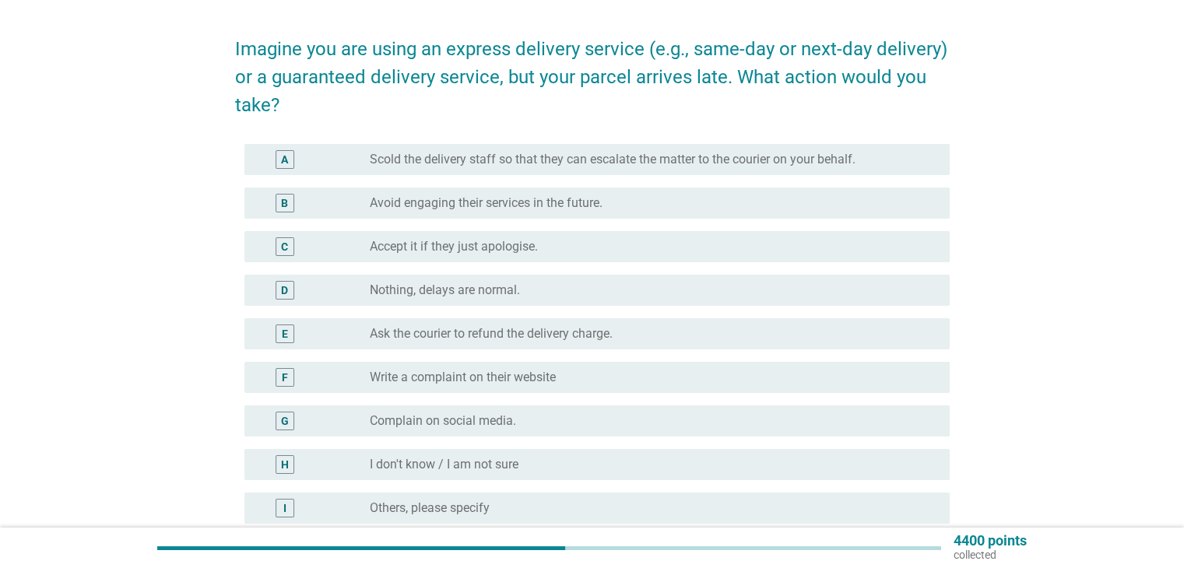
scroll to position [78, 0]
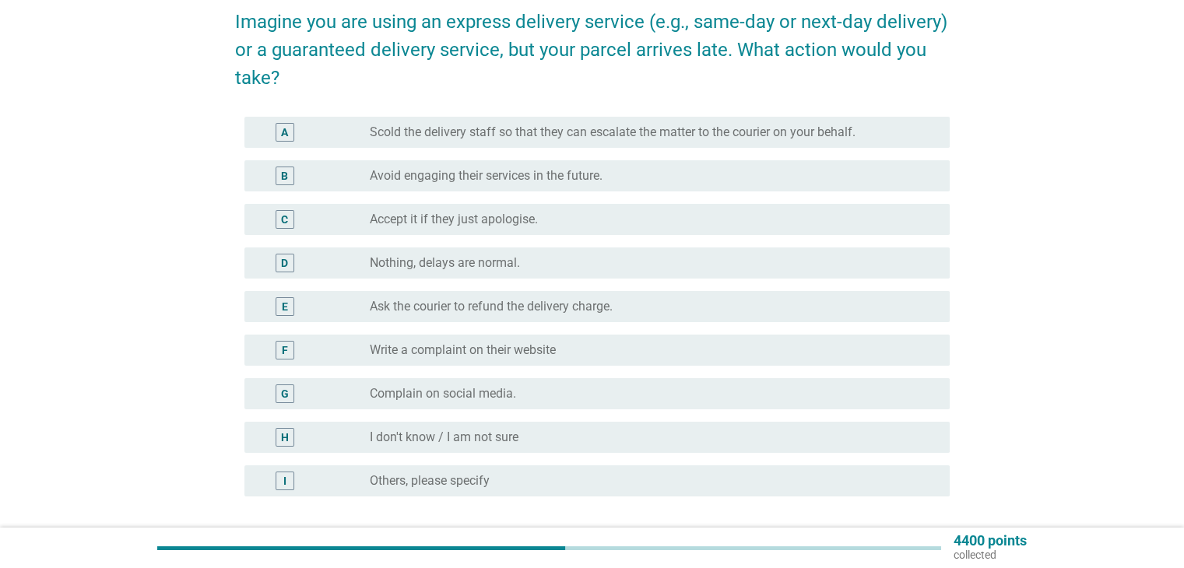
click at [501, 350] on label "Write a complaint on their website" at bounding box center [463, 351] width 186 height 16
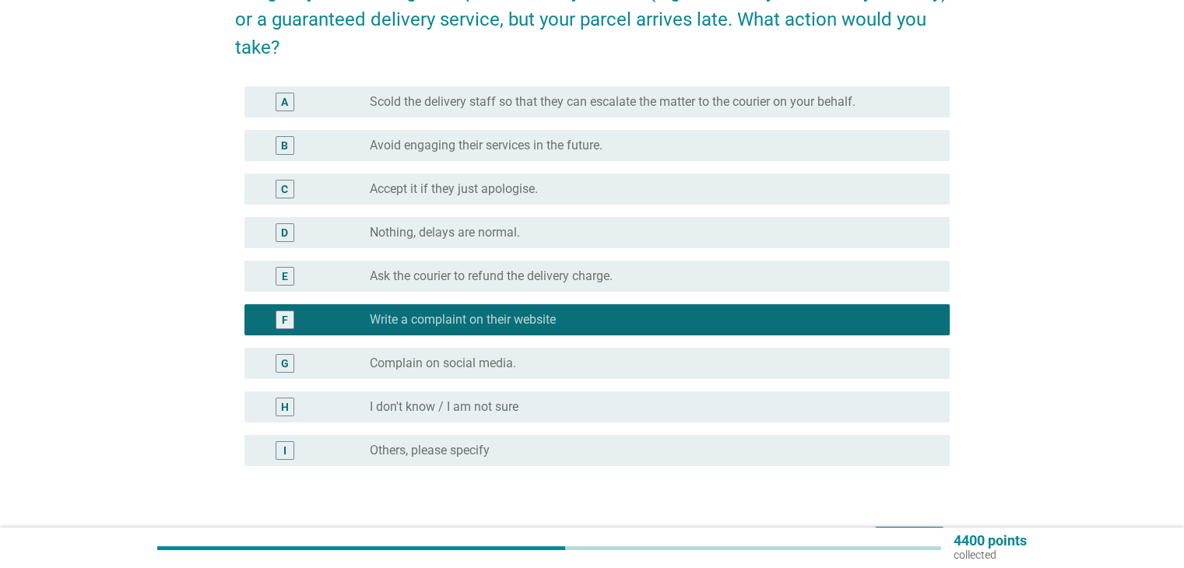
scroll to position [156, 0]
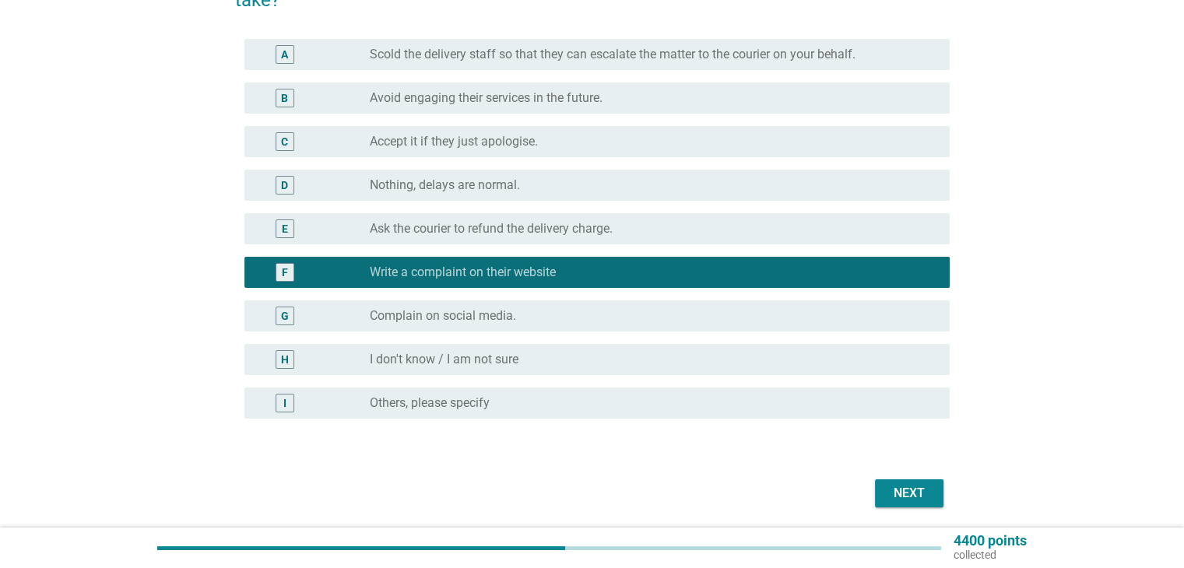
click at [912, 492] on div "Next" at bounding box center [910, 493] width 44 height 19
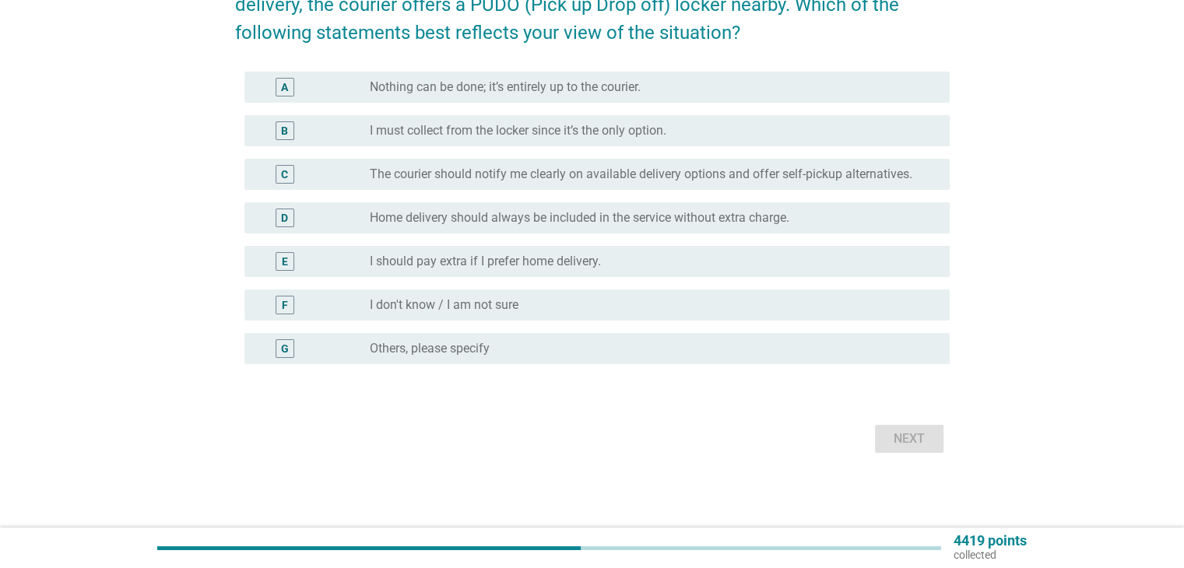
scroll to position [0, 0]
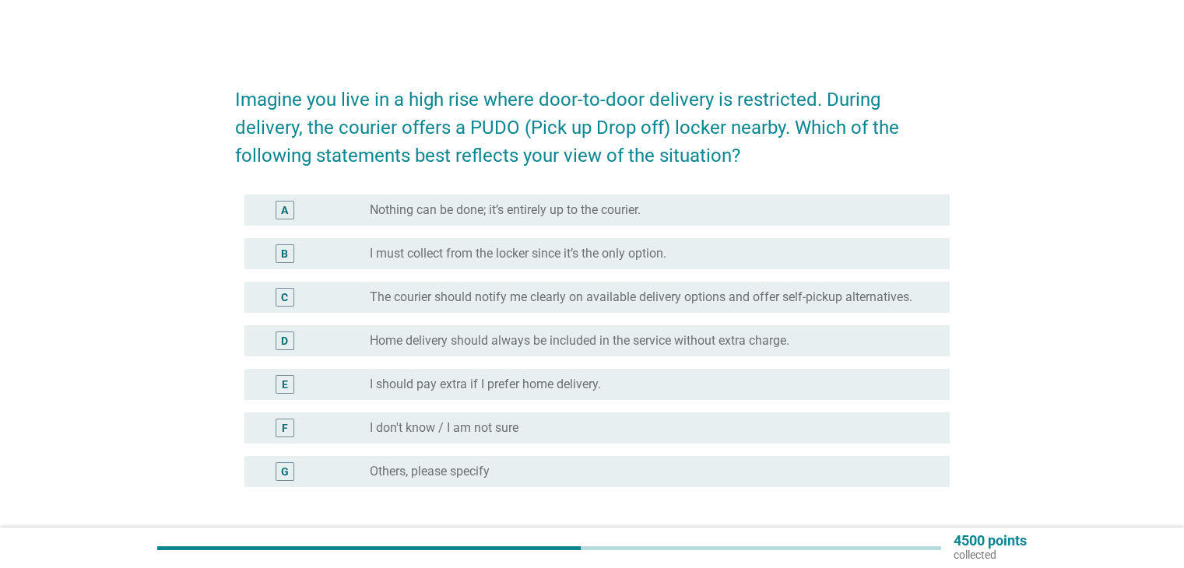
click at [590, 300] on label "The courier should notify me clearly on available delivery options and offer se…" at bounding box center [641, 298] width 543 height 16
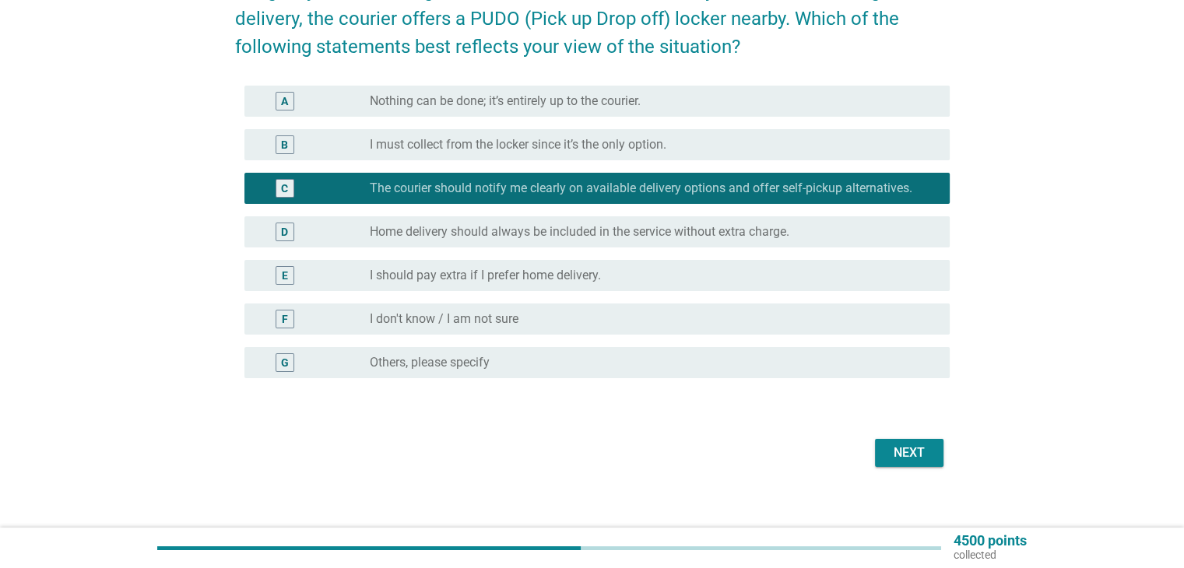
scroll to position [123, 0]
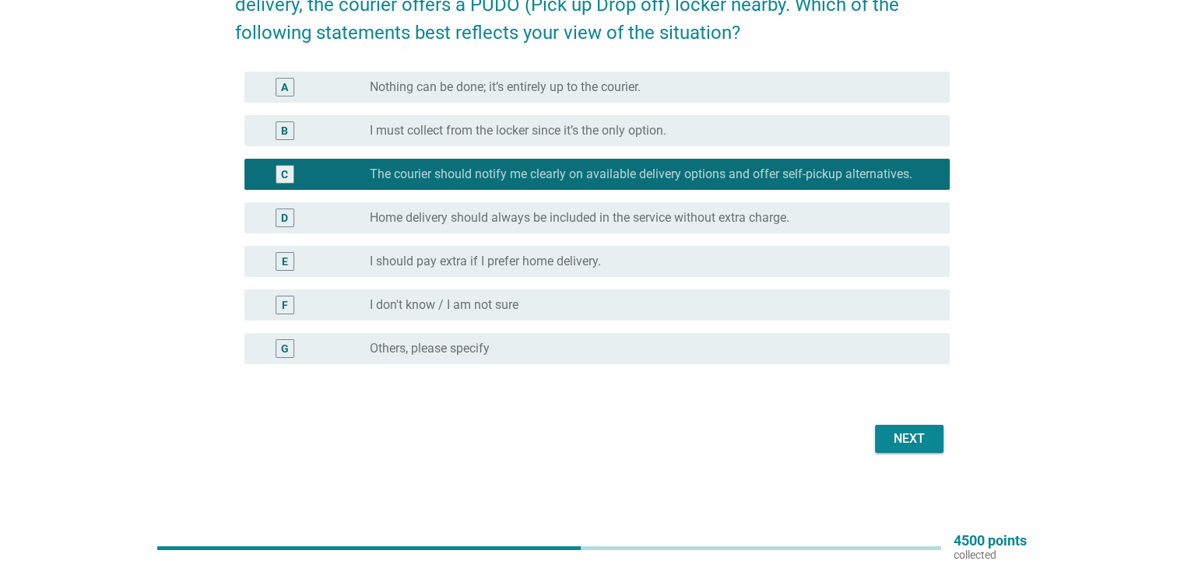
click at [894, 435] on div "Next" at bounding box center [910, 439] width 44 height 19
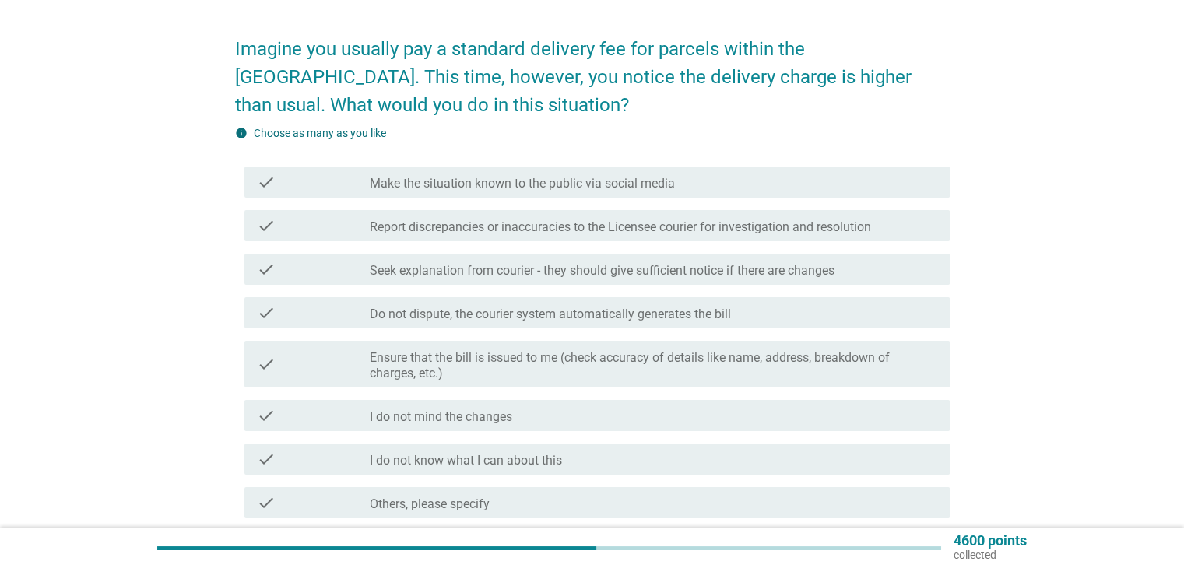
scroll to position [78, 0]
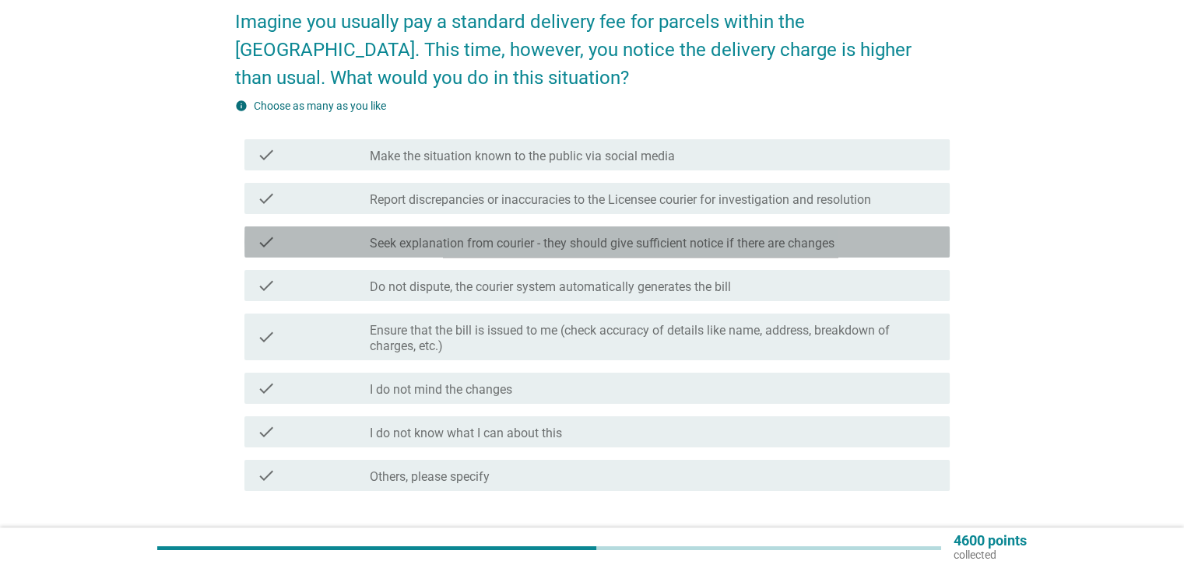
click at [775, 241] on label "Seek explanation from courier - they should give sufficient notice if there are…" at bounding box center [602, 244] width 465 height 16
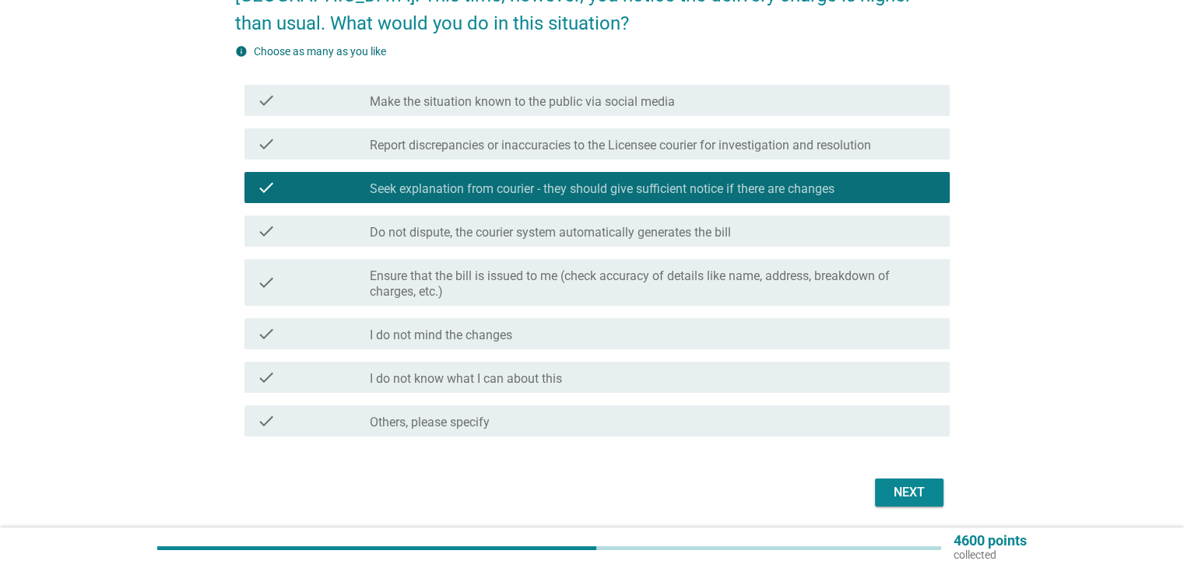
scroll to position [156, 0]
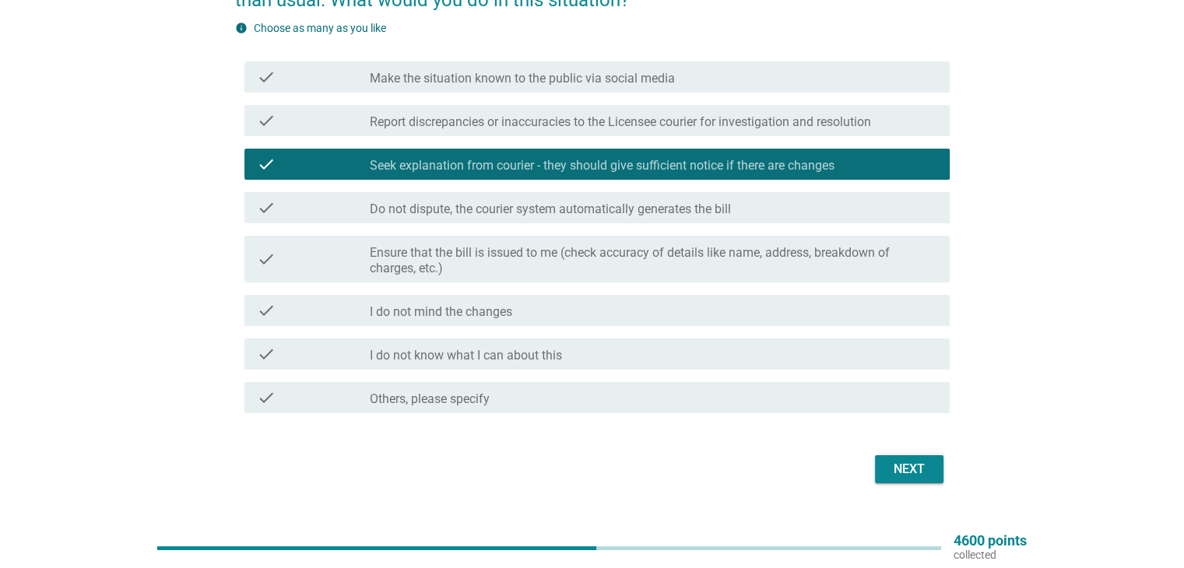
click at [917, 470] on div "Next" at bounding box center [910, 469] width 44 height 19
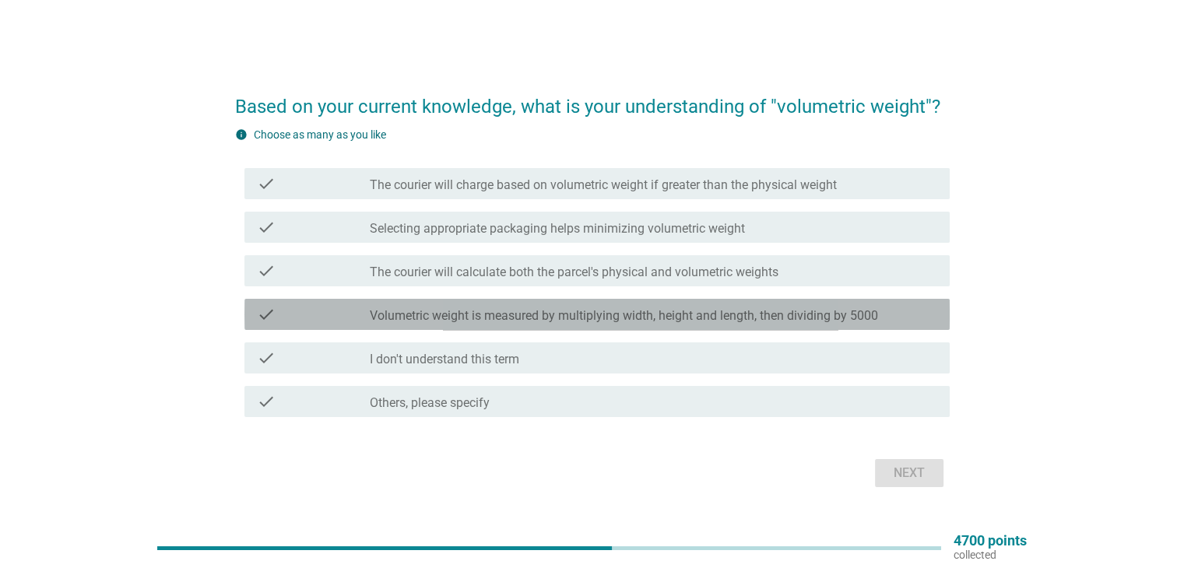
click at [571, 315] on label "Volumetric weight is measured by multiplying width, height and length, then div…" at bounding box center [624, 316] width 508 height 16
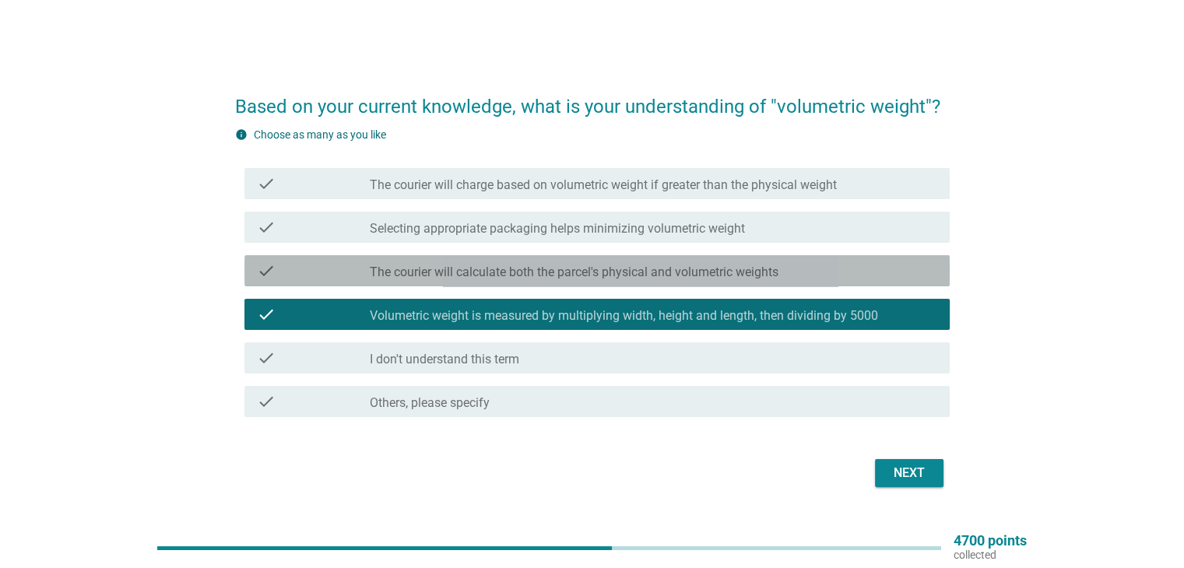
click at [567, 266] on label "The courier will calculate both the parcel's physical and volumetric weights" at bounding box center [574, 273] width 409 height 16
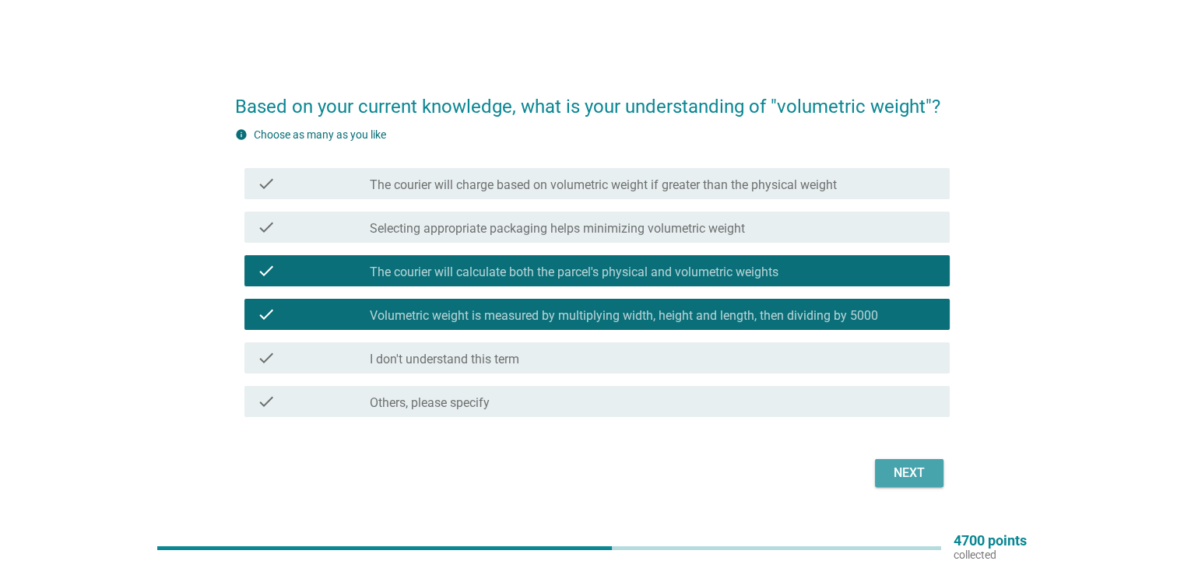
click at [918, 470] on div "Next" at bounding box center [910, 473] width 44 height 19
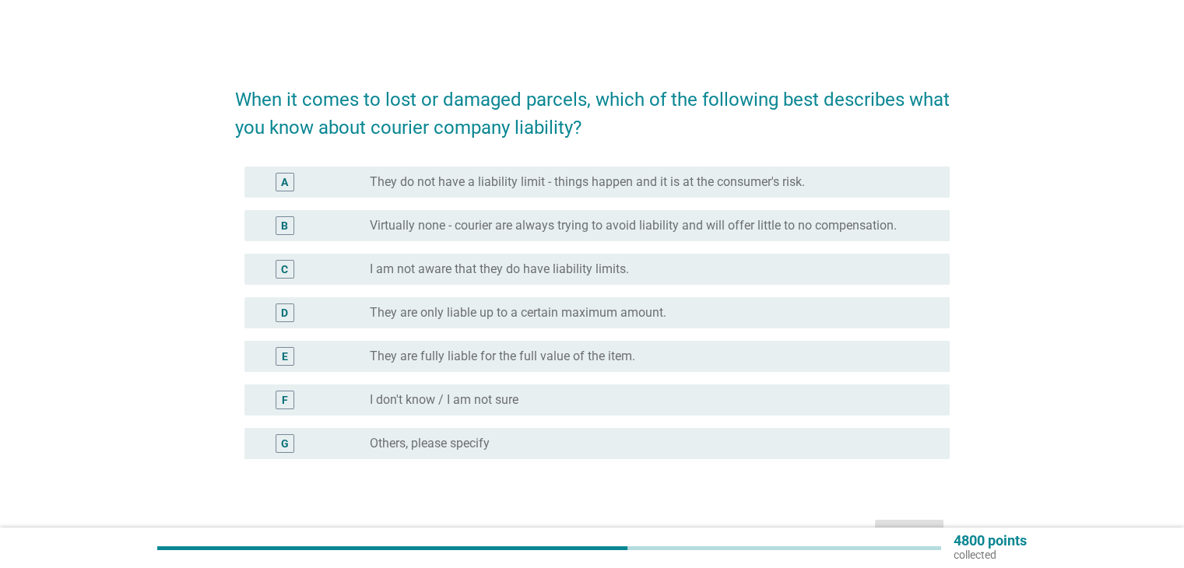
click at [629, 315] on label "They are only liable up to a certain maximum amount." at bounding box center [518, 313] width 297 height 16
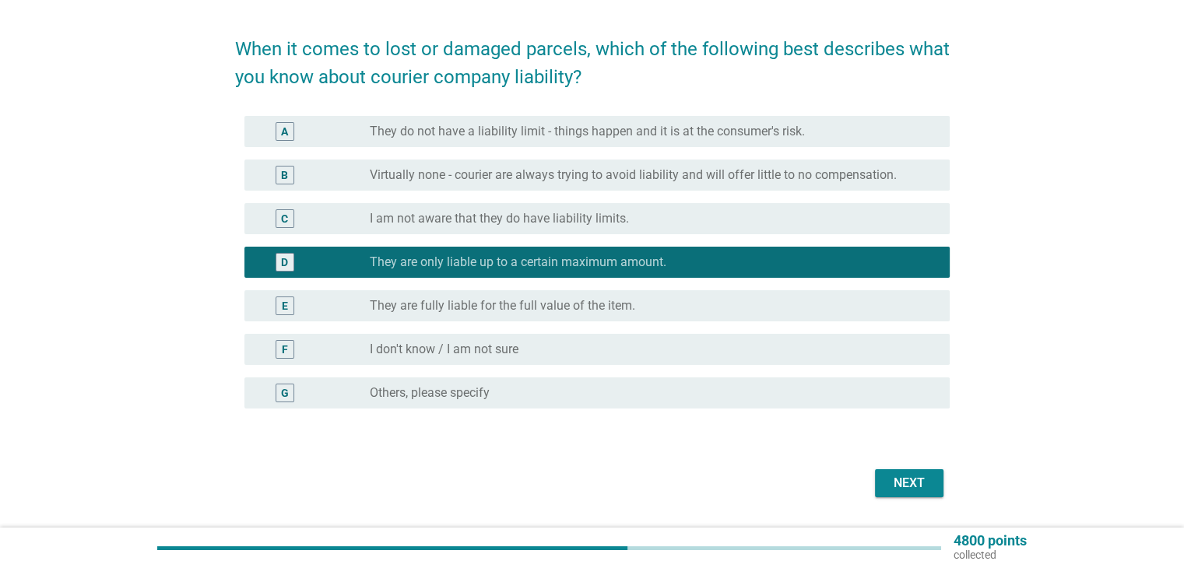
scroll to position [78, 0]
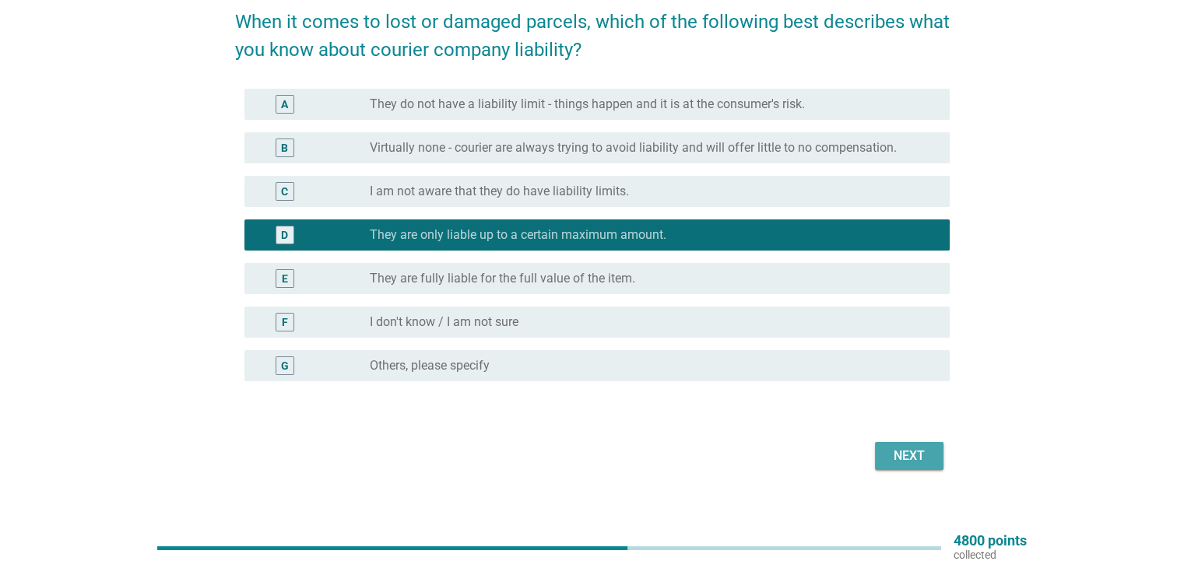
click at [906, 457] on div "Next" at bounding box center [910, 456] width 44 height 19
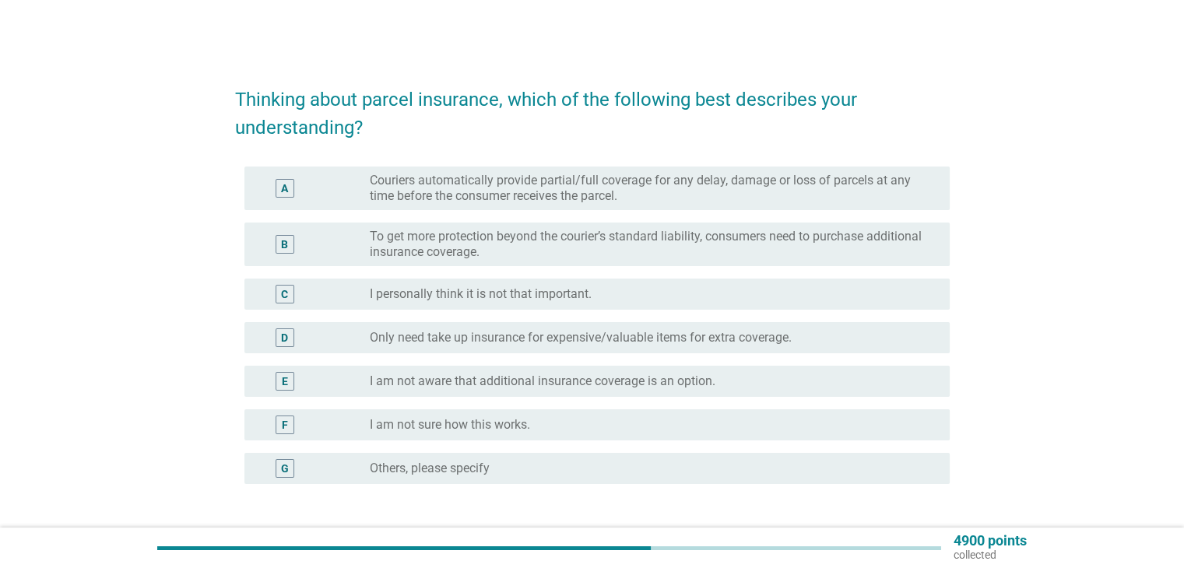
click at [569, 252] on label "To get more protection beyond the courier’s standard liability, consumers need …" at bounding box center [647, 244] width 554 height 31
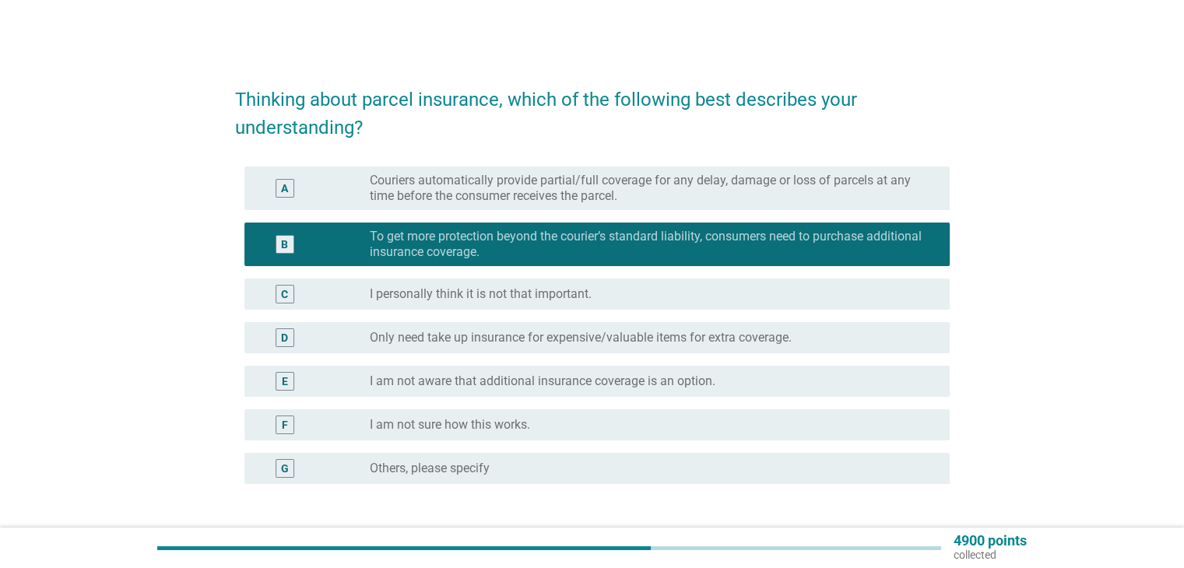
click at [652, 340] on label "Only need take up insurance for expensive/valuable items for extra coverage." at bounding box center [581, 338] width 422 height 16
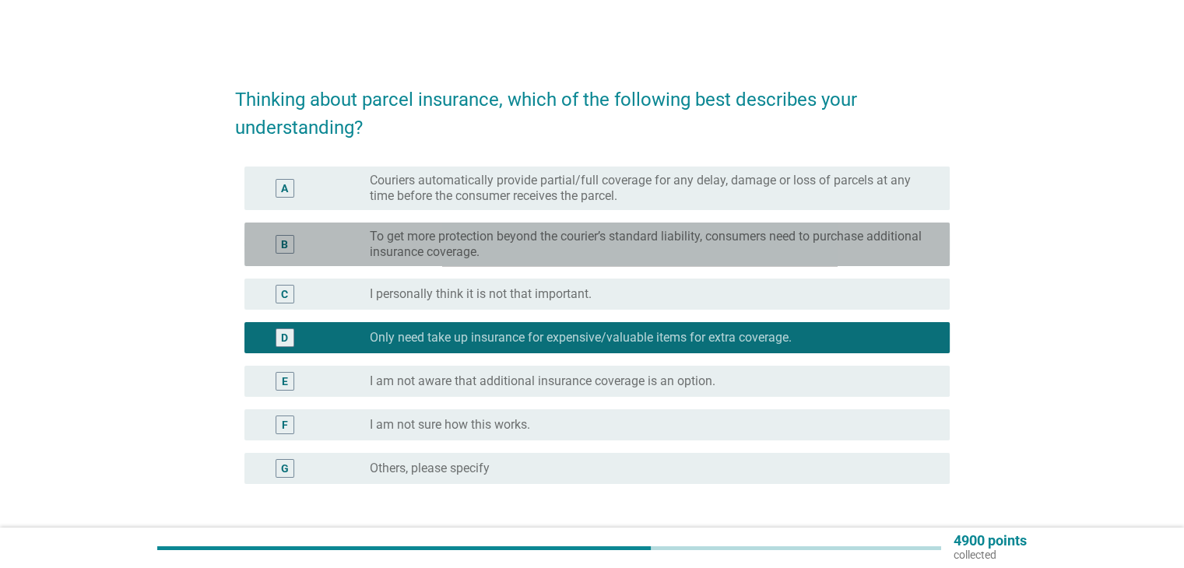
click at [660, 256] on label "To get more protection beyond the courier’s standard liability, consumers need …" at bounding box center [647, 244] width 554 height 31
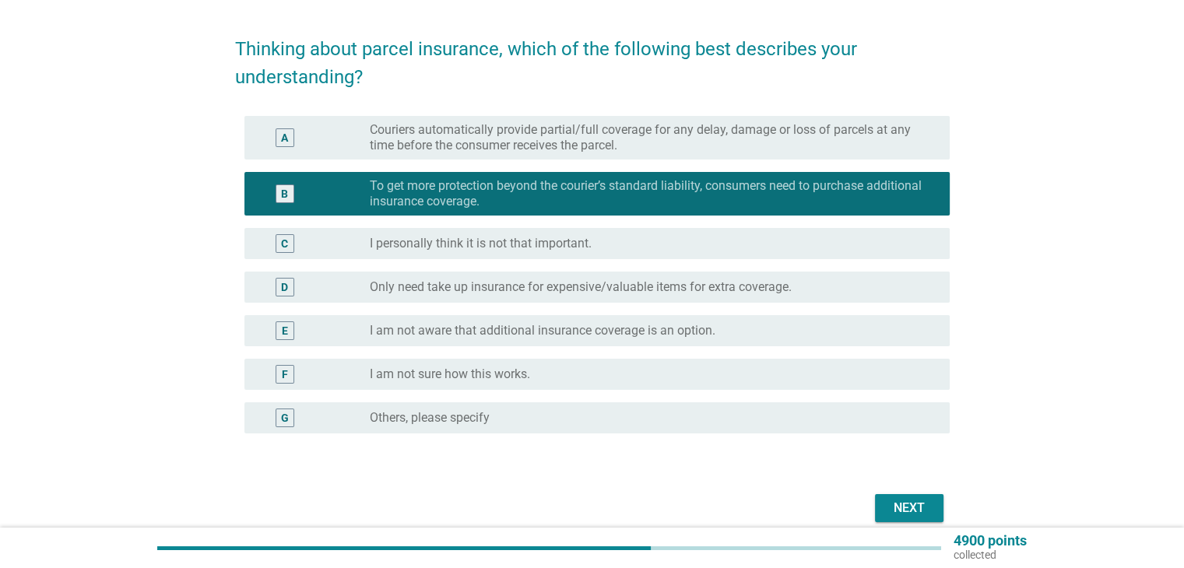
scroll to position [78, 0]
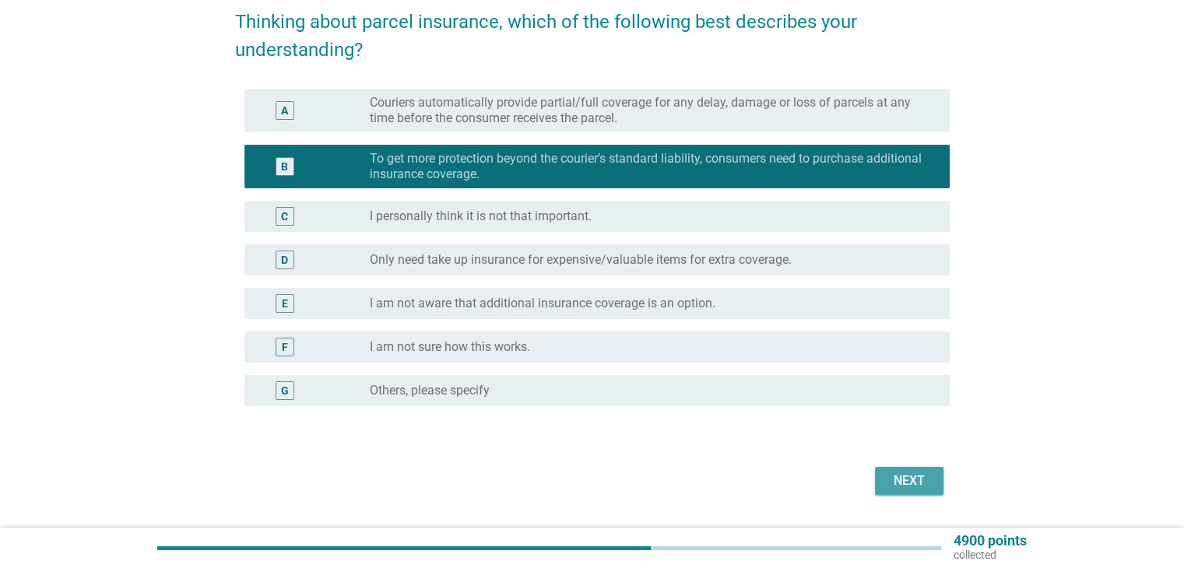
click at [919, 480] on div "Next" at bounding box center [910, 481] width 44 height 19
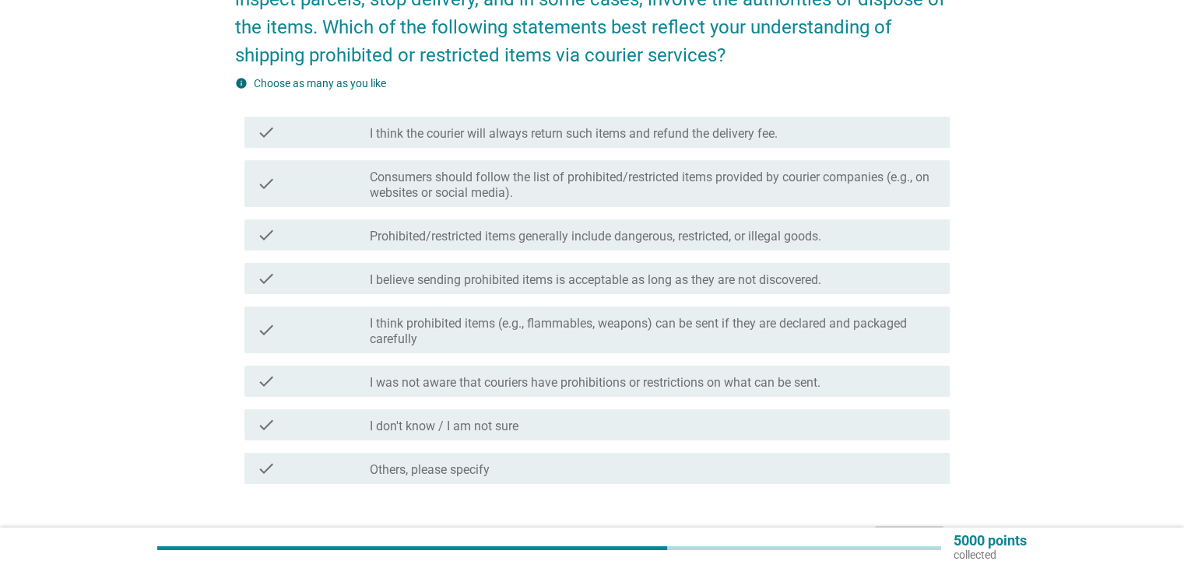
scroll to position [156, 0]
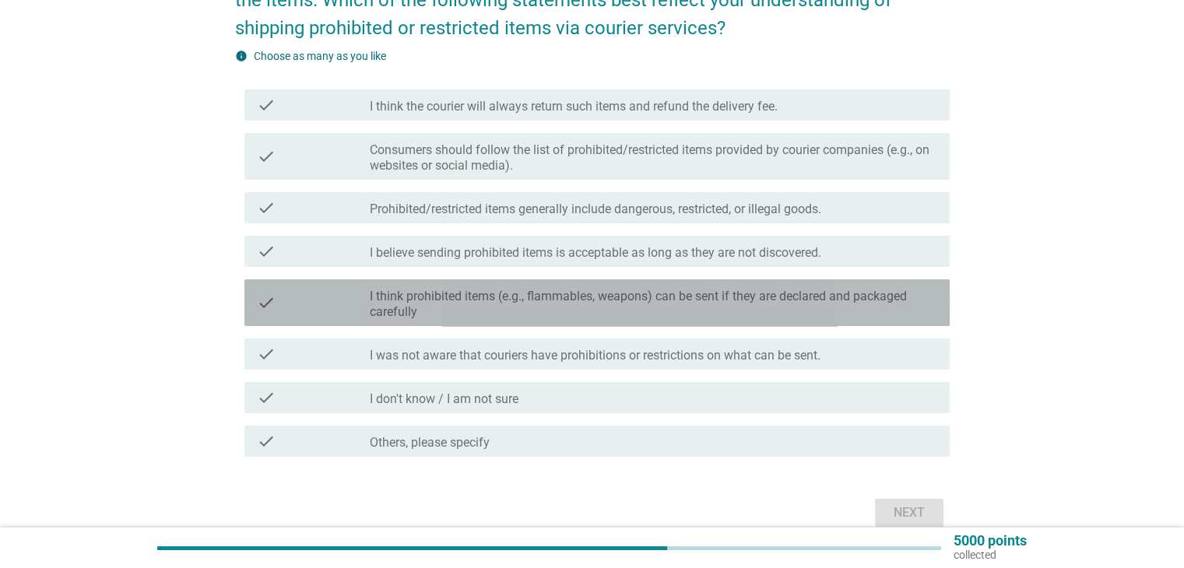
click at [603, 315] on label "I think prohibited items (e.g., flammables, weapons) can be sent if they are de…" at bounding box center [653, 304] width 567 height 31
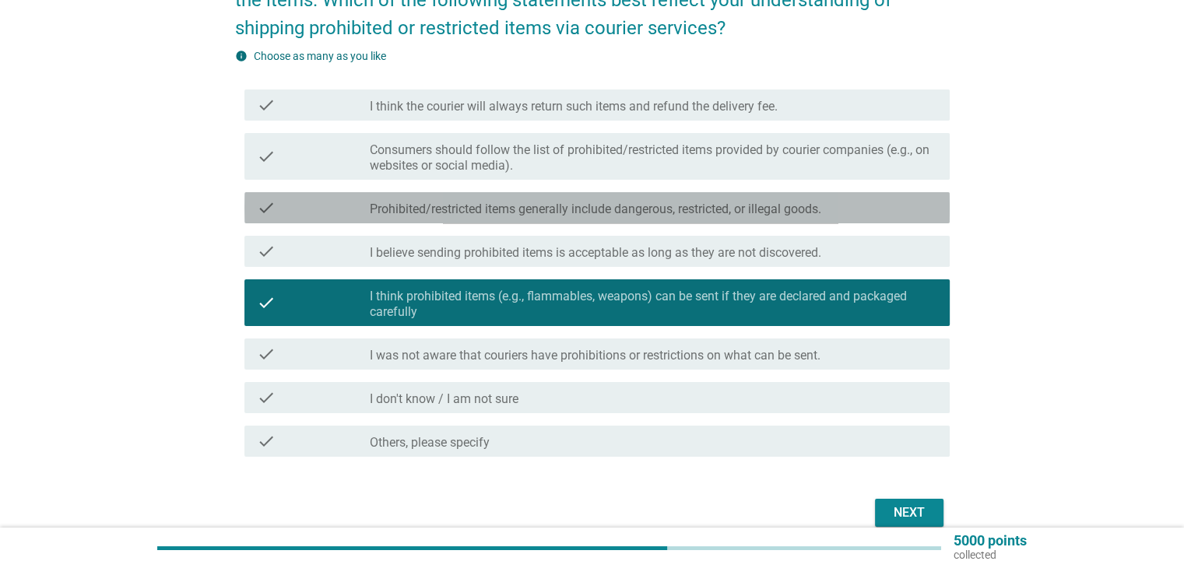
click at [590, 206] on label "Prohibited/restricted items generally include dangerous, restricted, or illegal…" at bounding box center [596, 210] width 452 height 16
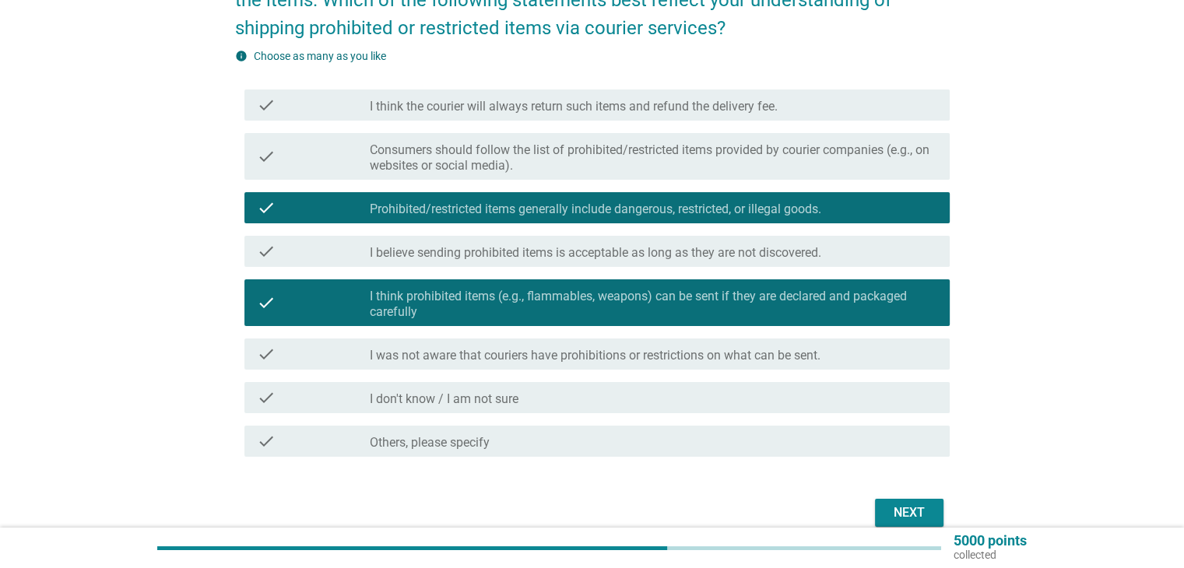
click at [605, 157] on label "Consumers should follow the list of prohibited/restricted items provided by cou…" at bounding box center [653, 158] width 567 height 31
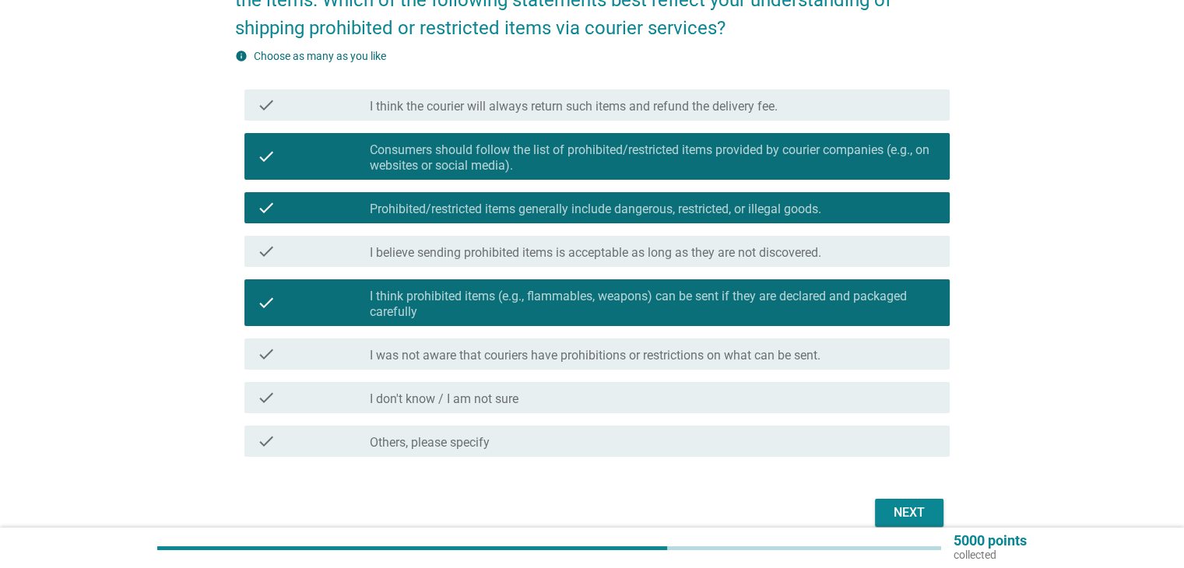
click at [605, 157] on label "Consumers should follow the list of prohibited/restricted items provided by cou…" at bounding box center [653, 158] width 567 height 31
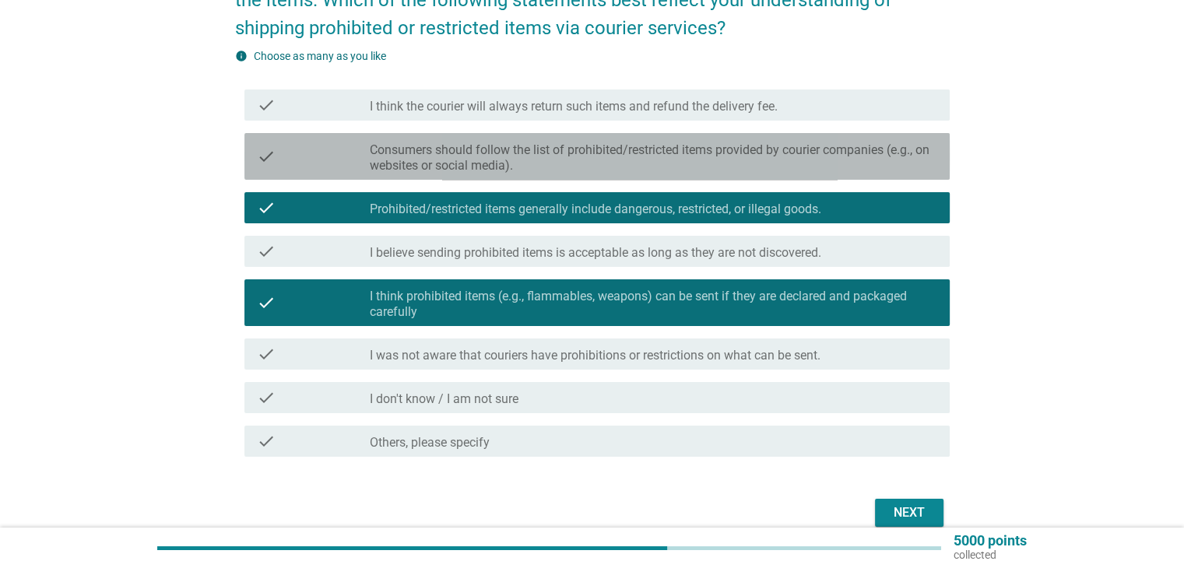
click at [605, 157] on label "Consumers should follow the list of prohibited/restricted items provided by cou…" at bounding box center [653, 158] width 567 height 31
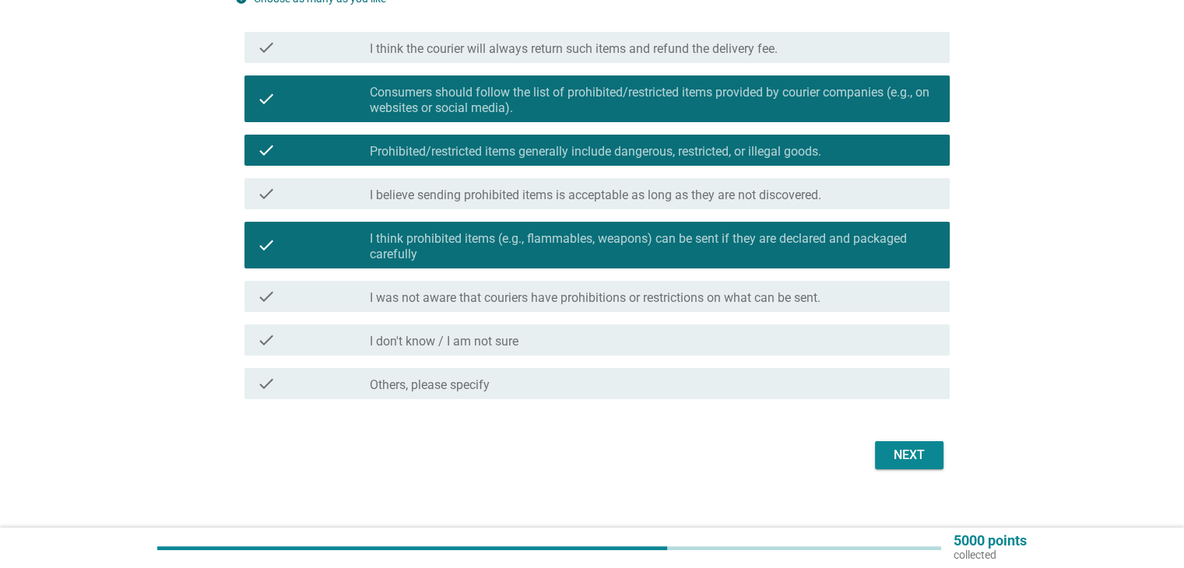
scroll to position [230, 0]
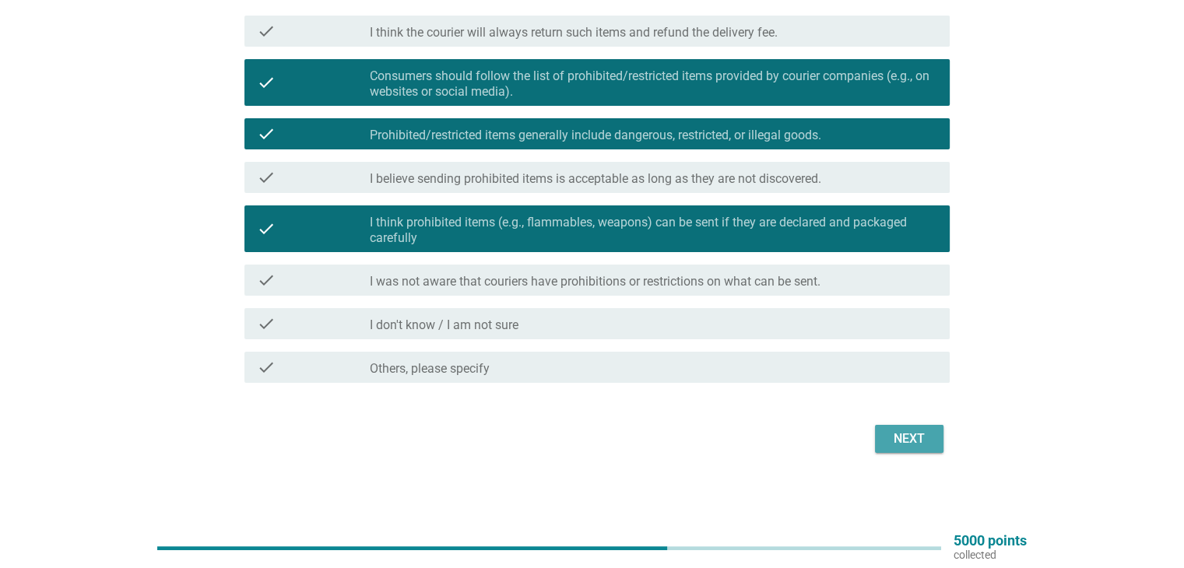
click at [922, 437] on div "Next" at bounding box center [910, 439] width 44 height 19
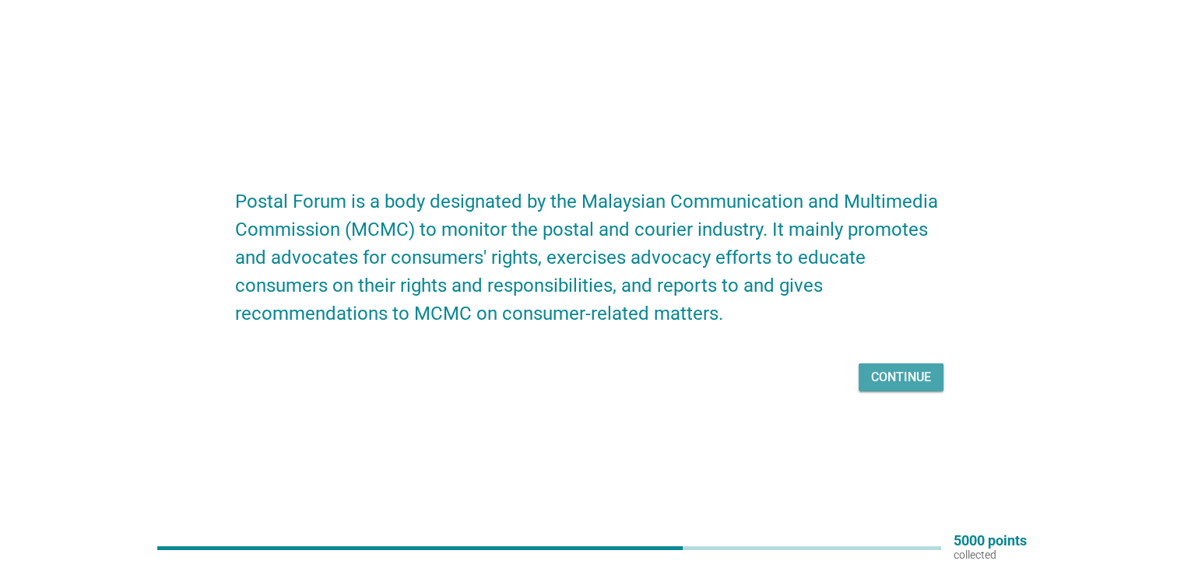
click at [902, 378] on div "Continue" at bounding box center [901, 377] width 60 height 19
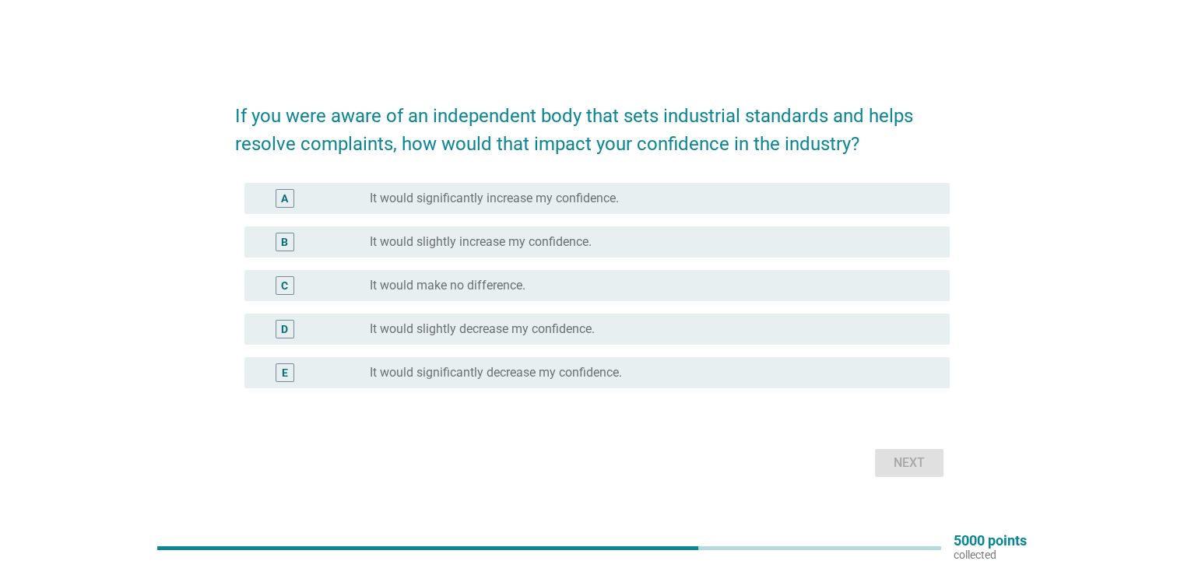
click at [498, 244] on label "It would slightly increase my confidence." at bounding box center [481, 242] width 222 height 16
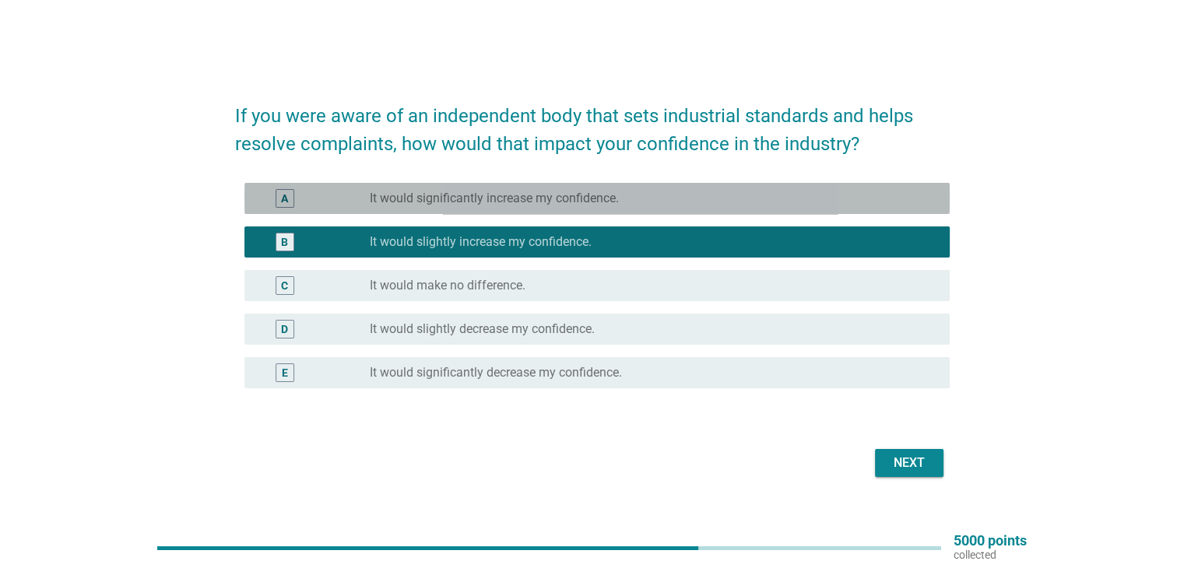
click at [488, 205] on label "It would significantly increase my confidence." at bounding box center [494, 199] width 249 height 16
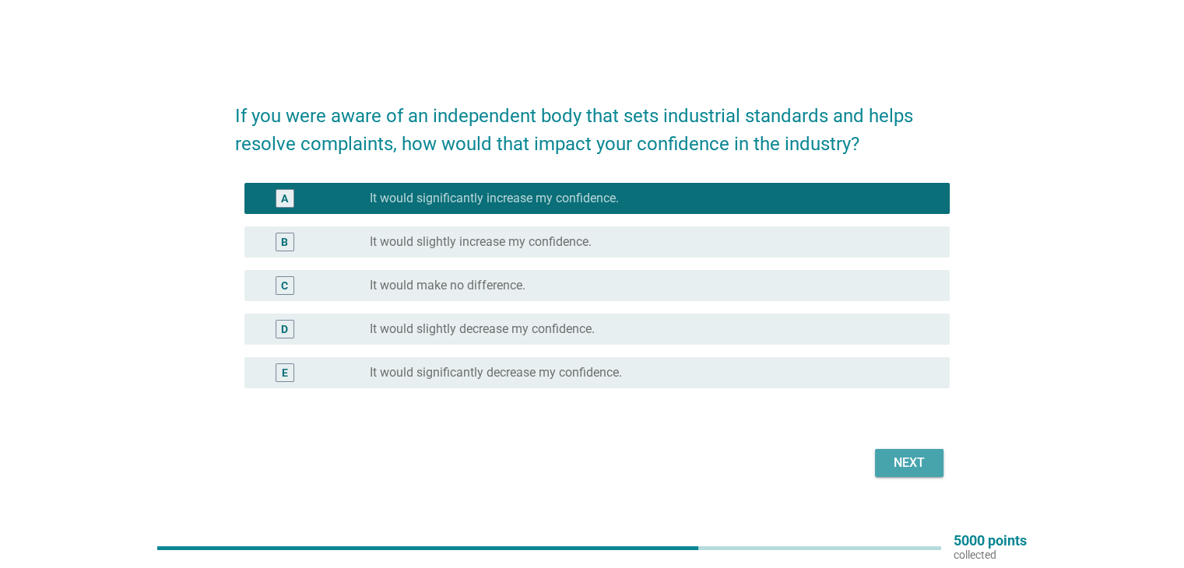
click at [913, 459] on div "Next" at bounding box center [910, 463] width 44 height 19
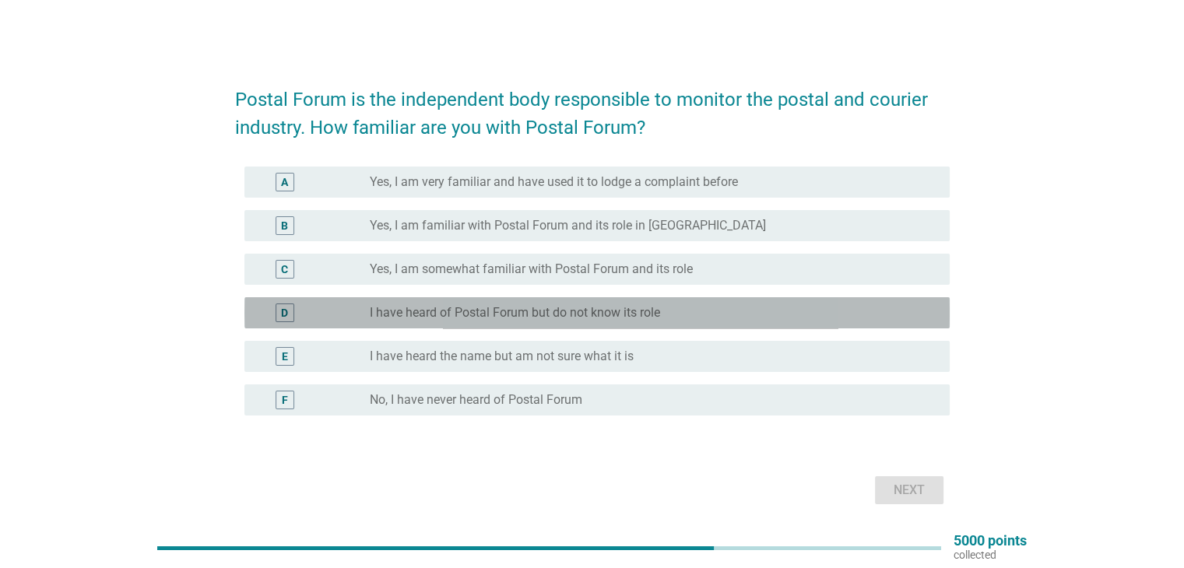
click at [635, 312] on label "I have heard of Postal Forum but do not know its role" at bounding box center [515, 313] width 290 height 16
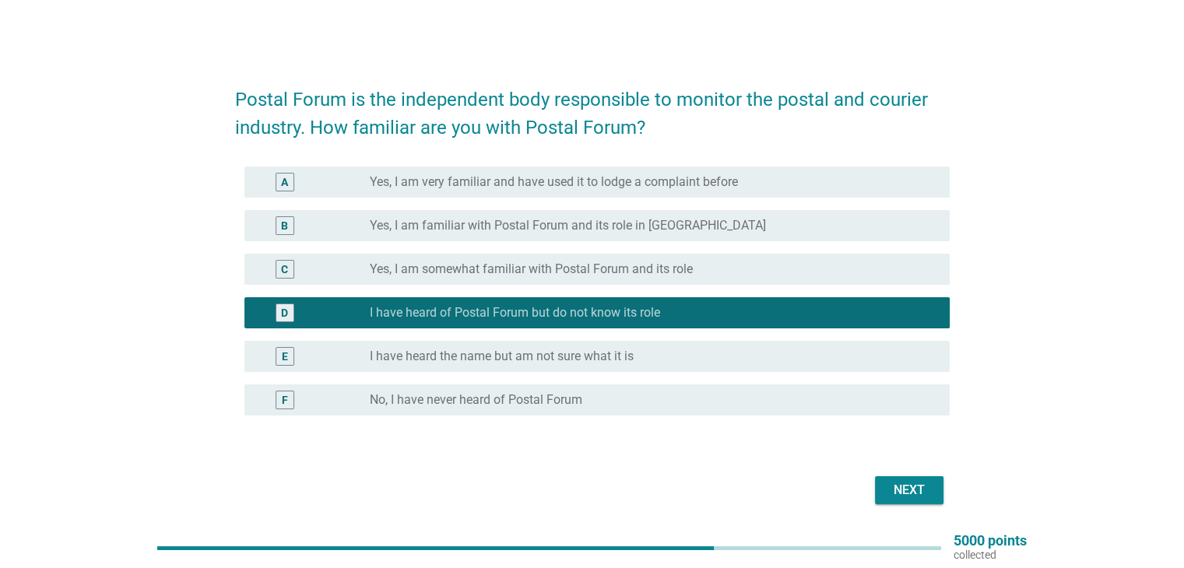
click at [559, 357] on label "I have heard the name but am not sure what it is" at bounding box center [502, 357] width 264 height 16
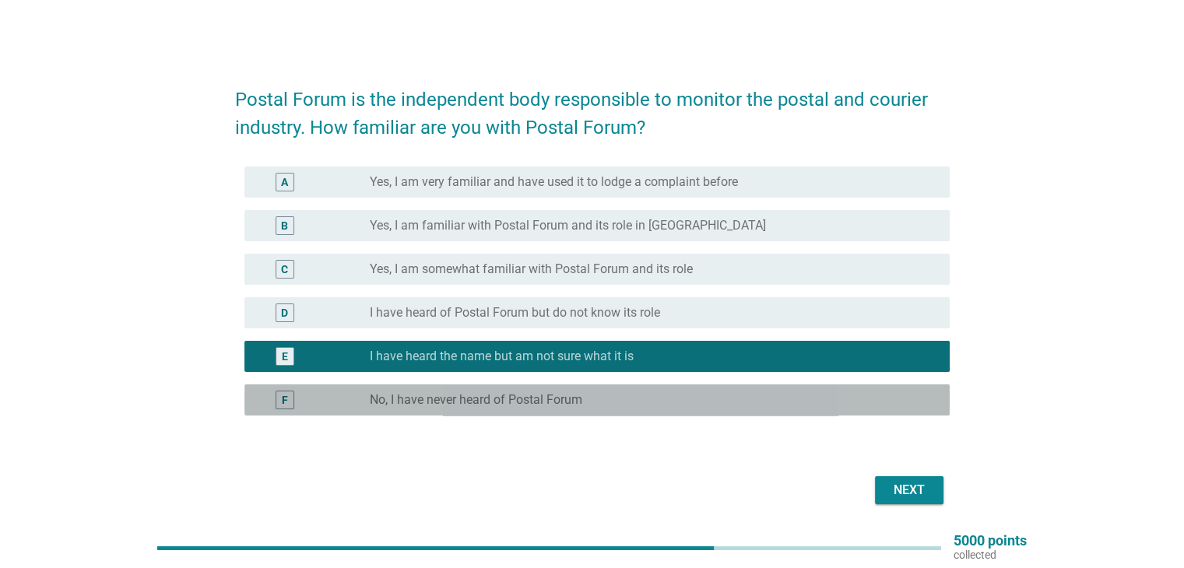
click at [488, 403] on label "No, I have never heard of Postal Forum" at bounding box center [476, 400] width 213 height 16
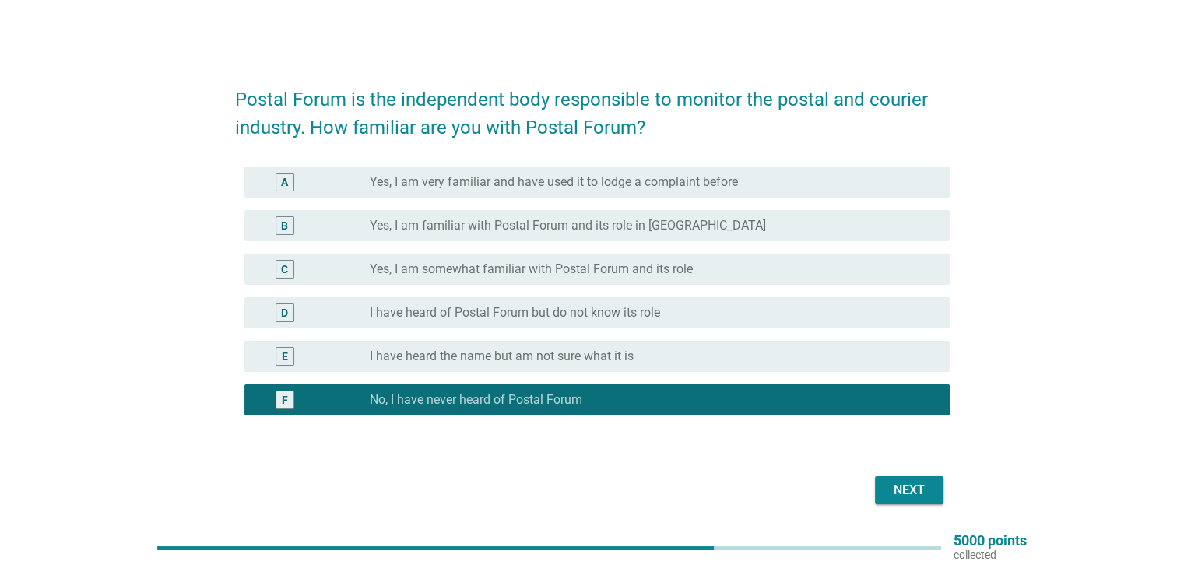
click at [907, 487] on div "Next" at bounding box center [910, 490] width 44 height 19
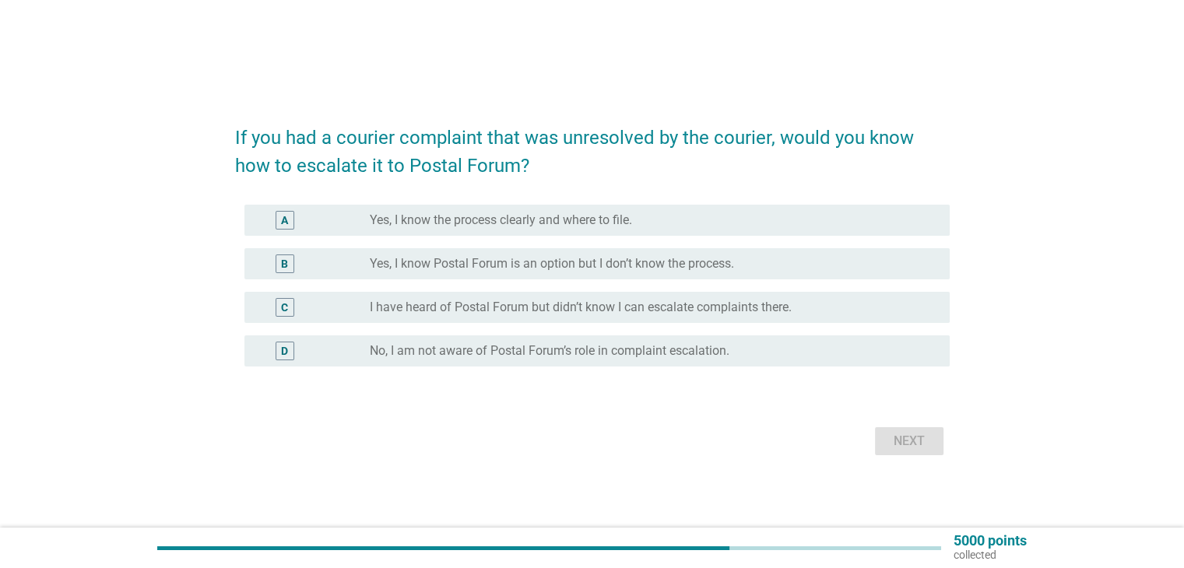
click at [548, 350] on label "No, I am not aware of Postal Forum’s role in complaint escalation." at bounding box center [550, 351] width 360 height 16
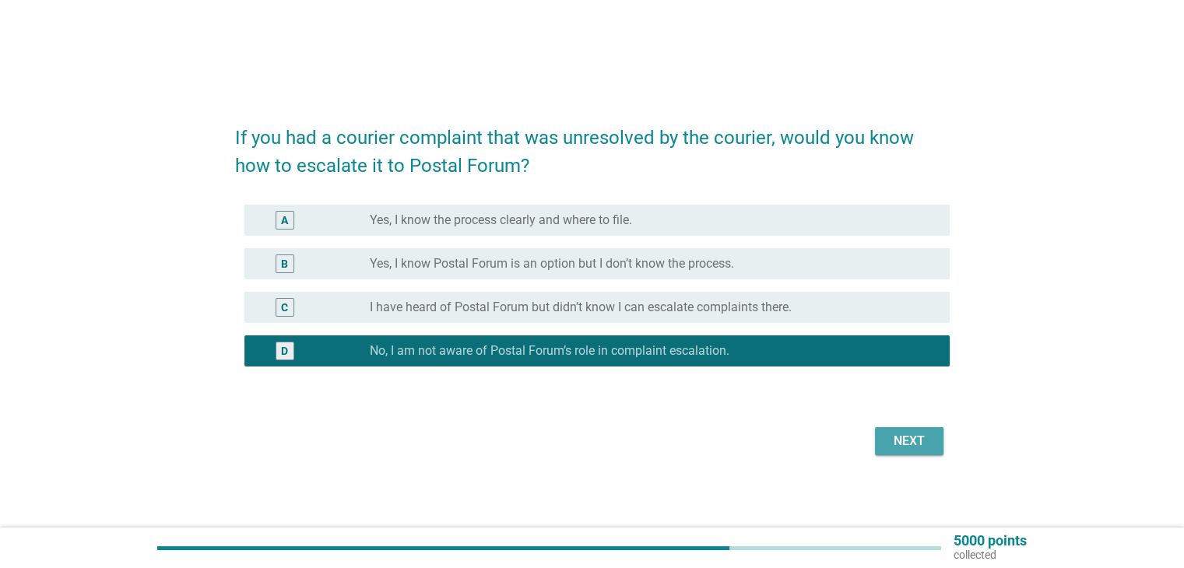
click at [904, 438] on div "Next" at bounding box center [910, 441] width 44 height 19
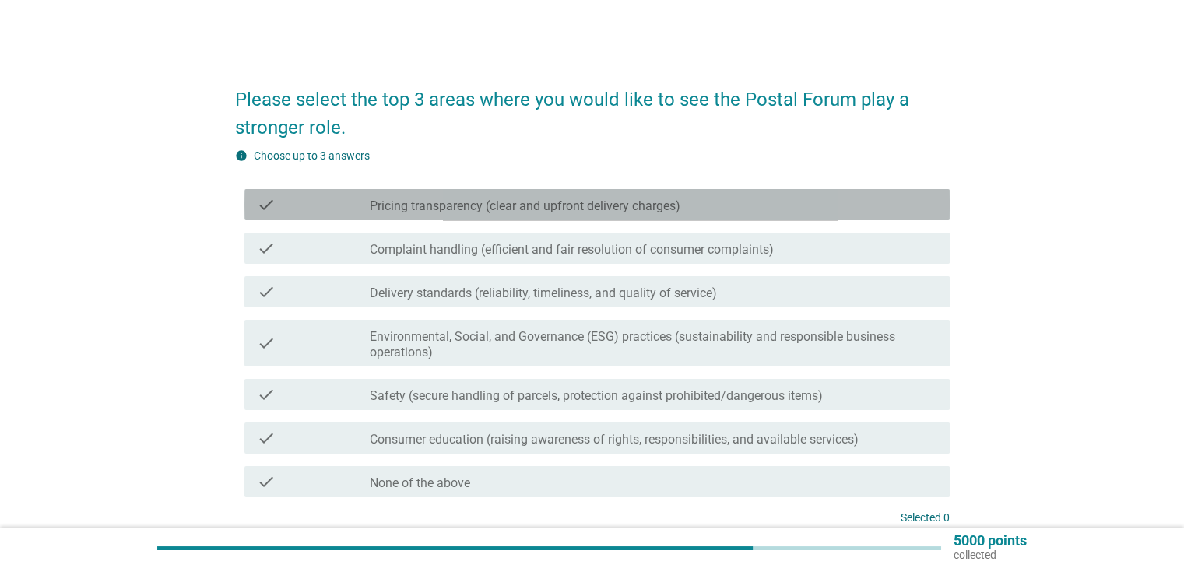
click at [567, 205] on label "Pricing transparency (clear and upfront delivery charges)" at bounding box center [525, 207] width 311 height 16
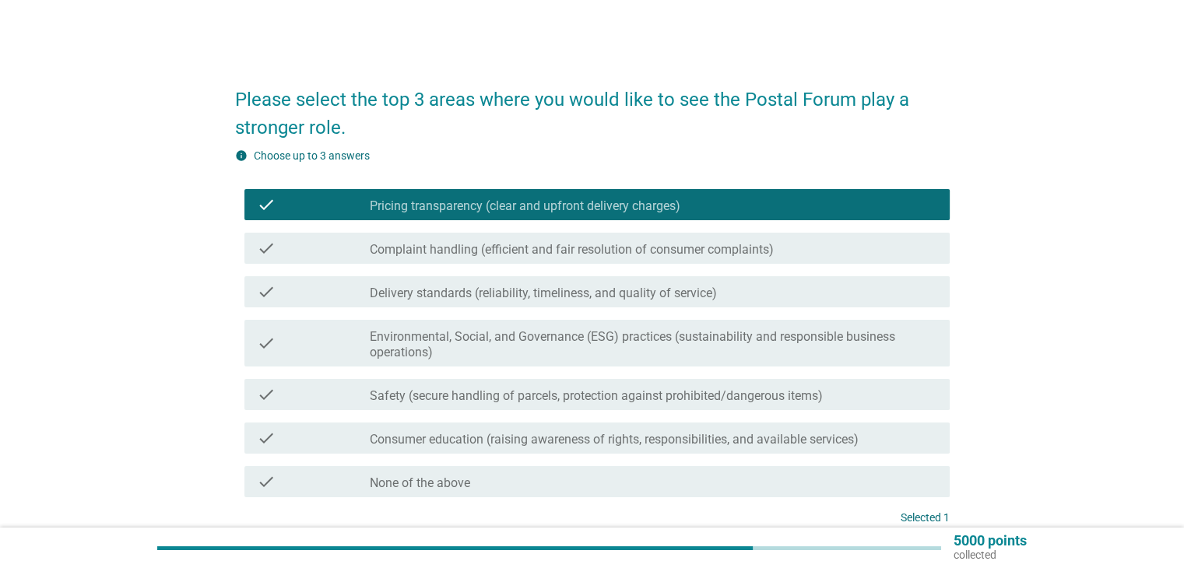
click at [553, 244] on label "Complaint handling (efficient and fair resolution of consumer complaints)" at bounding box center [572, 250] width 404 height 16
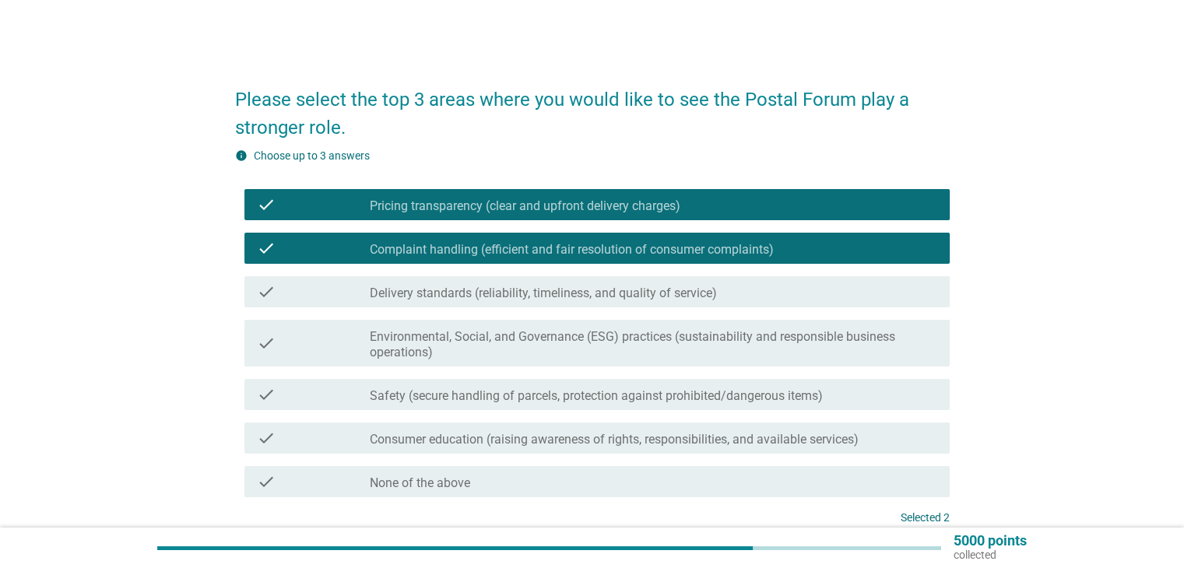
click at [628, 442] on label "Consumer education (raising awareness of rights, responsibilities, and availabl…" at bounding box center [614, 440] width 489 height 16
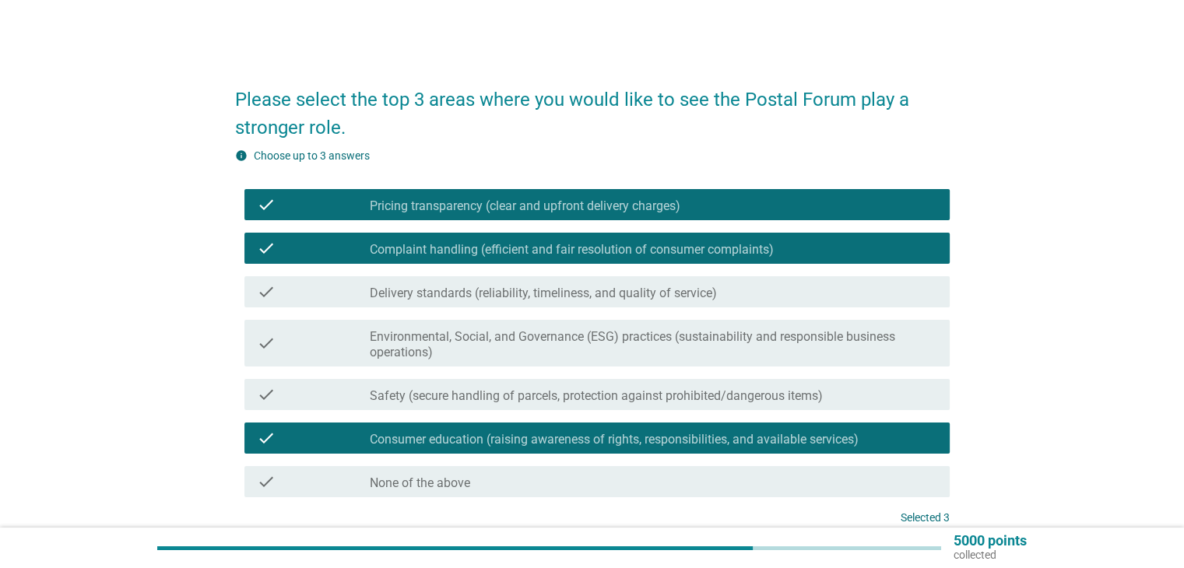
click at [510, 410] on div "check check_box_outline_blank Safety (secure handling of parcels, protection ag…" at bounding box center [592, 395] width 715 height 44
click at [508, 394] on label "Safety (secure handling of parcels, protection against prohibited/dangerous ite…" at bounding box center [596, 397] width 453 height 16
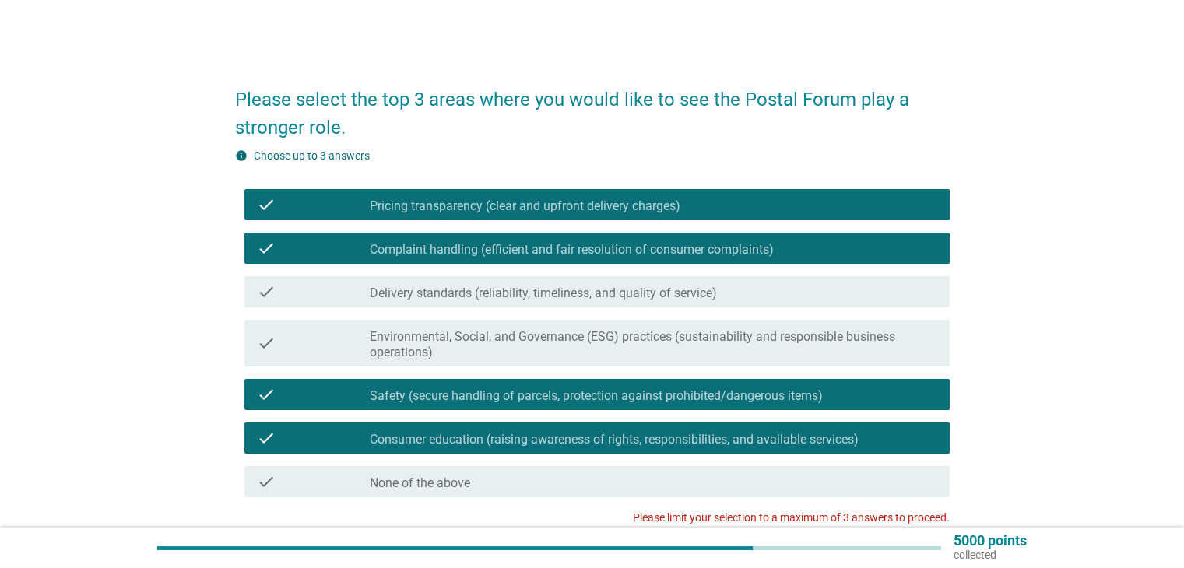
scroll to position [78, 0]
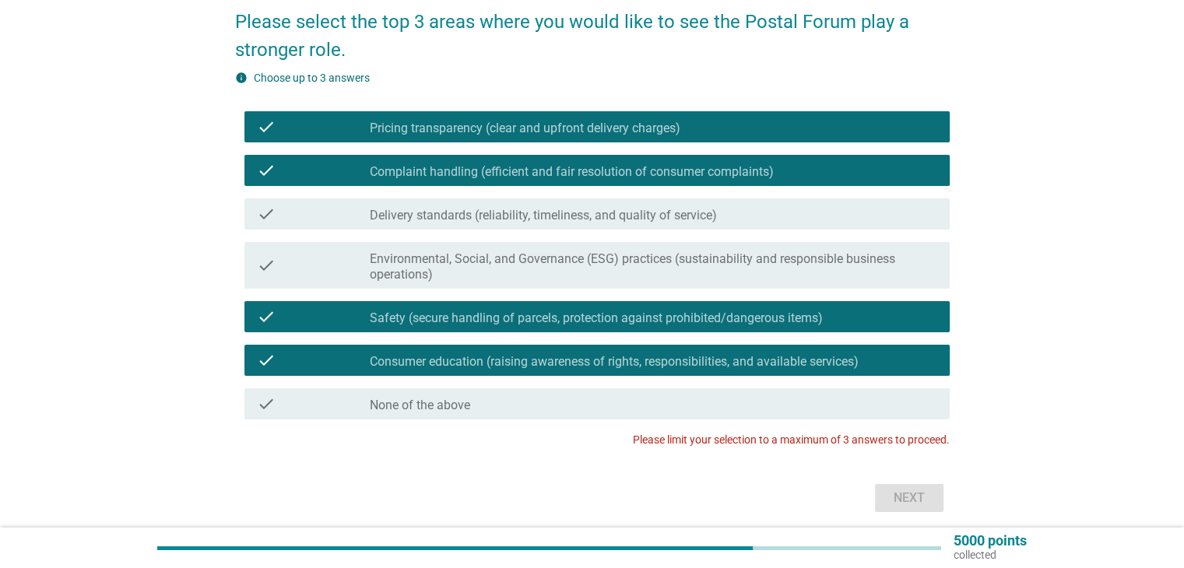
click at [620, 318] on label "Safety (secure handling of parcels, protection against prohibited/dangerous ite…" at bounding box center [596, 319] width 453 height 16
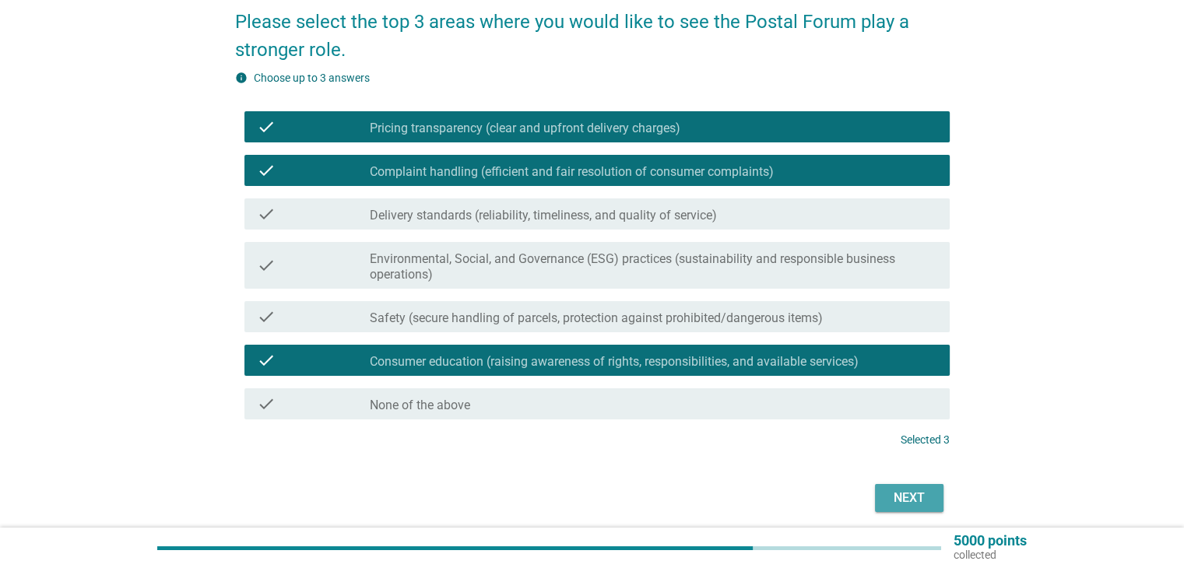
click at [922, 496] on div "Next" at bounding box center [910, 498] width 44 height 19
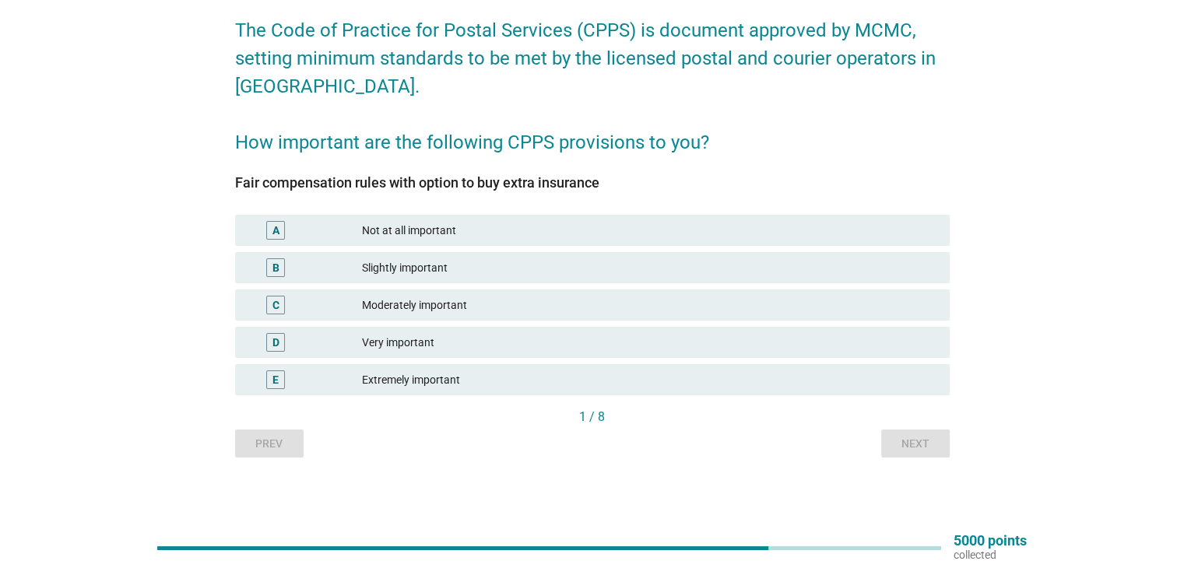
scroll to position [0, 0]
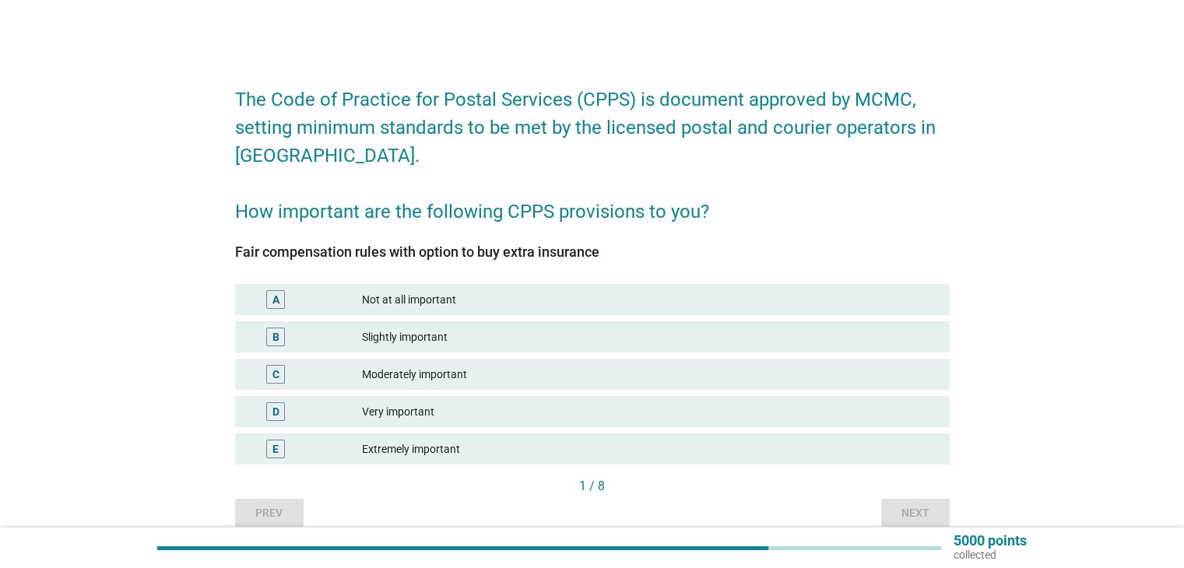
click at [392, 413] on div "Very important" at bounding box center [649, 412] width 575 height 19
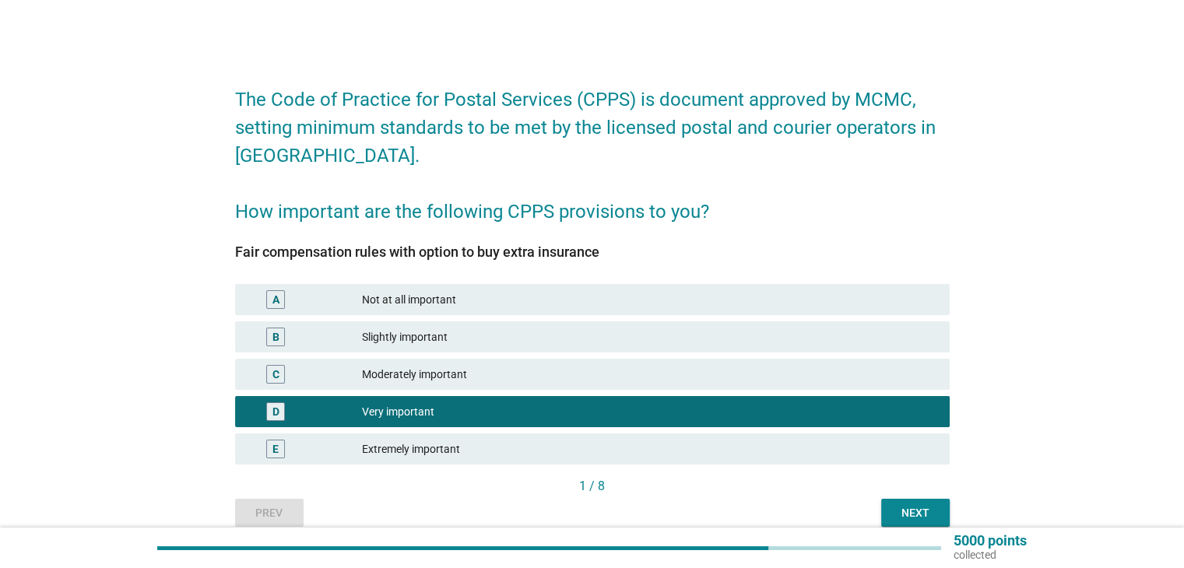
scroll to position [69, 0]
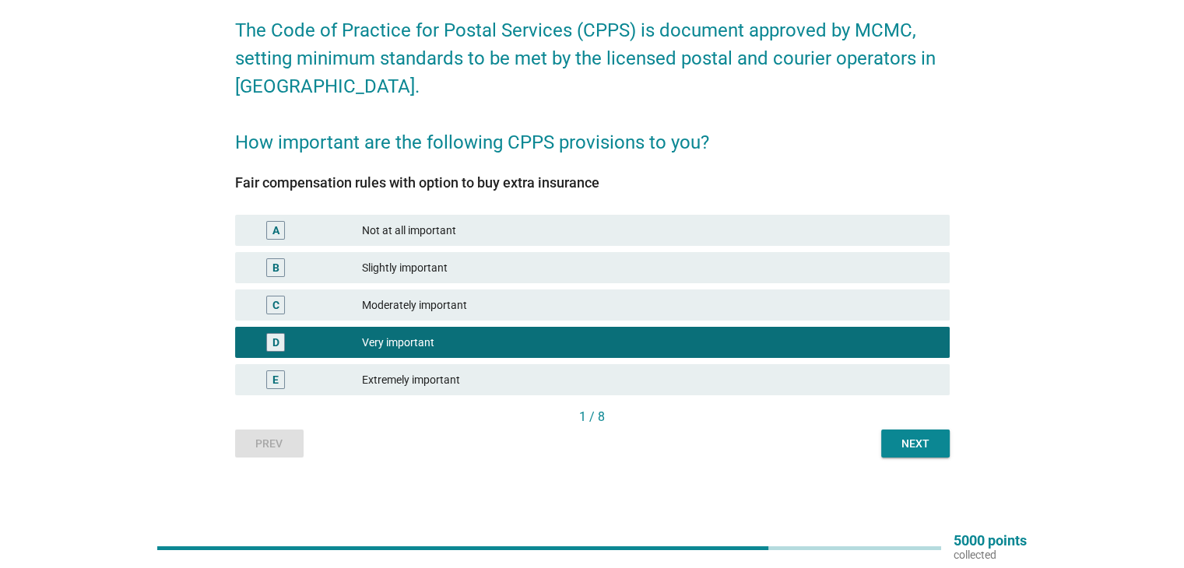
click at [919, 446] on div "Next" at bounding box center [916, 444] width 44 height 16
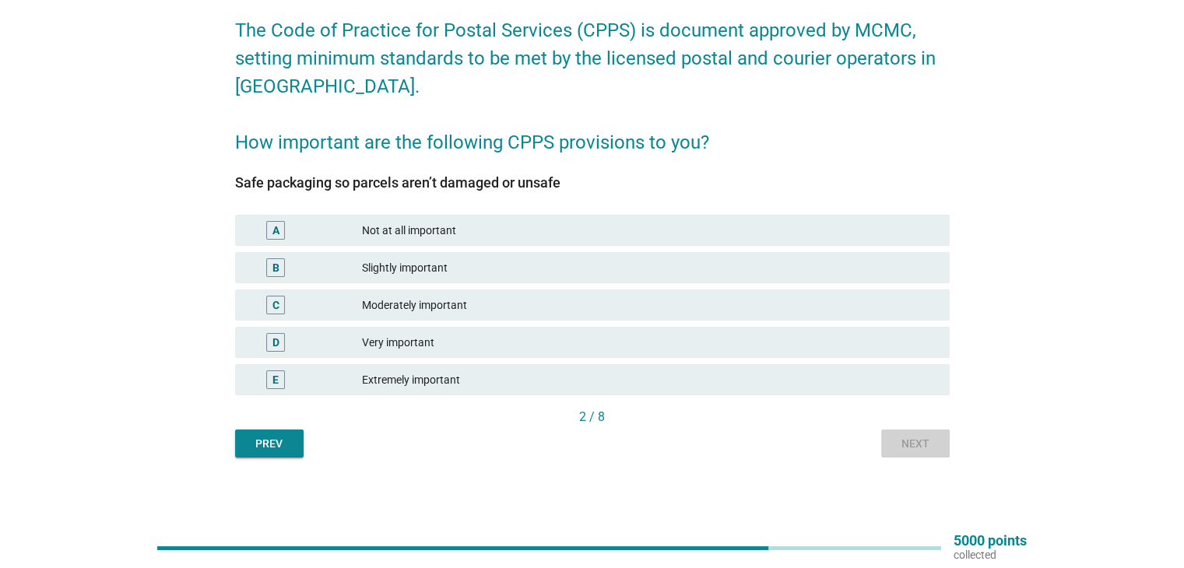
scroll to position [0, 0]
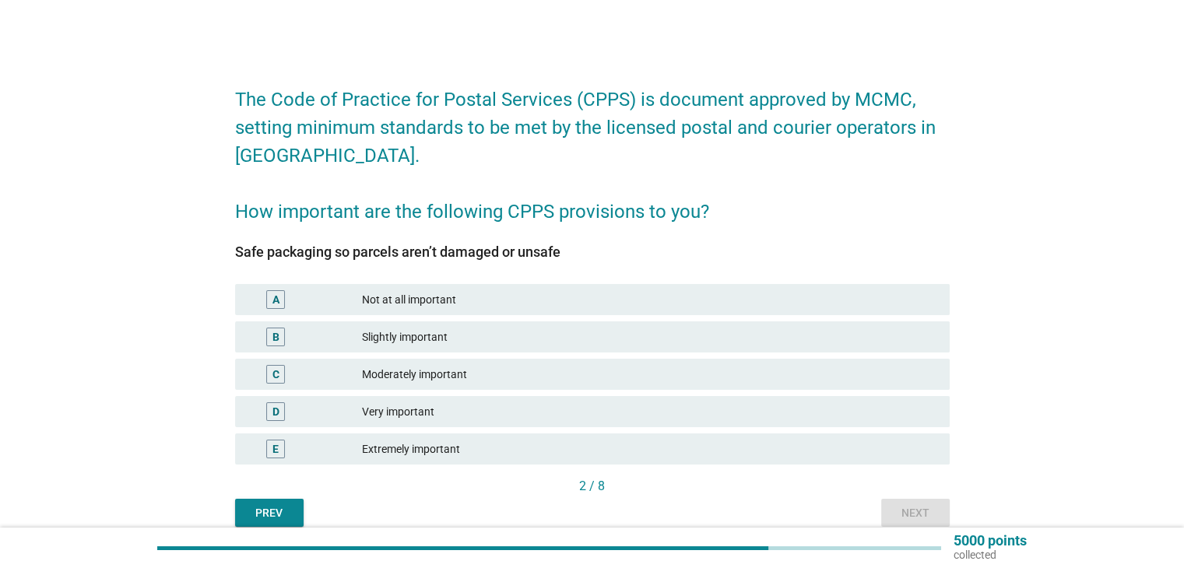
click at [409, 413] on div "Very important" at bounding box center [649, 412] width 575 height 19
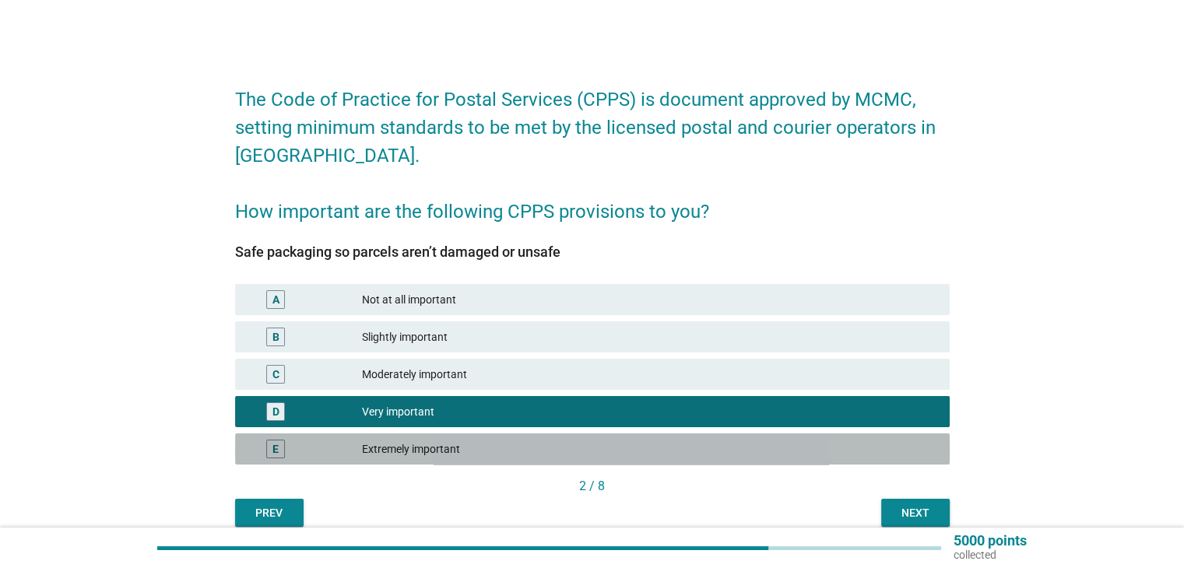
click at [404, 442] on div "Extremely important" at bounding box center [649, 449] width 575 height 19
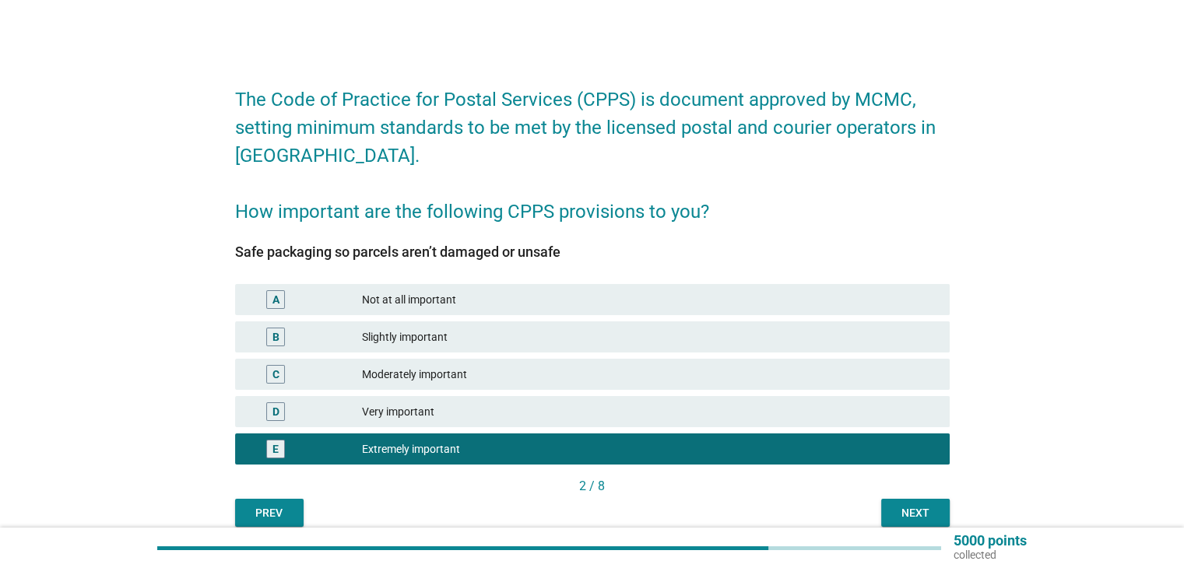
click at [903, 515] on div "Next" at bounding box center [916, 513] width 44 height 16
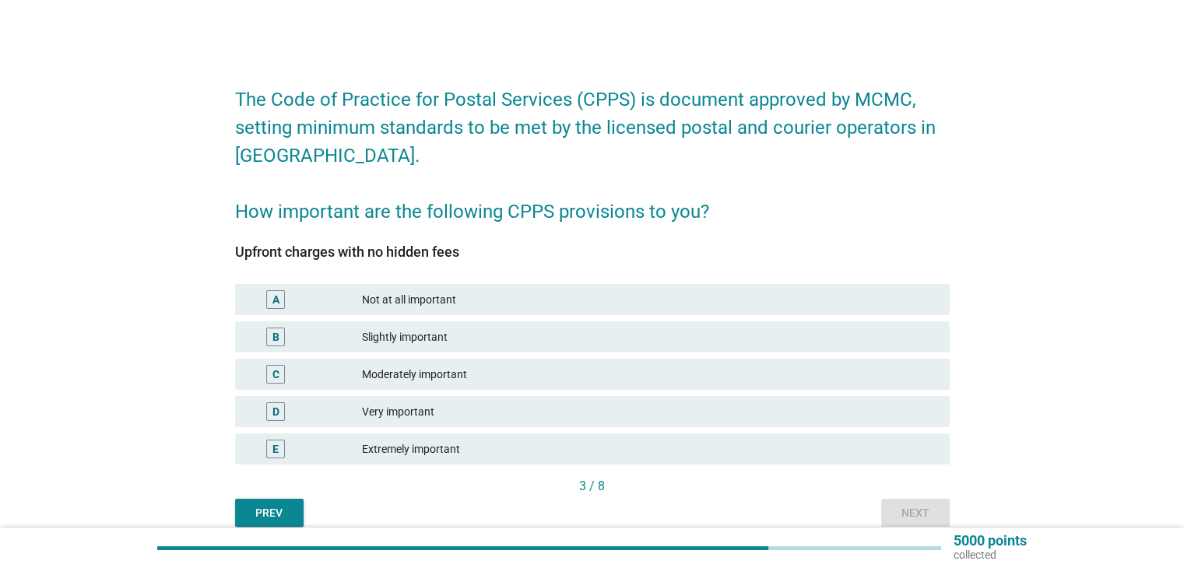
click at [402, 449] on div "Extremely important" at bounding box center [649, 449] width 575 height 19
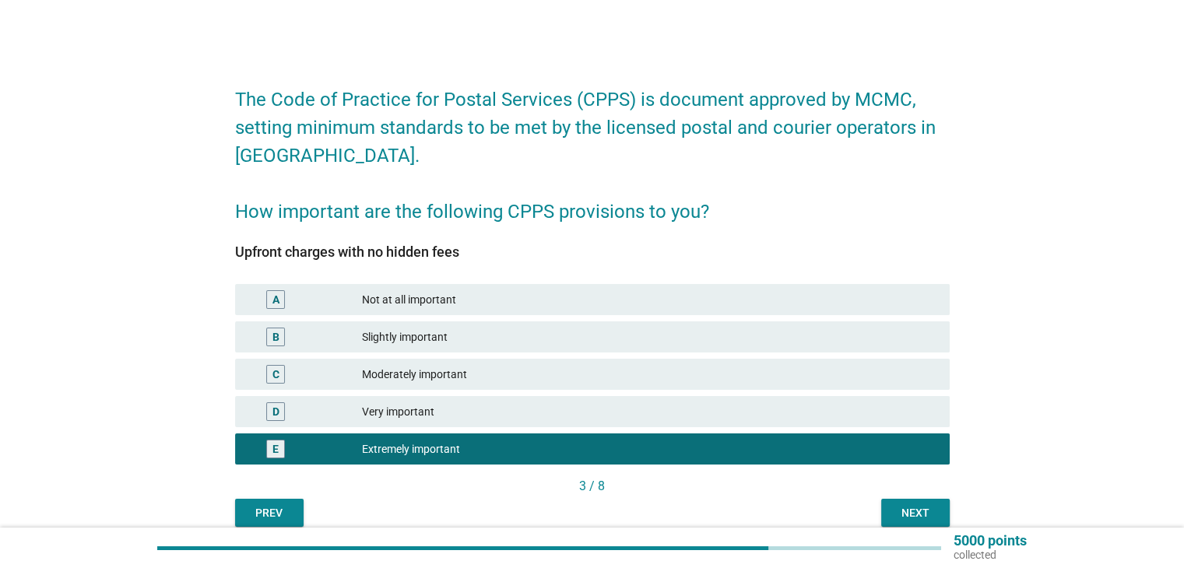
click at [928, 512] on div "Next" at bounding box center [916, 513] width 44 height 16
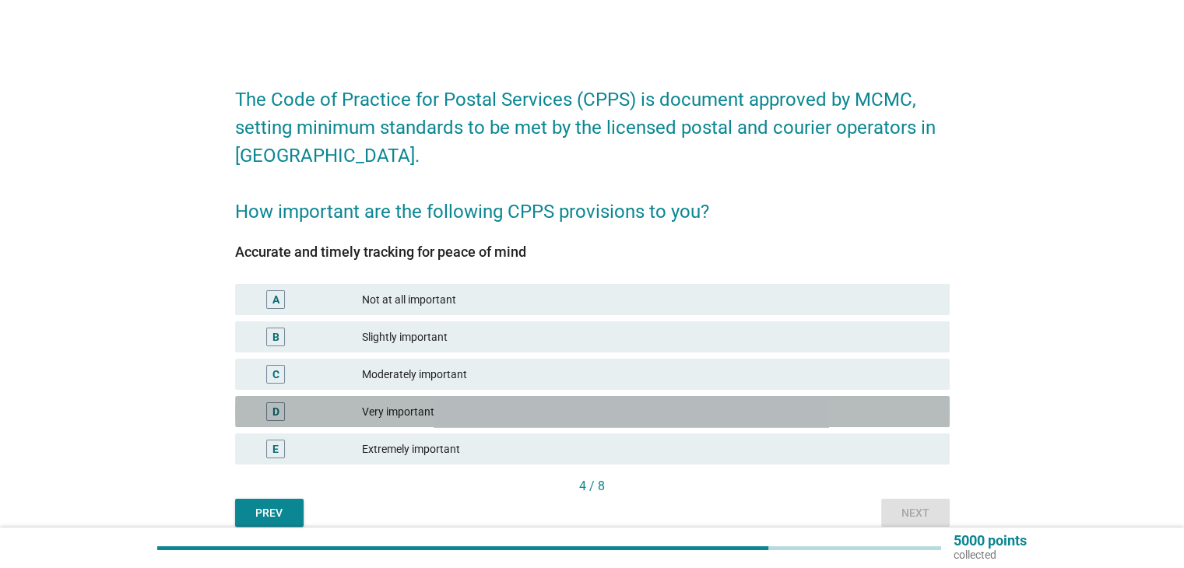
click at [402, 415] on div "Very important" at bounding box center [649, 412] width 575 height 19
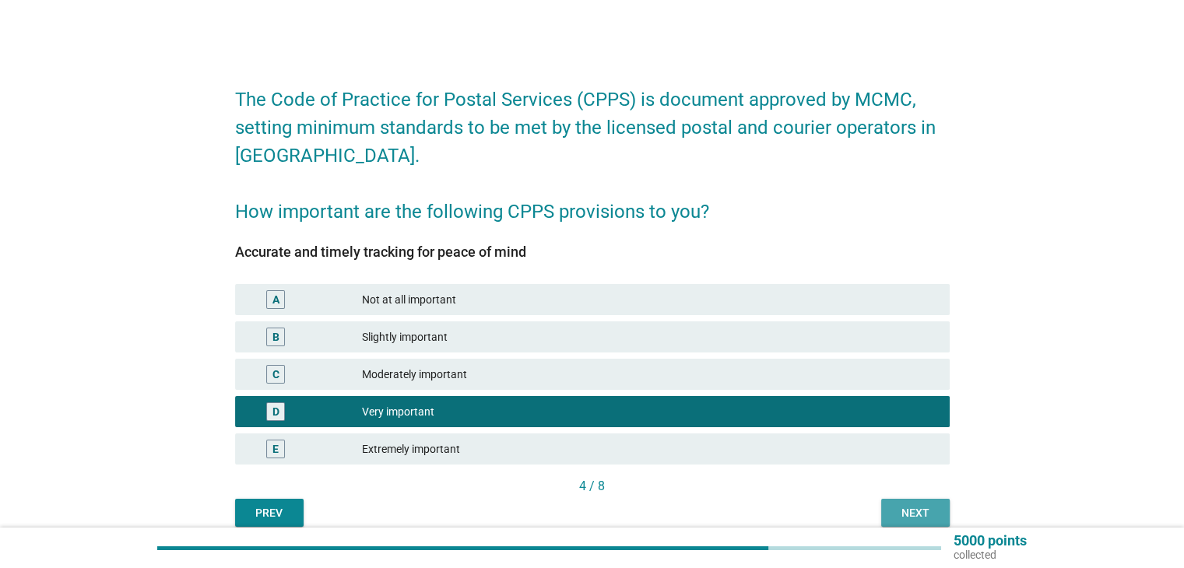
click at [906, 514] on div "Next" at bounding box center [916, 513] width 44 height 16
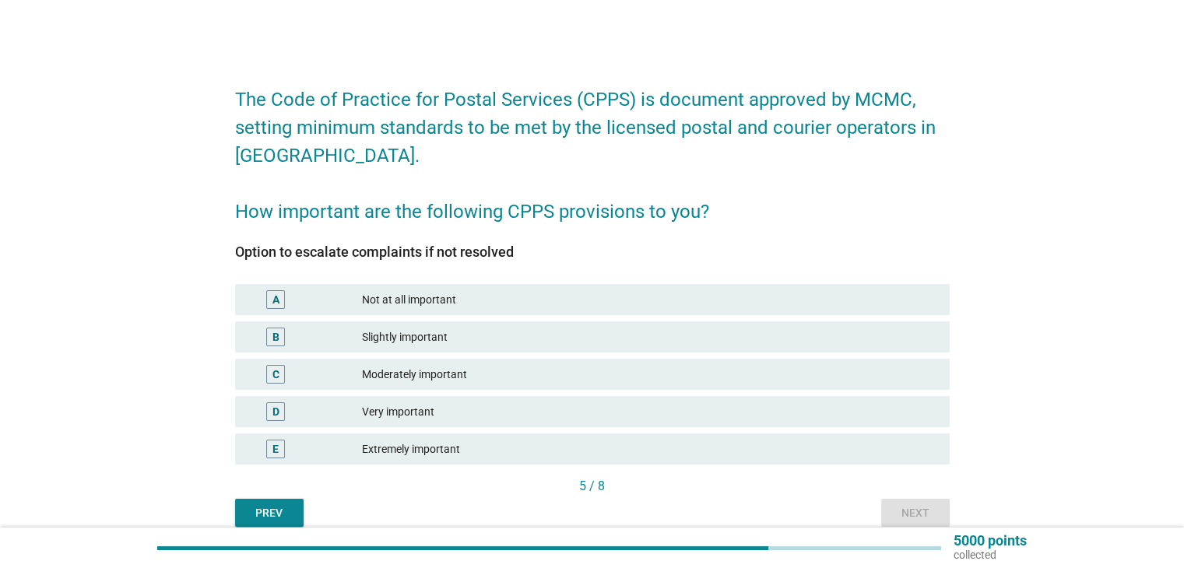
click at [410, 444] on div "Extremely important" at bounding box center [649, 449] width 575 height 19
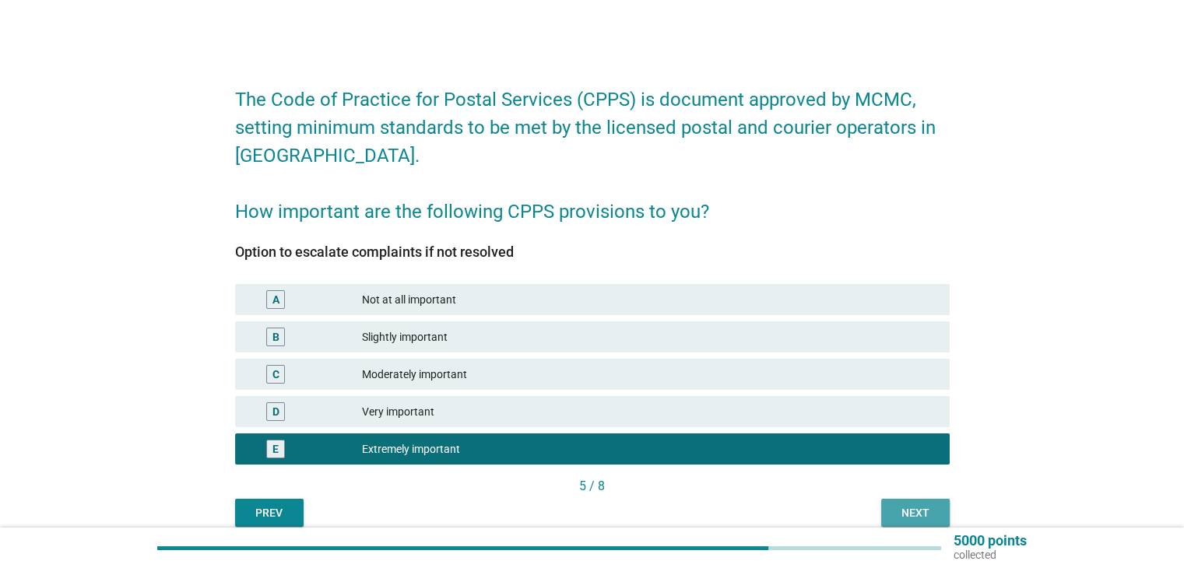
click at [916, 512] on div "Next" at bounding box center [916, 513] width 44 height 16
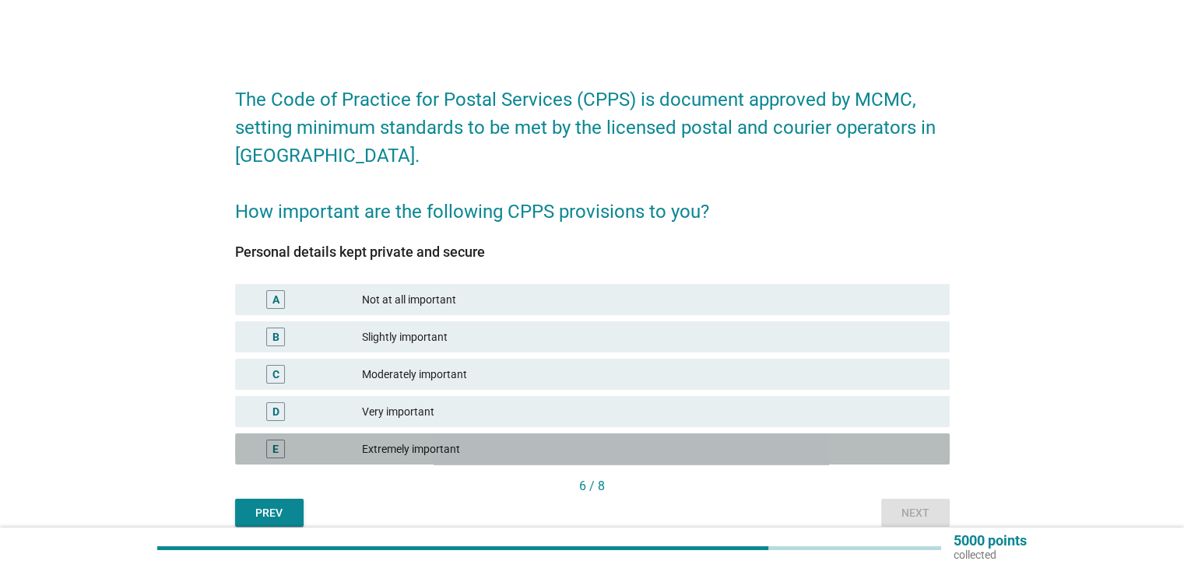
click at [434, 447] on div "Extremely important" at bounding box center [649, 449] width 575 height 19
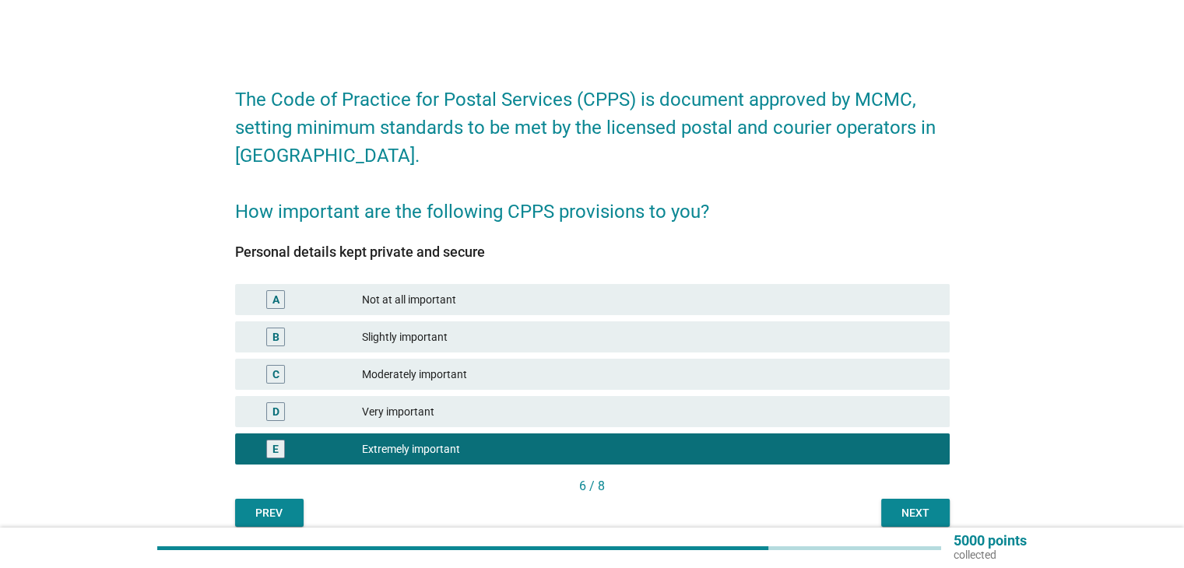
click at [899, 514] on div "Next" at bounding box center [916, 513] width 44 height 16
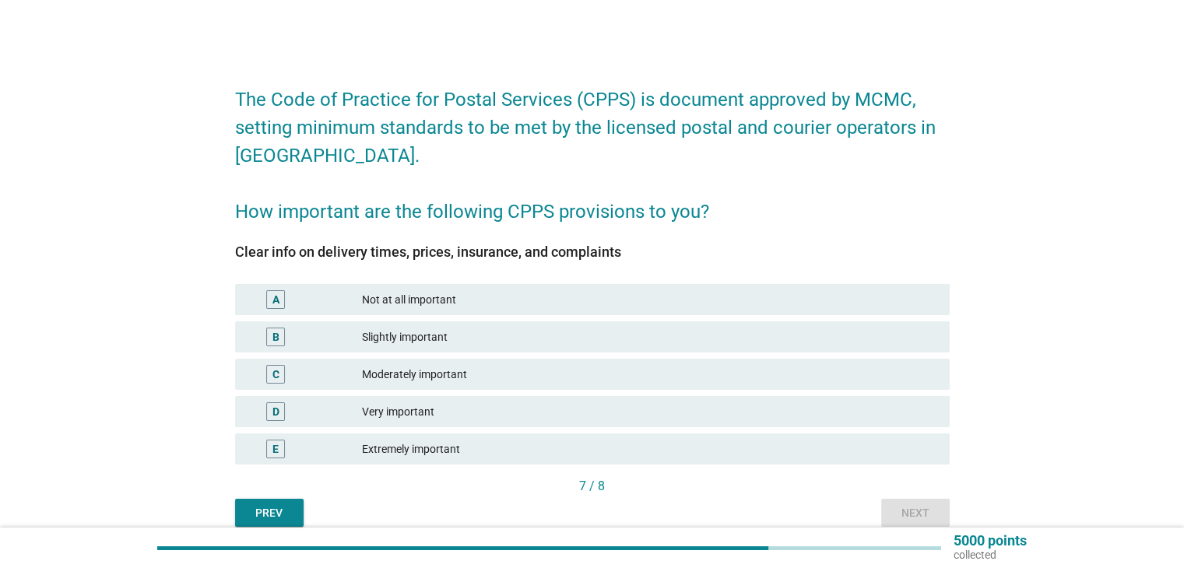
click at [431, 449] on div "Extremely important" at bounding box center [649, 449] width 575 height 19
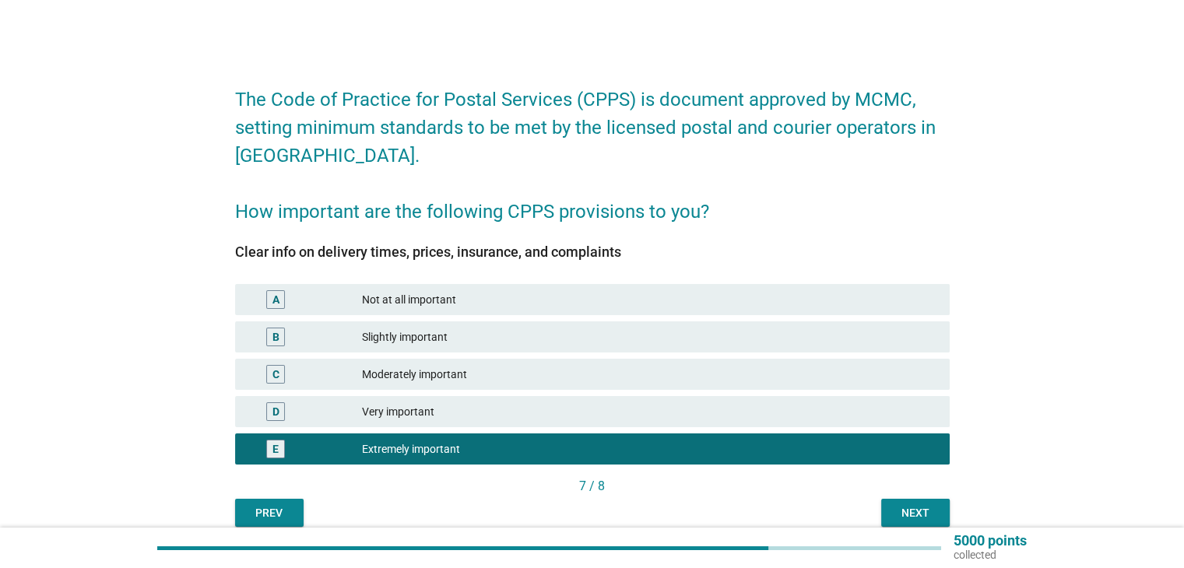
click at [920, 513] on div "Next" at bounding box center [916, 513] width 44 height 16
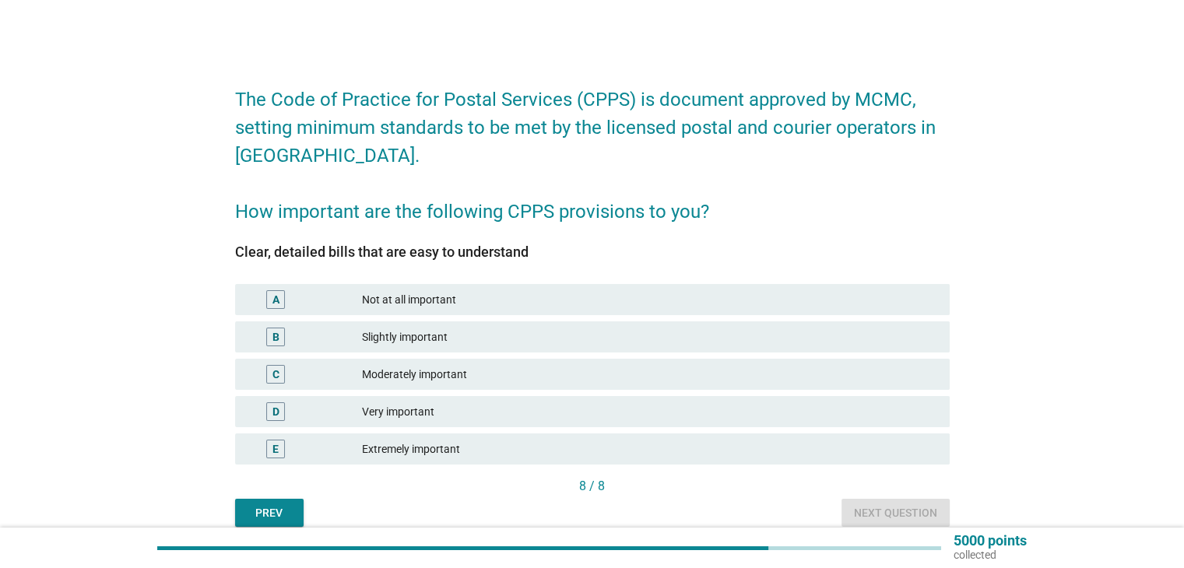
click at [420, 446] on div "Extremely important" at bounding box center [649, 449] width 575 height 19
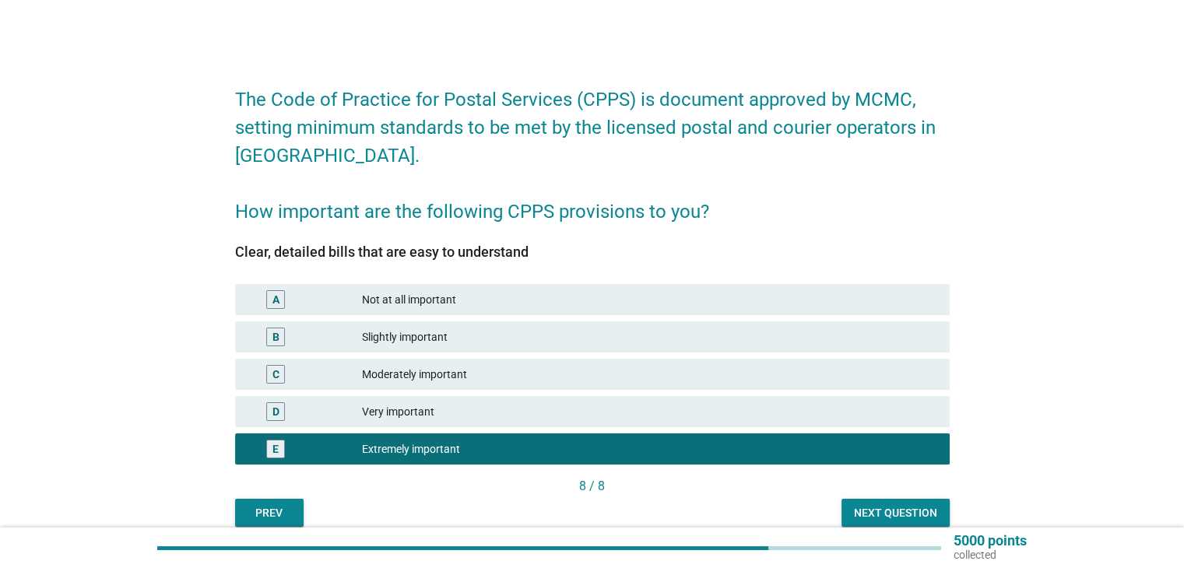
click at [420, 416] on div "Very important" at bounding box center [649, 412] width 575 height 19
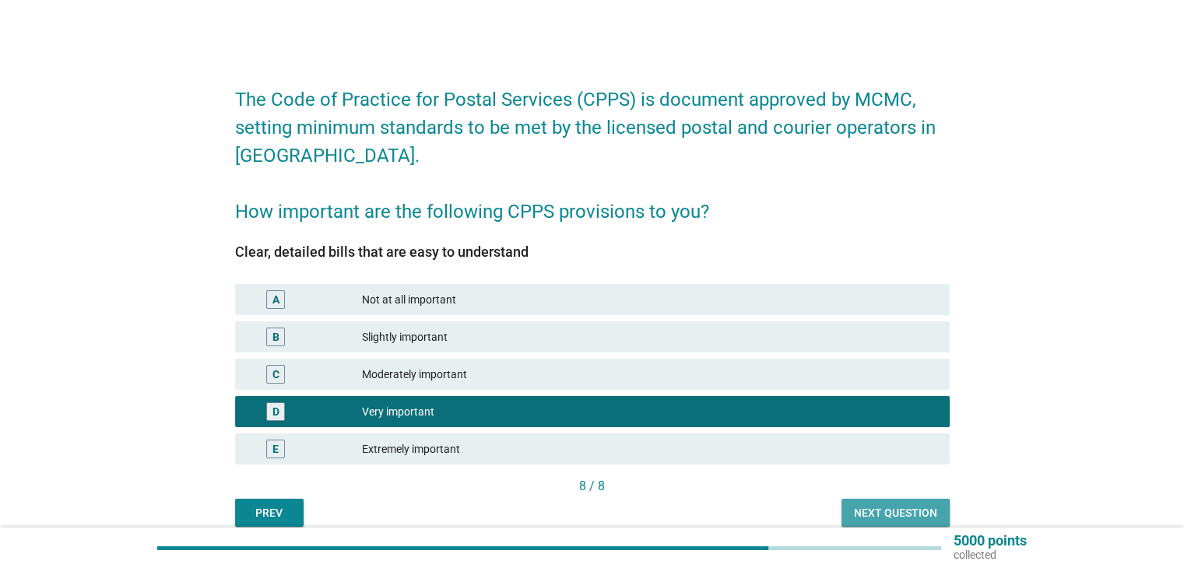
click at [888, 511] on div "Next question" at bounding box center [895, 513] width 83 height 16
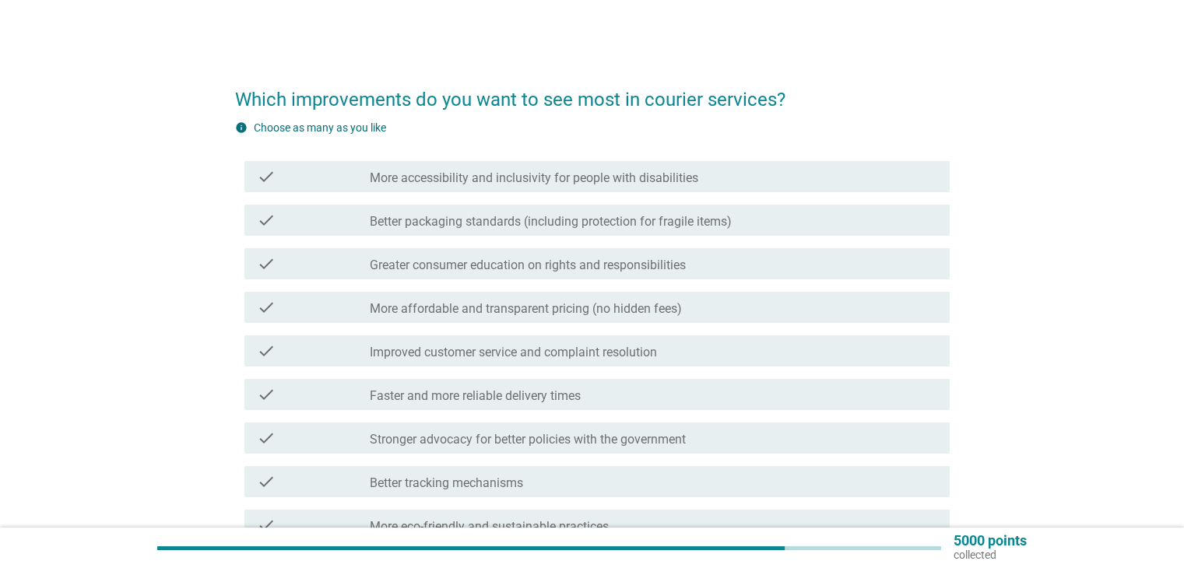
click at [595, 225] on label "Better packaging standards (including protection for fragile items)" at bounding box center [551, 222] width 362 height 16
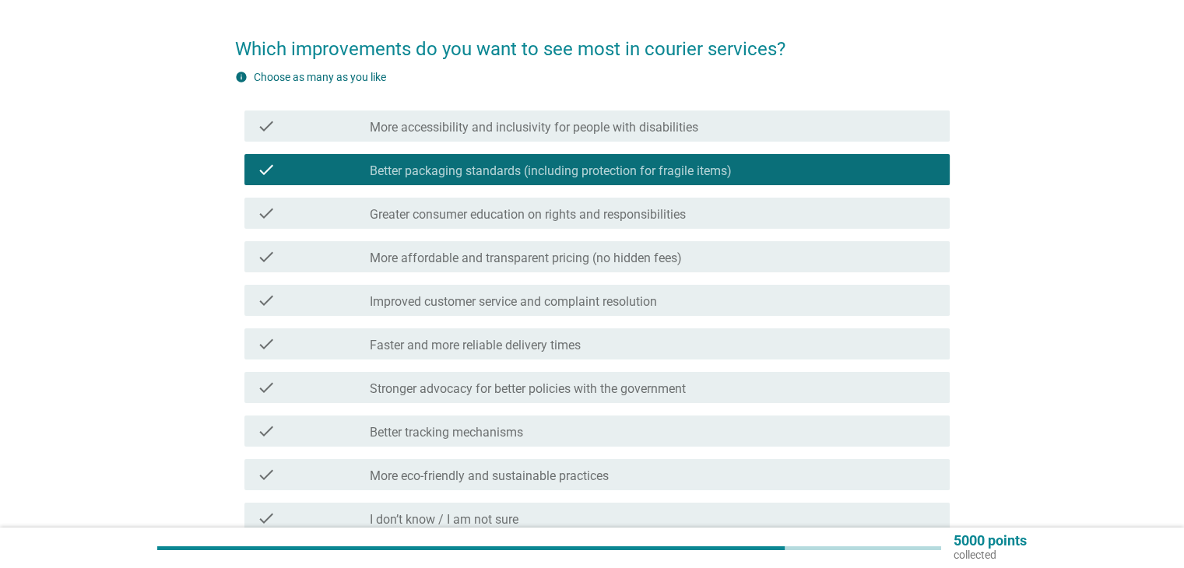
scroll to position [78, 0]
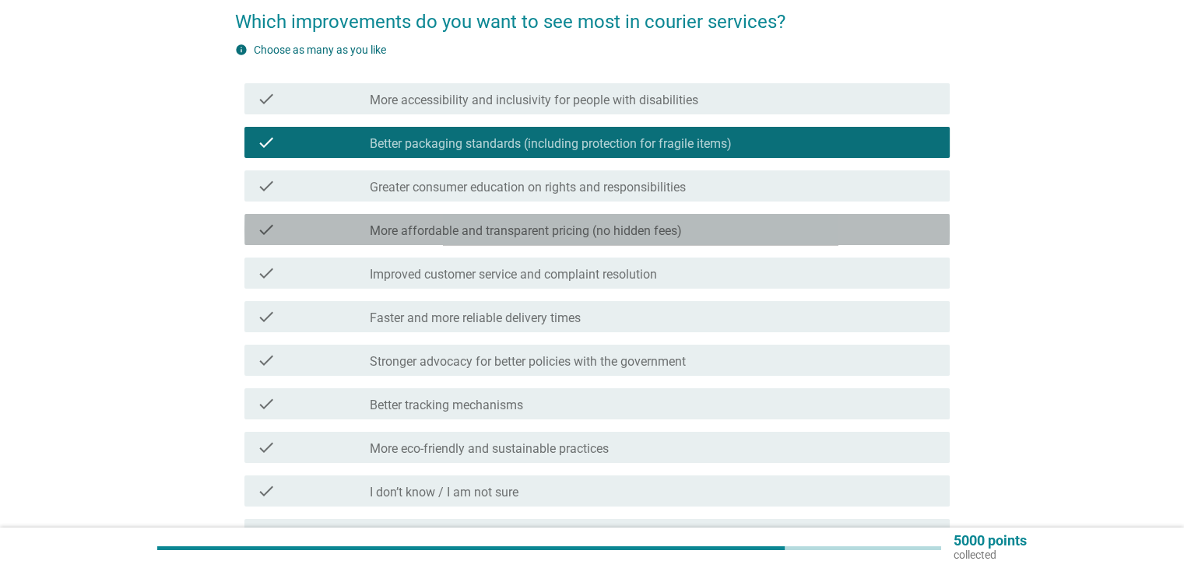
click at [558, 236] on label "More affordable and transparent pricing (no hidden fees)" at bounding box center [526, 231] width 312 height 16
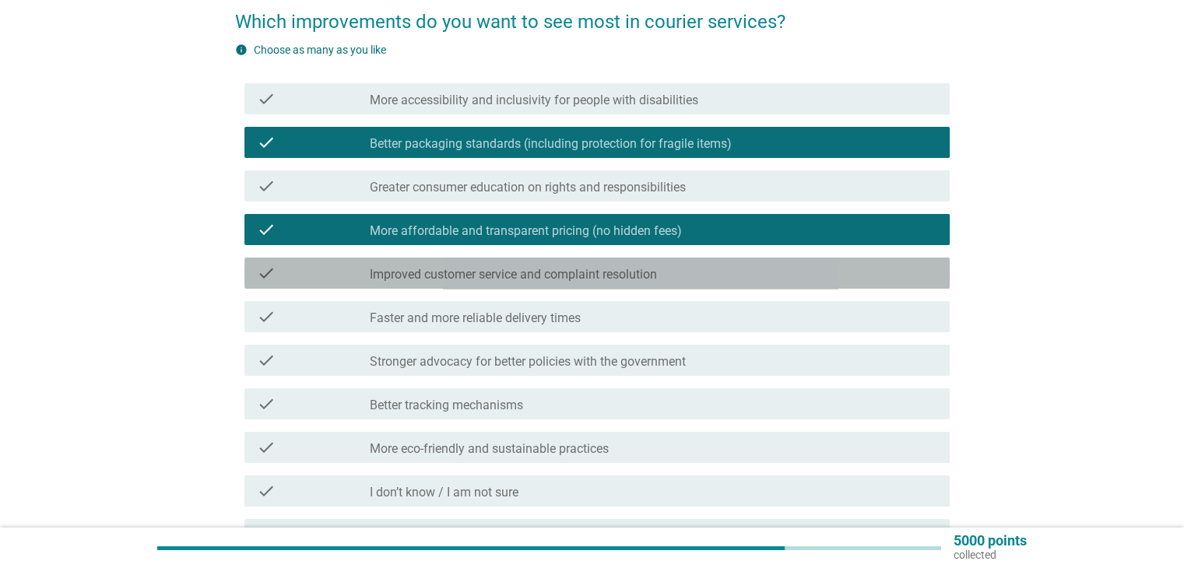
click at [533, 278] on label "Improved customer service and complaint resolution" at bounding box center [513, 275] width 287 height 16
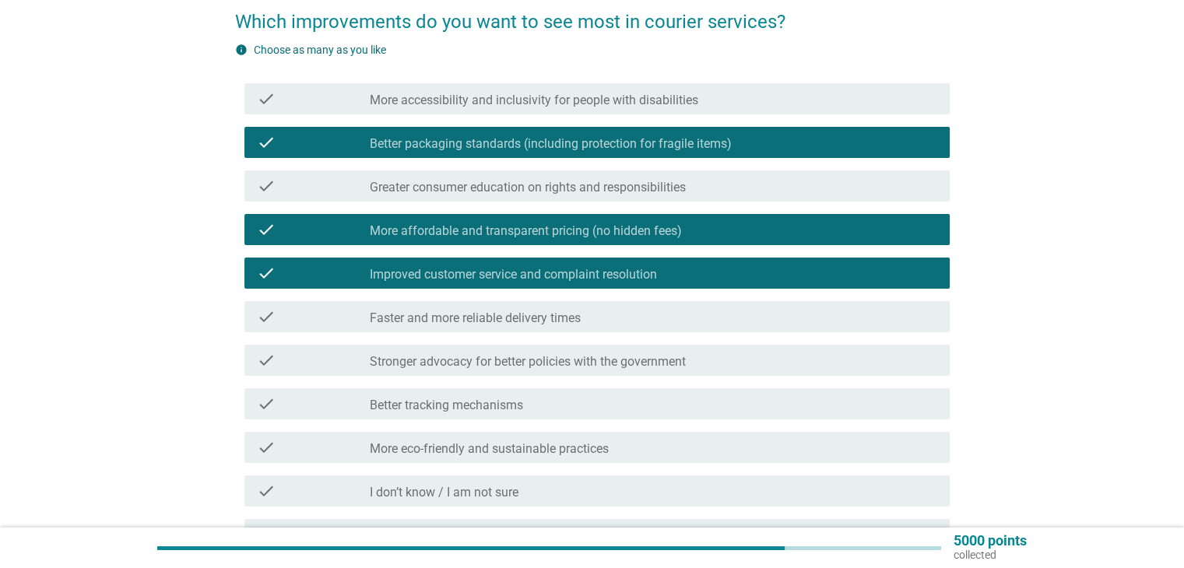
click at [515, 325] on label "Faster and more reliable delivery times" at bounding box center [475, 319] width 211 height 16
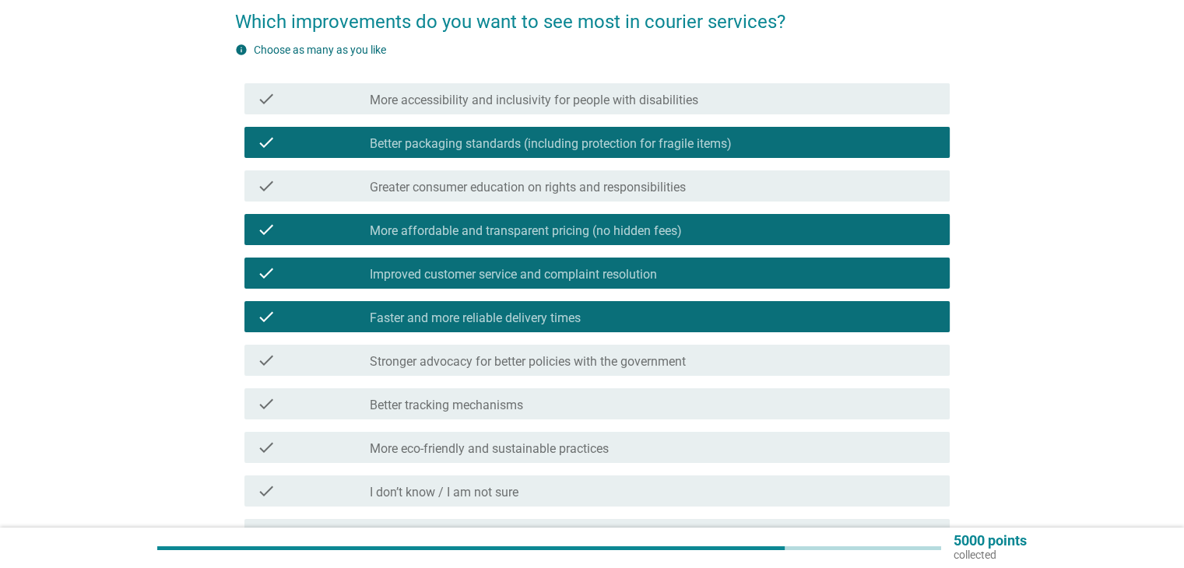
click at [515, 326] on div "check check_box Faster and more reliable delivery times" at bounding box center [597, 316] width 705 height 31
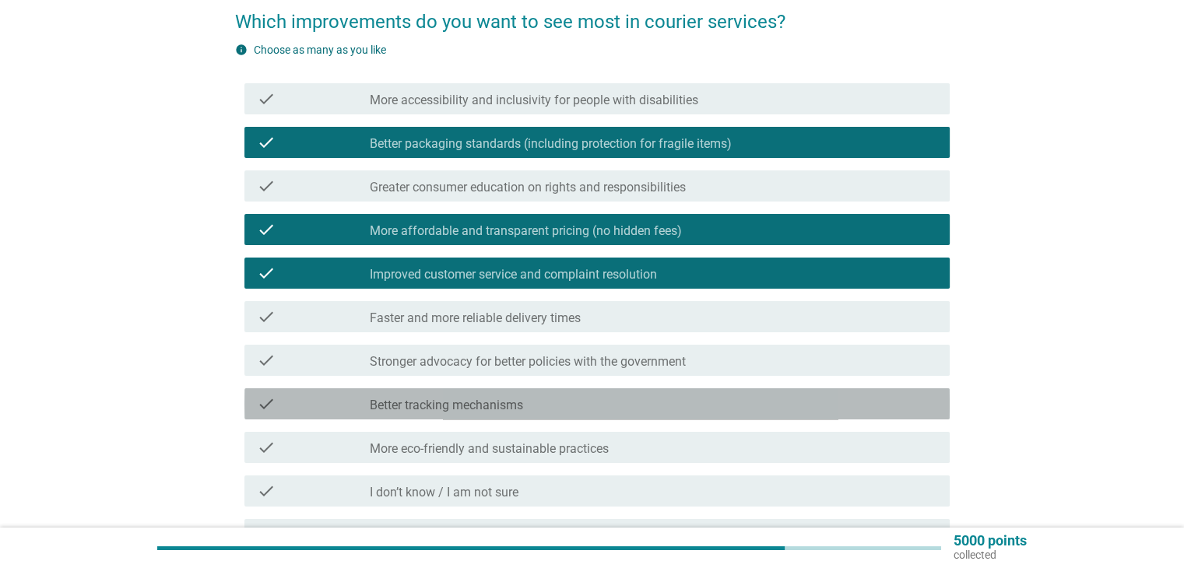
click at [453, 404] on label "Better tracking mechanisms" at bounding box center [446, 406] width 153 height 16
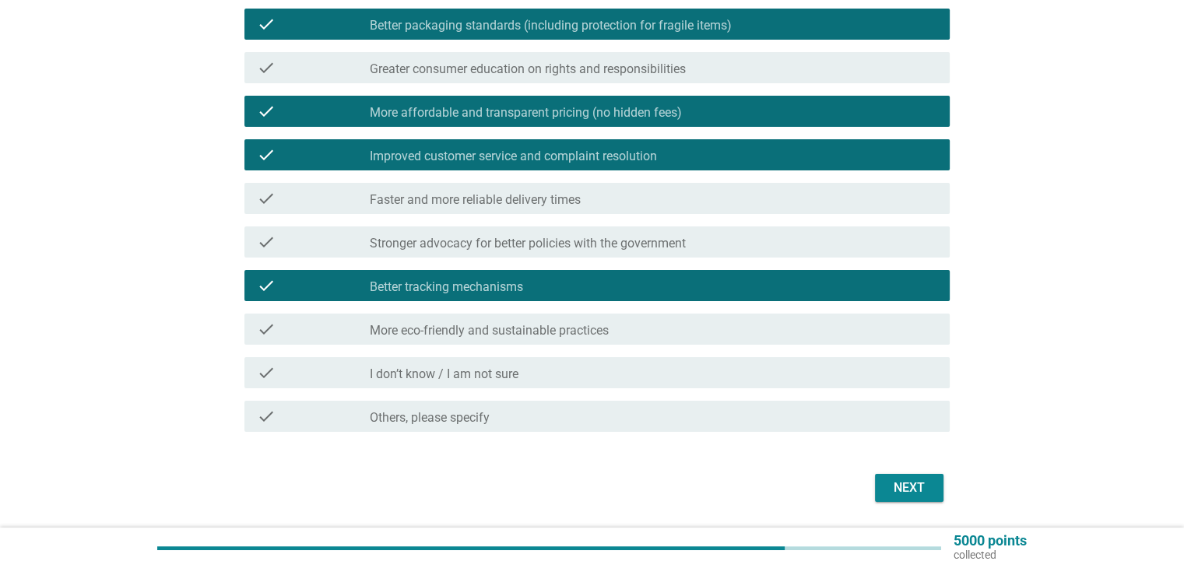
scroll to position [234, 0]
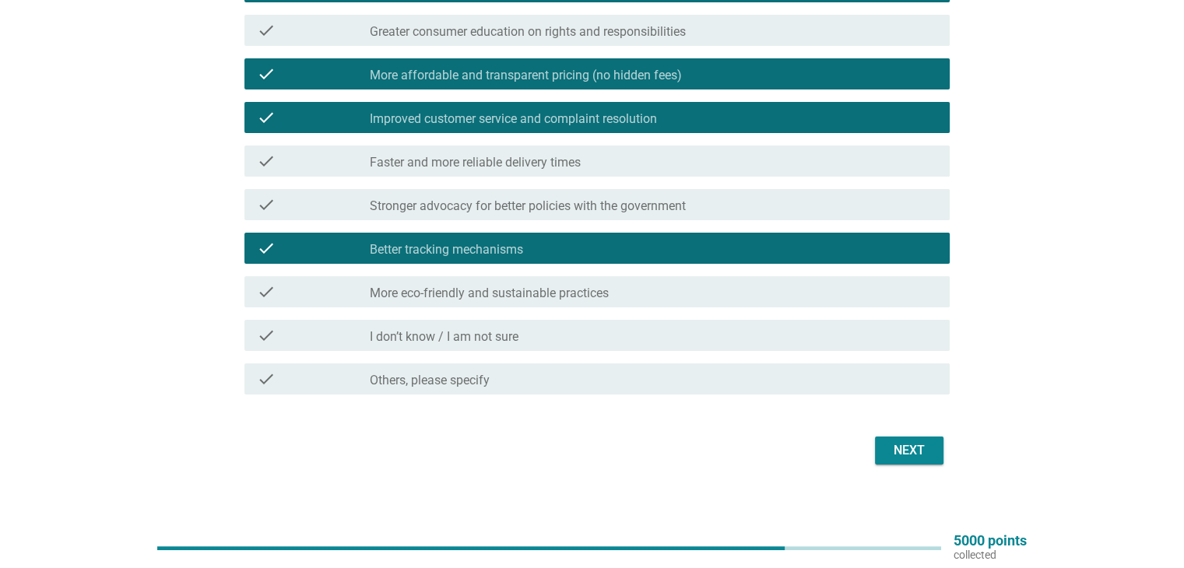
click at [554, 35] on label "Greater consumer education on rights and responsibilities" at bounding box center [528, 32] width 316 height 16
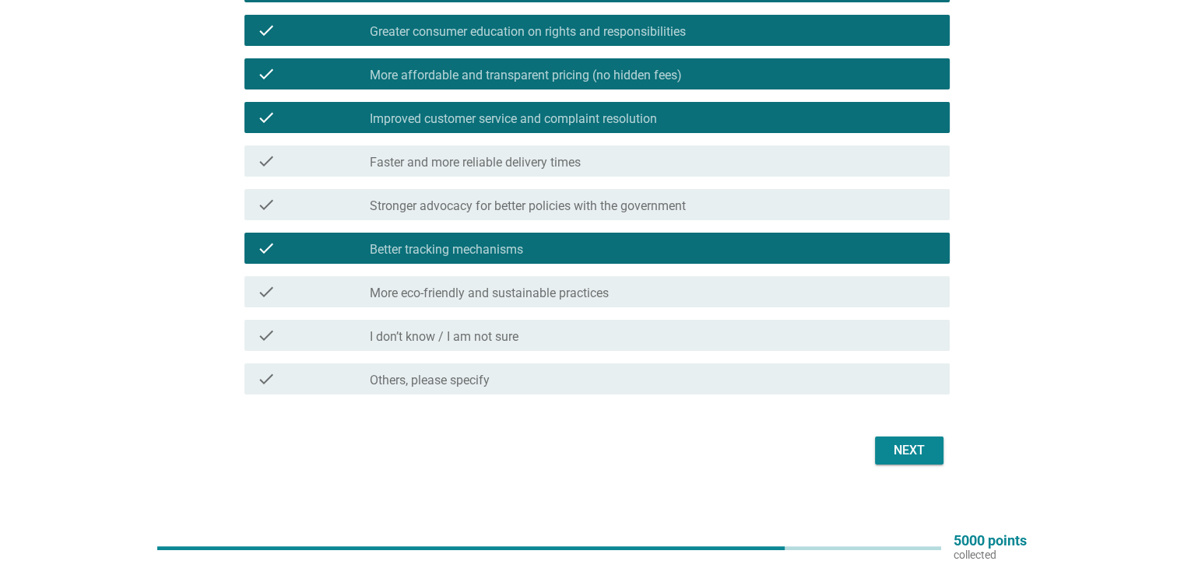
click at [904, 449] on div "Next" at bounding box center [910, 451] width 44 height 19
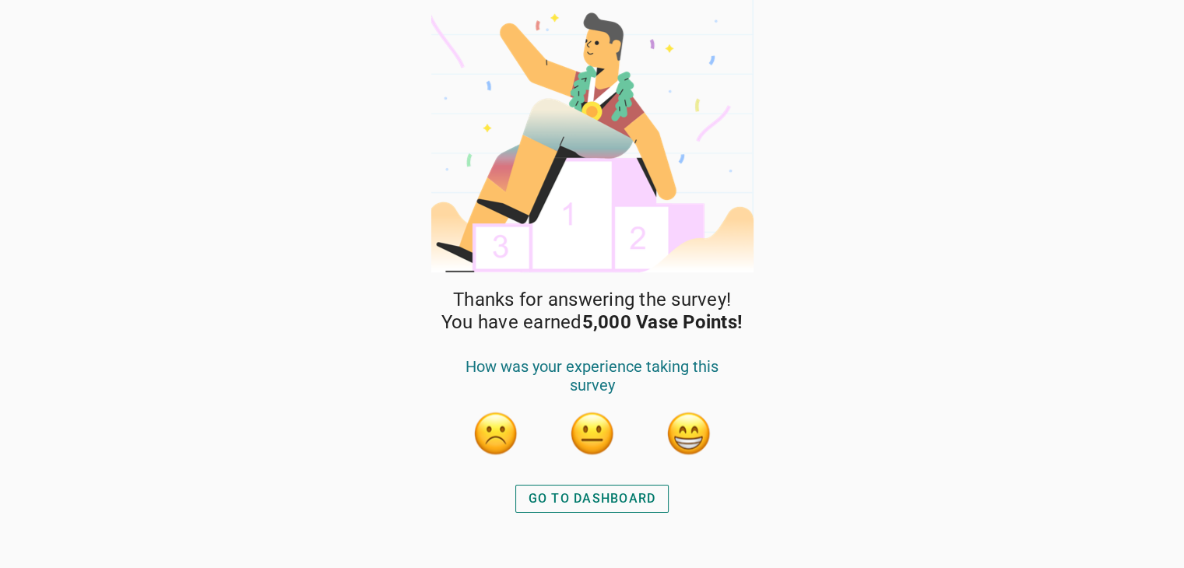
click at [593, 501] on div "GO TO DASHBOARD" at bounding box center [593, 499] width 128 height 19
